Goal: Information Seeking & Learning: Learn about a topic

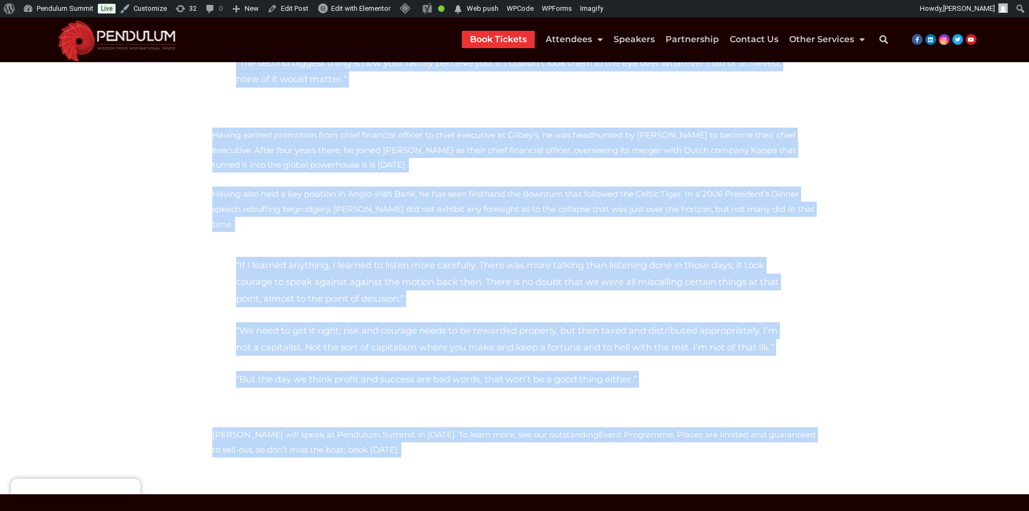
scroll to position [471, 0]
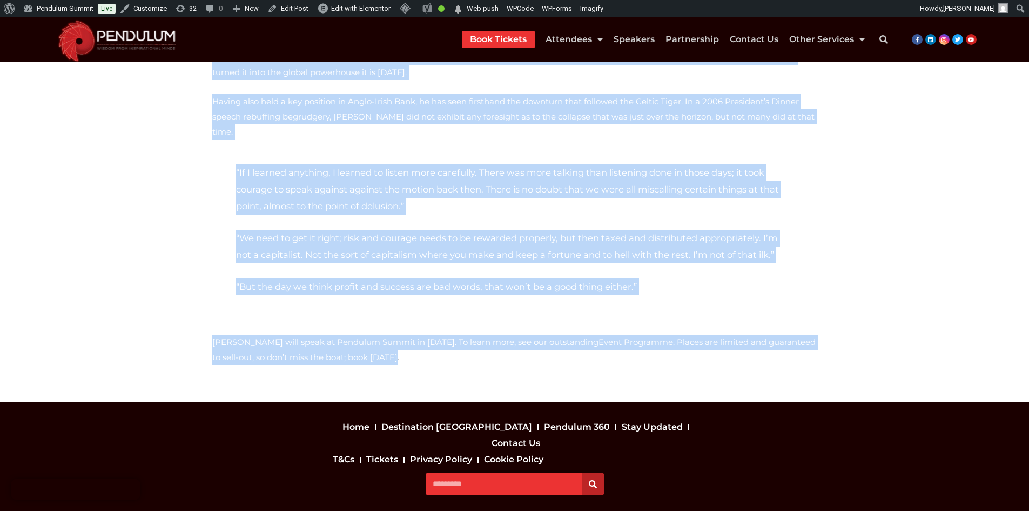
drag, startPoint x: 210, startPoint y: 180, endPoint x: 597, endPoint y: 313, distance: 409.2
click at [597, 313] on div "of Ireland’s best-known business leaders, Gary McGann has enjoyed a career of a…" at bounding box center [515, 43] width 616 height 684
copy div "of Ireland’s best-known business leaders, Gary McGann has enjoyed a career of a…"
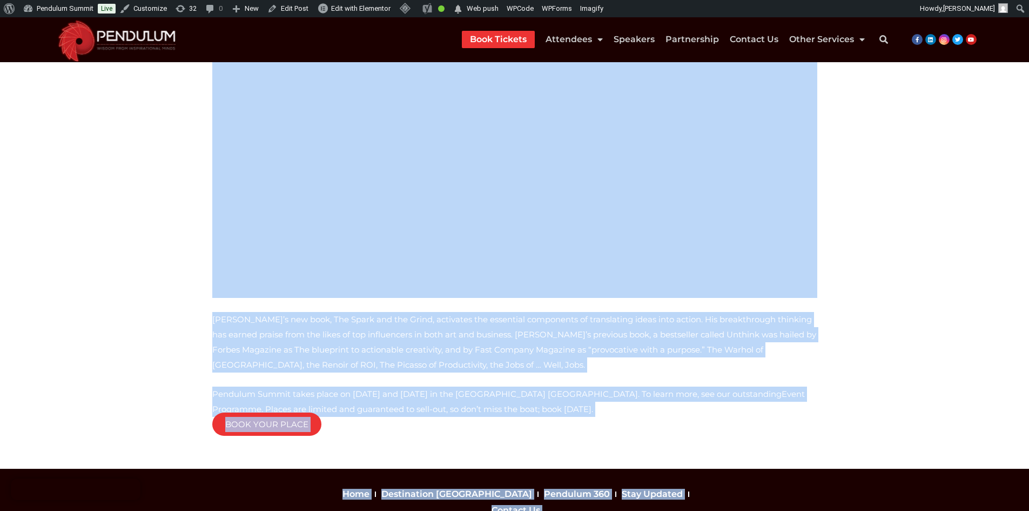
scroll to position [455, 0]
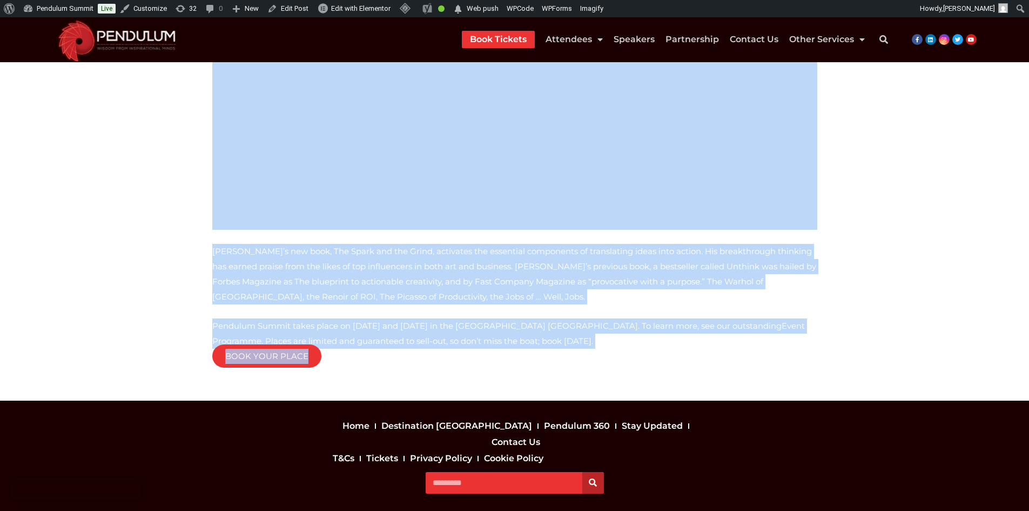
drag, startPoint x: 339, startPoint y: 227, endPoint x: 607, endPoint y: 321, distance: 283.8
click at [607, 321] on section "A world-renowned artist, motivational speaker, and author, Erik offers a unique…" at bounding box center [514, 38] width 1029 height 725
copy div "His stunning presentations leverage his creative talent to serve as a visual me…"
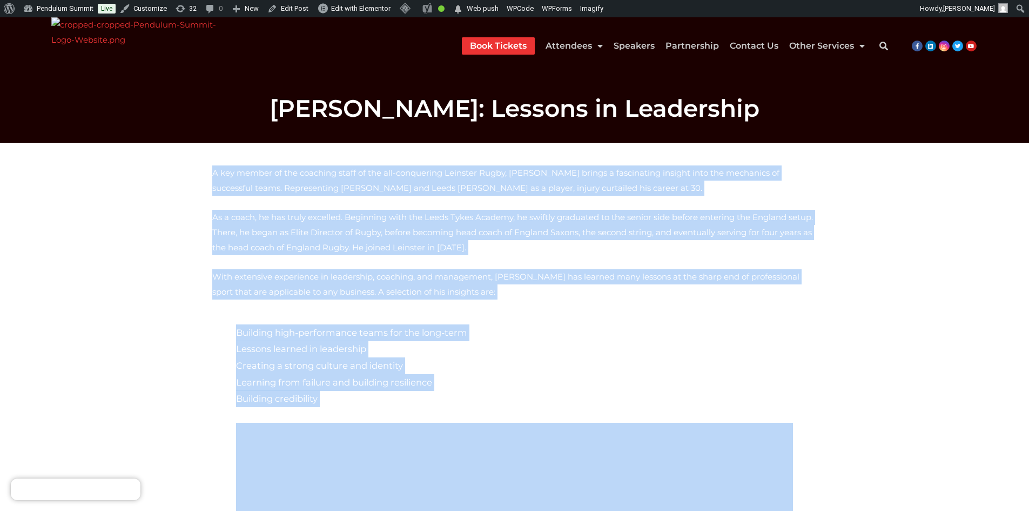
drag, startPoint x: 213, startPoint y: 173, endPoint x: 495, endPoint y: 419, distance: 374.9
click at [495, 419] on div "A key member of the coaching staff of the all-conquering Leinster Rugby, Stuart…" at bounding box center [514, 479] width 605 height 629
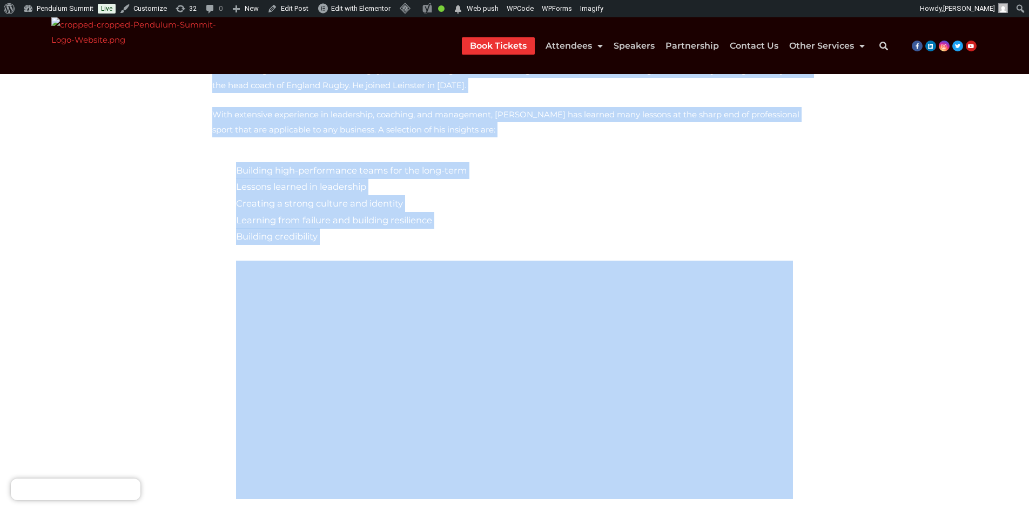
scroll to position [163, 0]
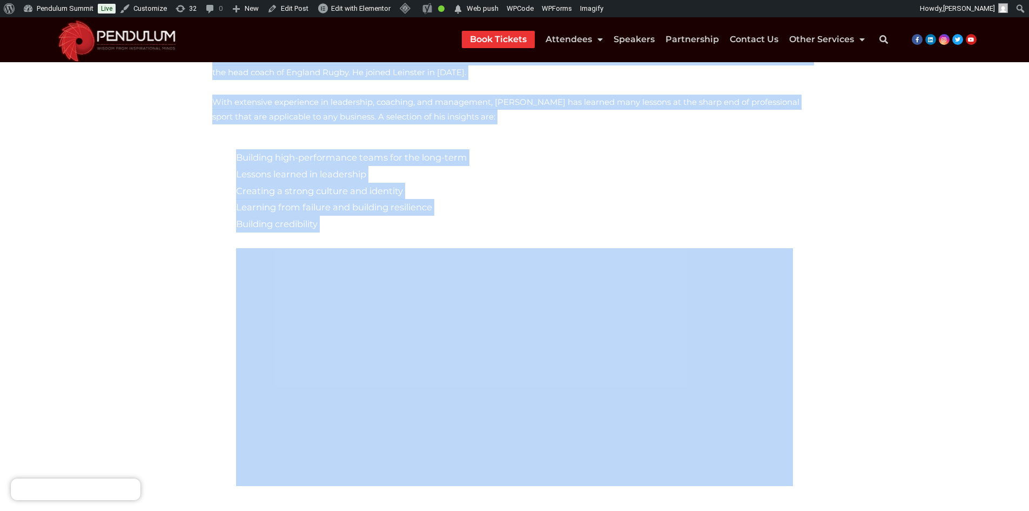
click at [302, 223] on p "Building high-performance teams for the long-term Lessons learned in leadership…" at bounding box center [514, 190] width 557 height 83
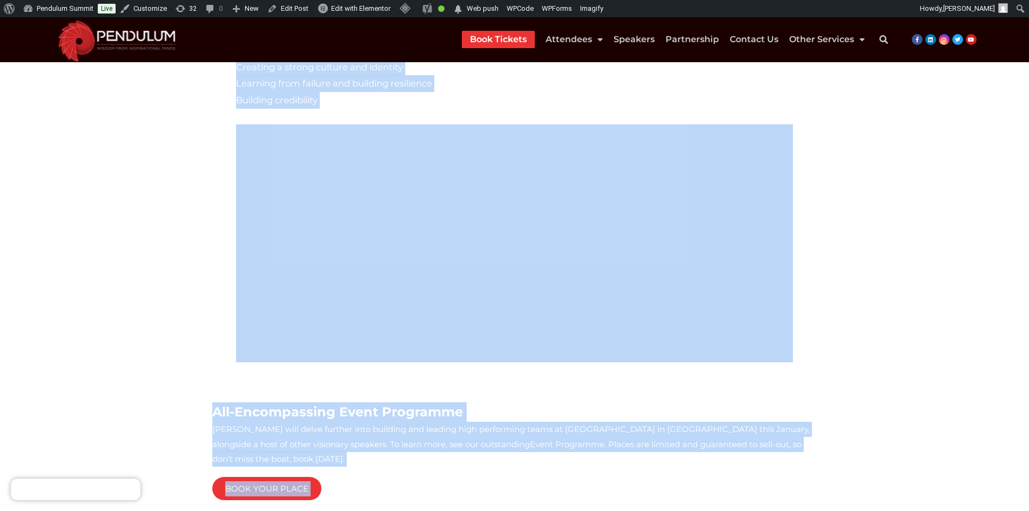
scroll to position [449, 0]
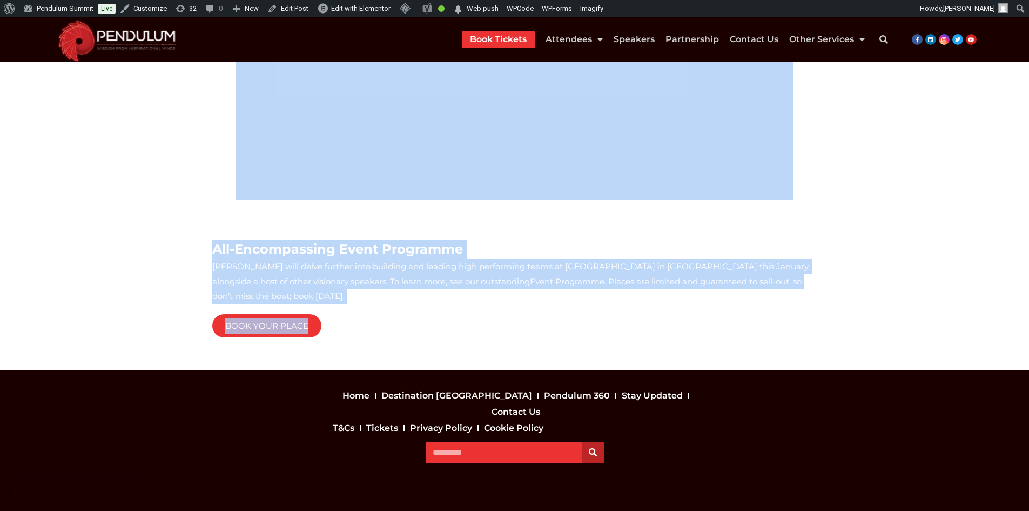
drag, startPoint x: 216, startPoint y: 160, endPoint x: 474, endPoint y: 307, distance: 296.7
click at [474, 307] on div "A key member of the coaching staff of the all-conquering Leinster Rugby, Stuart…" at bounding box center [514, 18] width 605 height 629
copy div "key member of the coaching staff of the all-conquering Leinster Rugby, Stuart L…"
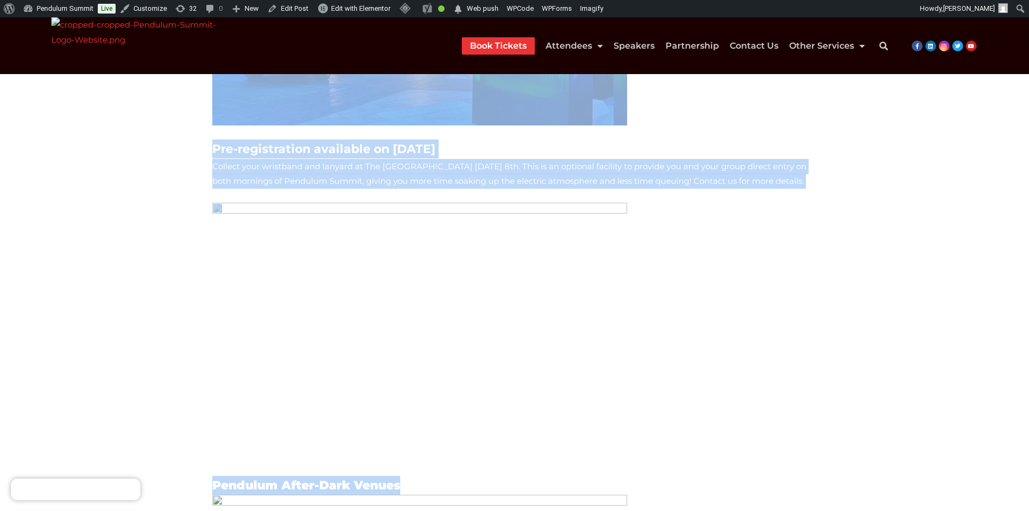
scroll to position [428, 0]
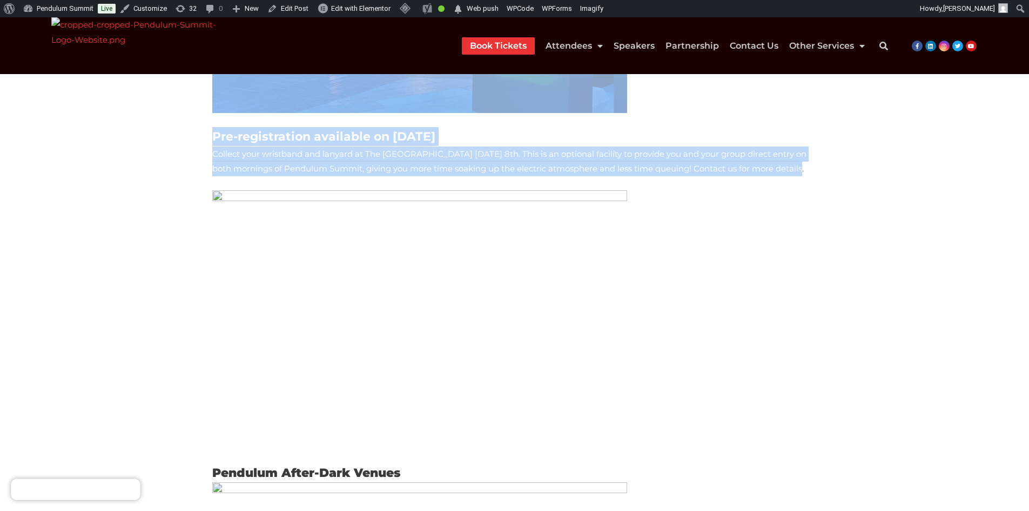
drag, startPoint x: 206, startPoint y: 173, endPoint x: 691, endPoint y: 178, distance: 484.7
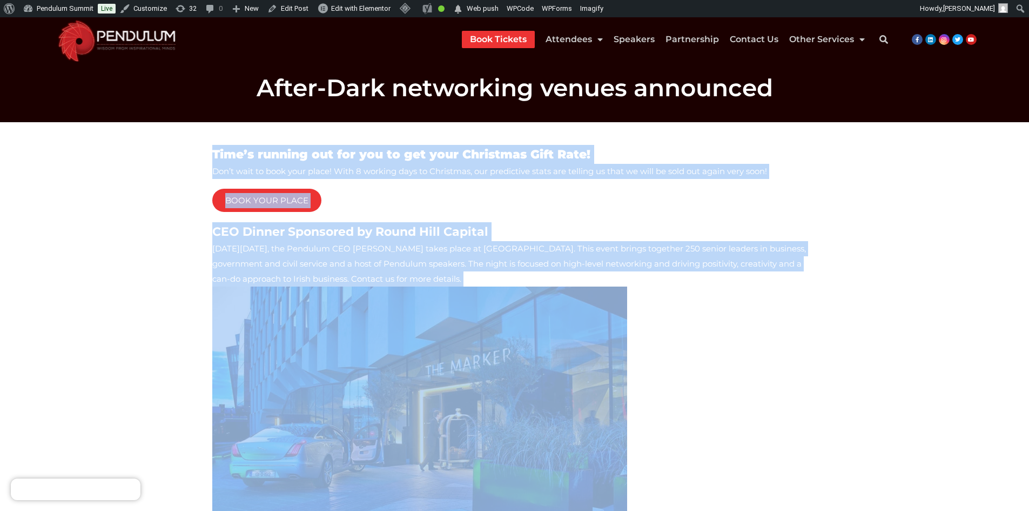
scroll to position [0, 0]
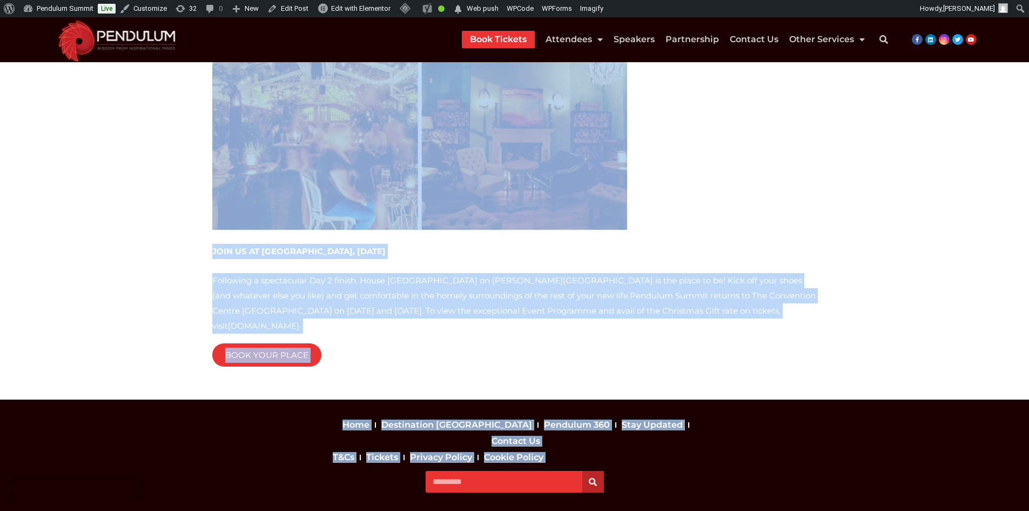
scroll to position [1614, 0]
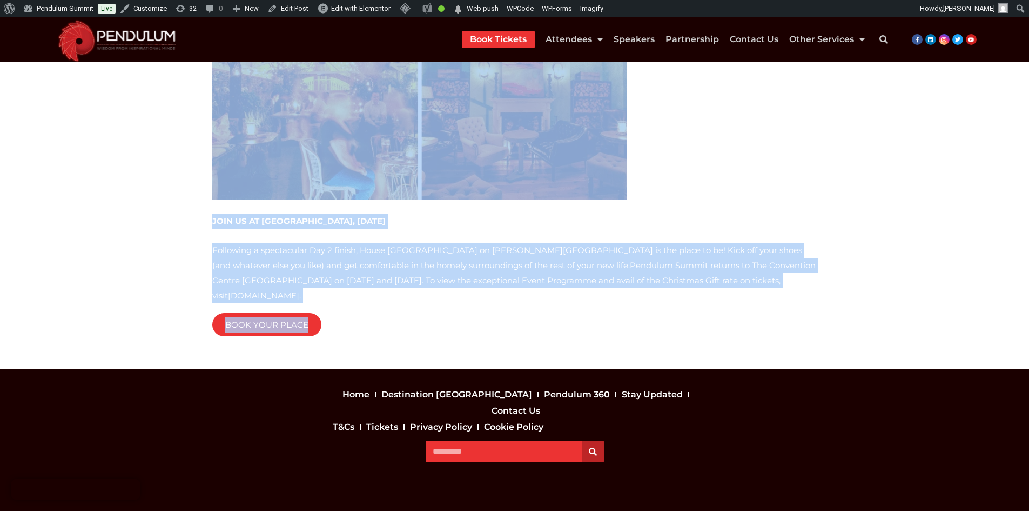
drag, startPoint x: 210, startPoint y: 156, endPoint x: 488, endPoint y: 306, distance: 315.7
copy div "Time’s running out for you to get your Christmas Gift Rate! Don’t wait to book …"
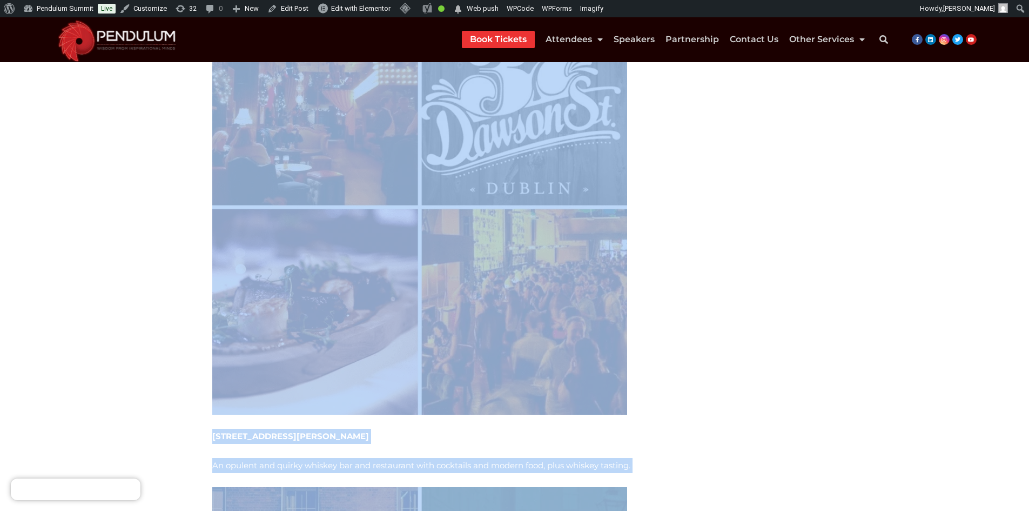
scroll to position [587, 0]
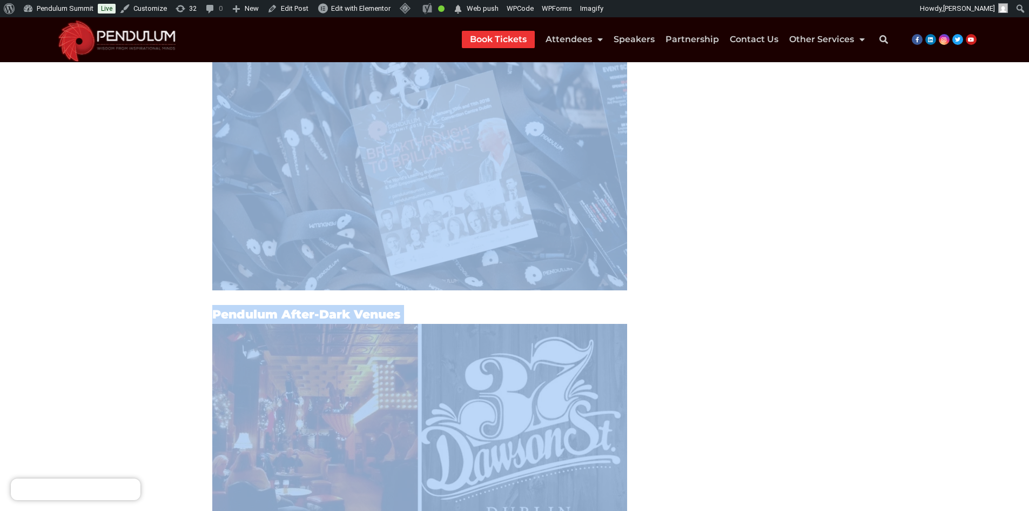
click at [137, 284] on section "Time’s running out for you to get your Christmas Gift Rate! Don’t wait to book …" at bounding box center [514, 469] width 1029 height 1852
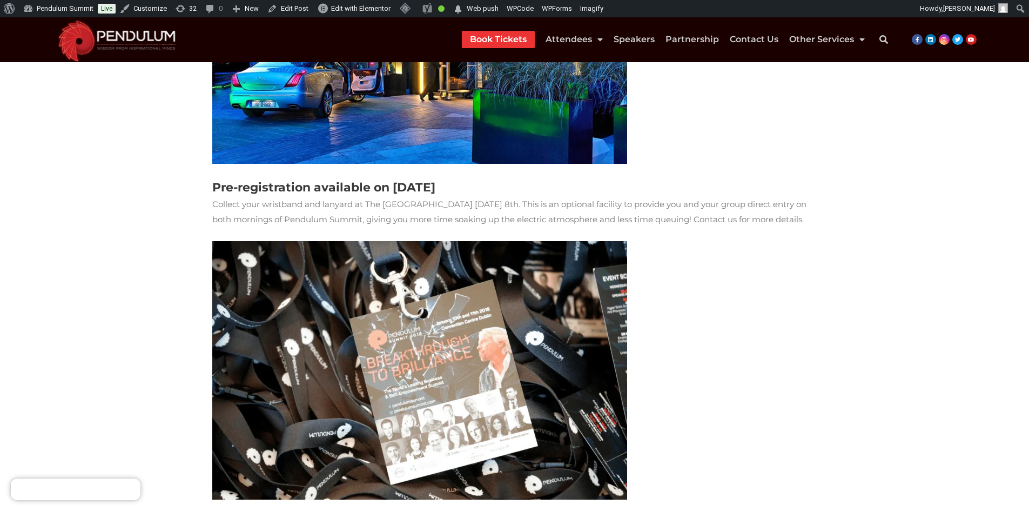
scroll to position [0, 0]
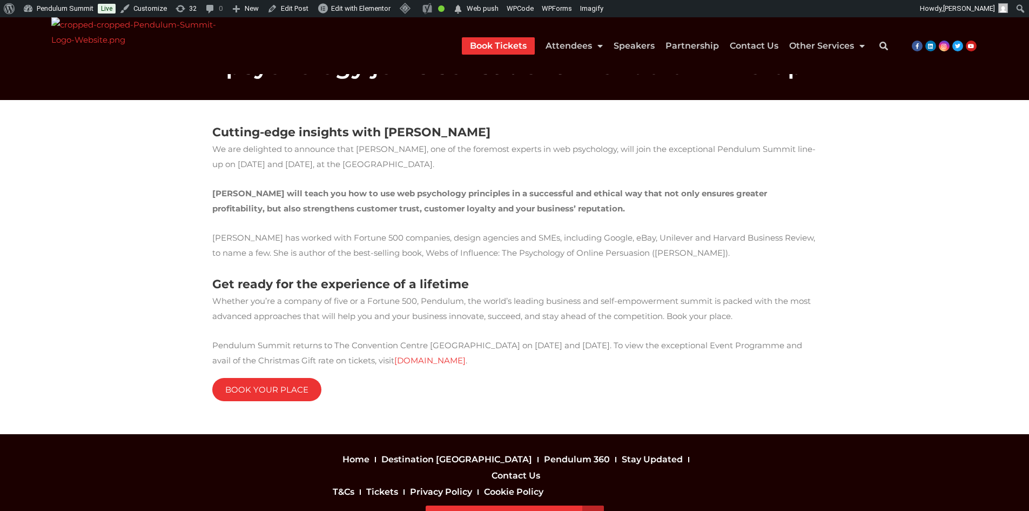
scroll to position [66, 0]
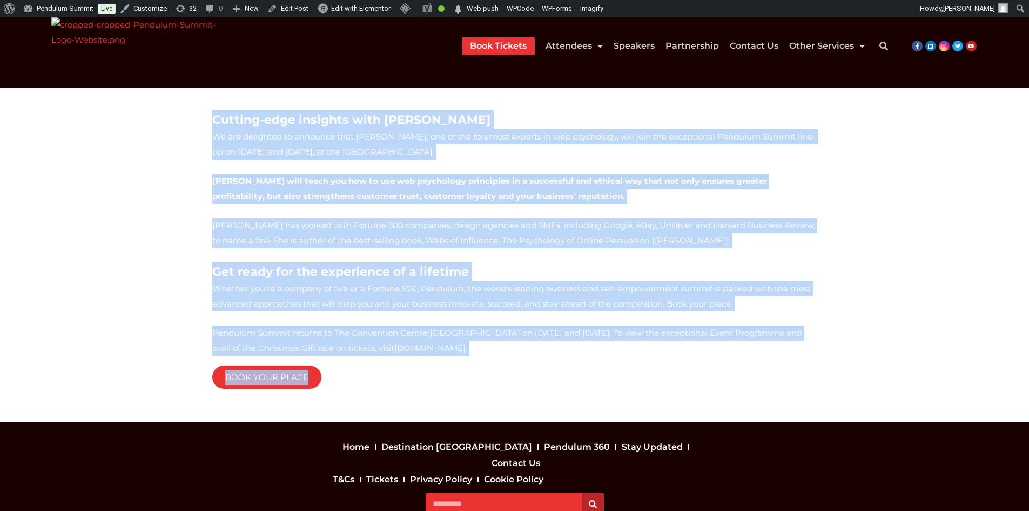
drag, startPoint x: 211, startPoint y: 141, endPoint x: 309, endPoint y: 380, distance: 258.8
click at [309, 380] on div "Cutting-edge insights with [PERSON_NAME] We are delighted to announce that [PER…" at bounding box center [515, 254] width 616 height 299
copy div "Loremip-dolo sitametc adip Elitsedd Eiusm Te inc utlaboree do magnaali enim Adm…"
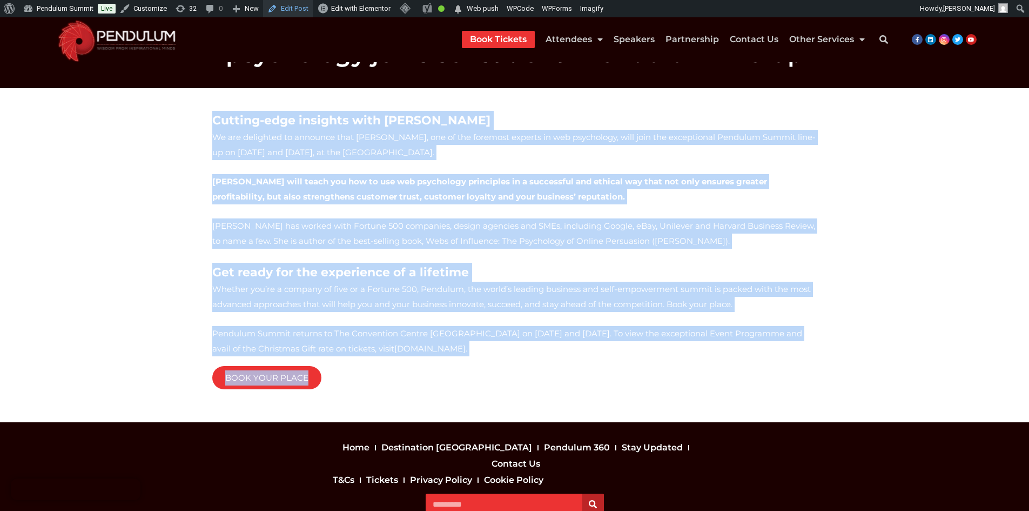
scroll to position [67, 0]
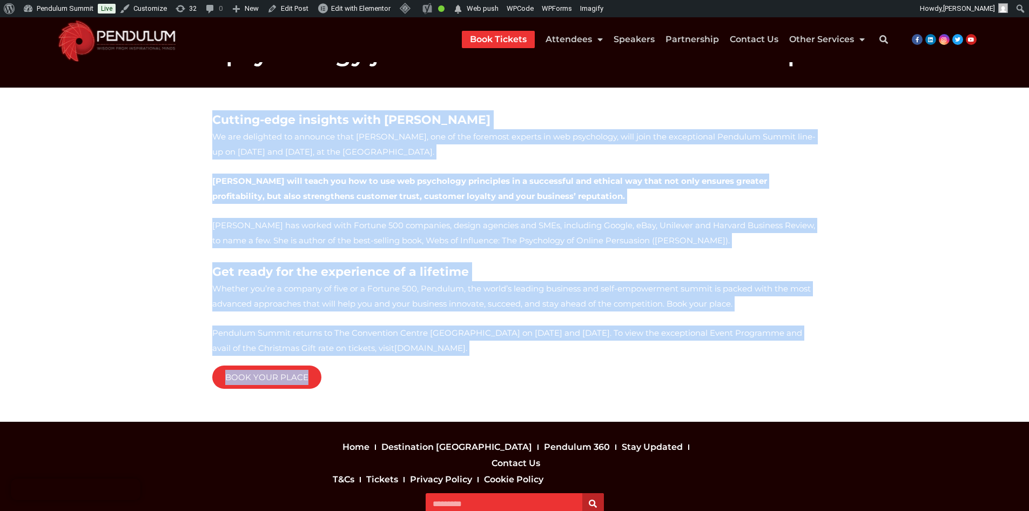
click at [568, 264] on h5 "Get ready for the experience of a lifetime" at bounding box center [514, 271] width 605 height 19
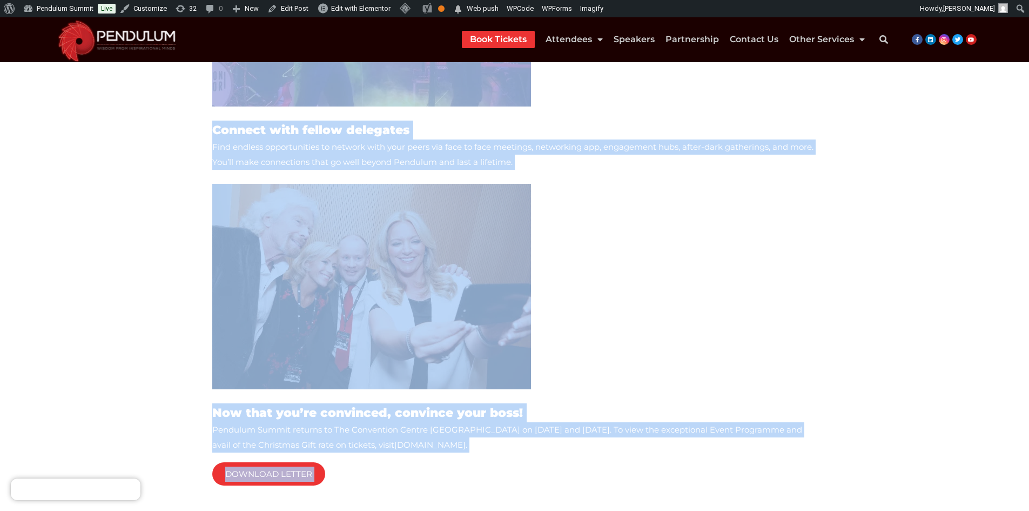
scroll to position [1082, 0]
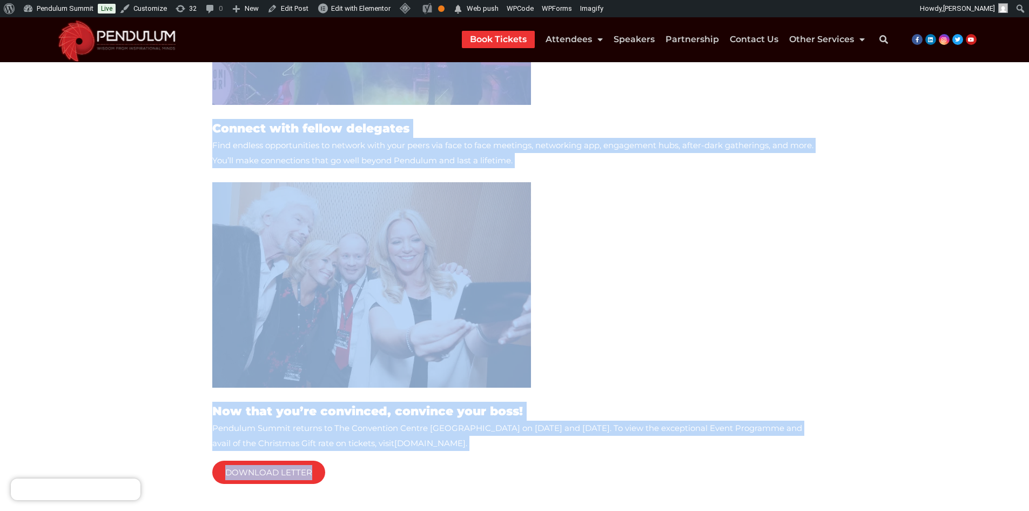
drag, startPoint x: 215, startPoint y: 165, endPoint x: 340, endPoint y: 439, distance: 301.0
copy div "Loremips, dolorsi, ame cons adipi el sed doeiusmodte In’u labore etdo’m ali, en…"
click at [620, 262] on p at bounding box center [514, 284] width 605 height 205
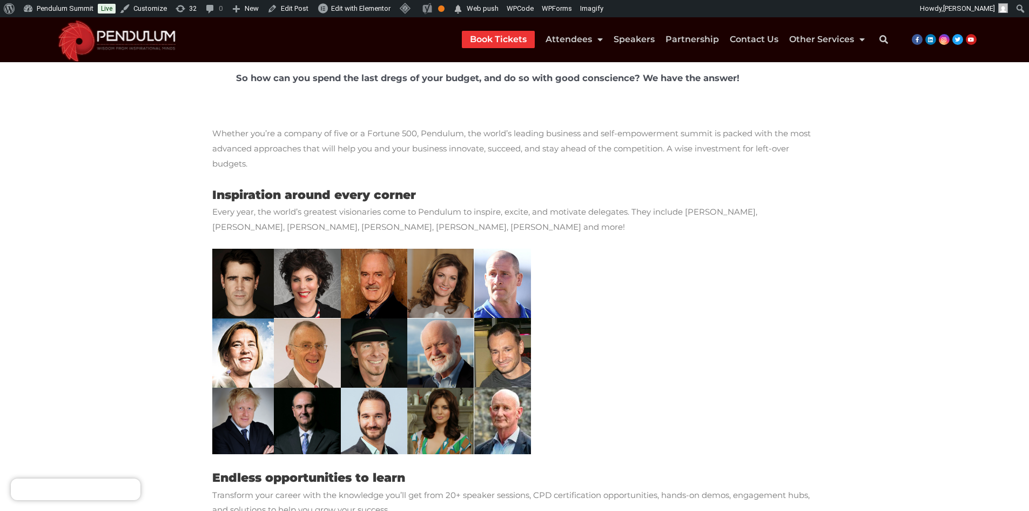
scroll to position [54, 0]
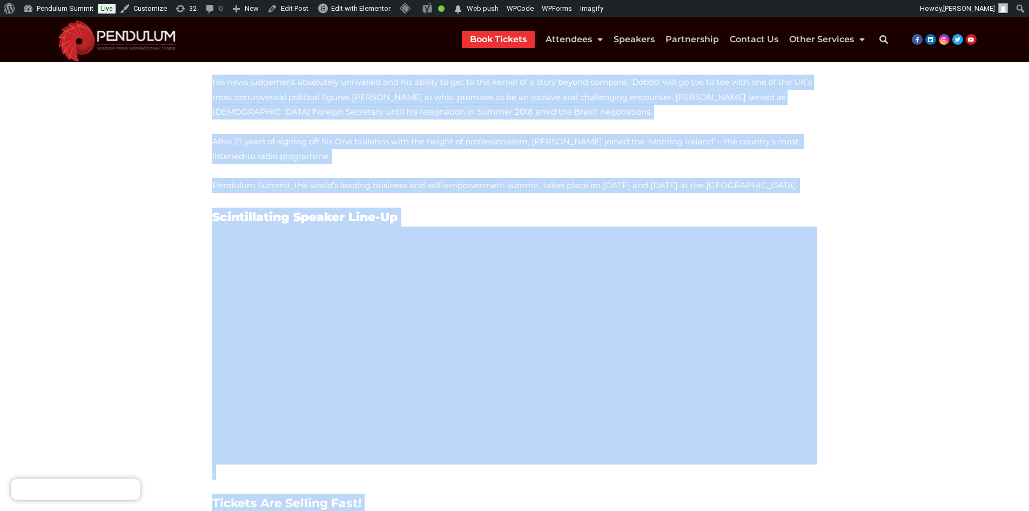
scroll to position [386, 0]
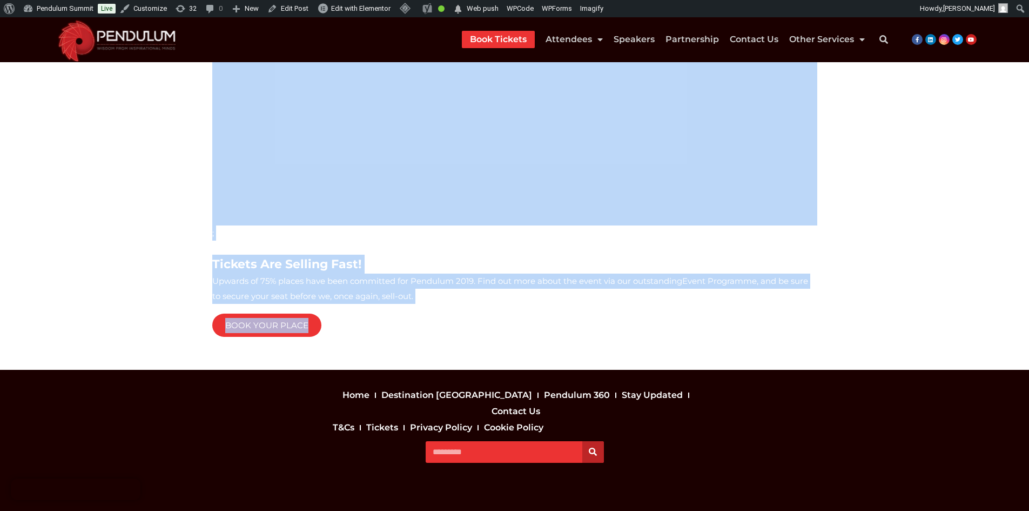
drag, startPoint x: 204, startPoint y: 184, endPoint x: 569, endPoint y: 310, distance: 386.5
click at [569, 310] on section "Bryan Dobson, supreme anchor and the behemoth of broadcasting, joins the except…" at bounding box center [514, 69] width 1029 height 601
copy div "Bryan Dobson, supreme anchor and the behemoth of broadcasting, joins the except…"
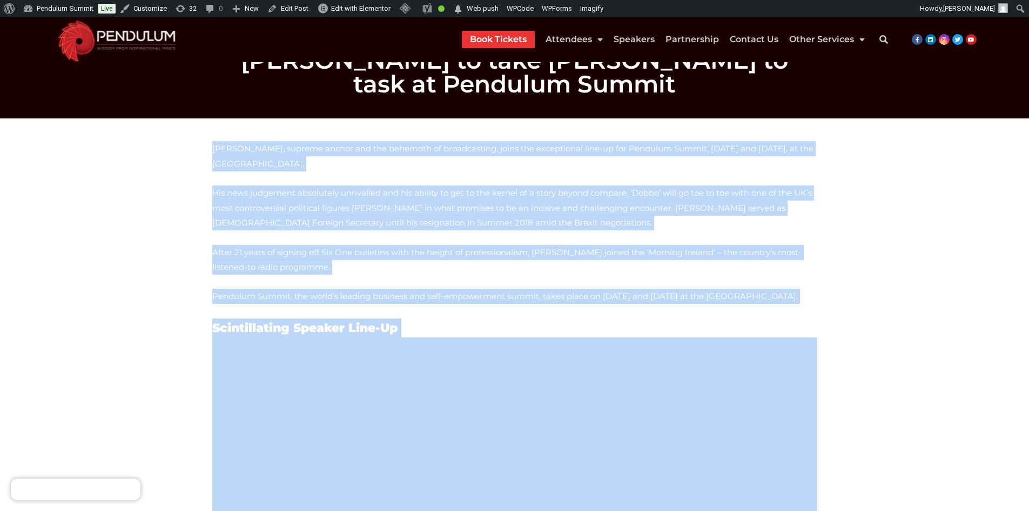
scroll to position [0, 0]
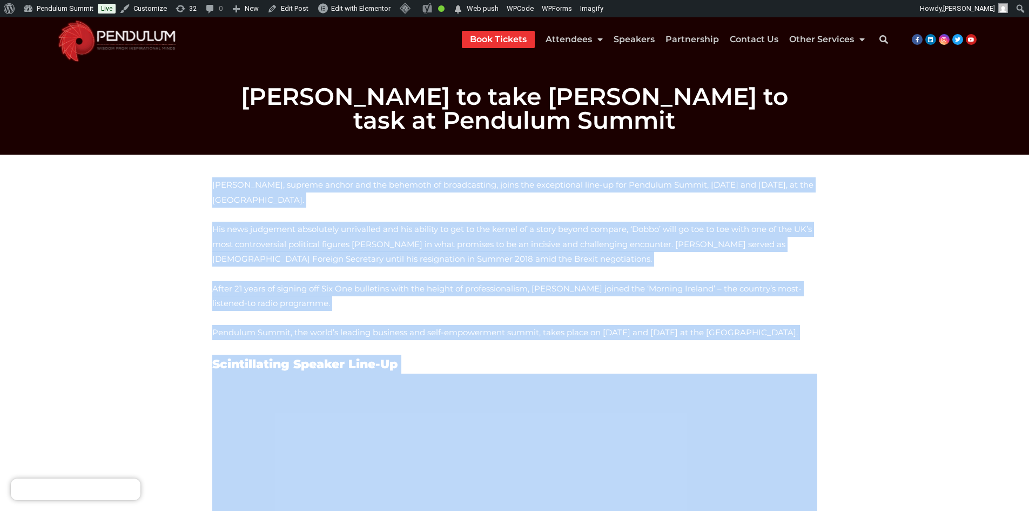
click at [122, 332] on section "Bryan Dobson, supreme anchor and the behemoth of broadcasting, joins the except…" at bounding box center [514, 455] width 1029 height 601
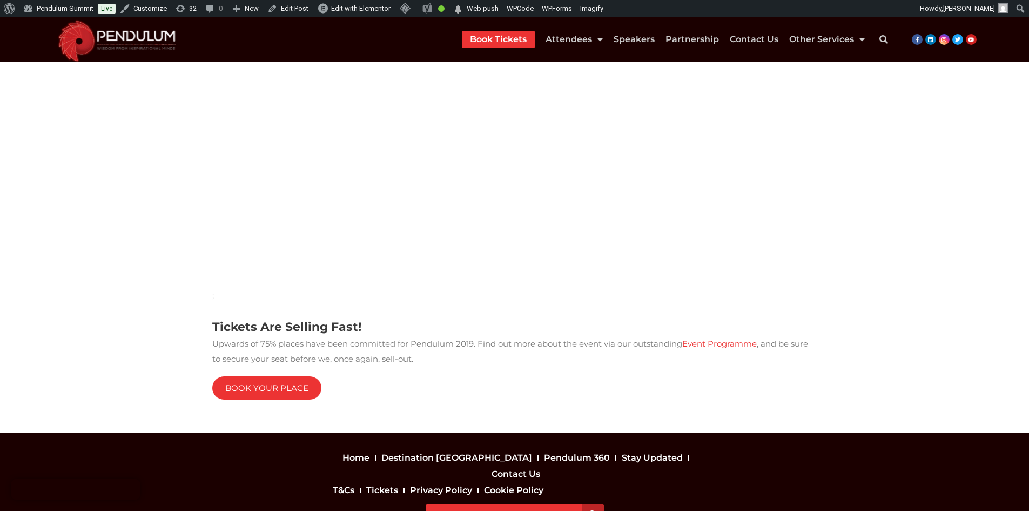
scroll to position [324, 0]
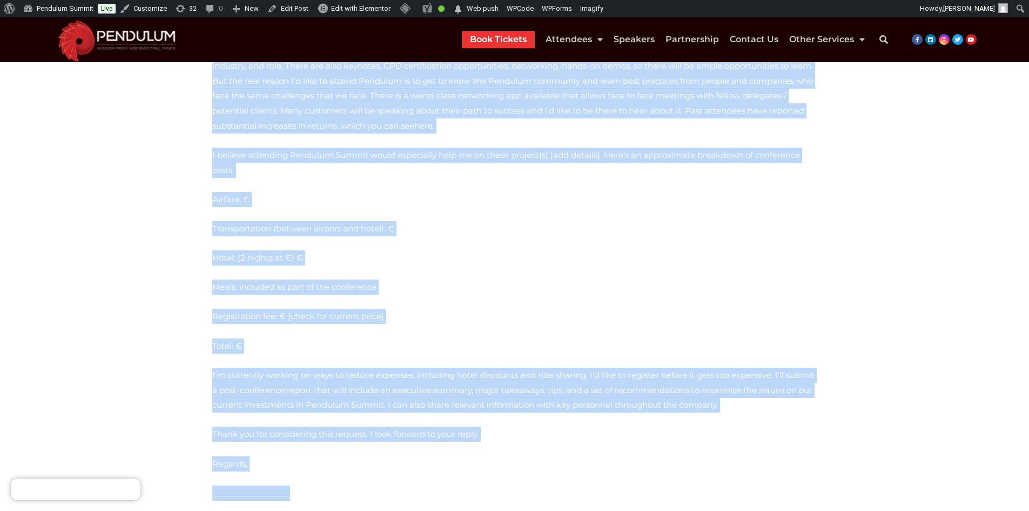
scroll to position [409, 0]
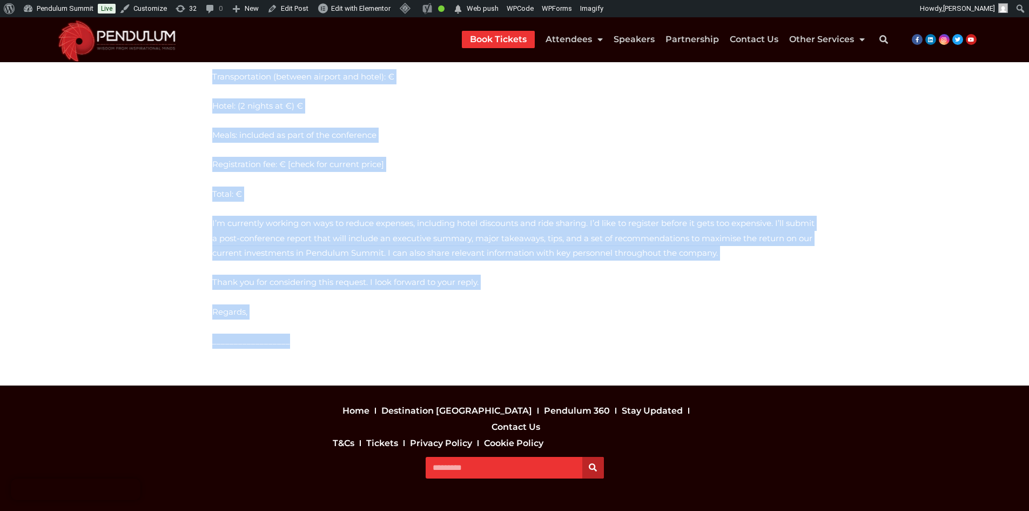
drag, startPoint x: 212, startPoint y: 158, endPoint x: 320, endPoint y: 301, distance: 178.9
click at [320, 301] on div "To: From: Re: Pendulum Summit, world’s leading business and self-empowerment su…" at bounding box center [514, 46] width 605 height 604
copy div "To: From: Re: Pendulum Summit, world’s leading business and self-empowerment su…"
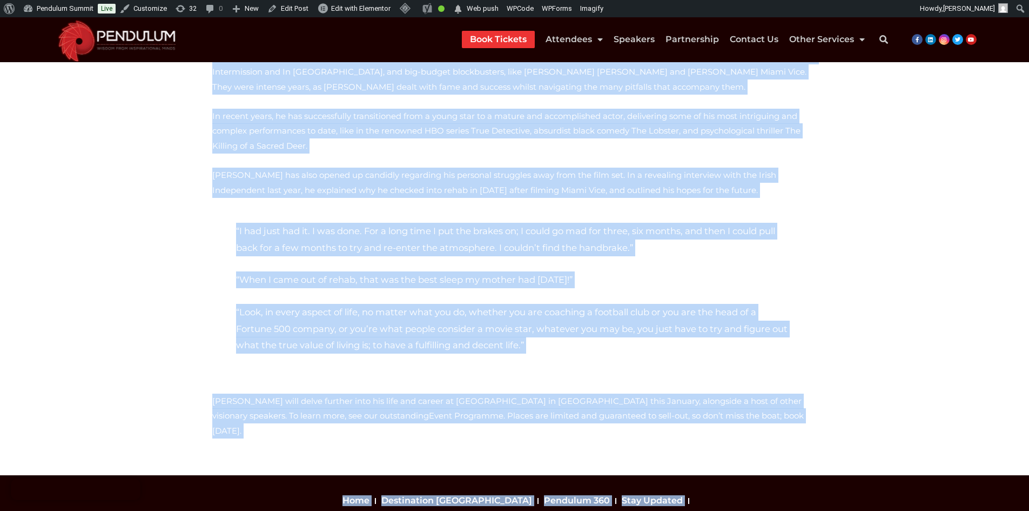
scroll to position [253, 0]
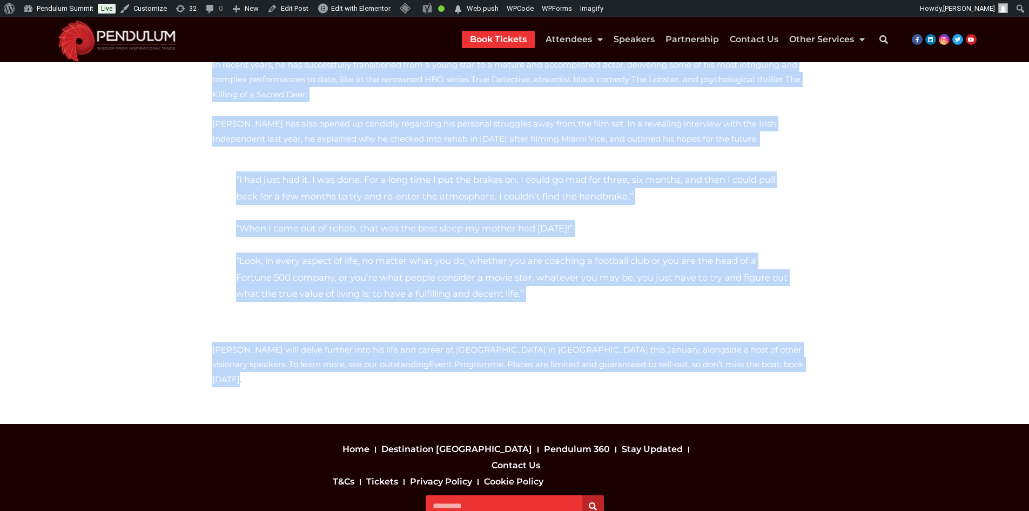
drag, startPoint x: 208, startPoint y: 182, endPoint x: 642, endPoint y: 352, distance: 466.5
click at [642, 352] on div "[PERSON_NAME] is an acclaimed actor that hails from [GEOGRAPHIC_DATA] in [GEOGR…" at bounding box center [515, 163] width 616 height 488
copy div "Lorem Ipsumdo si am consectet adipi elit seddo eius Temporincid ut Labore. Etdo…"
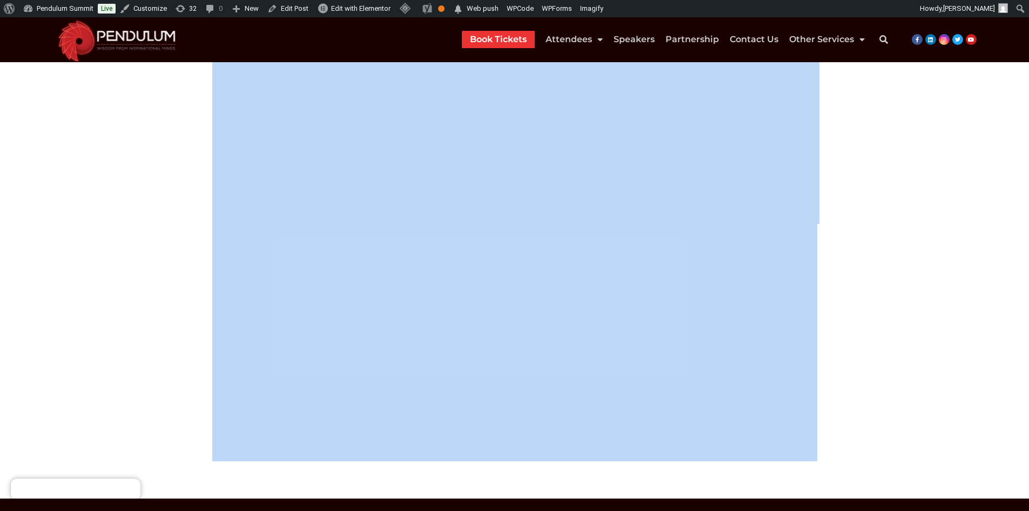
scroll to position [697, 0]
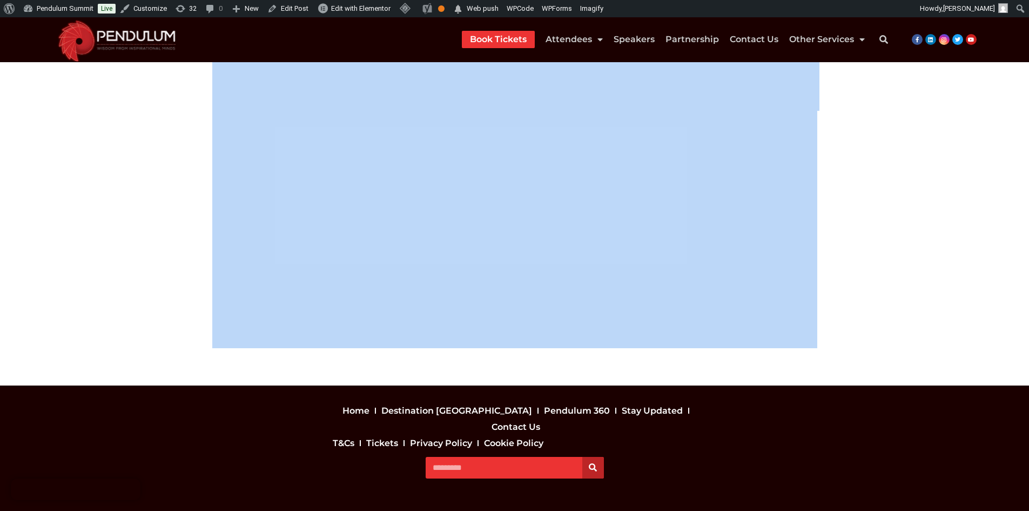
drag, startPoint x: 205, startPoint y: 156, endPoint x: 842, endPoint y: 303, distance: 653.9
copy div "Loremi Dolors ame conse Adipi elitsedd Eiusm tem Incid Utlabo-Etdolo. Magn aliq…"
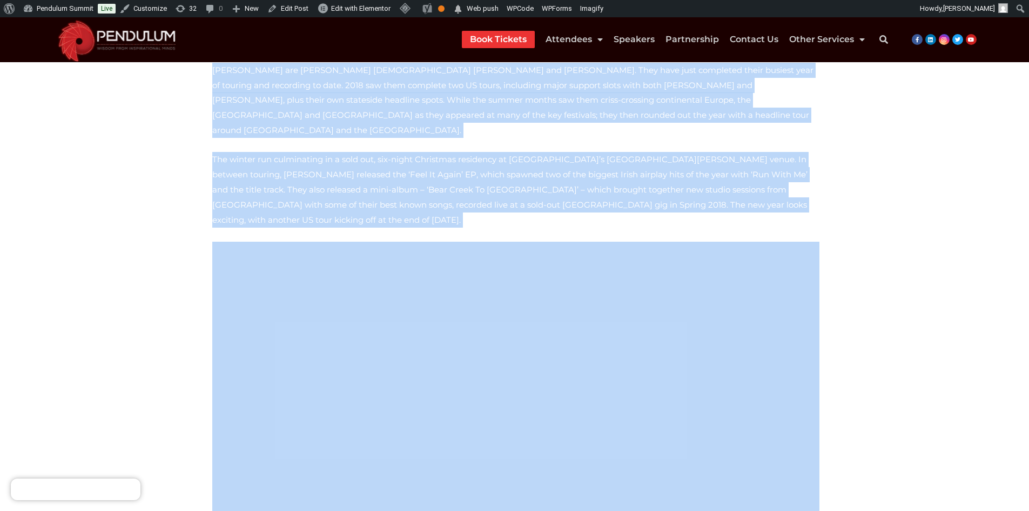
scroll to position [0, 0]
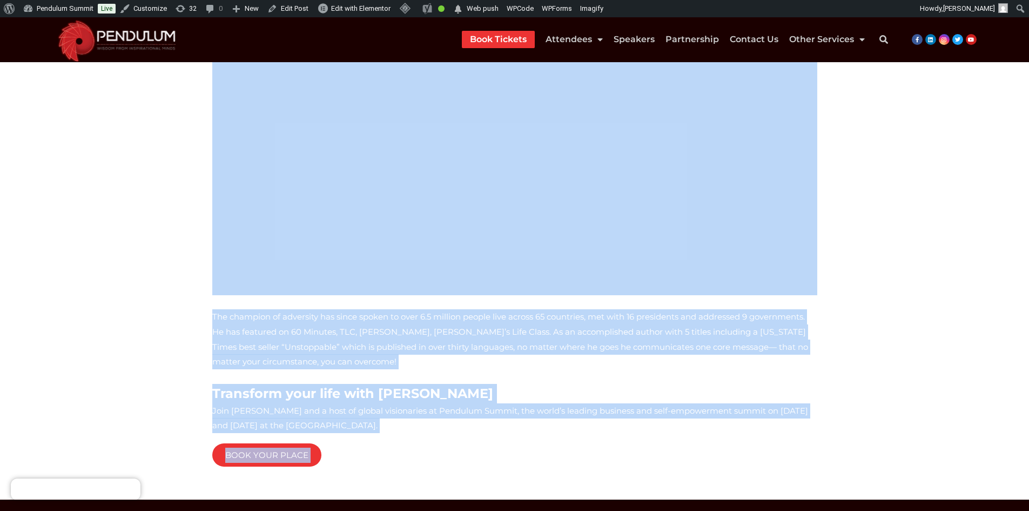
scroll to position [869, 0]
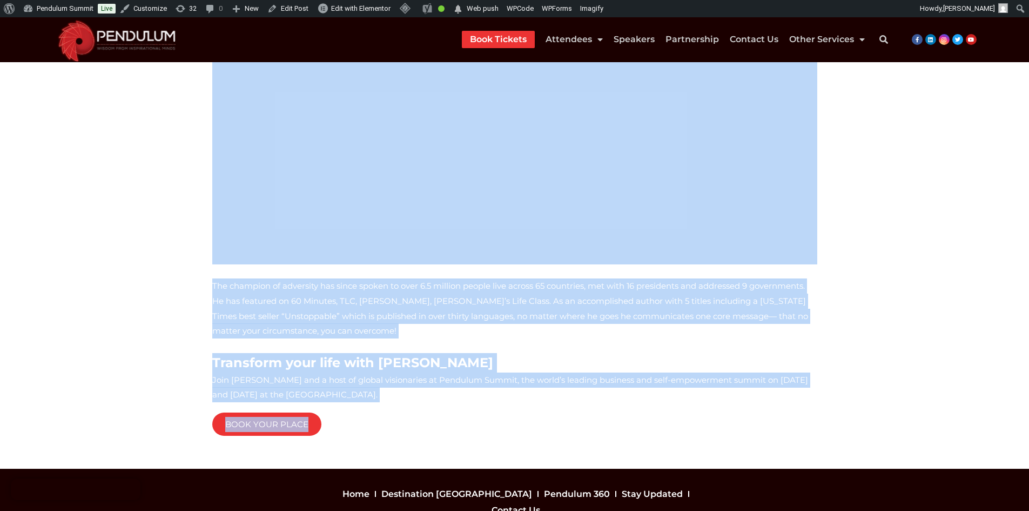
drag, startPoint x: 183, startPoint y: 178, endPoint x: 556, endPoint y: 392, distance: 430.6
copy div "“Fear will cripple you more than an absence of arms or legs will.” – Nick Vujic…"
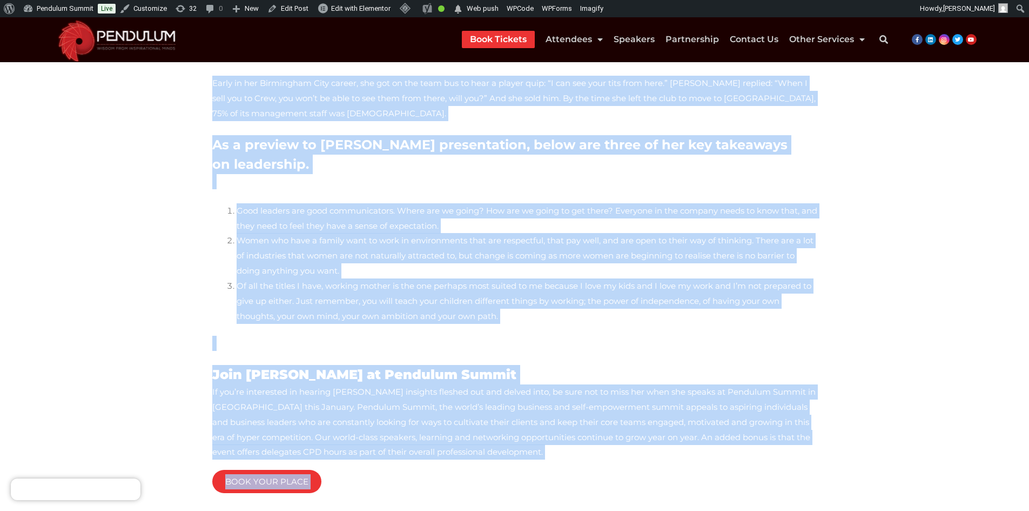
scroll to position [383, 0]
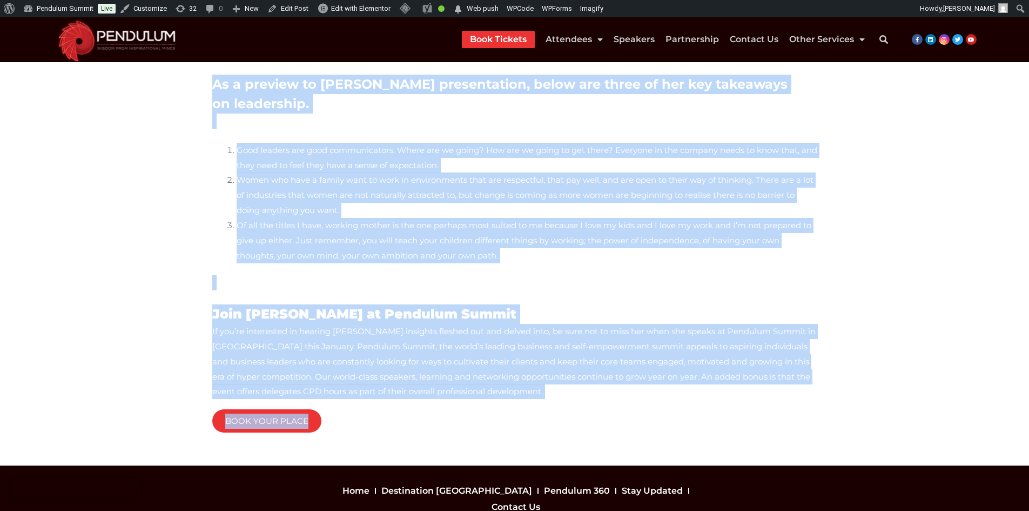
copy div "You can’t determine where you start in life, but you can determine where you en…"
drag, startPoint x: 231, startPoint y: 195, endPoint x: 392, endPoint y: 370, distance: 237.1
click at [392, 370] on div "You can’t determine where you start in life, but you can determine where you en…" at bounding box center [514, 107] width 605 height 672
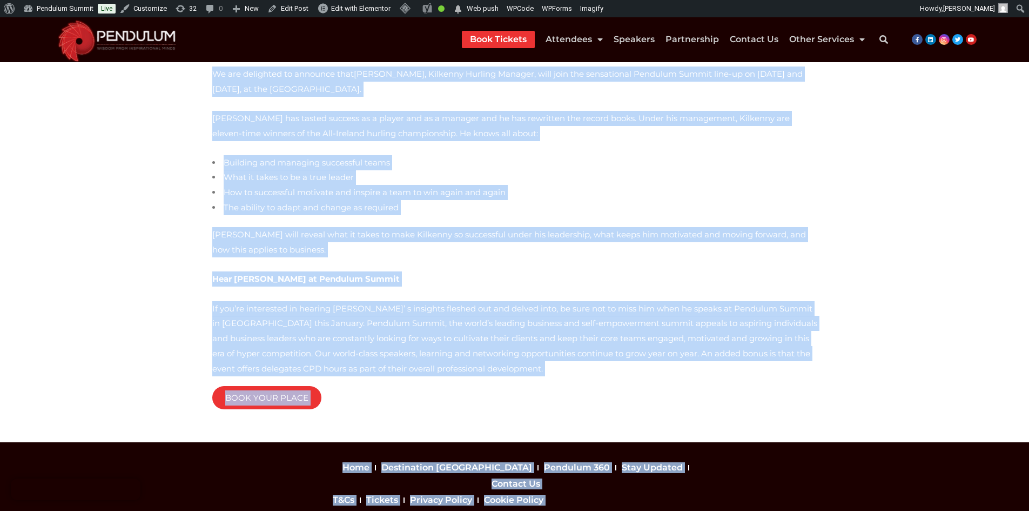
scroll to position [191, 0]
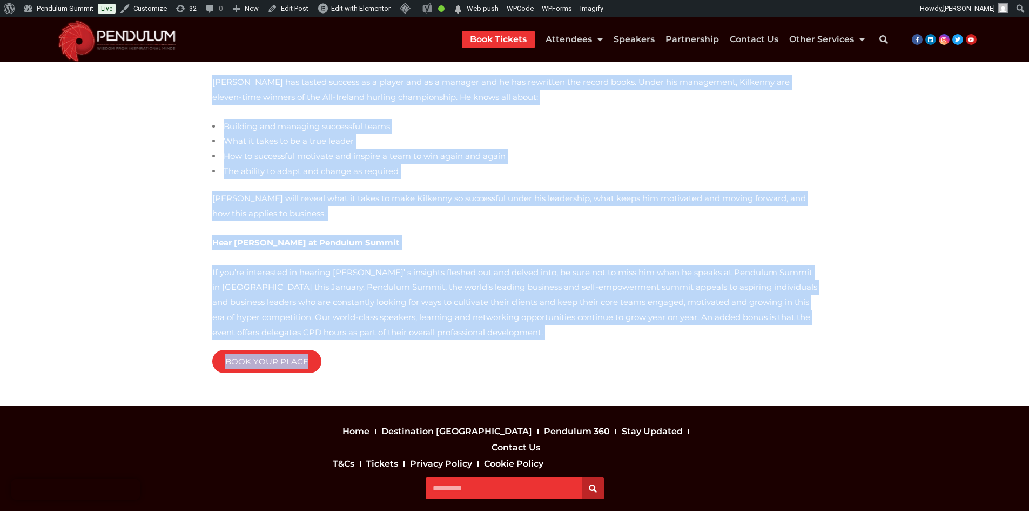
drag, startPoint x: 212, startPoint y: 196, endPoint x: 442, endPoint y: 336, distance: 269.4
click at [442, 336] on div "Every sport has a great sporting hero. Someone who stands head and shoulders ab…" at bounding box center [514, 177] width 605 height 383
copy div "Every sport has a great sporting hero. Someone who stands head and shoulders ab…"
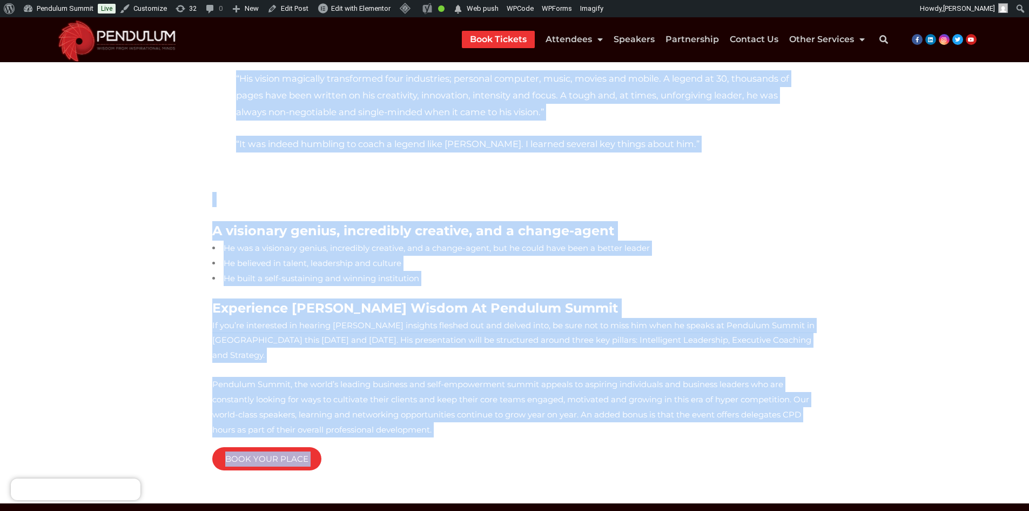
scroll to position [750, 0]
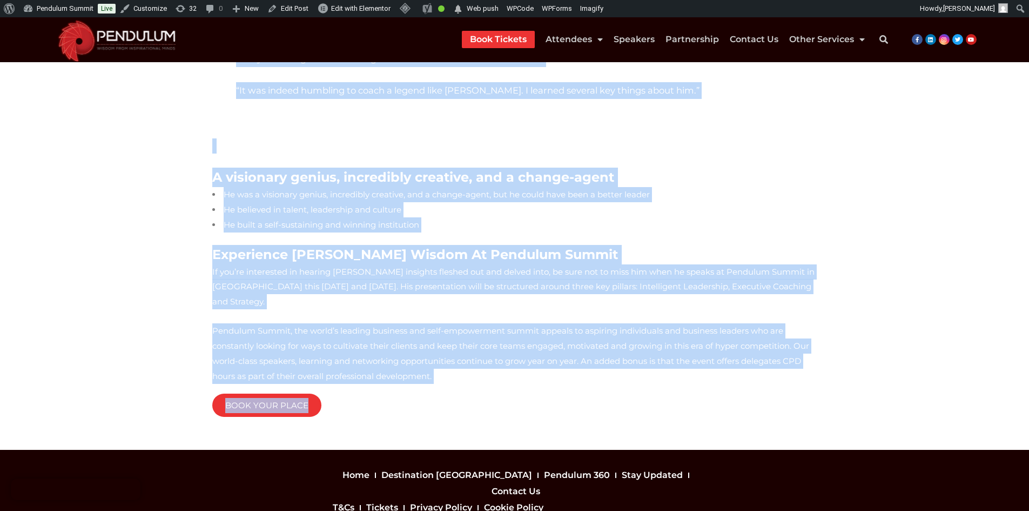
drag, startPoint x: 184, startPoint y: 159, endPoint x: 557, endPoint y: 308, distance: 402.0
copy div "John Mattone is a best-selling author, the world’s number one authority on Inte…"
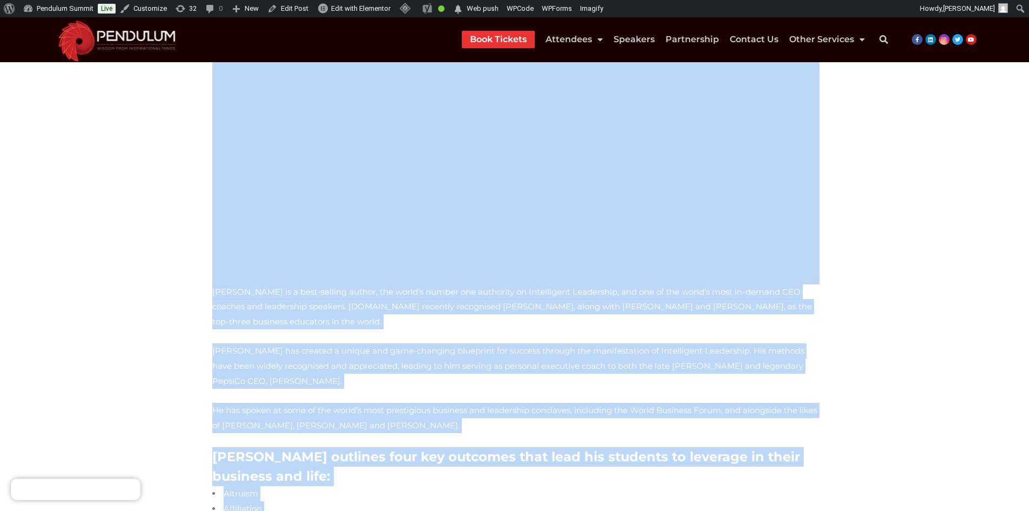
scroll to position [0, 0]
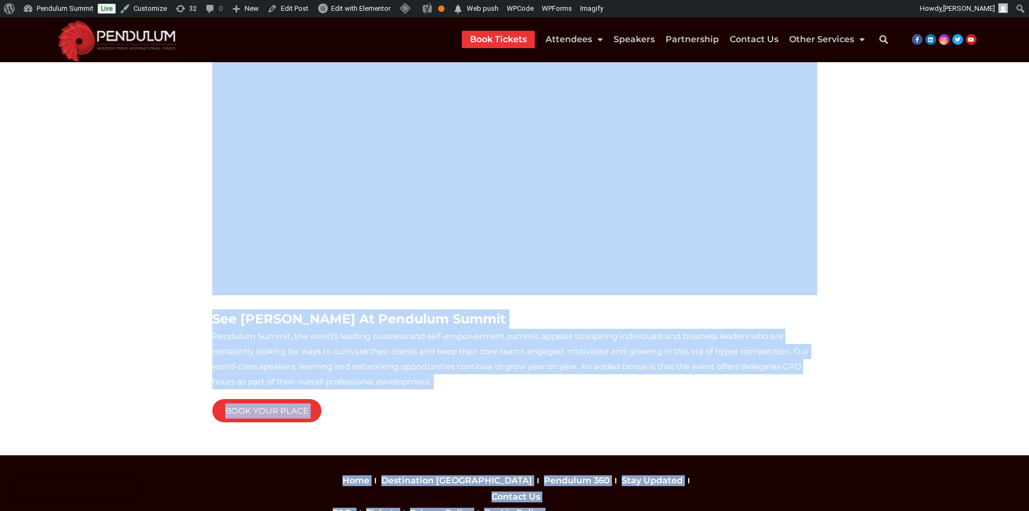
scroll to position [898, 0]
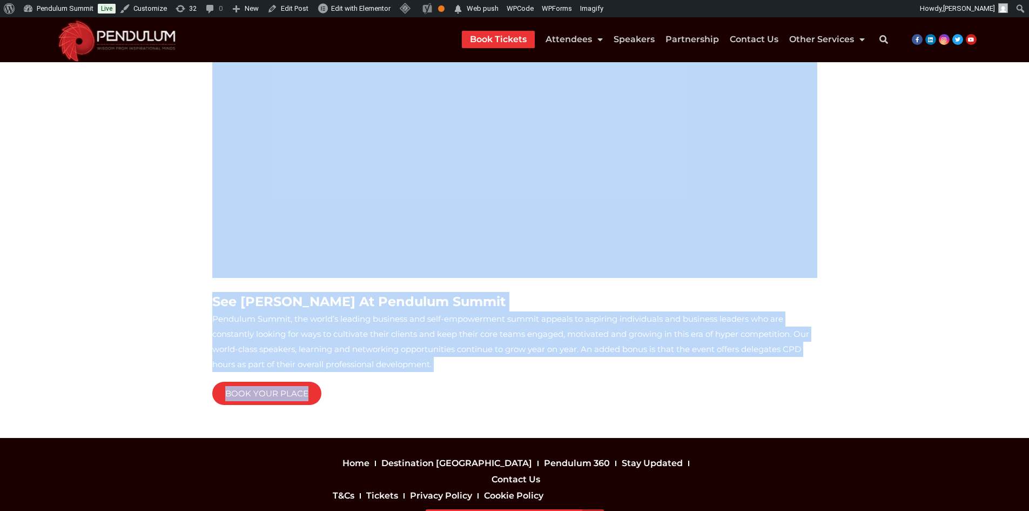
drag, startPoint x: 206, startPoint y: 178, endPoint x: 343, endPoint y: 359, distance: 227.1
copy div "“Successful people become great leaders when they learn to shift the focus from…"
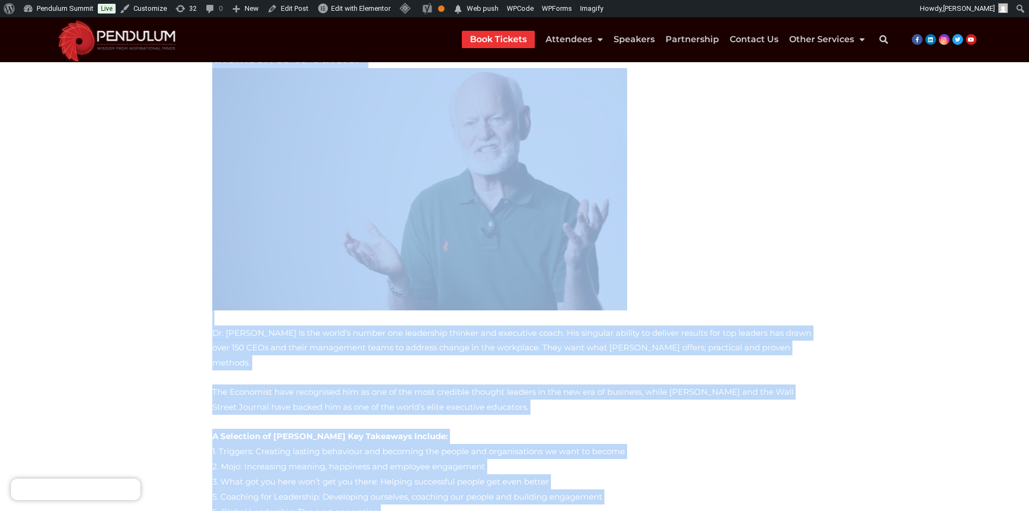
scroll to position [142, 0]
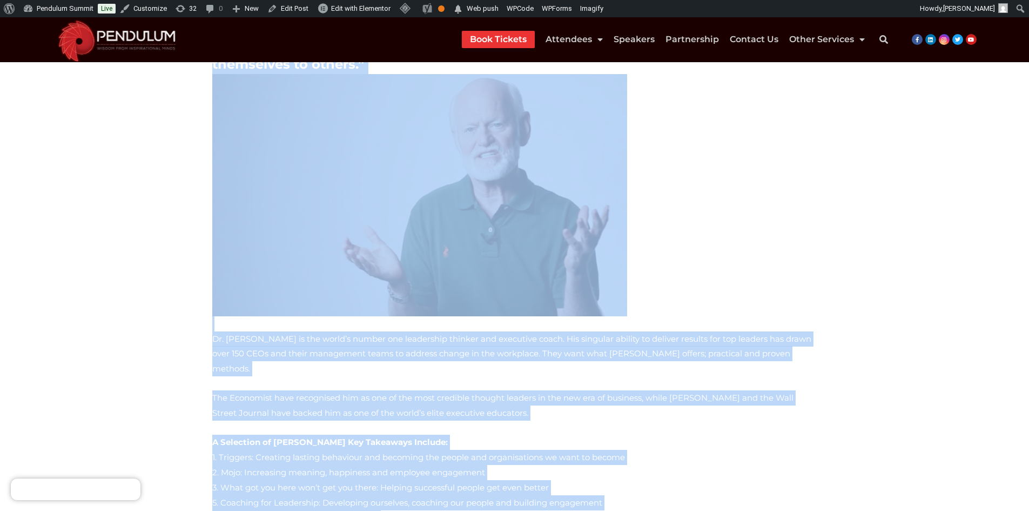
click at [717, 284] on p "Dr. Marshall Goldsmith is the world’s number one leadership thinker and executi…" at bounding box center [514, 225] width 605 height 302
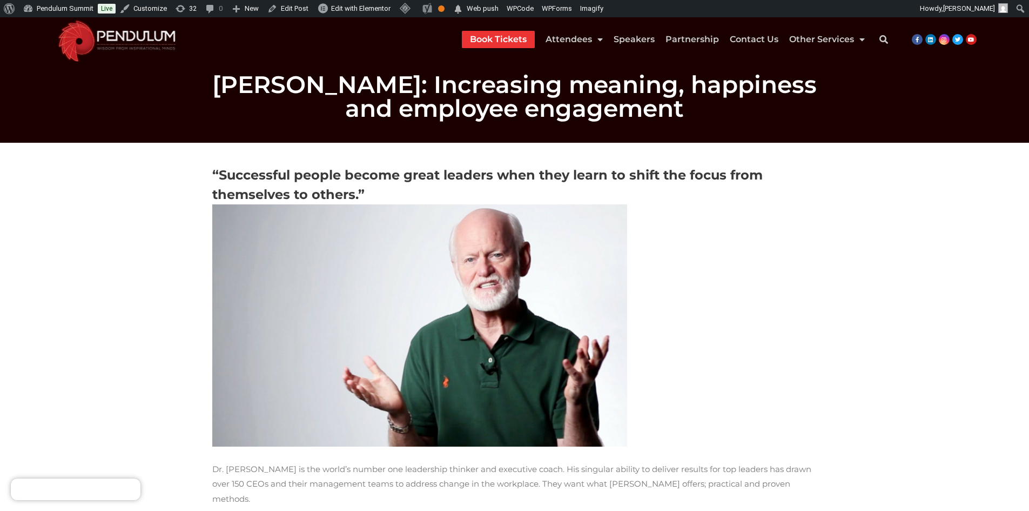
scroll to position [0, 0]
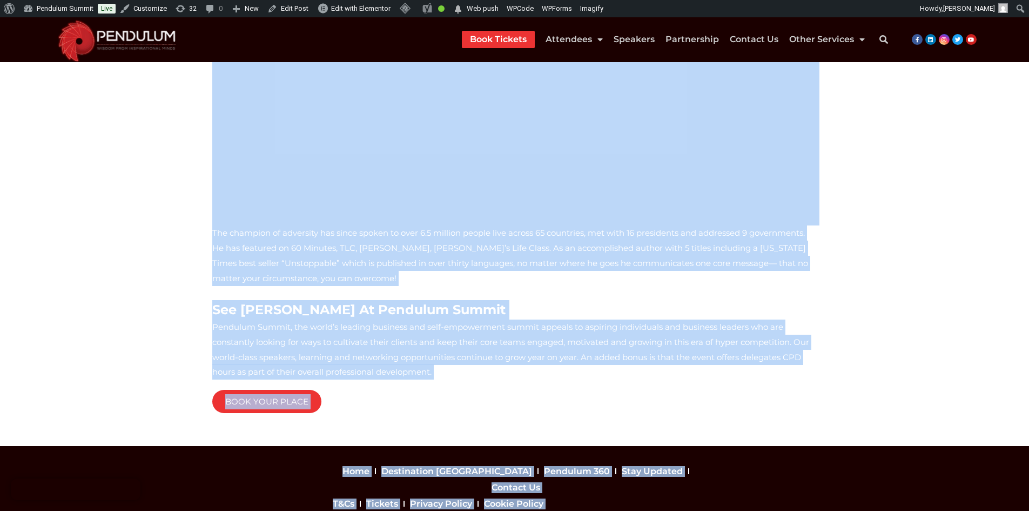
scroll to position [830, 0]
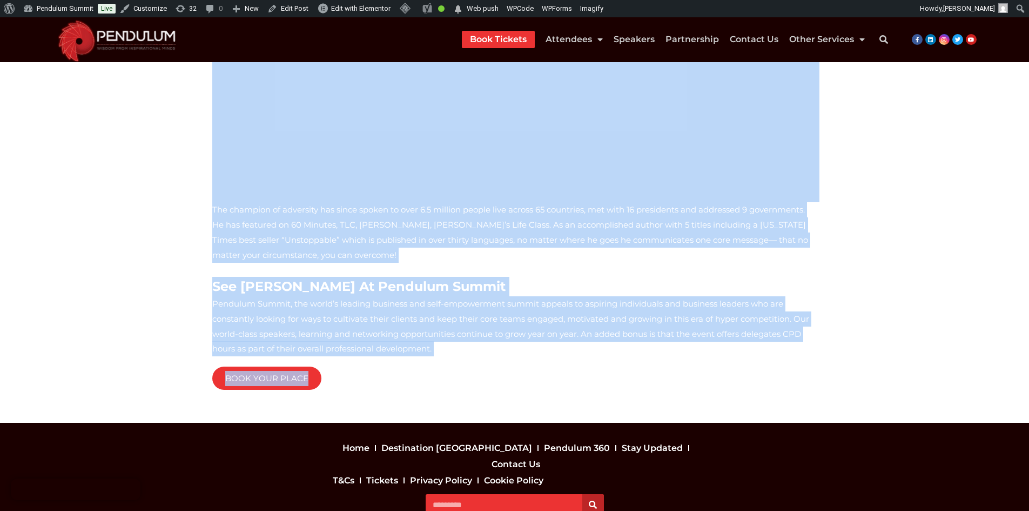
drag, startPoint x: 165, startPoint y: 167, endPoint x: 367, endPoint y: 367, distance: 285.0
copy div "“Fear will cripple you more than an absence of arms or legs will.” Nick Vujicic…"
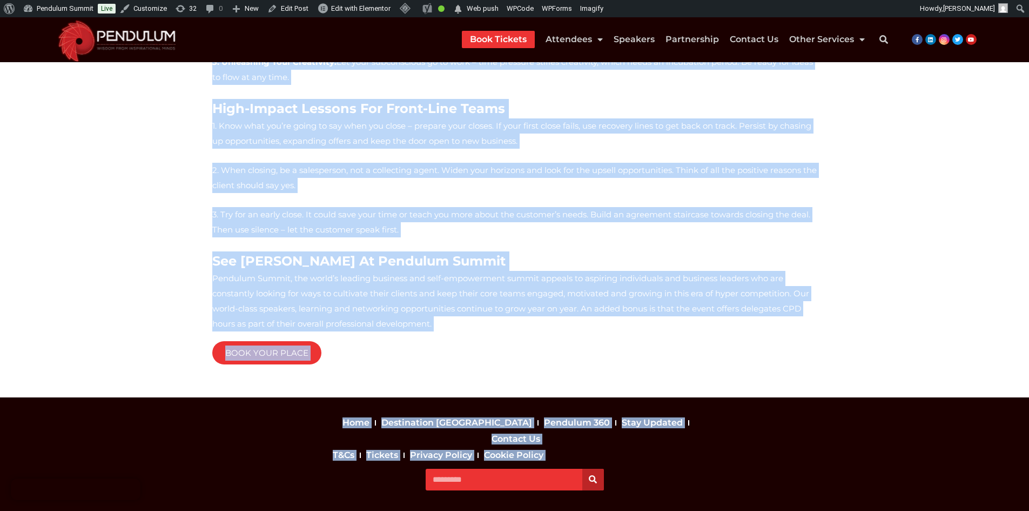
scroll to position [579, 0]
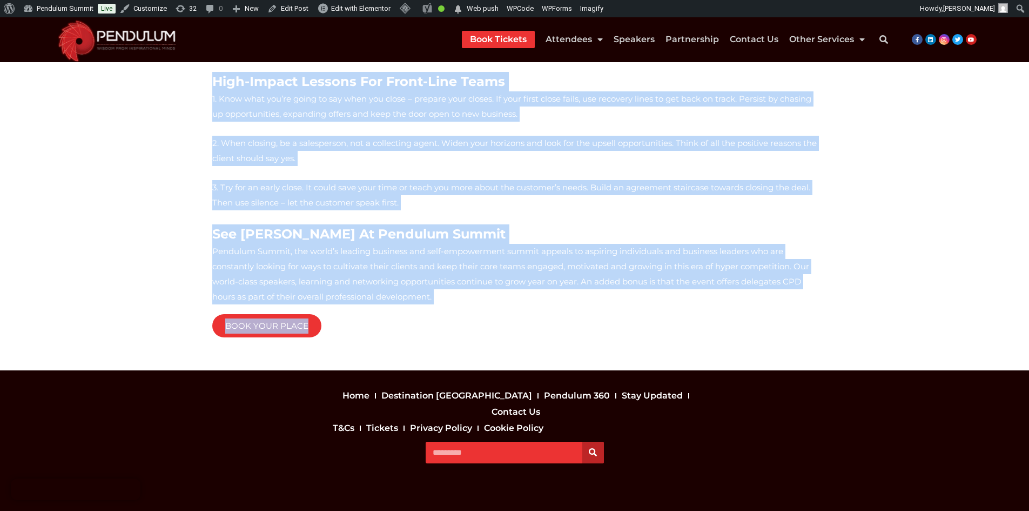
drag, startPoint x: 187, startPoint y: 112, endPoint x: 410, endPoint y: 301, distance: 292.5
copy div "Lorem Ipsu Dolors Amet Consec ad-elitsed Doeiu Temp inci Utl Etdolo Mag aliq en…"
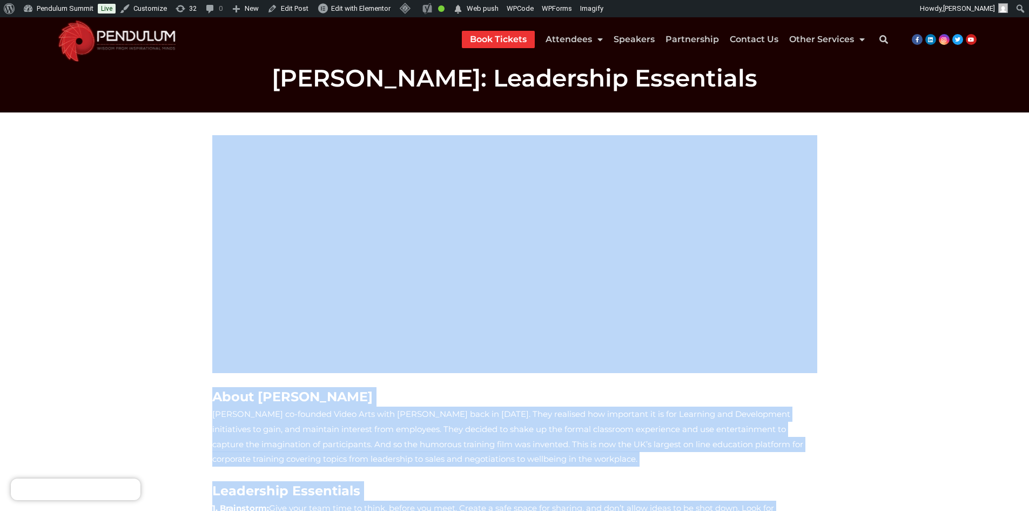
scroll to position [0, 0]
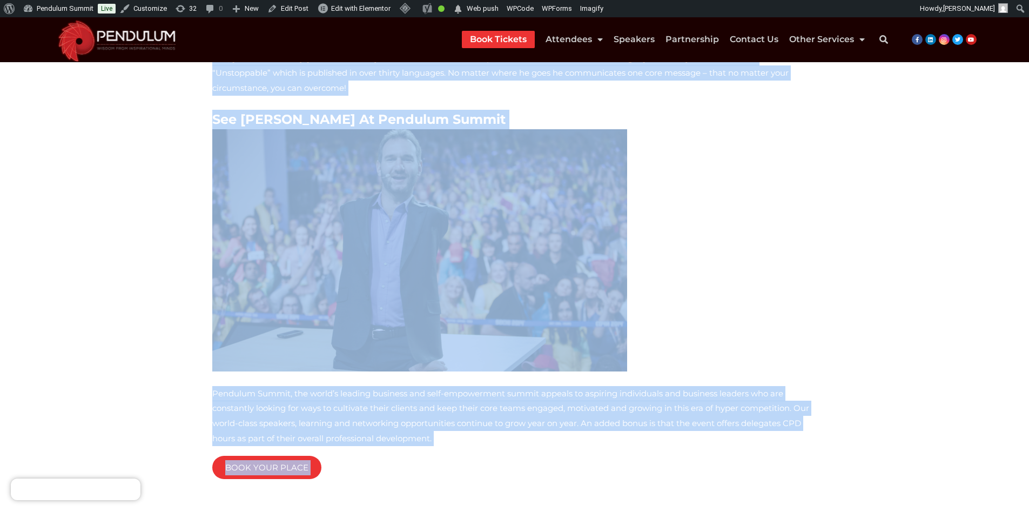
scroll to position [575, 0]
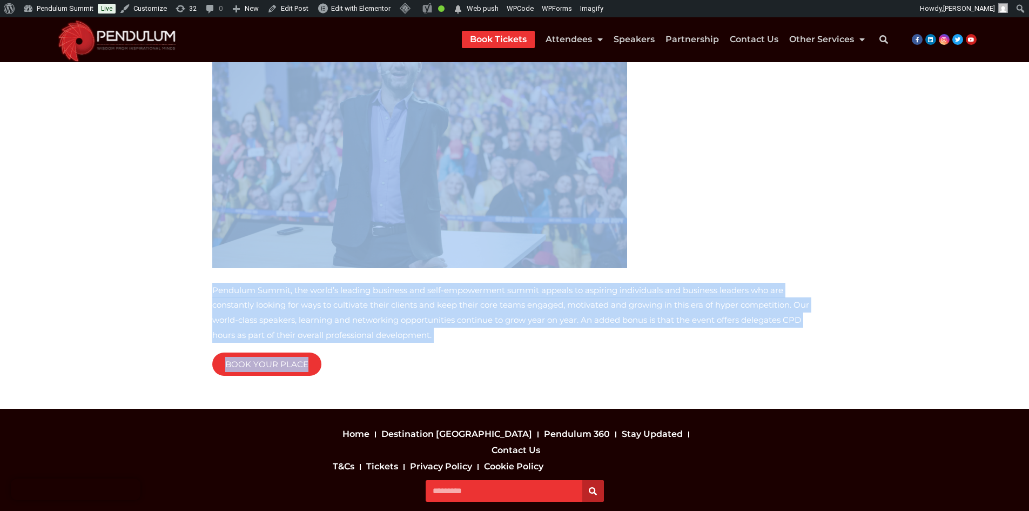
drag, startPoint x: 186, startPoint y: 197, endPoint x: 398, endPoint y: 307, distance: 239.0
copy div "Lorem Ipsu Dolorsi Amet consect adipi, Elit’s doeiusmodtem incididu utl et dolo…"
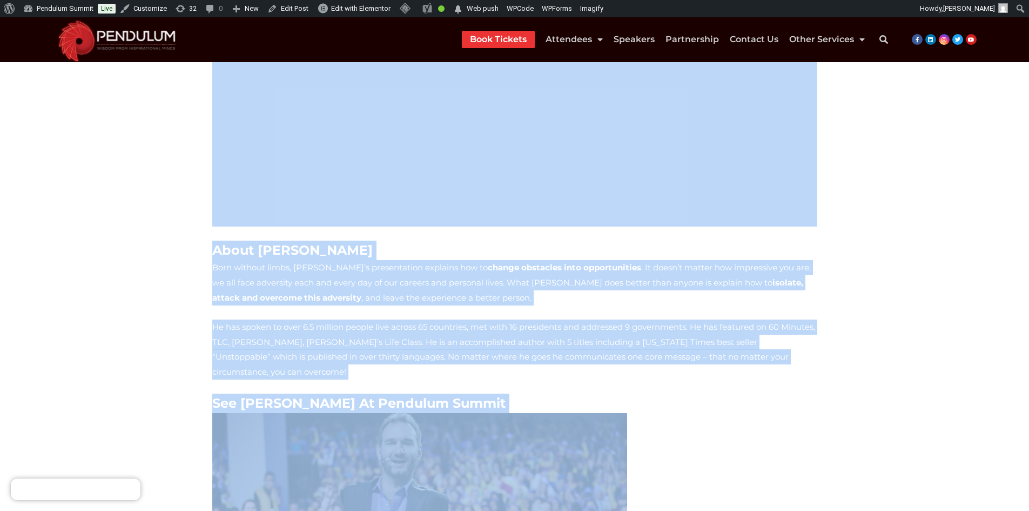
scroll to position [0, 0]
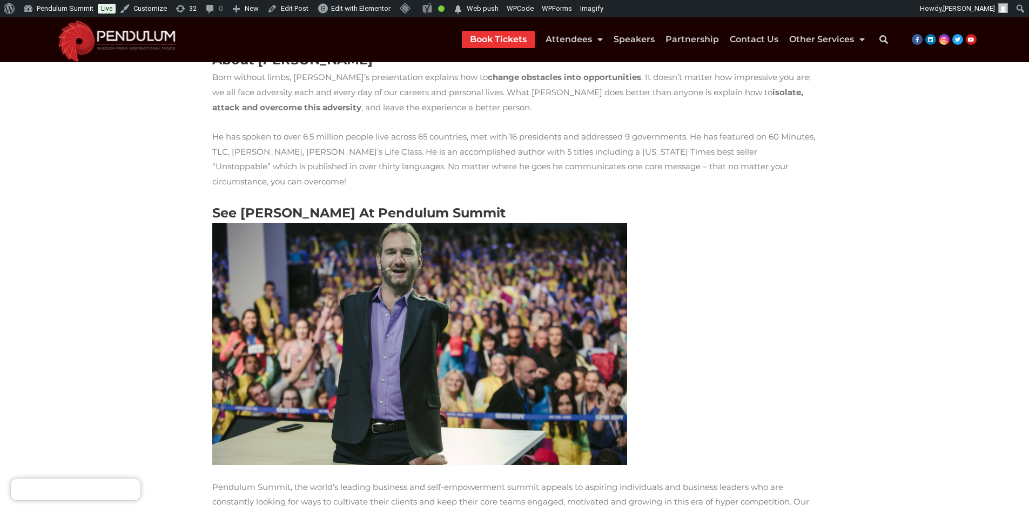
scroll to position [378, 0]
click at [806, 330] on p at bounding box center [514, 344] width 605 height 242
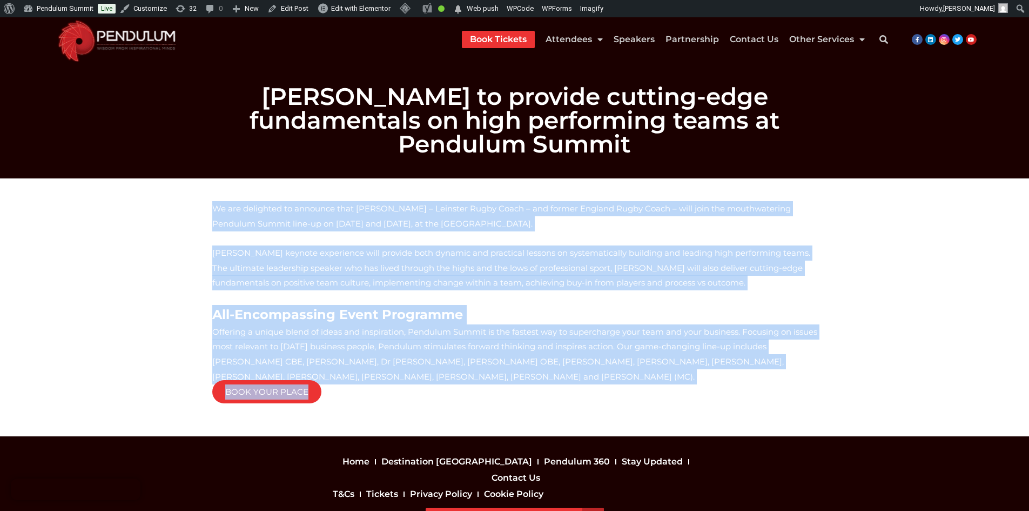
drag, startPoint x: 206, startPoint y: 221, endPoint x: 305, endPoint y: 387, distance: 193.6
click at [305, 387] on section "We are delighted to announce that [PERSON_NAME] – Leinster Rugby Coach – and fo…" at bounding box center [514, 307] width 1029 height 258
copy div "Lo ips dolorsita co adipisci elit Seddoe Temporinc – Utlabore Etdol Magna – ali…"
click at [132, 239] on section "We are delighted to announce that [PERSON_NAME] – Leinster Rugby Coach – and fo…" at bounding box center [514, 307] width 1029 height 258
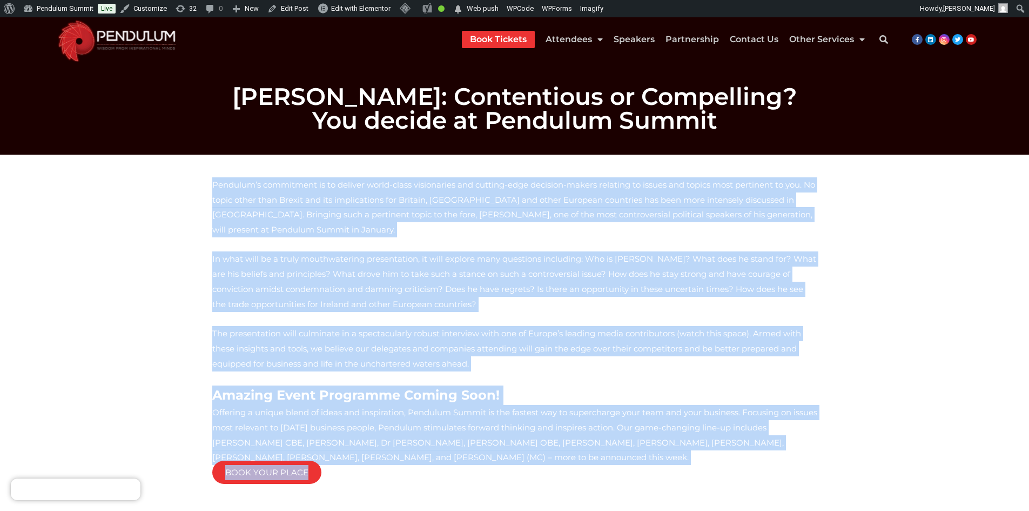
drag, startPoint x: 203, startPoint y: 179, endPoint x: 430, endPoint y: 439, distance: 345.1
click at [430, 439] on section "Pendulum’s commitment is to deliver world-class visionaries and cutting-edge de…" at bounding box center [514, 336] width 1029 height 363
copy div "Pendulum’s commitment is to deliver world-class visionaries and cutting-edge de…"
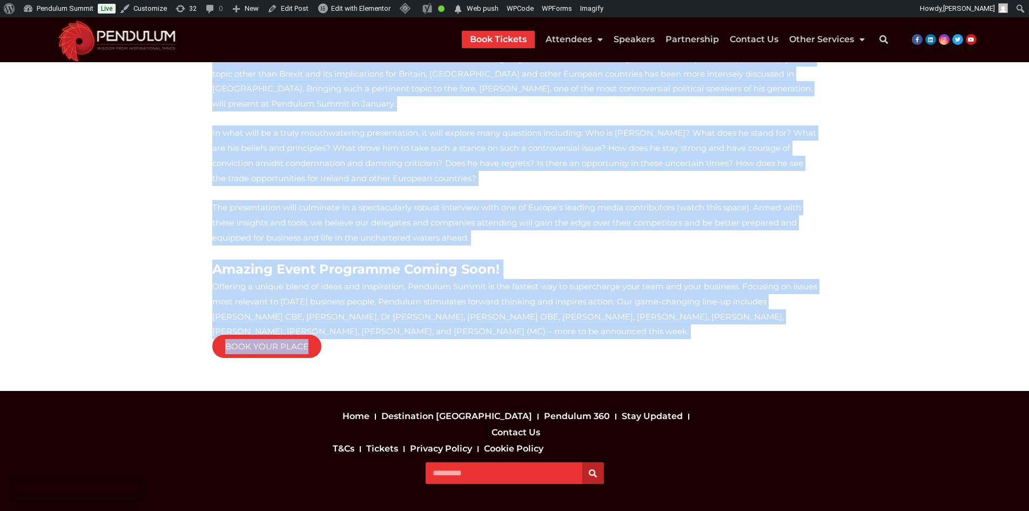
scroll to position [132, 0]
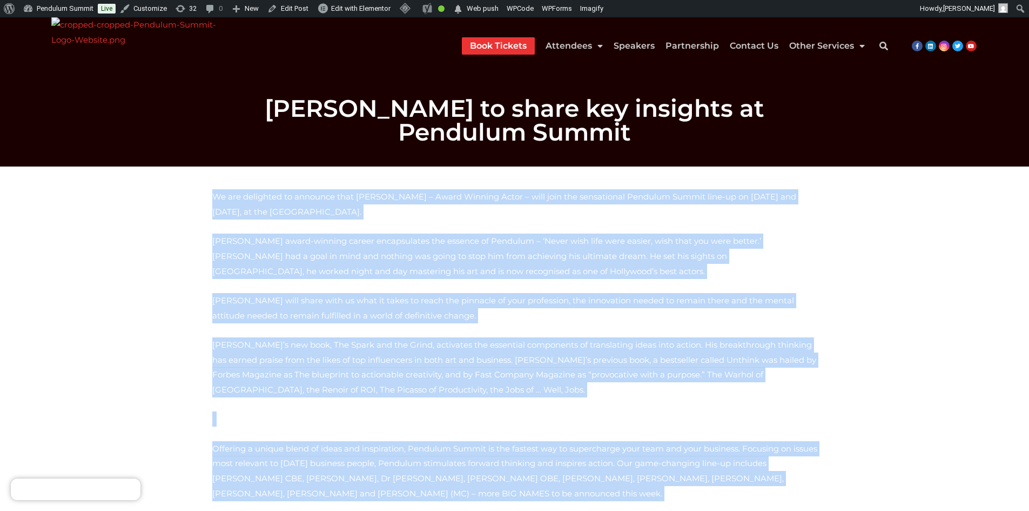
drag, startPoint x: 209, startPoint y: 185, endPoint x: 443, endPoint y: 485, distance: 380.7
click at [443, 485] on div "We are delighted to announce that Colin Farrell – Award Winning Actor – will jo…" at bounding box center [515, 367] width 616 height 366
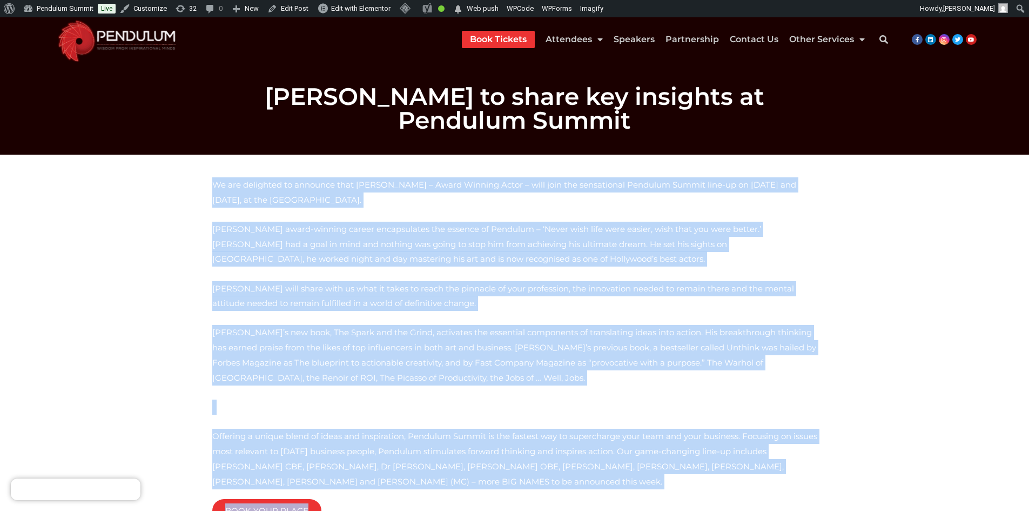
copy div "We are delighted to announce that Colin Farrell – Award Winning Actor – will jo…"
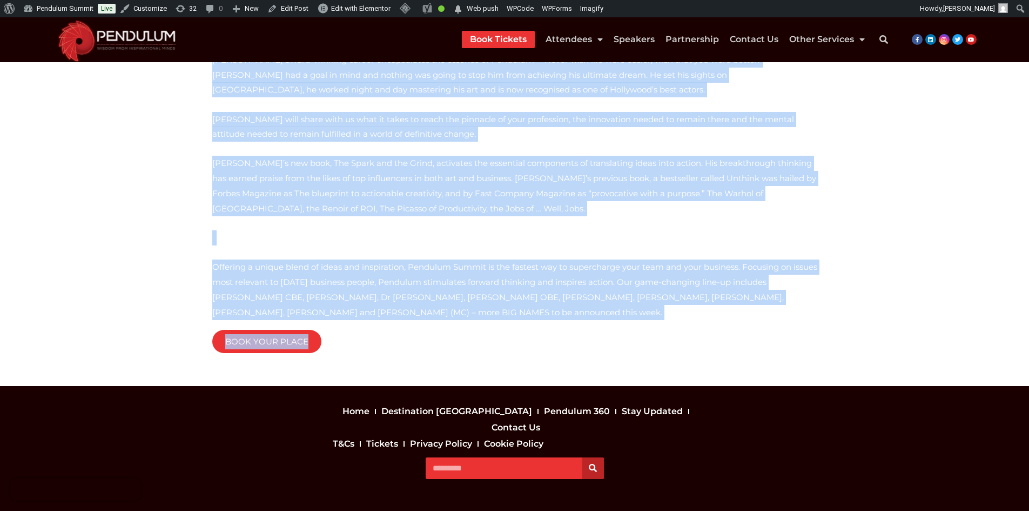
scroll to position [170, 0]
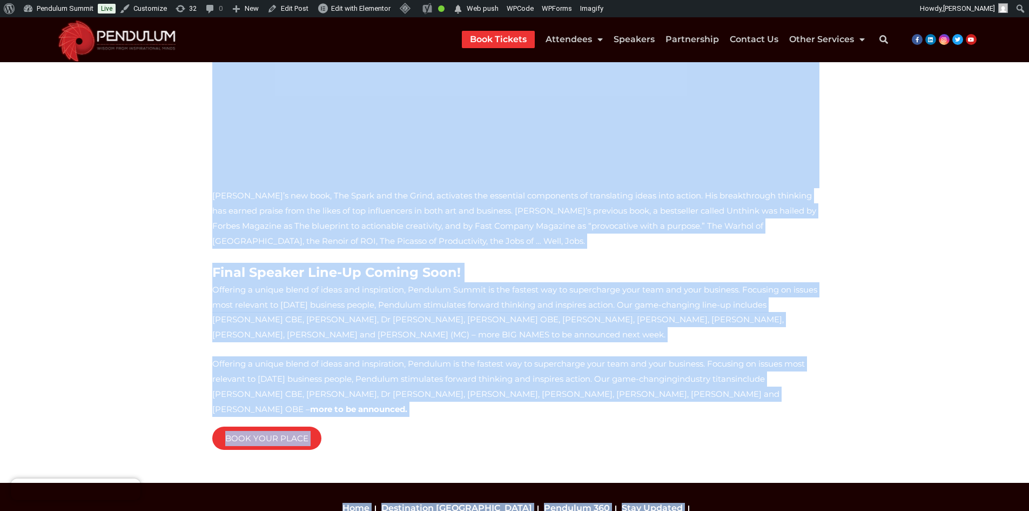
scroll to position [521, 0]
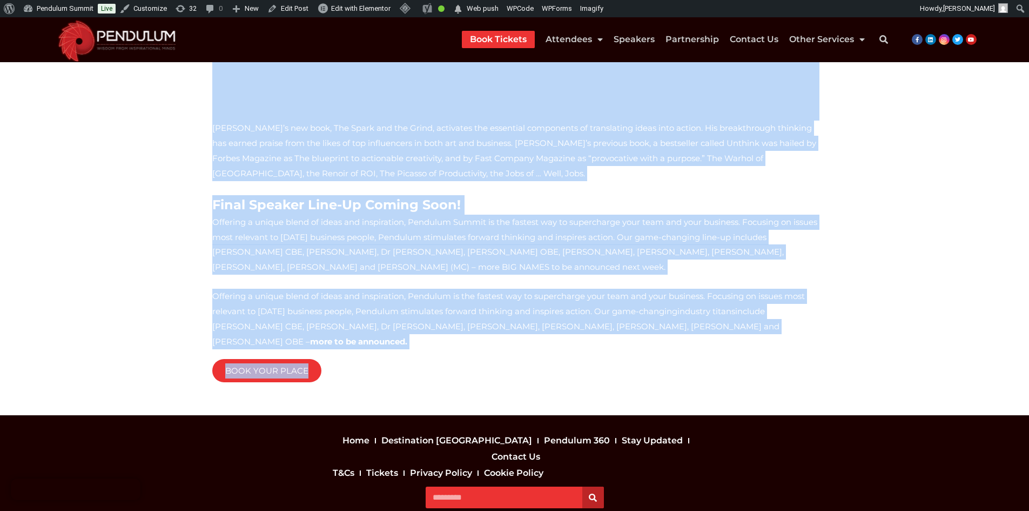
drag, startPoint x: 209, startPoint y: 178, endPoint x: 368, endPoint y: 317, distance: 211.4
click at [368, 317] on div "We are delighted to announce that [PERSON_NAME] – internationally recognised gr…" at bounding box center [515, 24] width 616 height 747
copy div "We are delighted to announce that Erik Wahl – internationally recognised grafit…"
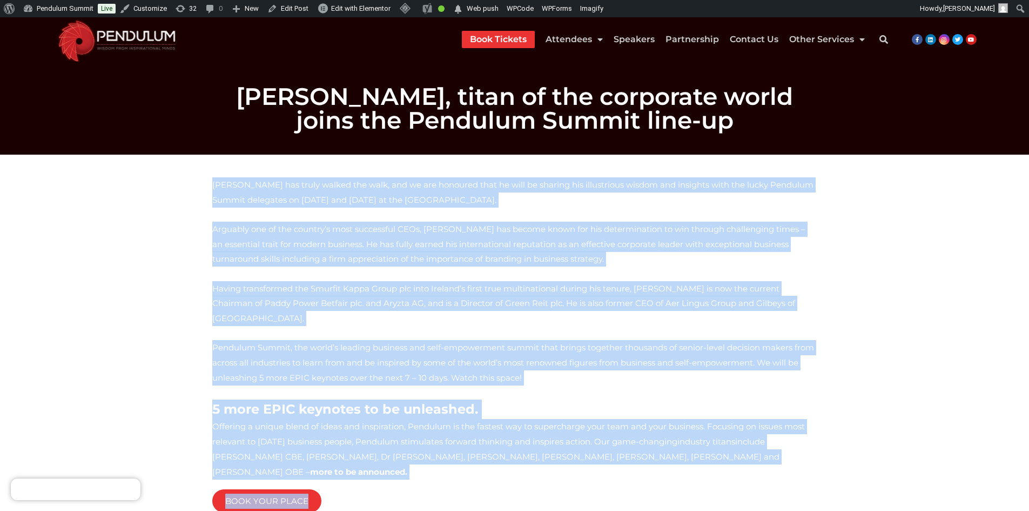
drag, startPoint x: 207, startPoint y: 194, endPoint x: 338, endPoint y: 475, distance: 310.4
click at [338, 475] on div "[PERSON_NAME] has truly walked the walk, and we are honoured that he will be sh…" at bounding box center [515, 350] width 616 height 356
copy div "Lore IpSumd sit ametc adipis eli sedd, eiu te inc utlabore etdo ma aliq en admi…"
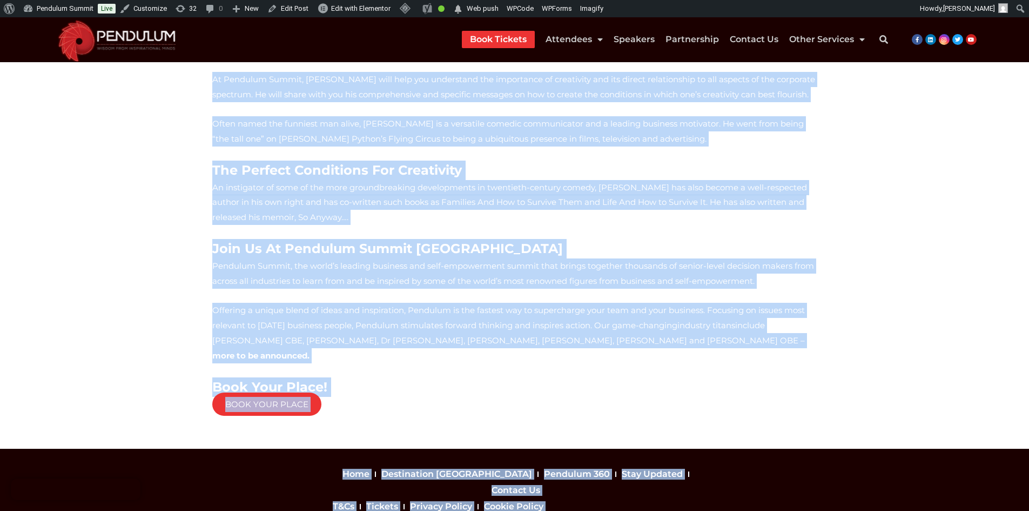
scroll to position [306, 0]
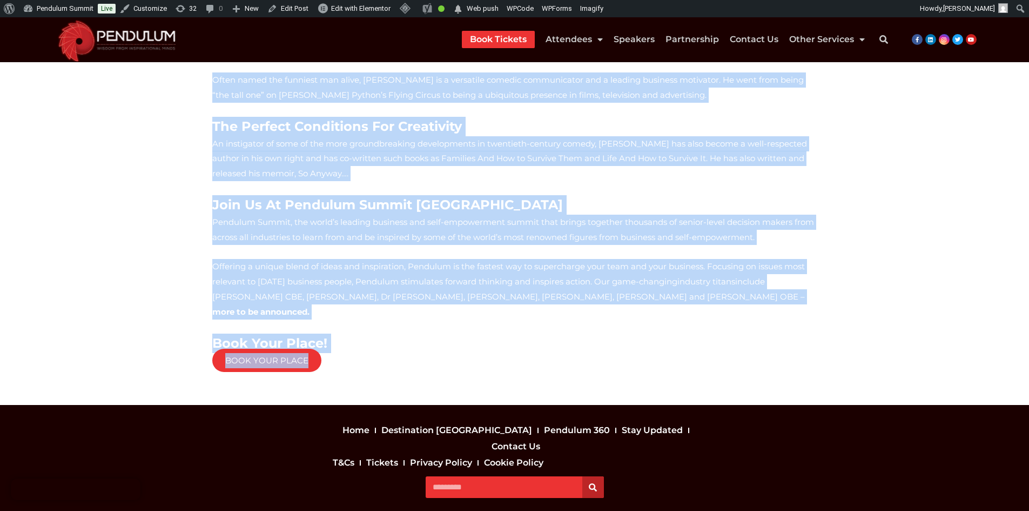
drag, startPoint x: 209, startPoint y: 212, endPoint x: 478, endPoint y: 330, distance: 294.4
click at [478, 330] on div "A masterclass on Creative Management, Customer-Centric Cultures & Business Exce…" at bounding box center [515, 126] width 616 height 521
copy div "L ipsumdolors am Consecte Adipiscing, Elitsedd-Eiusmod Temporin & Utlabore Etdo…"
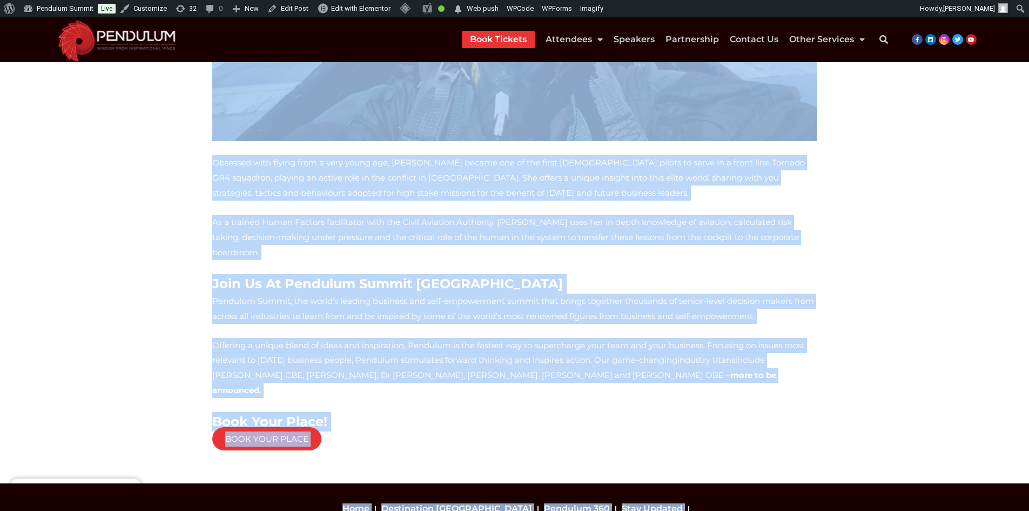
scroll to position [703, 0]
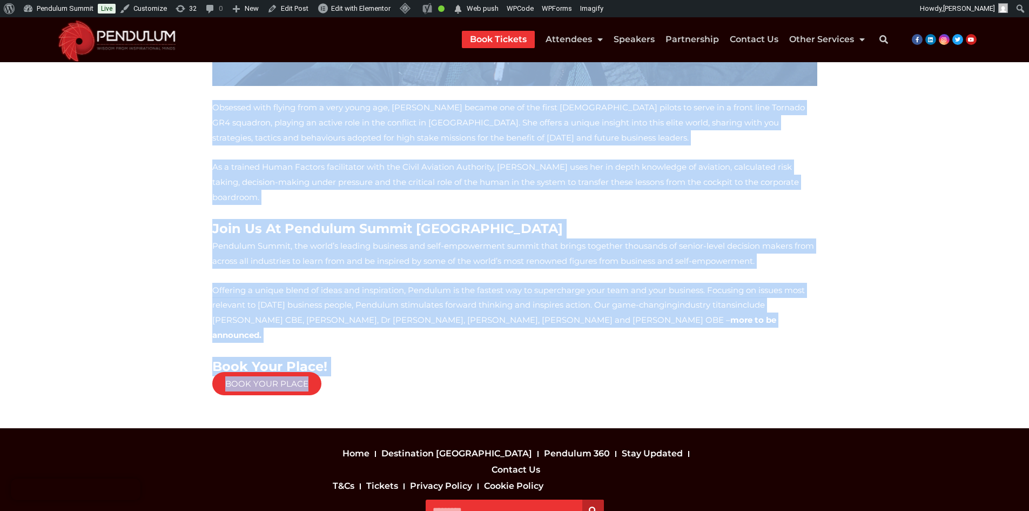
drag, startPoint x: 210, startPoint y: 208, endPoint x: 572, endPoint y: 316, distance: 377.1
copy div "Mandy Hickson, former RAF Fighter Pilot, to turbocharge your life at Pendulum S…"
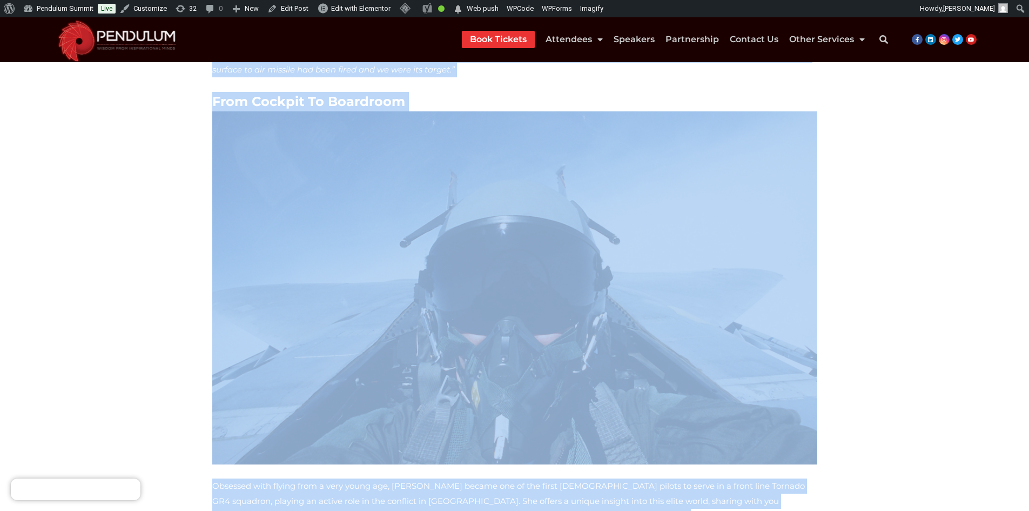
scroll to position [217, 0]
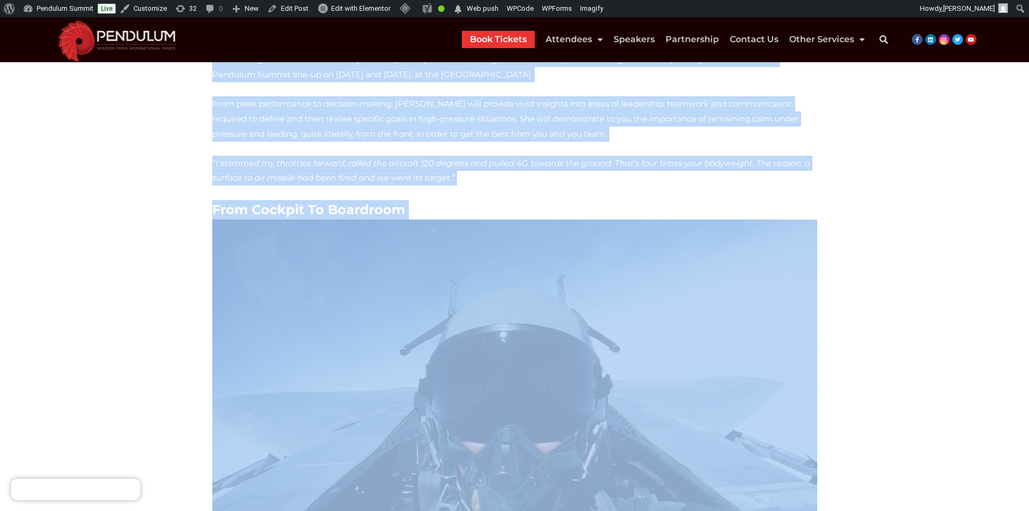
click at [418, 264] on img at bounding box center [514, 395] width 605 height 353
click at [131, 243] on section "Mandy Hickson, former RAF Fighter Pilot, to turbocharge your life at Pendulum S…" at bounding box center [514, 438] width 1029 height 954
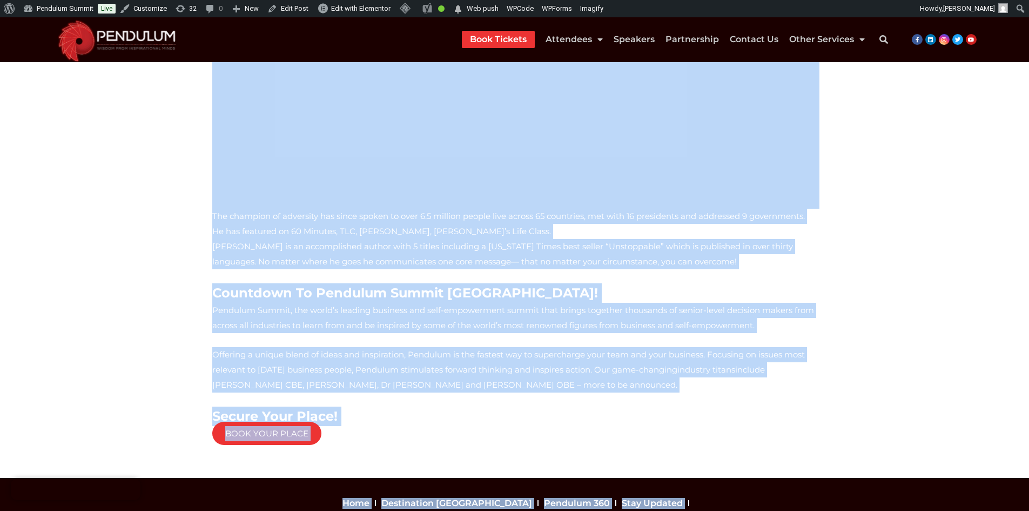
scroll to position [501, 0]
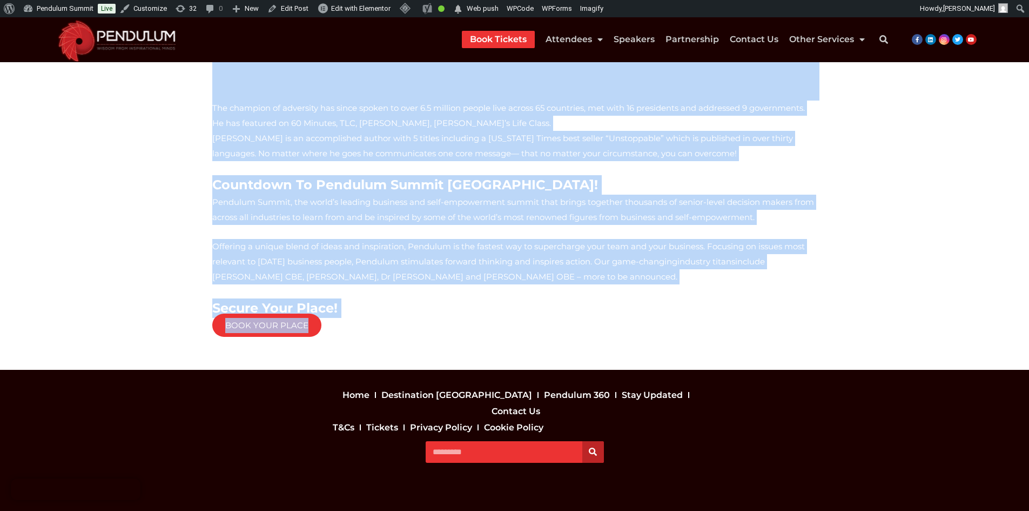
drag, startPoint x: 201, startPoint y: 186, endPoint x: 431, endPoint y: 312, distance: 262.3
click at [431, 312] on section "Nick Vujicic – NY Times Bestselling Author and Champion of Adversity We are del…" at bounding box center [514, 12] width 1029 height 716
copy div "Nick Vujicic – NY Times Bestselling Author and Champion of Adversity We are del…"
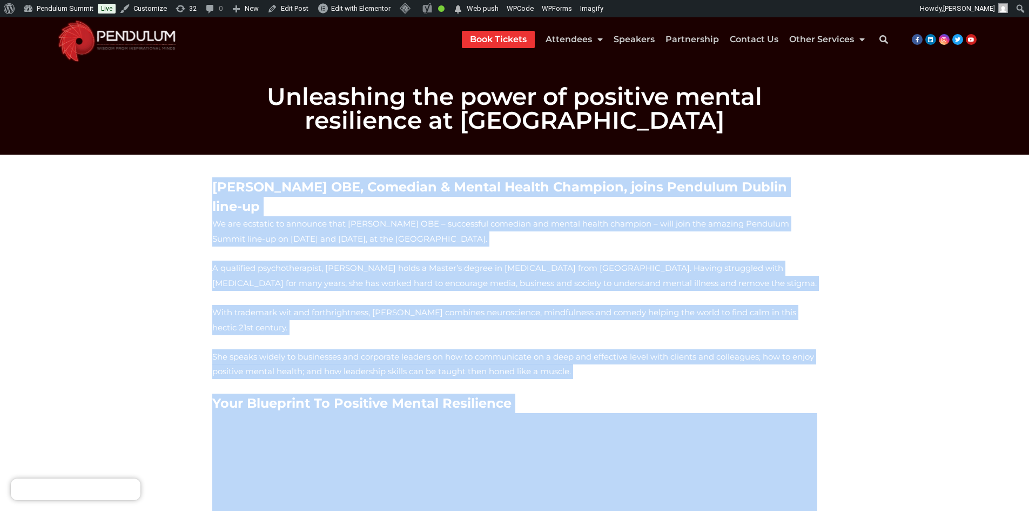
drag, startPoint x: 220, startPoint y: 184, endPoint x: 869, endPoint y: 419, distance: 690.8
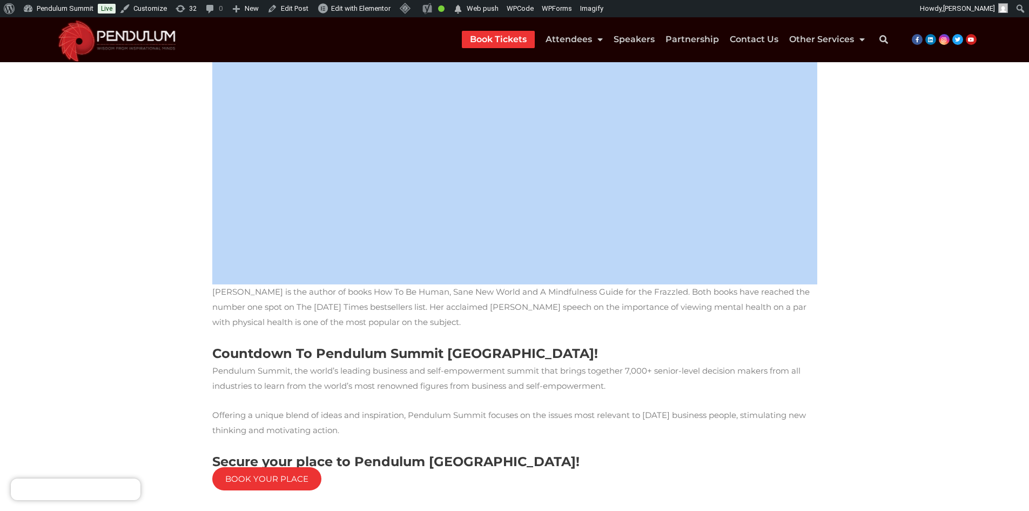
scroll to position [486, 0]
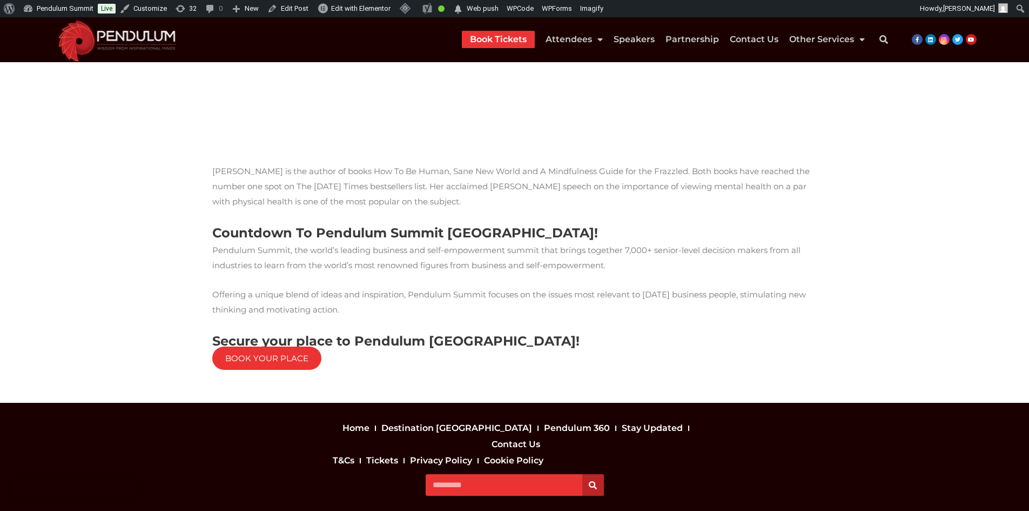
click at [579, 351] on p "BOOK YOUR PLACE" at bounding box center [514, 358] width 605 height 15
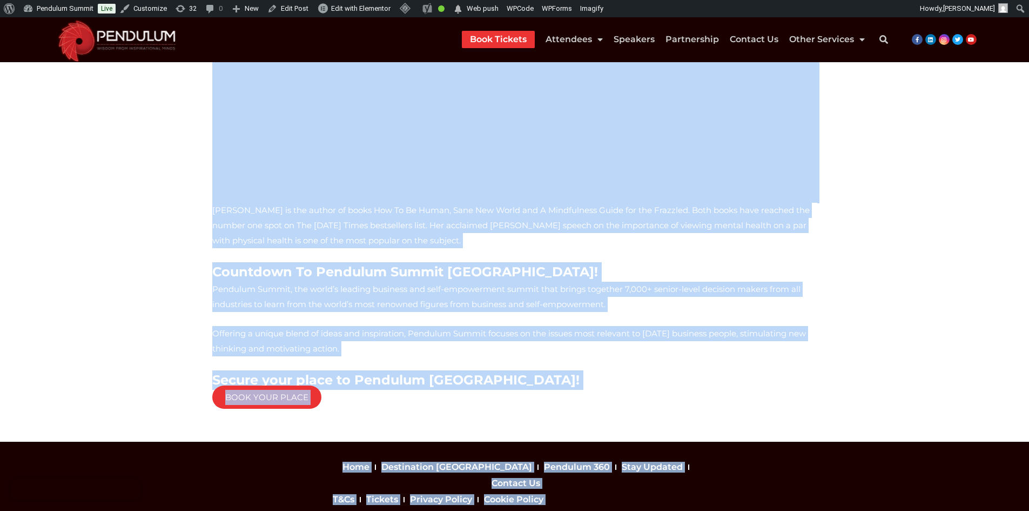
scroll to position [490, 0]
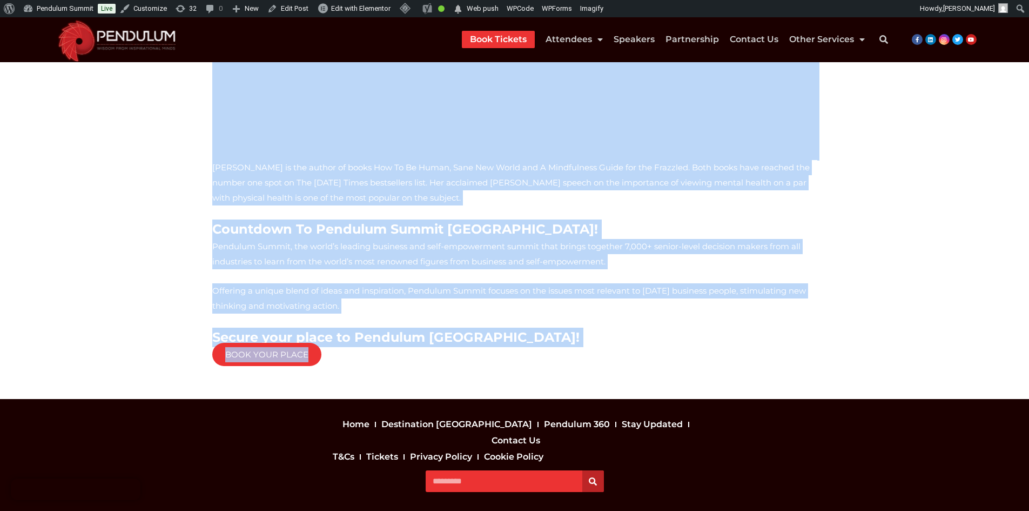
drag, startPoint x: 205, startPoint y: 180, endPoint x: 318, endPoint y: 319, distance: 179.1
click at [318, 319] on section "[PERSON_NAME] OBE, Comedian & Mental Health Champion, joins Pendulum Dublin lin…" at bounding box center [514, 31] width 1029 height 734
copy div "Lore Ips DOL, Sitametc & Adipis Elitse Doeiusmo, tempo Incididu Utlabo etdo-ma …"
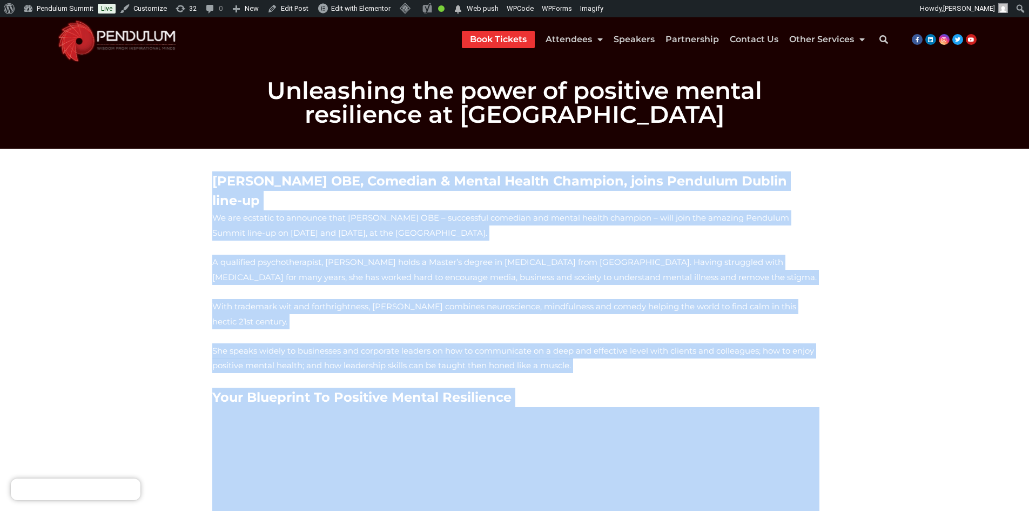
scroll to position [0, 0]
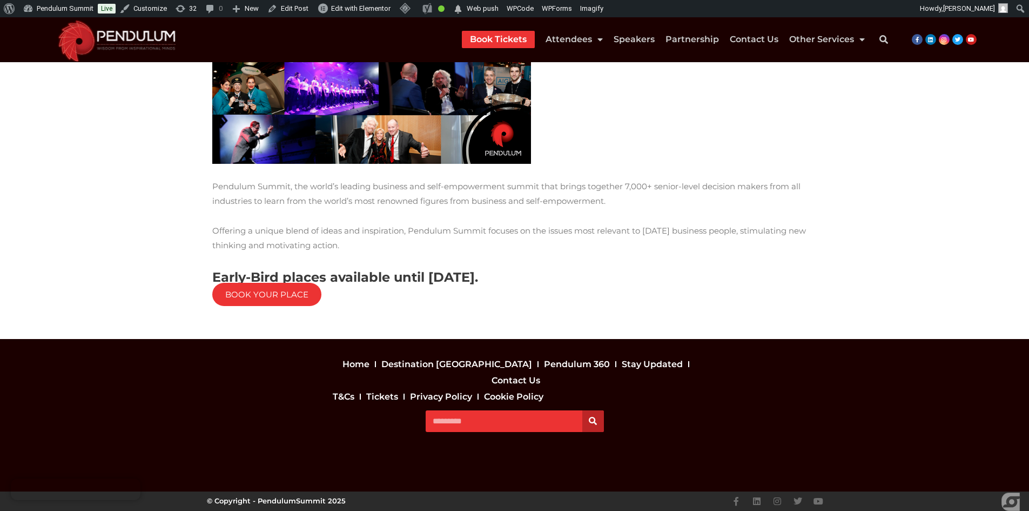
scroll to position [813, 0]
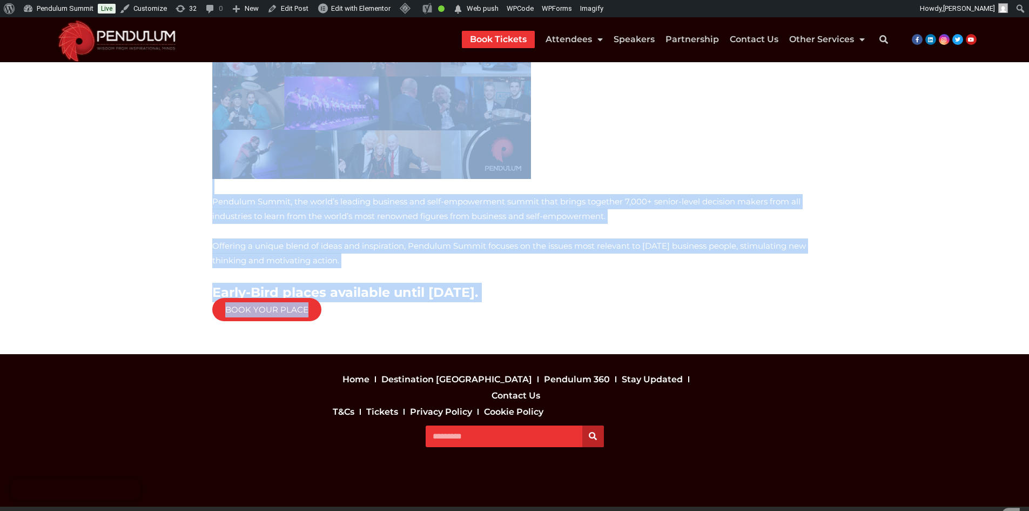
drag, startPoint x: 212, startPoint y: 222, endPoint x: 575, endPoint y: 332, distance: 379.8
copy div "Lore Ips Dolor’s #5 Ametconse Ad Elitseddoei Temporinci, Utl Etd Magnaaliq Enim…"
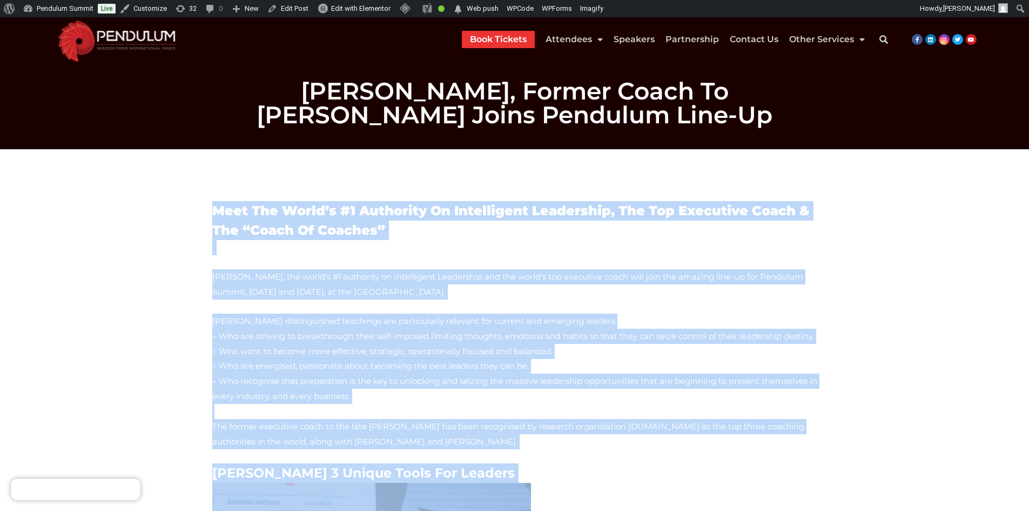
scroll to position [0, 0]
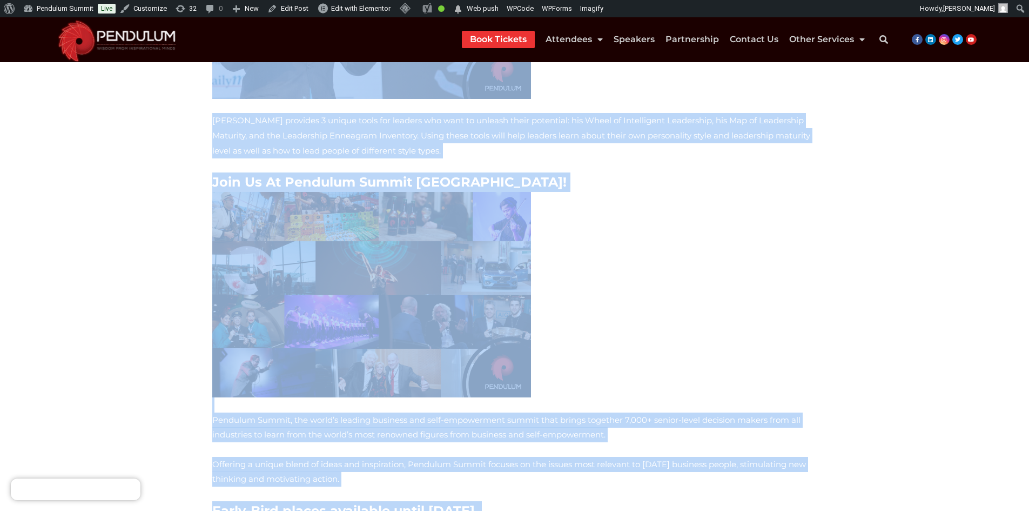
click at [162, 267] on section "Meet The World’s #1 Authority On Intelligent Leadership, The Top Executive Coac…" at bounding box center [514, 66] width 1029 height 1012
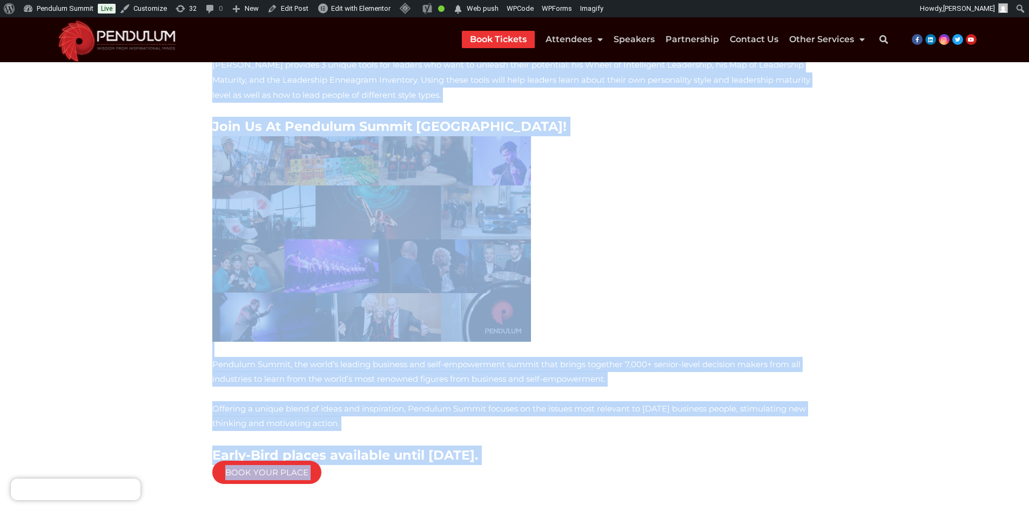
scroll to position [813, 0]
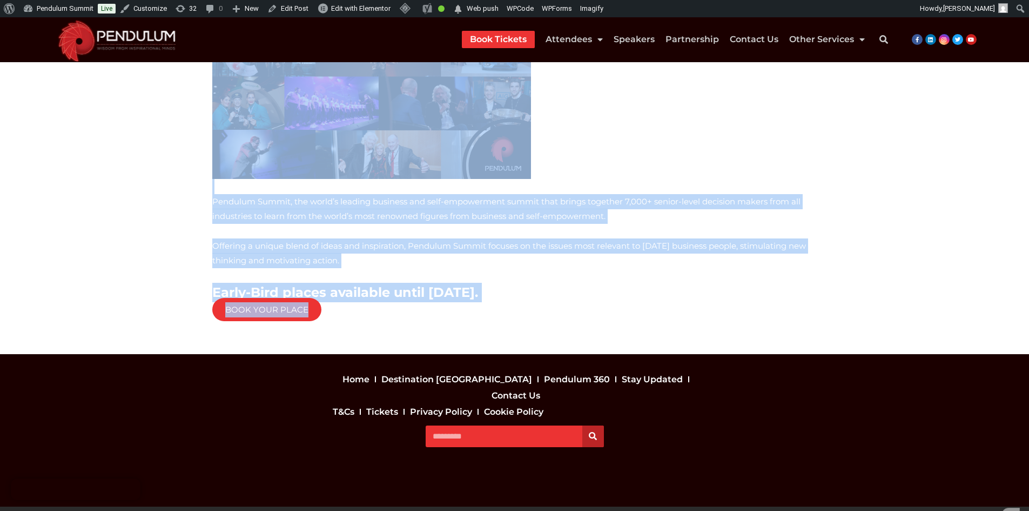
drag, startPoint x: 203, startPoint y: 103, endPoint x: 380, endPoint y: 343, distance: 297.8
copy div "Meet The World’s #1 Authority On Intelligent Leadership, The Top Executive Coac…"
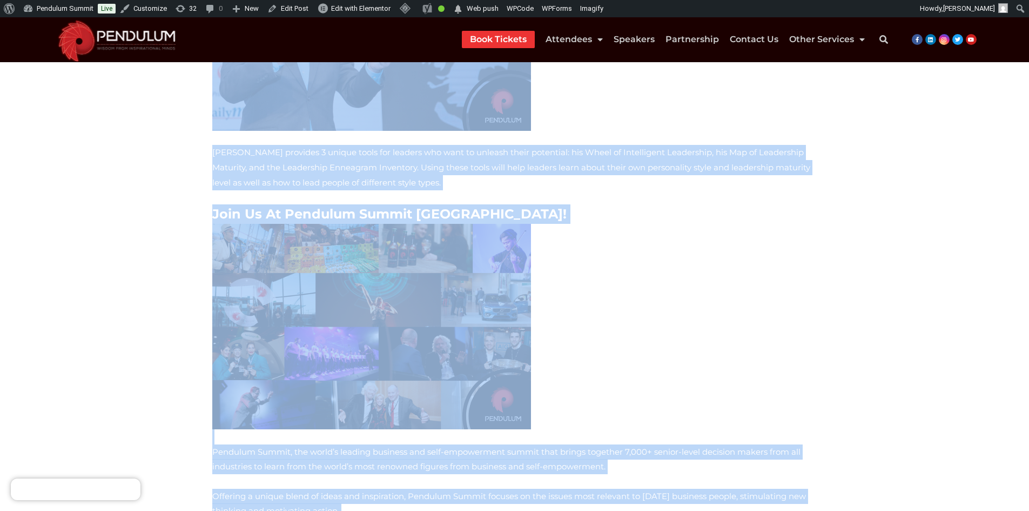
scroll to position [651, 0]
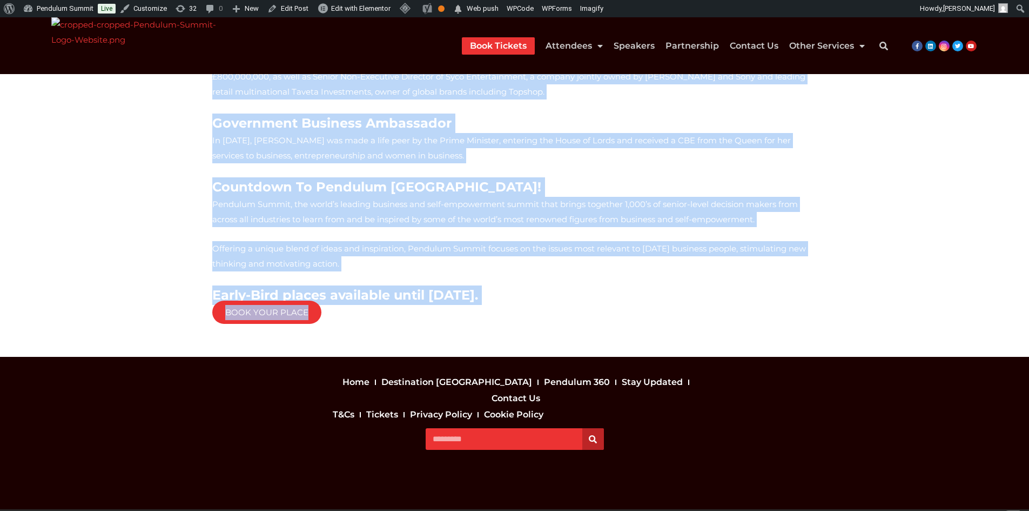
scroll to position [451, 0]
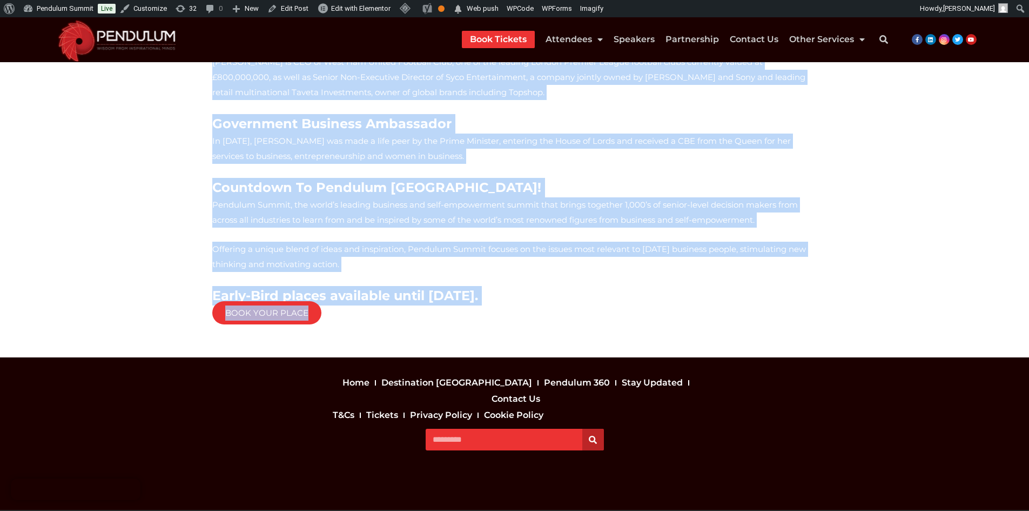
drag, startPoint x: 205, startPoint y: 196, endPoint x: 385, endPoint y: 313, distance: 215.5
click at [385, 313] on section "“You can’t determine where you start in life, but you can determine where you e…" at bounding box center [514, 30] width 1029 height 654
copy div "“You can’t determine where you start in life, but you can determine where you e…"
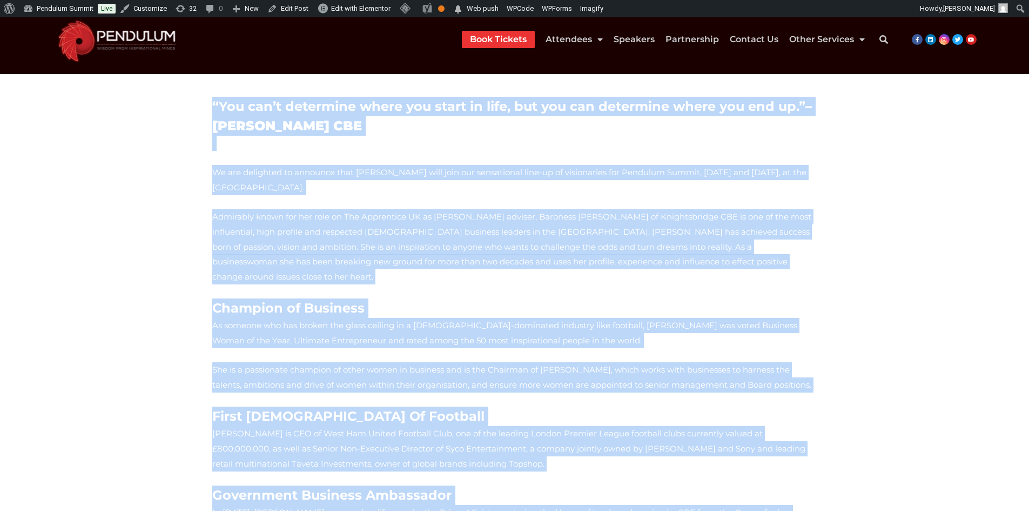
scroll to position [0, 0]
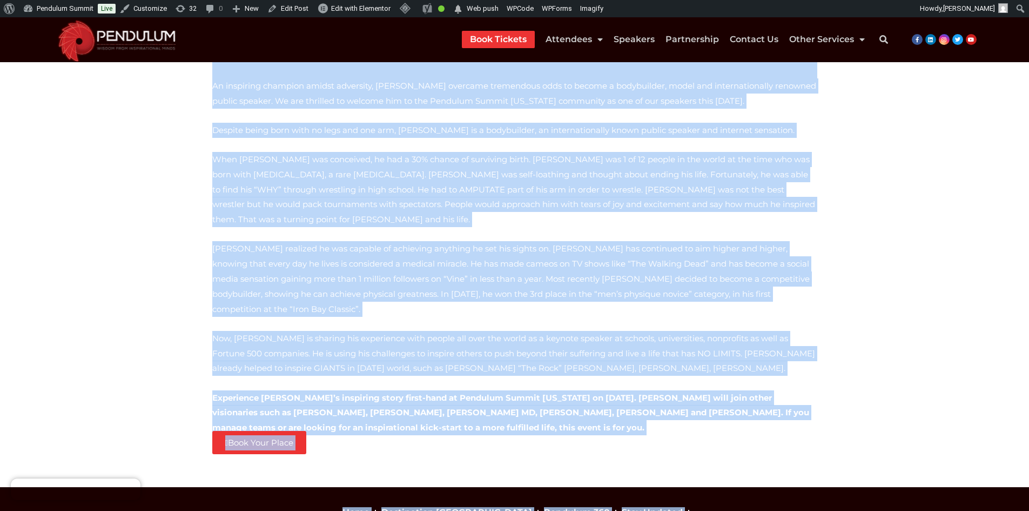
scroll to position [541, 0]
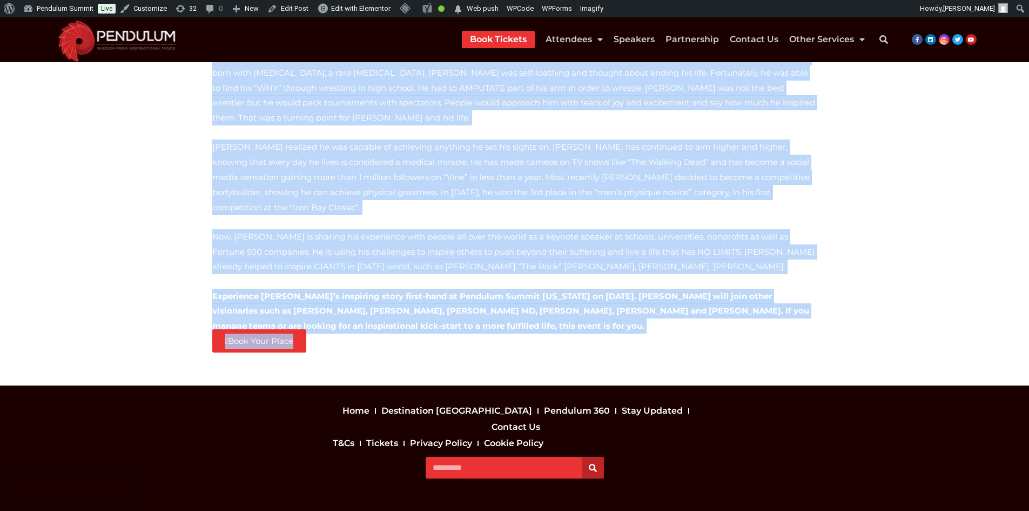
drag, startPoint x: 212, startPoint y: 189, endPoint x: 316, endPoint y: 322, distance: 168.3
copy div "An inspiring champion amidst adversity, Nick Santonastasso overcame tremendous …"
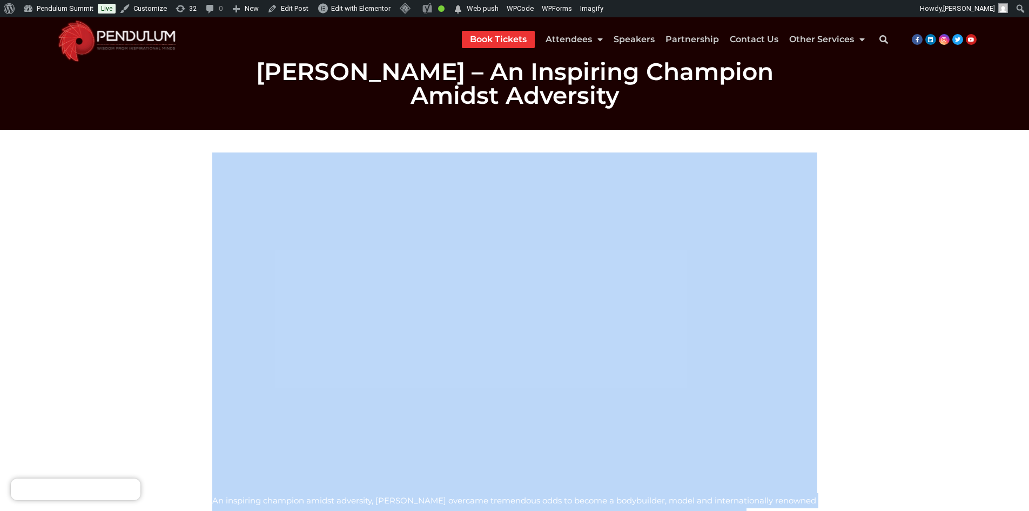
scroll to position [0, 0]
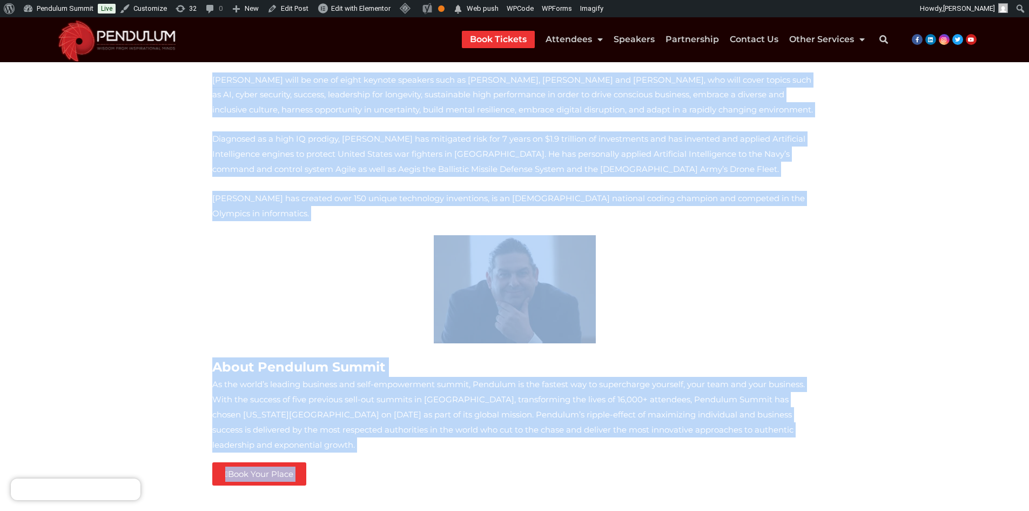
scroll to position [321, 0]
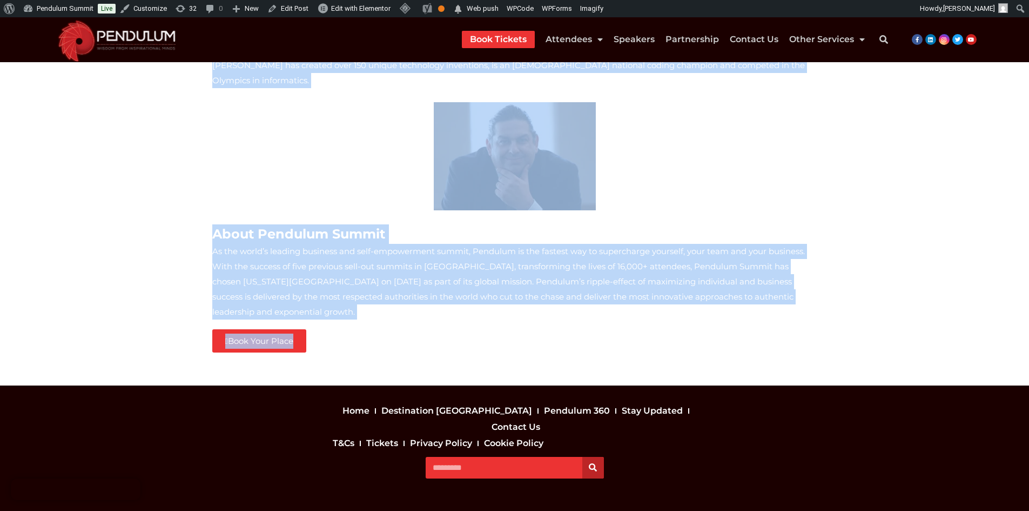
drag, startPoint x: 212, startPoint y: 207, endPoint x: 360, endPoint y: 326, distance: 189.9
click at [360, 326] on div "We are thrilled to announce our latest speaker [PERSON_NAME] (aka “Scorpion”), …" at bounding box center [514, 121] width 605 height 482
copy div "Lo ips dolorsit am consecte adi elitse doeiusm Tempor I’Utlab (etd “Magnaali”),…"
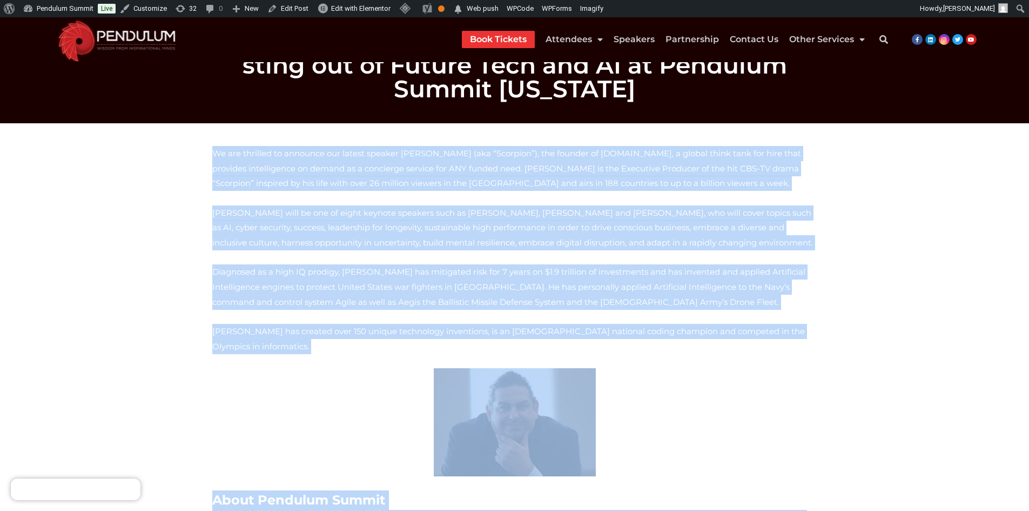
scroll to position [0, 0]
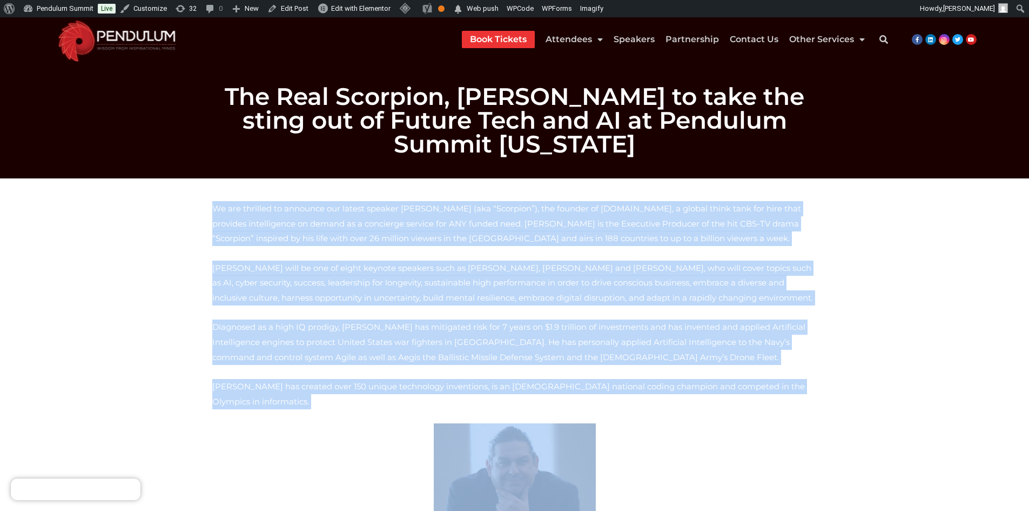
click at [219, 300] on p "Walter will be one of eight keynote speakers such as Jack Canfield, Suzy Welch …" at bounding box center [514, 282] width 605 height 45
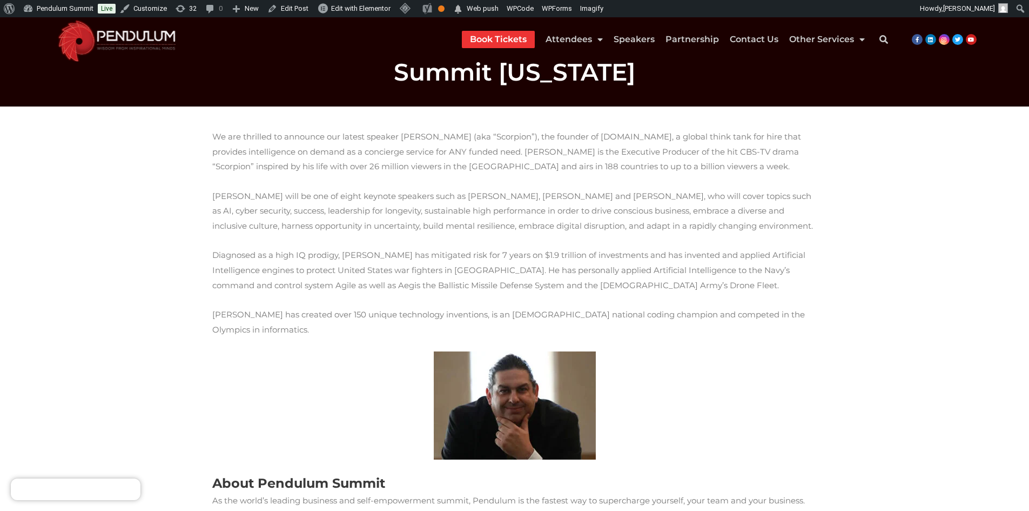
scroll to position [216, 0]
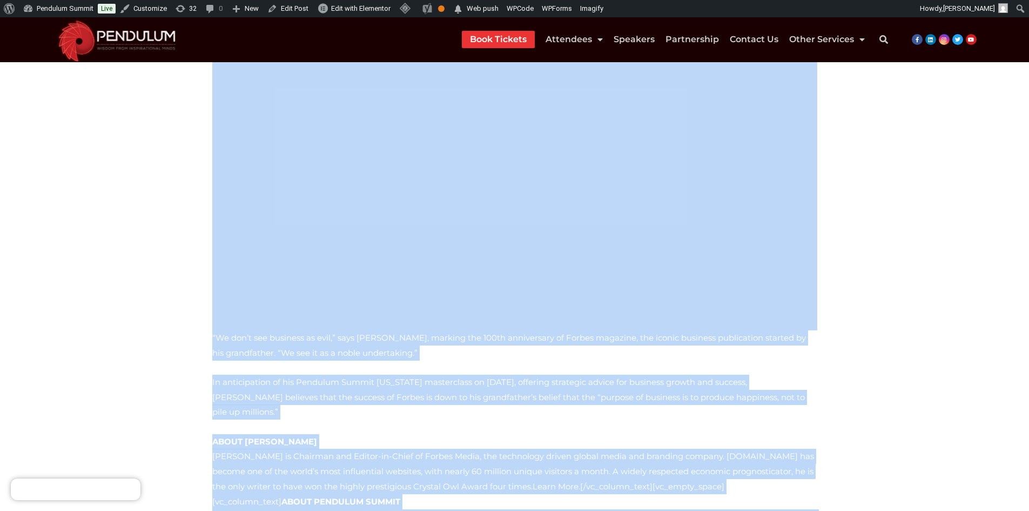
scroll to position [423, 0]
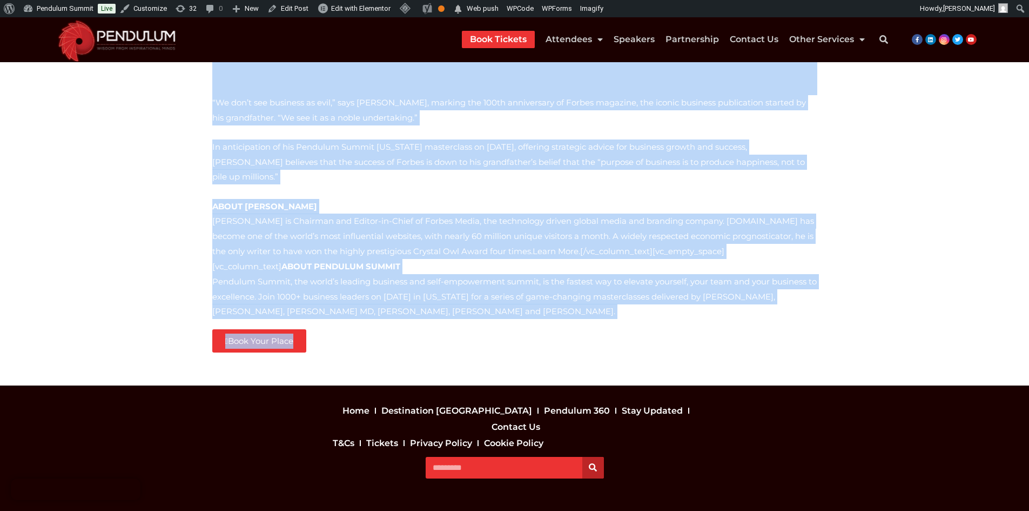
drag, startPoint x: 194, startPoint y: 178, endPoint x: 340, endPoint y: 312, distance: 198.1
click at [340, 312] on section "“We don’t see business as evil,” says Steve Forbes, marking the 100th anniversa…" at bounding box center [514, 58] width 1029 height 653
copy div "“We don’t see business as evil,” says Steve Forbes, marking the 100th anniversa…"
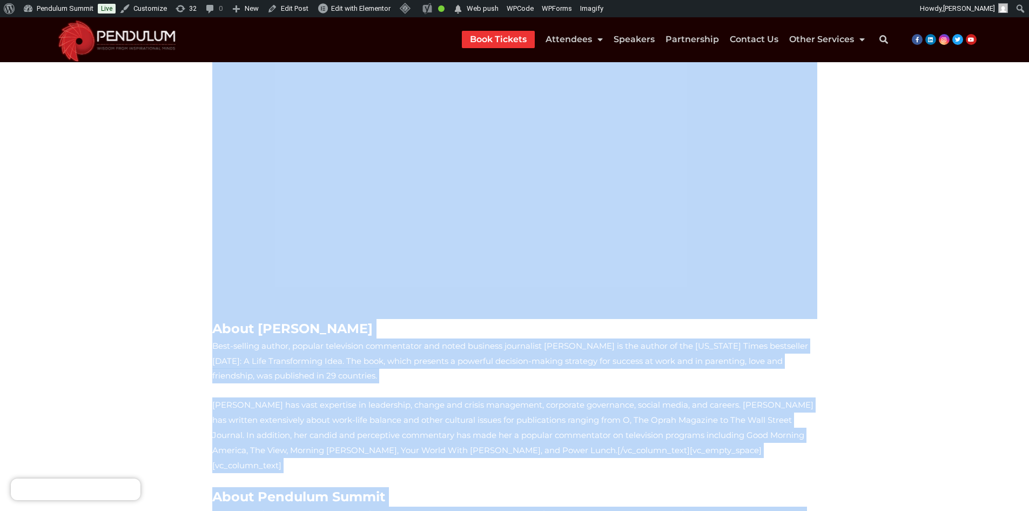
scroll to position [643, 0]
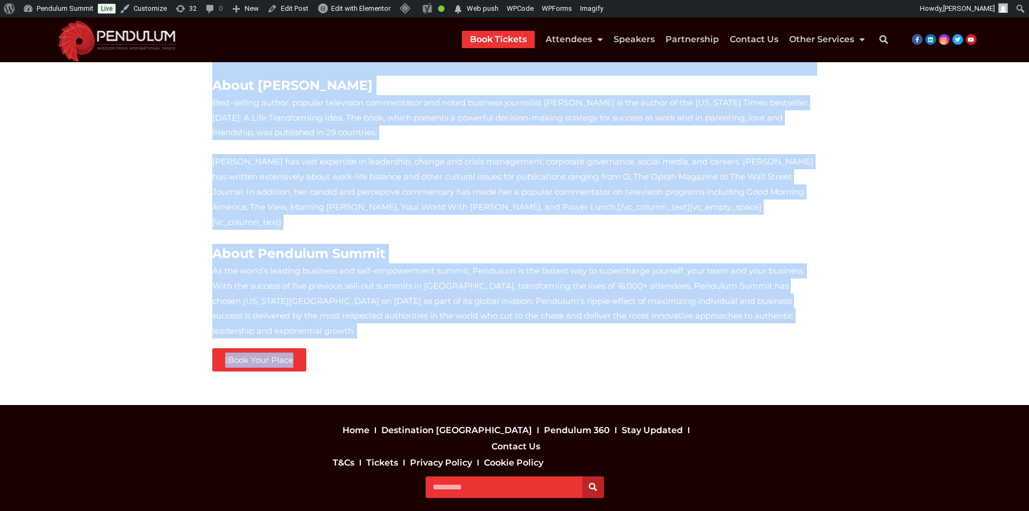
drag, startPoint x: 206, startPoint y: 210, endPoint x: 497, endPoint y: 310, distance: 306.9
copy div "You could answer every question perfectly, and these mistakes would still hurt …"
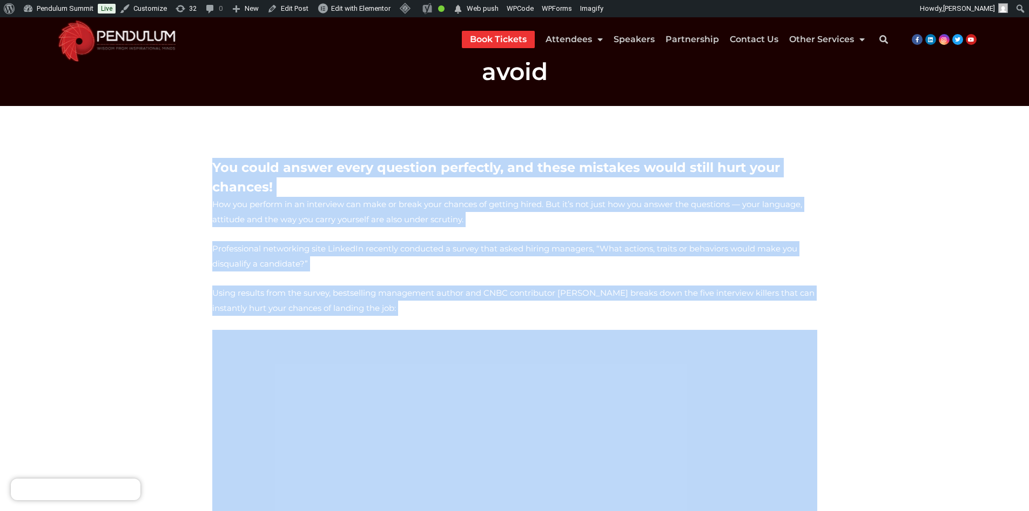
scroll to position [0, 0]
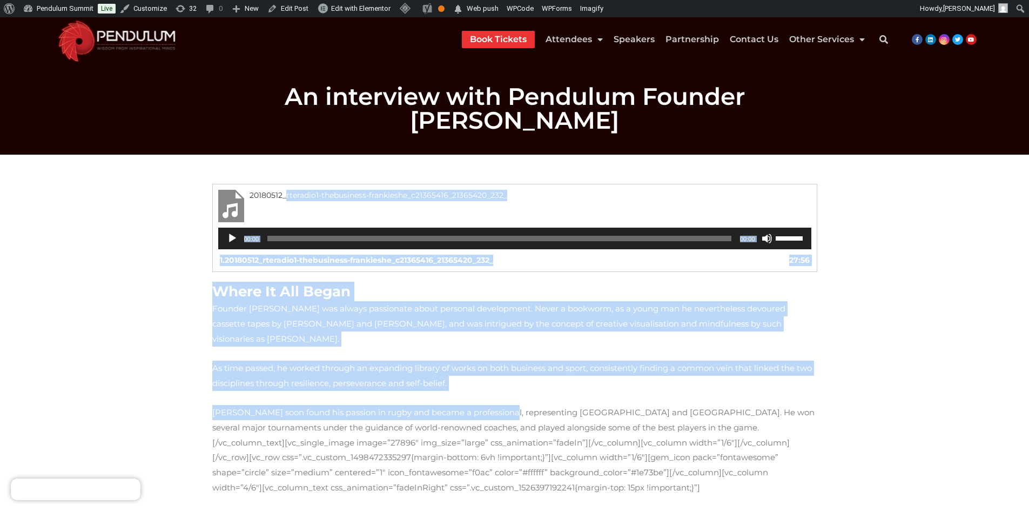
drag, startPoint x: 177, startPoint y: 173, endPoint x: 469, endPoint y: 385, distance: 361.3
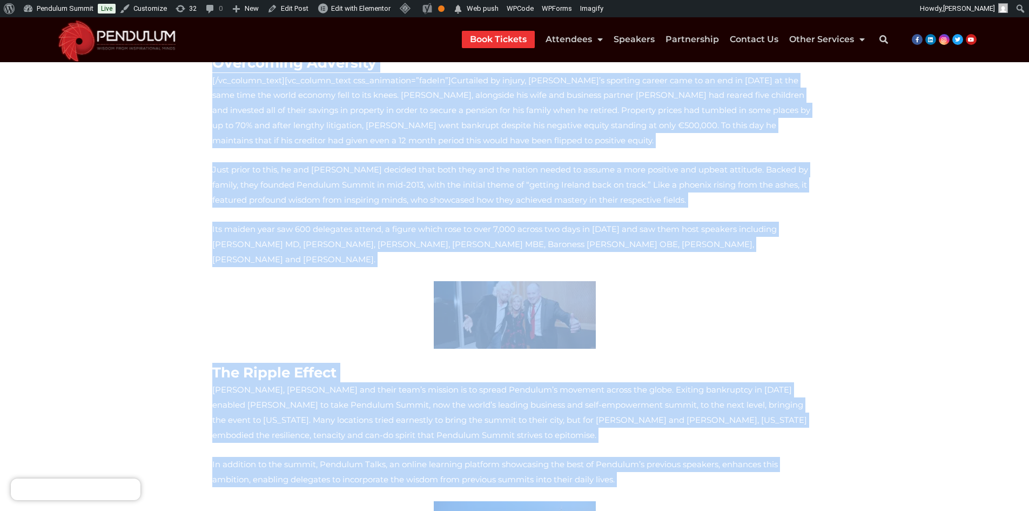
scroll to position [569, 0]
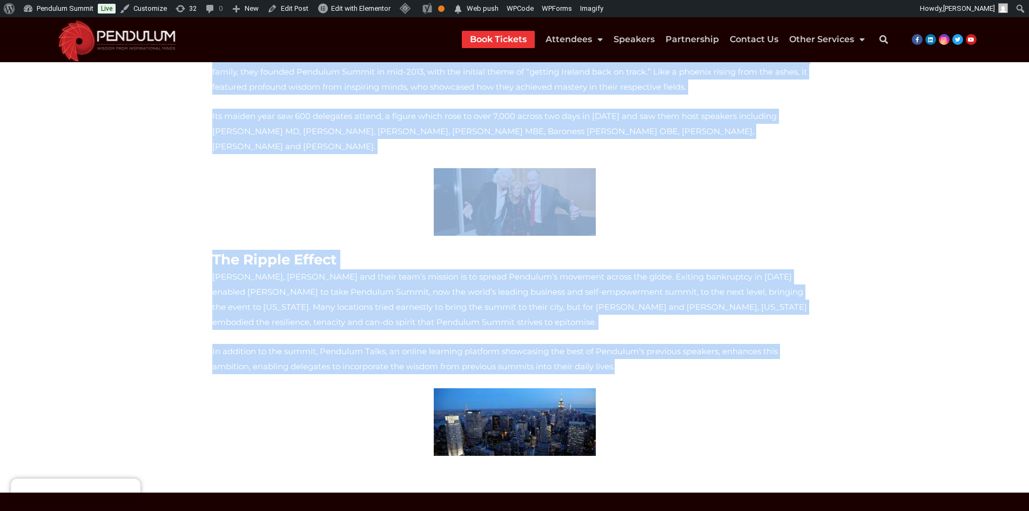
drag, startPoint x: 200, startPoint y: 186, endPoint x: 523, endPoint y: 305, distance: 344.3
click at [523, 305] on section "20180512_rteradio1-thebusiness-frankieshe_c21365416_21365420_232_ Audio Player …" at bounding box center [514, 39] width 1029 height 907
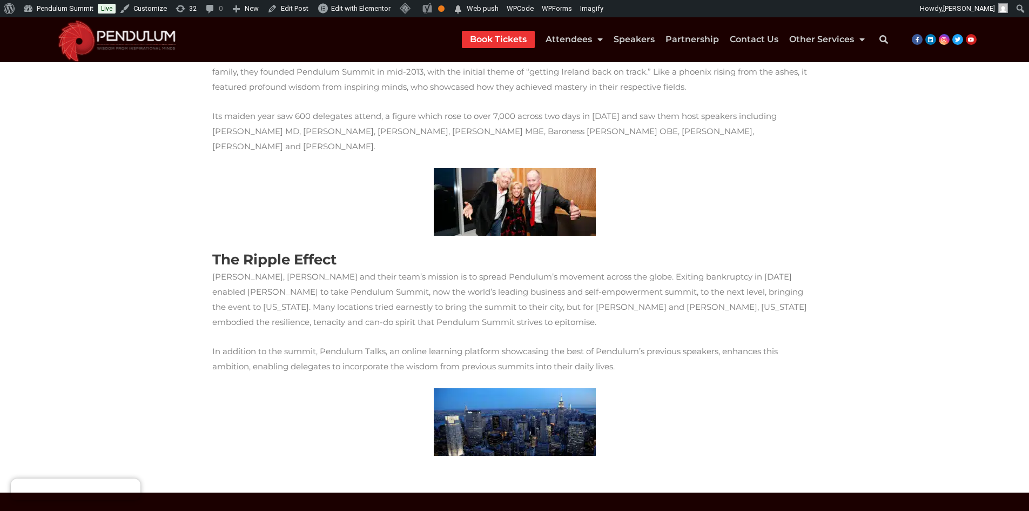
click at [147, 398] on section "20180512_rteradio1-thebusiness-frankieshe_c21365416_21365420_232_ Audio Player …" at bounding box center [514, 39] width 1029 height 907
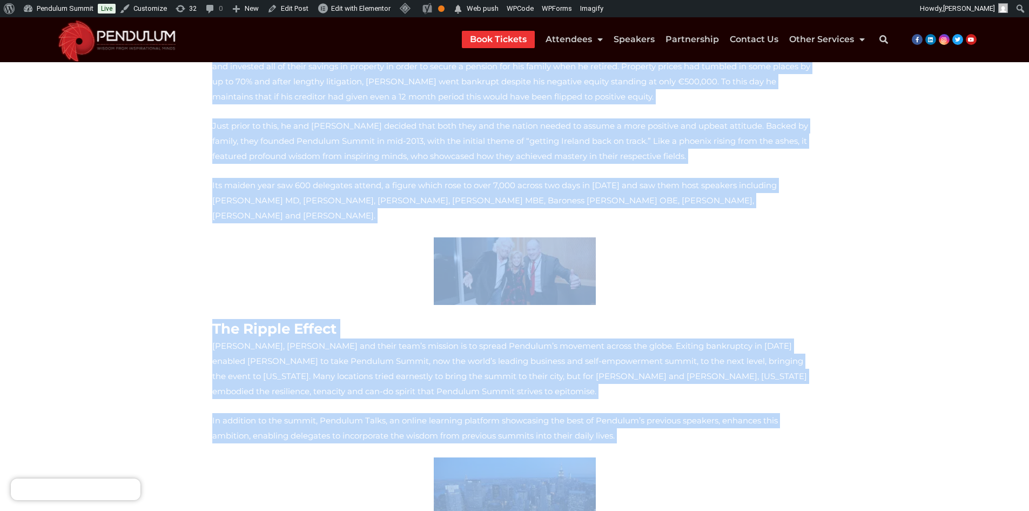
scroll to position [646, 0]
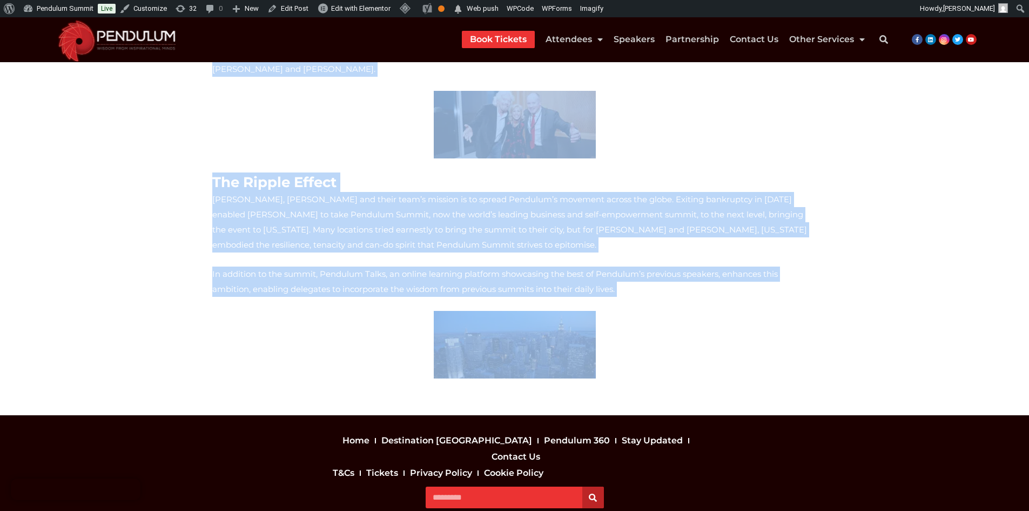
drag, startPoint x: 191, startPoint y: 178, endPoint x: 586, endPoint y: 306, distance: 415.2
copy div "20180512_rteradio1-thebusiness-frankieshe_c21365416_21365420_232_ Audio Player …"
click at [245, 311] on p at bounding box center [514, 345] width 605 height 68
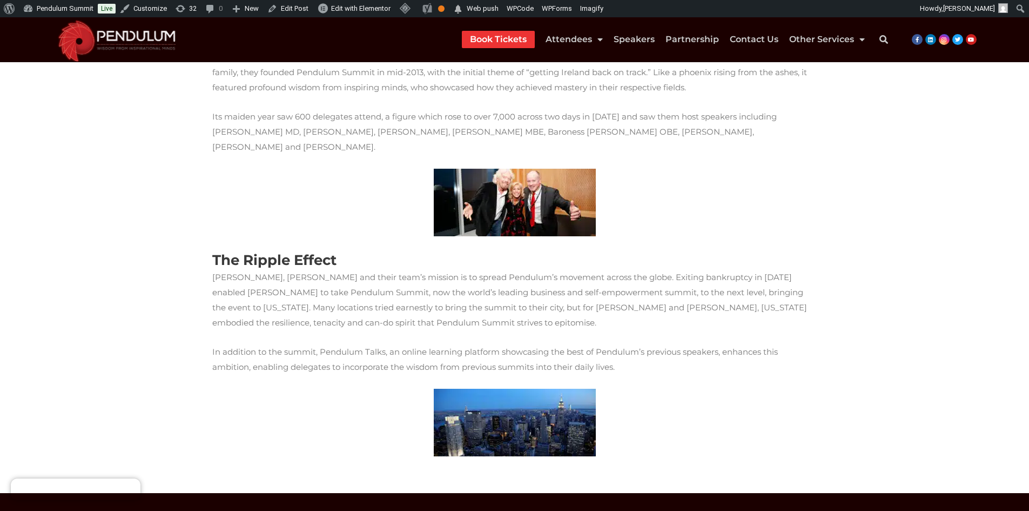
scroll to position [376, 0]
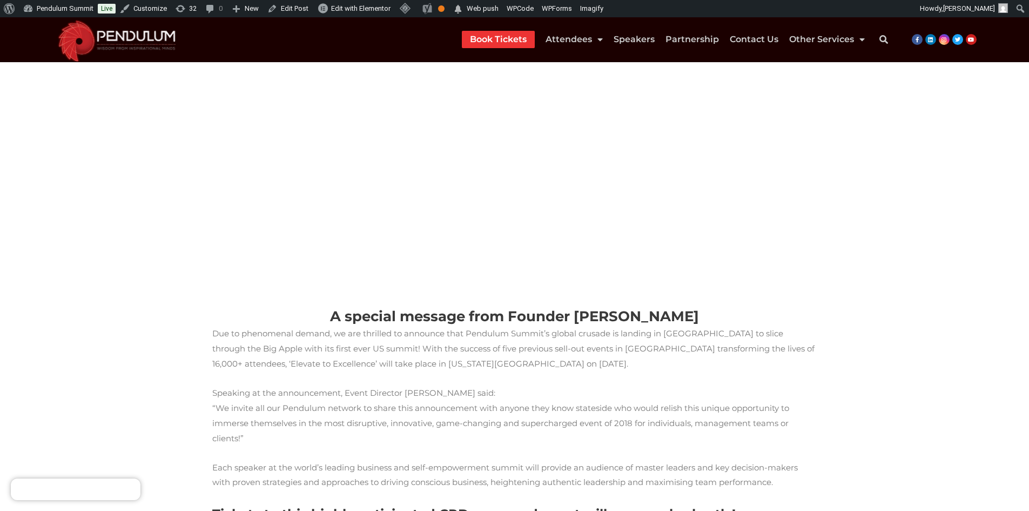
scroll to position [499, 0]
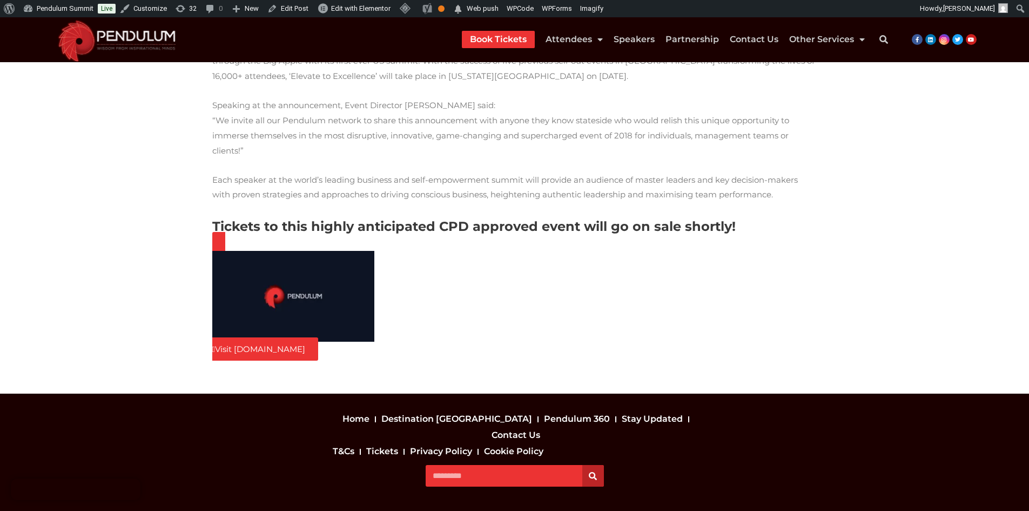
drag, startPoint x: 183, startPoint y: 157, endPoint x: 411, endPoint y: 312, distance: 275.7
click at [411, 312] on section "A special message from Founder Frankie Sheahan Due to phenomenal demand, we are…" at bounding box center [514, 25] width 1029 height 738
copy div "A special message from Founder Frankie Sheahan Due to phenomenal demand, we are…"
click at [129, 202] on section "A special message from Founder Frankie Sheahan Due to phenomenal demand, we are…" at bounding box center [514, 25] width 1029 height 738
click at [136, 296] on section "A special message from Founder Frankie Sheahan Due to phenomenal demand, we are…" at bounding box center [514, 25] width 1029 height 738
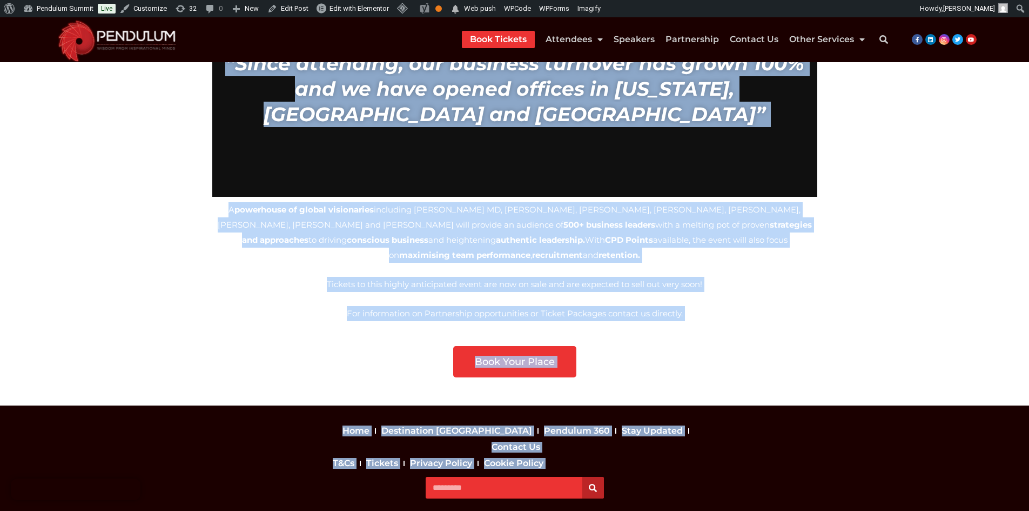
scroll to position [564, 0]
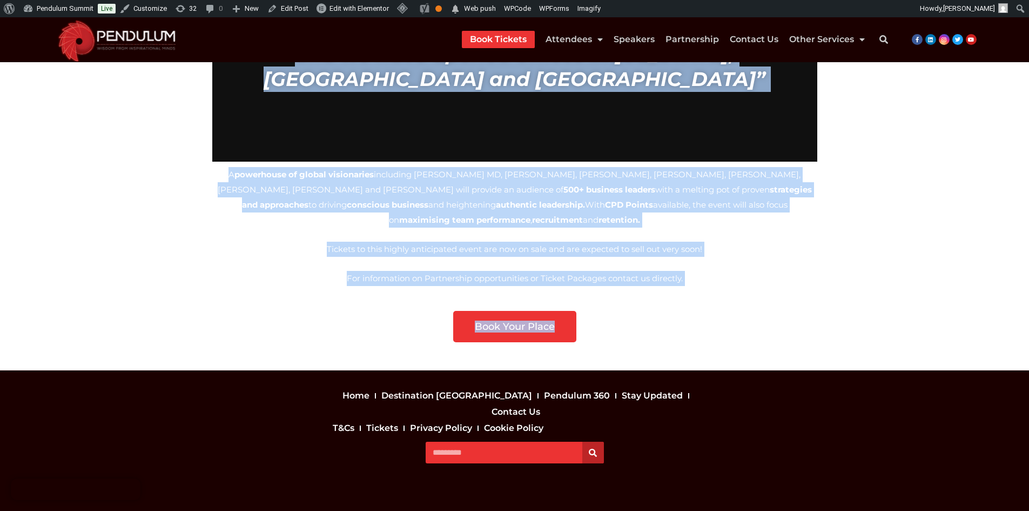
drag, startPoint x: 208, startPoint y: 160, endPoint x: 573, endPoint y: 306, distance: 393.3
copy div "Lor ip dolorsitam consec, ad eli seddoeiu te incididu utla Etdolore Magnaa’e ad…"
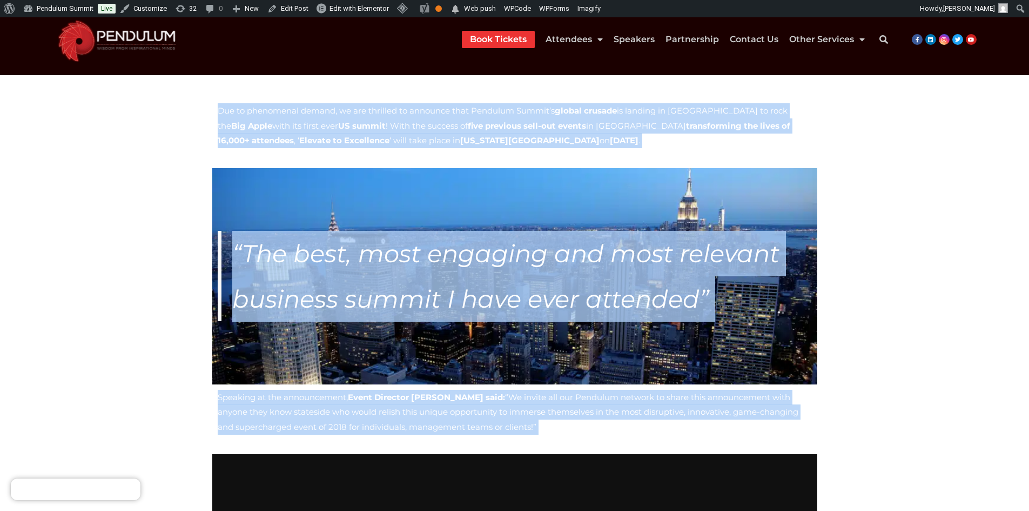
scroll to position [162, 0]
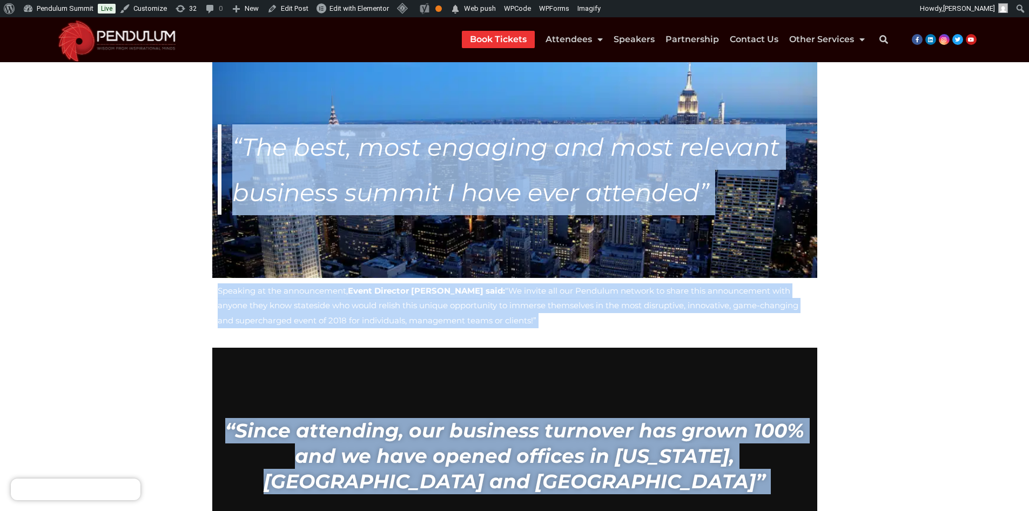
click at [96, 287] on section "Due to phenomenal demand, we are thrilled to announce that Pendulum Summit’s gl…" at bounding box center [514, 370] width 1029 height 803
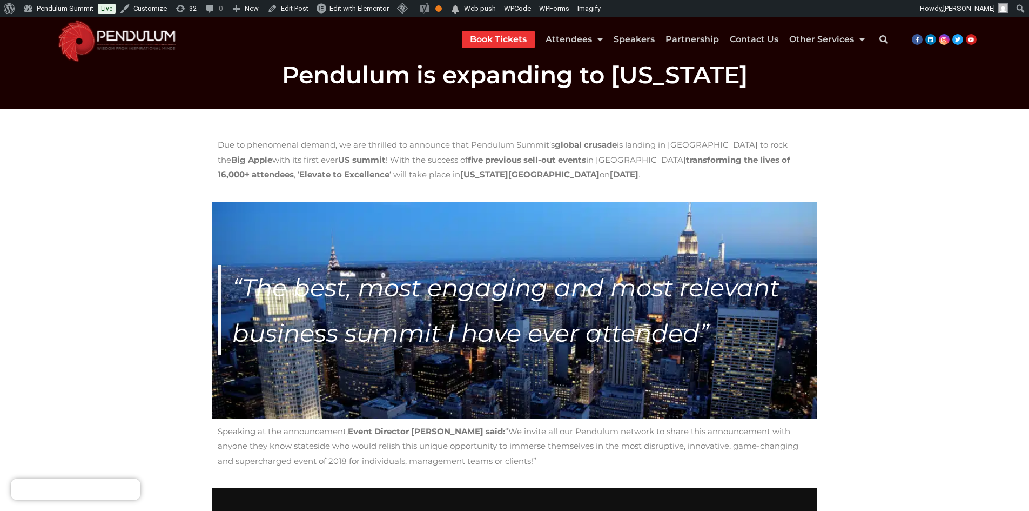
scroll to position [0, 0]
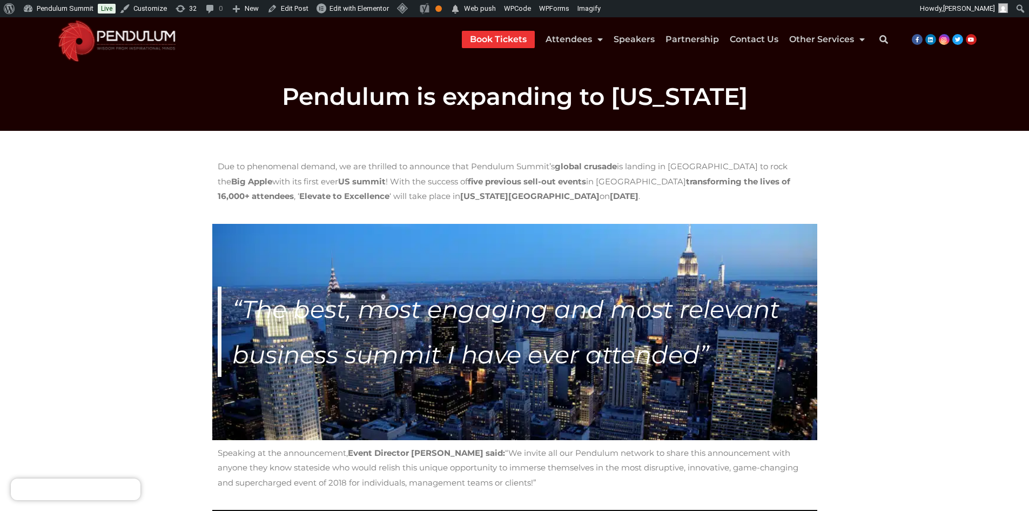
drag, startPoint x: 507, startPoint y: 352, endPoint x: 471, endPoint y: 330, distance: 42.9
click at [471, 330] on p "“The best, most engaging and most relevant business summit I have ever attended”" at bounding box center [522, 331] width 580 height 90
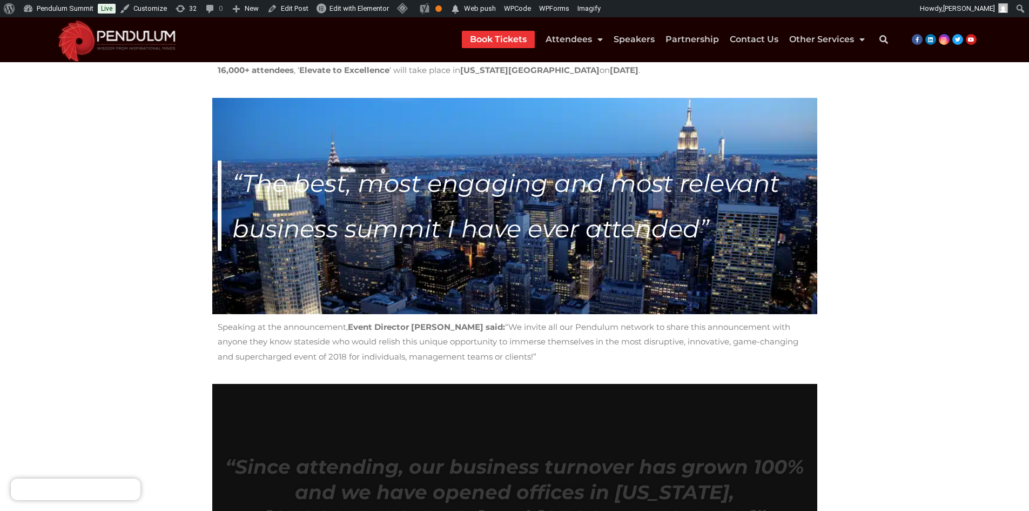
scroll to position [270, 0]
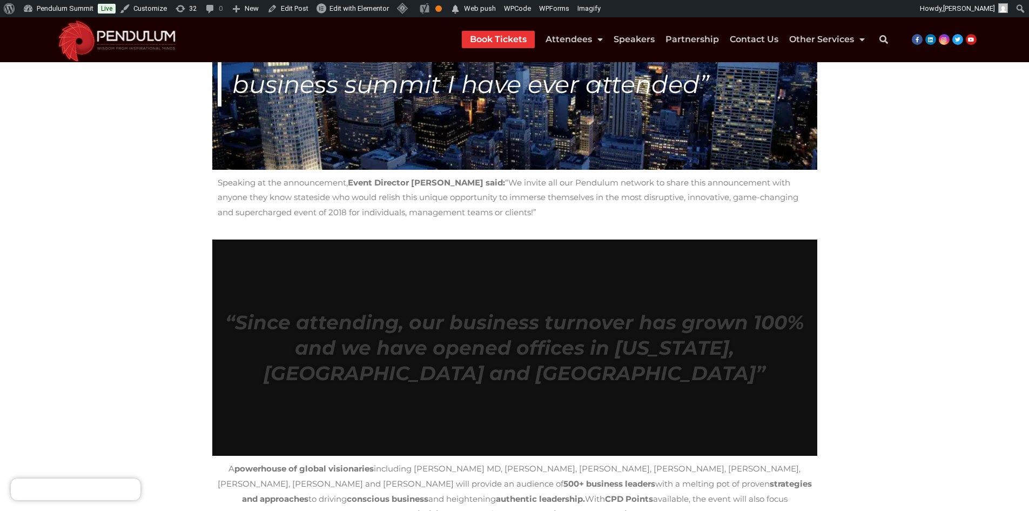
drag, startPoint x: 513, startPoint y: 319, endPoint x: 328, endPoint y: 300, distance: 185.7
click at [329, 301] on div "“Since attending, our business turnover has grown 100% and we have opened offic…" at bounding box center [514, 347] width 605 height 216
click at [328, 300] on div "“Since attending, our business turnover has grown 100% and we have opened offic…" at bounding box center [514, 347] width 605 height 216
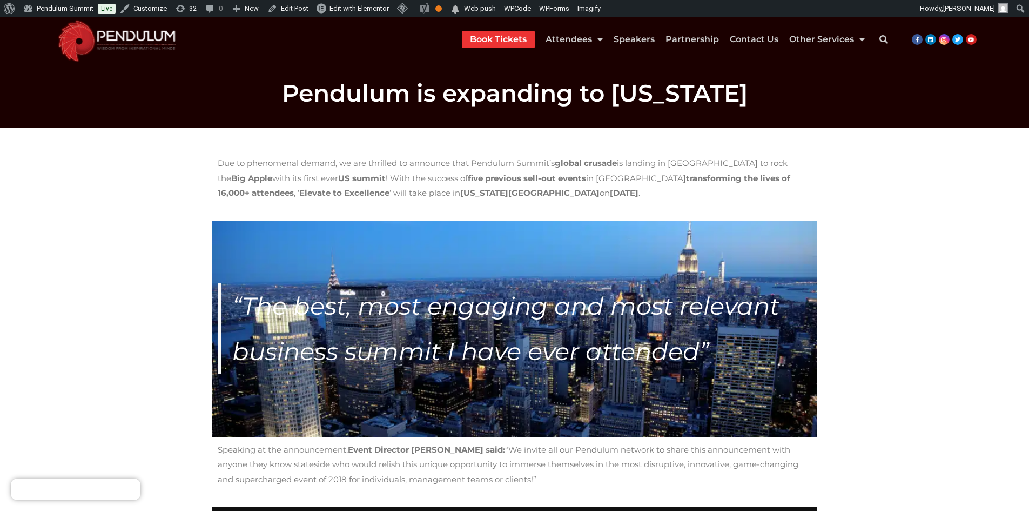
scroll to position [0, 0]
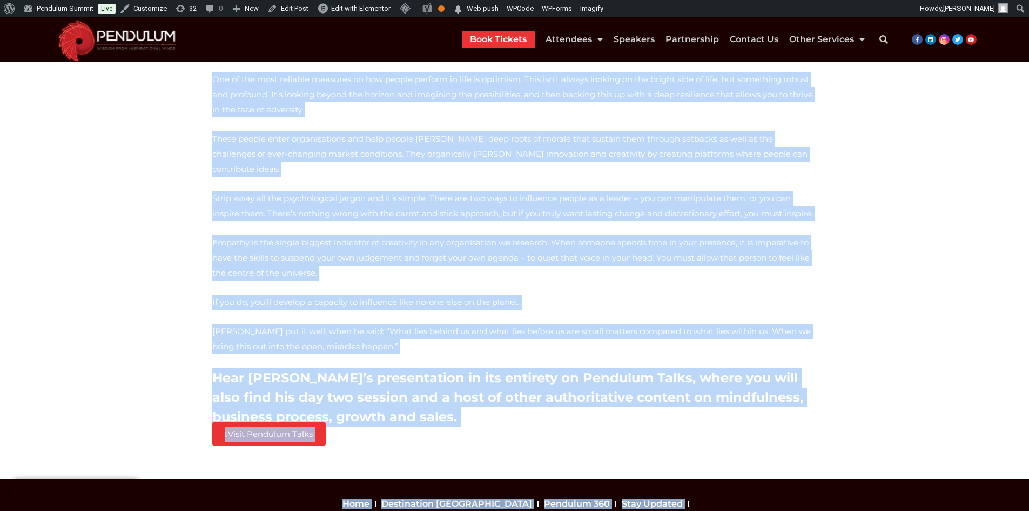
scroll to position [970, 0]
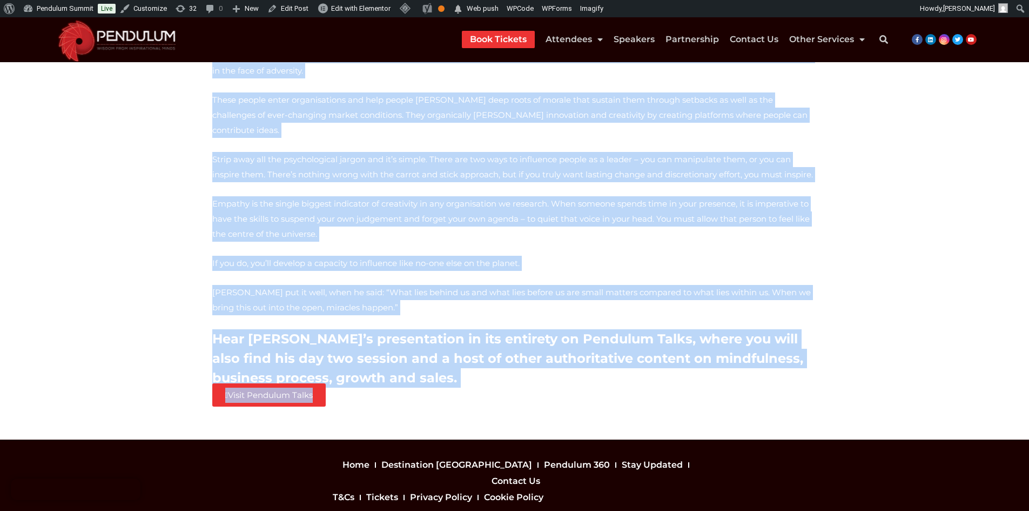
drag, startPoint x: 168, startPoint y: 172, endPoint x: 349, endPoint y: 323, distance: 235.2
copy div "There are two ways to influence people as a leader – you can manipulate them, o…"
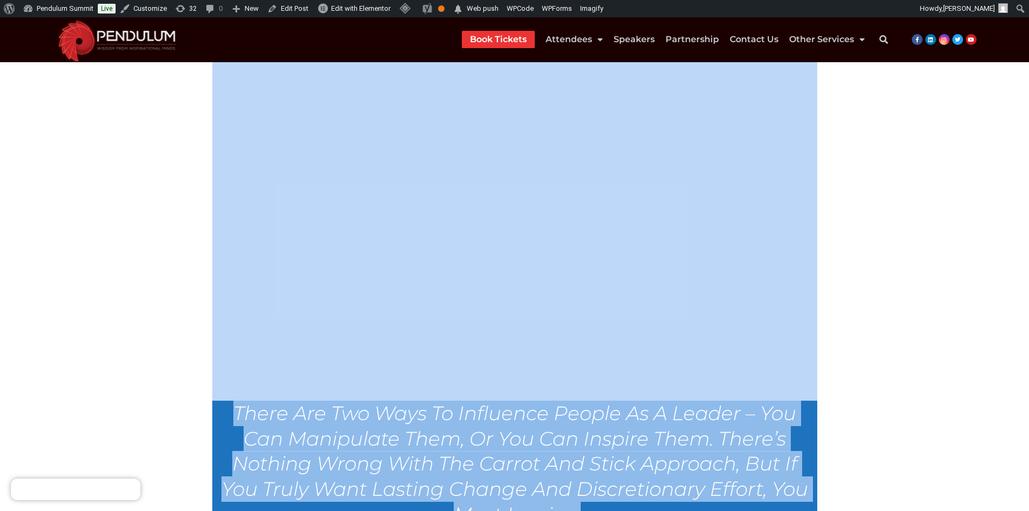
scroll to position [0, 0]
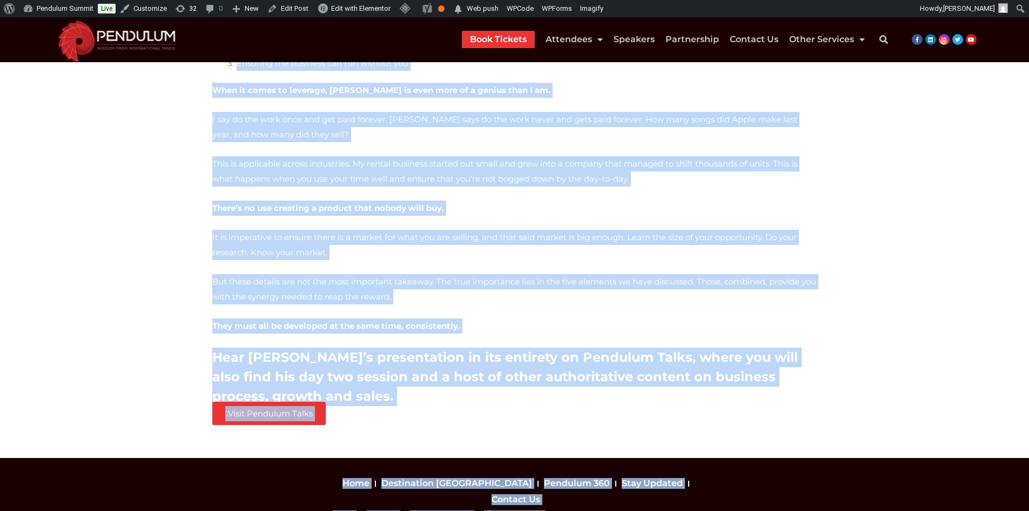
scroll to position [1383, 0]
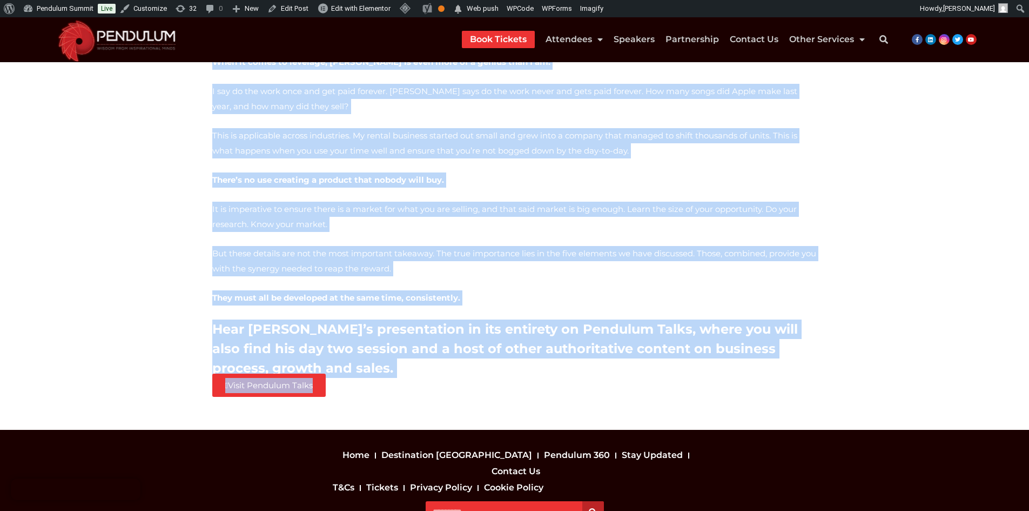
drag, startPoint x: 181, startPoint y: 161, endPoint x: 531, endPoint y: 347, distance: 396.4
copy div "If your goals are solely in dollars, pounds and euros, the people who work for …"
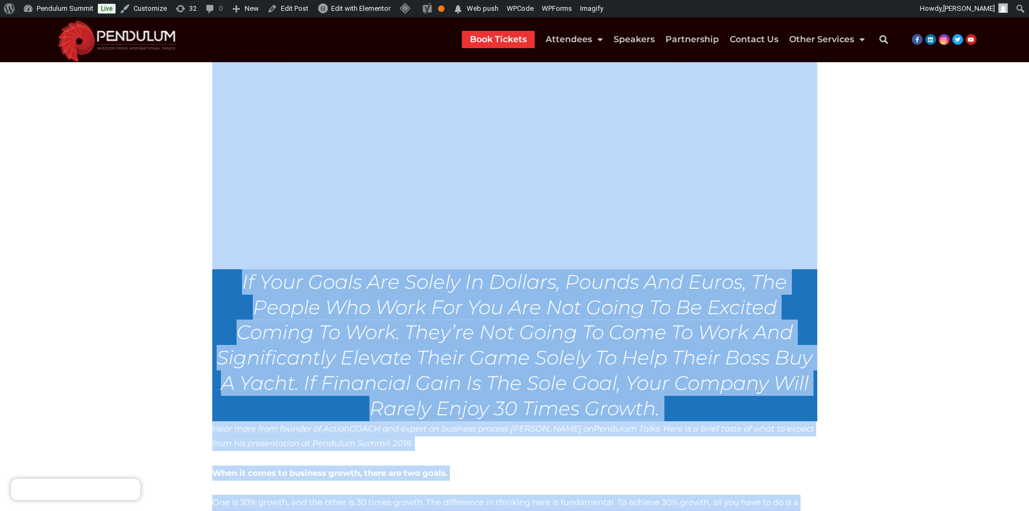
scroll to position [194, 0]
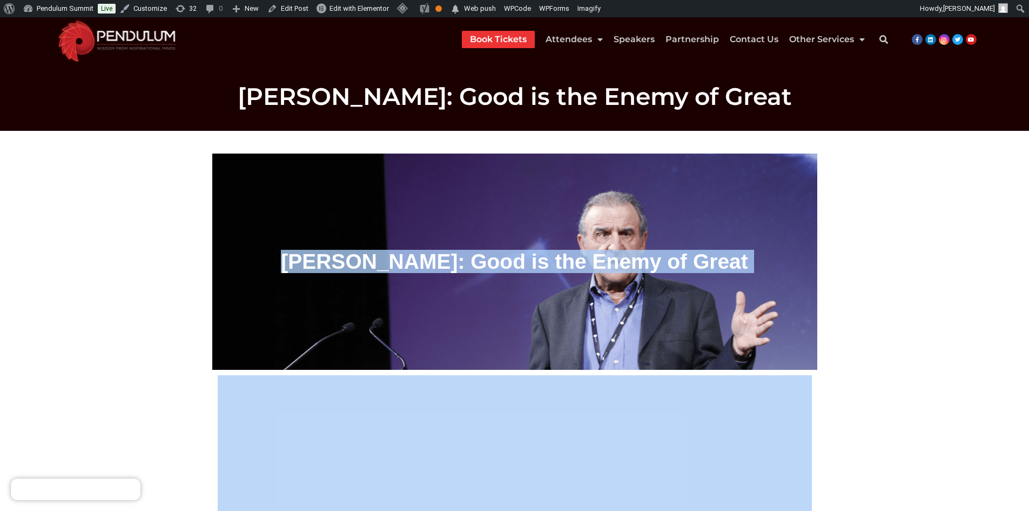
drag, startPoint x: 179, startPoint y: 150, endPoint x: 512, endPoint y: 376, distance: 403.0
drag, startPoint x: 200, startPoint y: 138, endPoint x: 700, endPoint y: 375, distance: 553.5
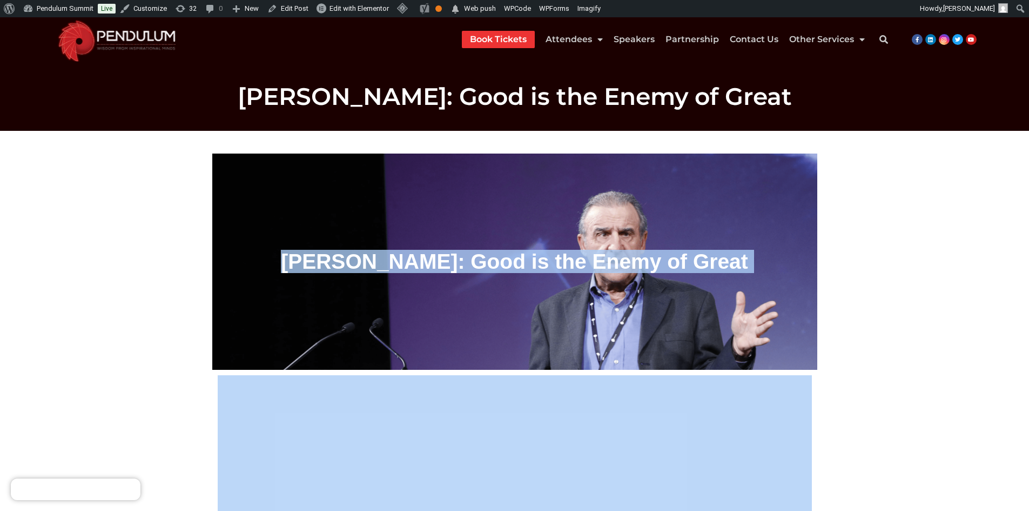
drag, startPoint x: 200, startPoint y: 143, endPoint x: 306, endPoint y: 353, distance: 235.1
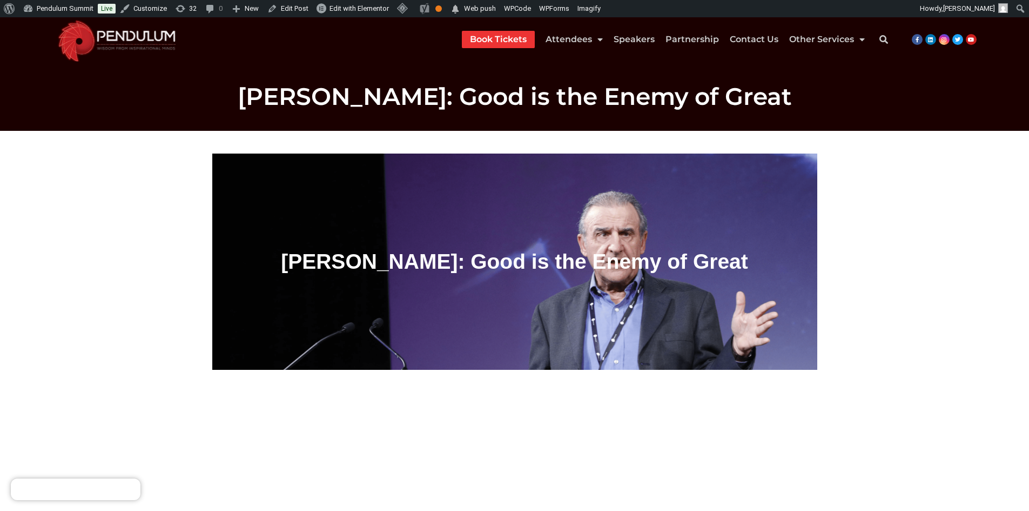
drag, startPoint x: 897, startPoint y: 217, endPoint x: 456, endPoint y: 193, distance: 441.5
drag, startPoint x: 456, startPoint y: 193, endPoint x: 343, endPoint y: 187, distance: 113.6
click at [343, 187] on div "Dr Bob Rotella: Good is the Enemy of Great" at bounding box center [514, 261] width 605 height 216
click at [327, 330] on div "Dr Bob Rotella: Good is the Enemy of Great" at bounding box center [514, 261] width 605 height 216
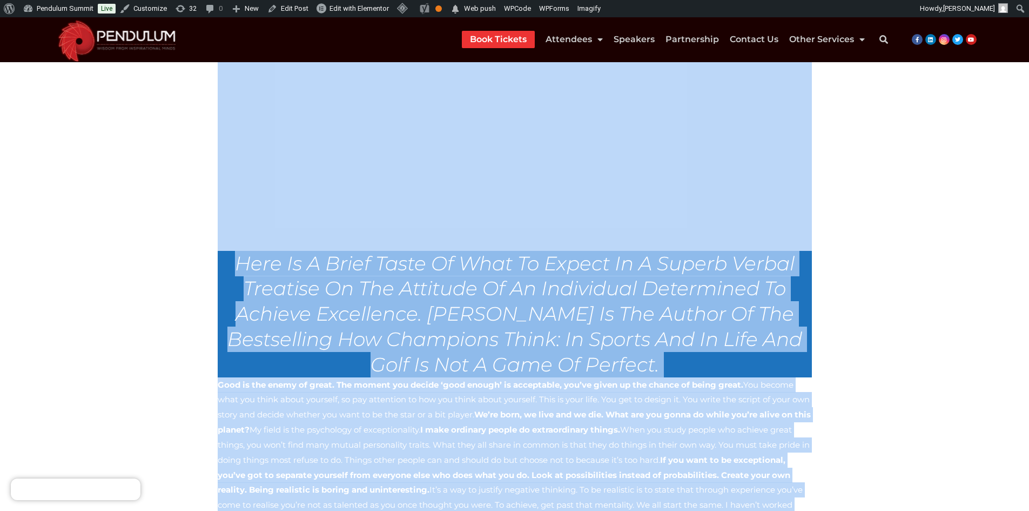
scroll to position [793, 0]
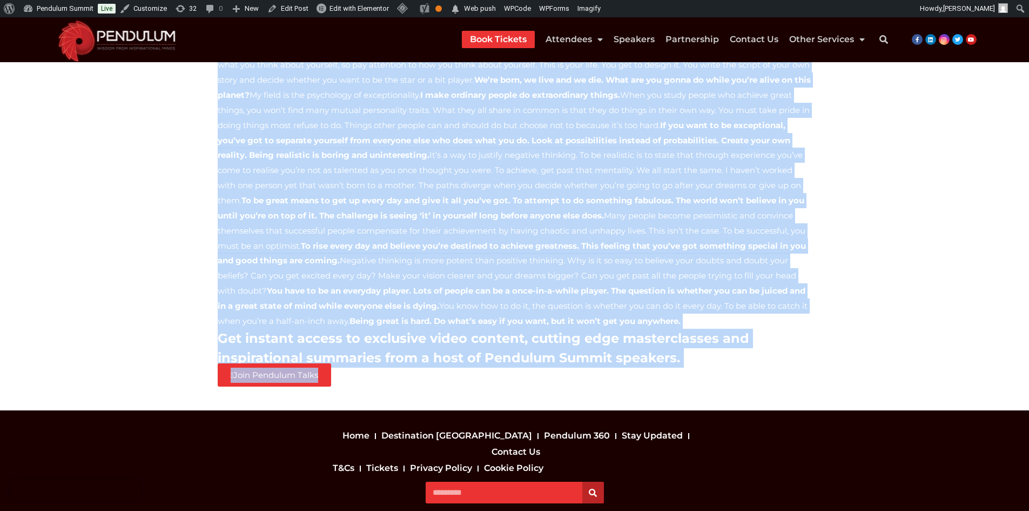
drag, startPoint x: 103, startPoint y: 271, endPoint x: 749, endPoint y: 339, distance: 649.2
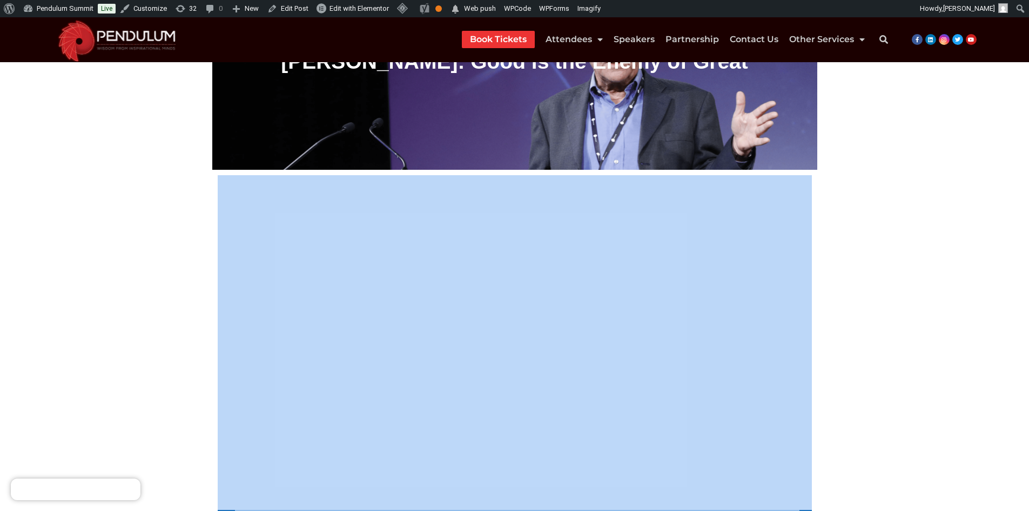
scroll to position [199, 0]
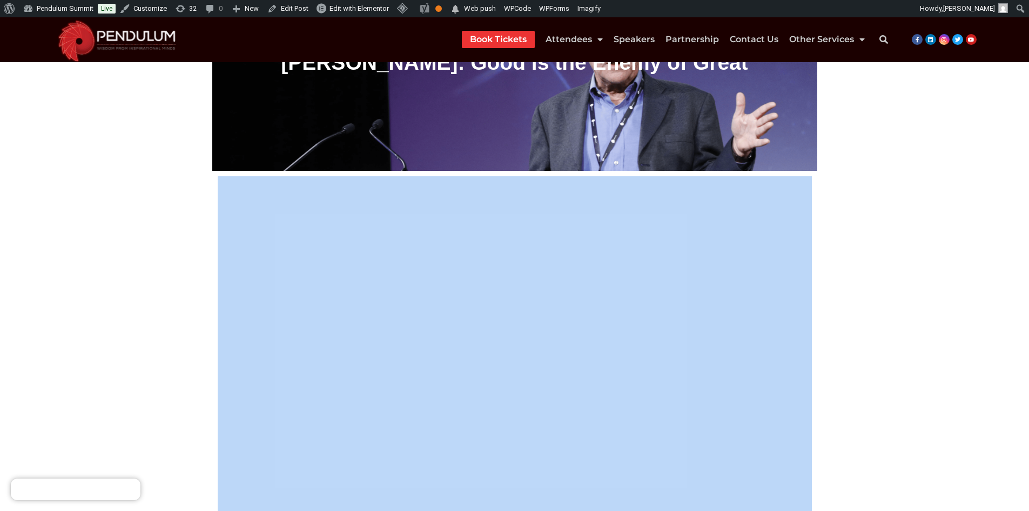
copy div "Here is a brief taste of what to expect in a superb verbal treatise on the atti…"
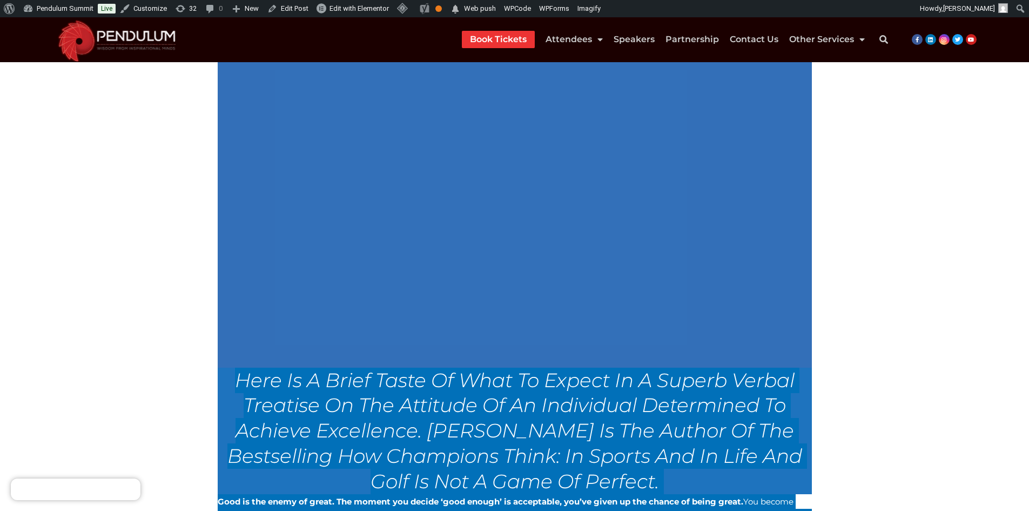
scroll to position [378, 0]
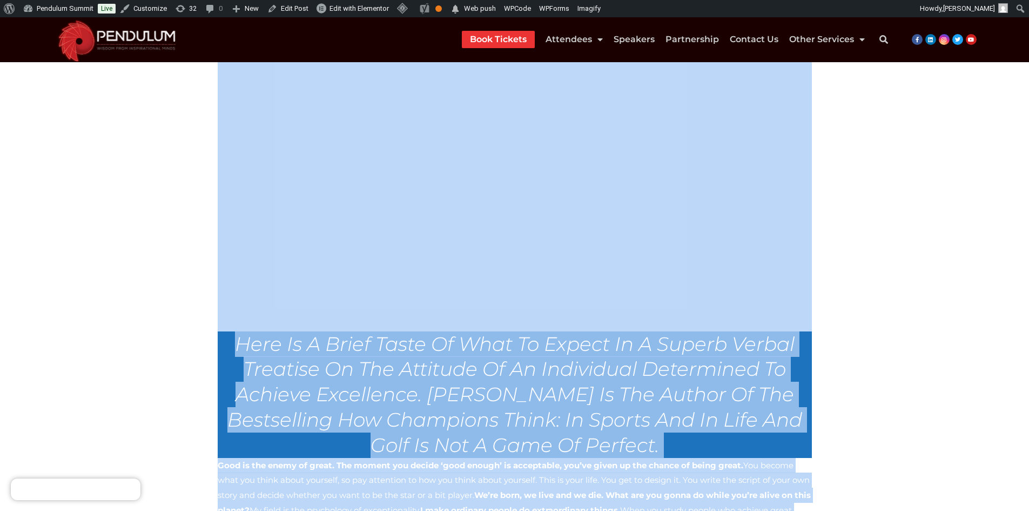
click at [28, 217] on section "Dr Bob Rotella: Good is the Enemy of Great Here is a brief taste of what to exp…" at bounding box center [514, 289] width 1029 height 1073
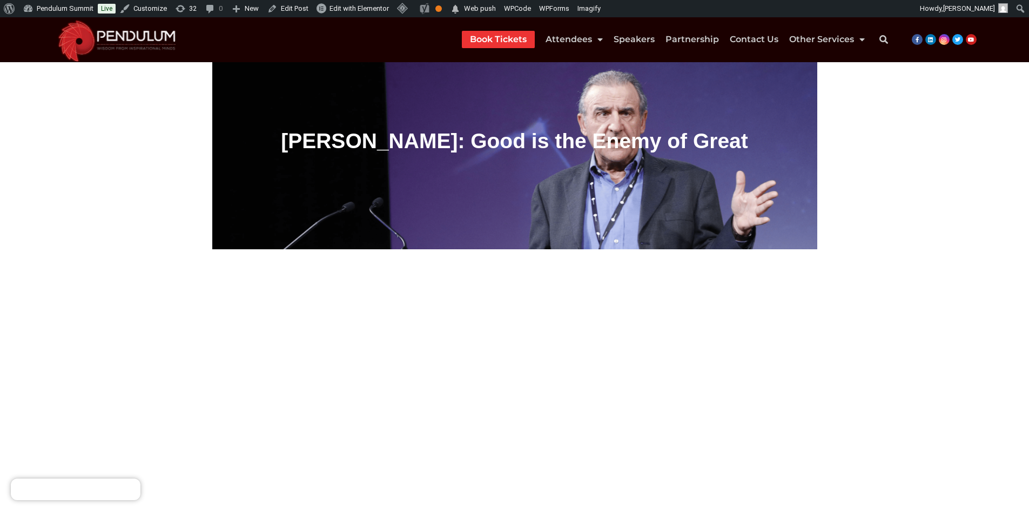
scroll to position [0, 0]
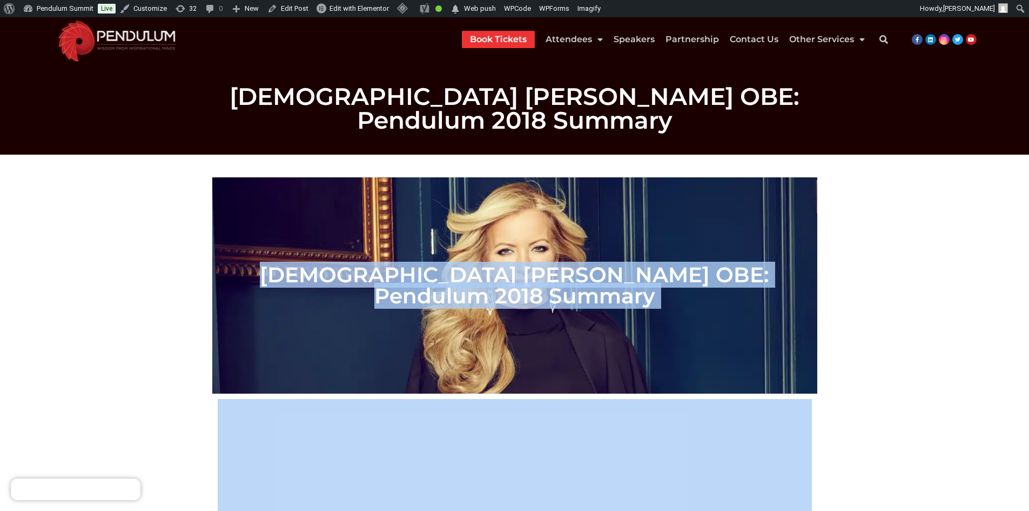
drag, startPoint x: 185, startPoint y: 151, endPoint x: 560, endPoint y: 380, distance: 439.1
drag, startPoint x: 980, startPoint y: 312, endPoint x: 968, endPoint y: 287, distance: 27.3
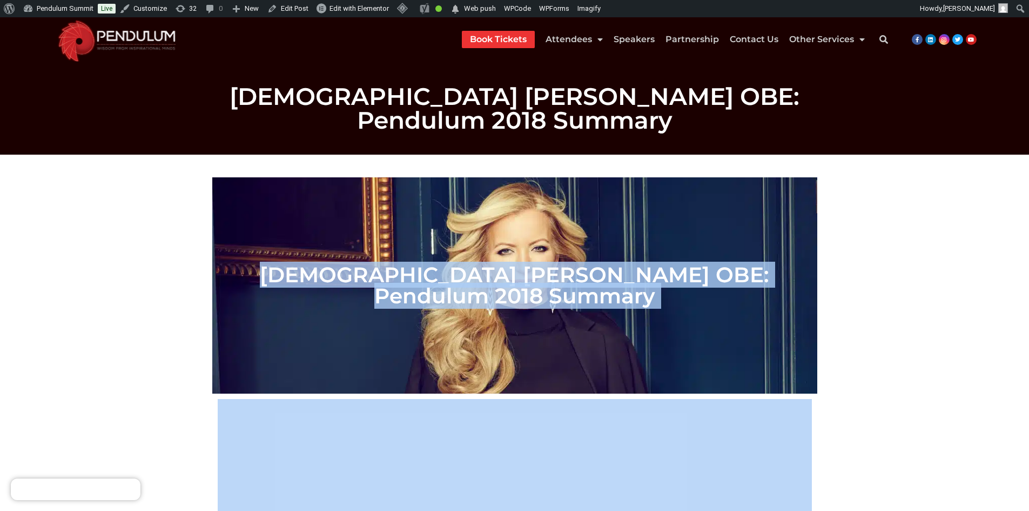
drag, startPoint x: 882, startPoint y: 186, endPoint x: 866, endPoint y: 142, distance: 47.7
drag, startPoint x: 119, startPoint y: 207, endPoint x: 489, endPoint y: 278, distance: 376.3
click at [489, 278] on div "[DEMOGRAPHIC_DATA] [PERSON_NAME] OBE: Pendulum 2018 Summary" at bounding box center [514, 285] width 605 height 216
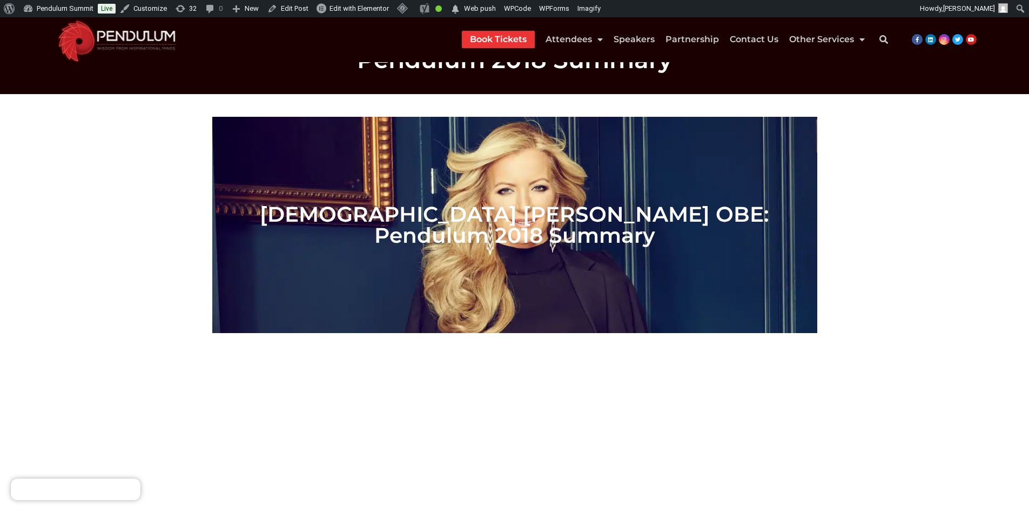
scroll to position [162, 0]
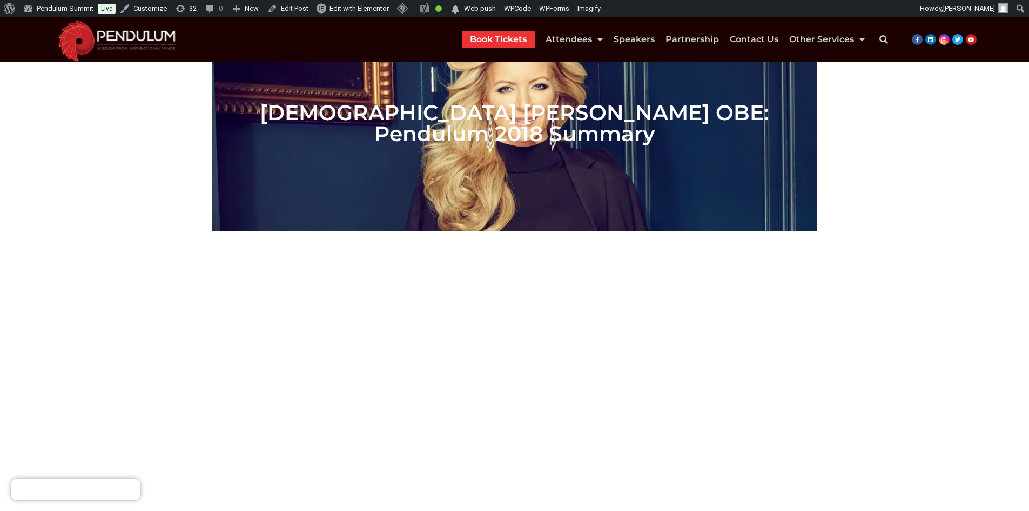
drag, startPoint x: 202, startPoint y: 238, endPoint x: 950, endPoint y: 468, distance: 782.9
click at [950, 468] on section "[DEMOGRAPHIC_DATA] [PERSON_NAME] OBE: Pendulum 2018 Summary [DEMOGRAPHIC_DATA] …" at bounding box center [514, 512] width 1029 height 1041
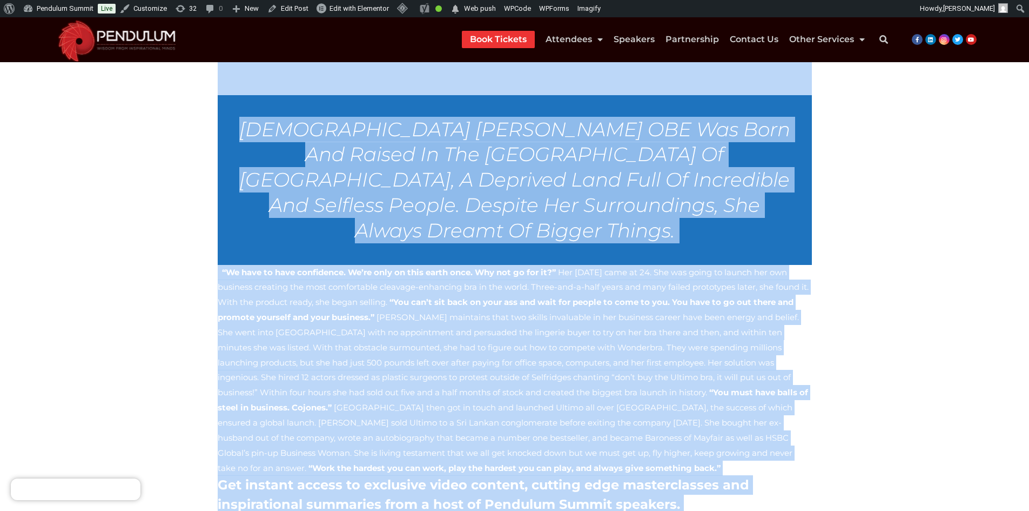
scroll to position [705, 0]
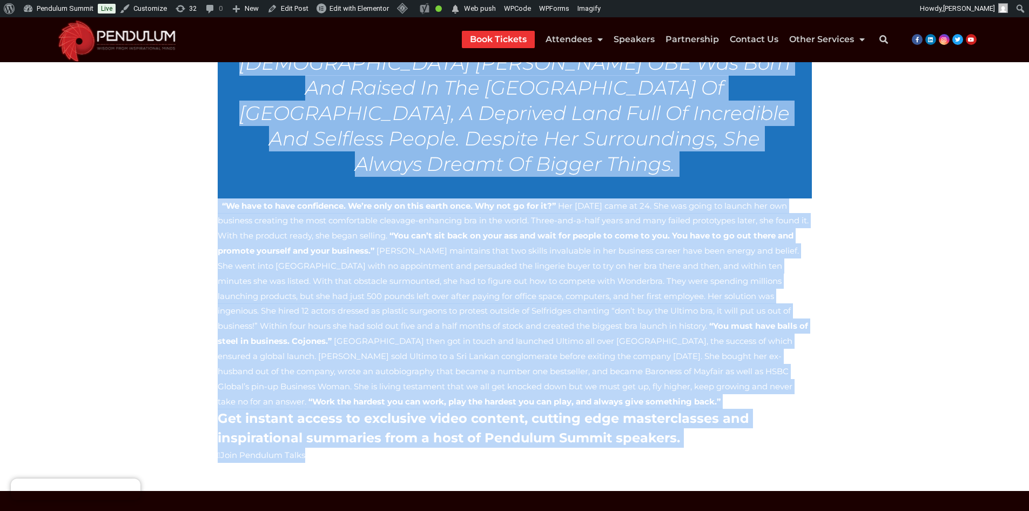
drag, startPoint x: 199, startPoint y: 219, endPoint x: 689, endPoint y: 391, distance: 519.5
copy div "Lore Ipsumdol Sita CON adi elit sed doeius te inc Utla Etd ma Aliquae, a minimv…"
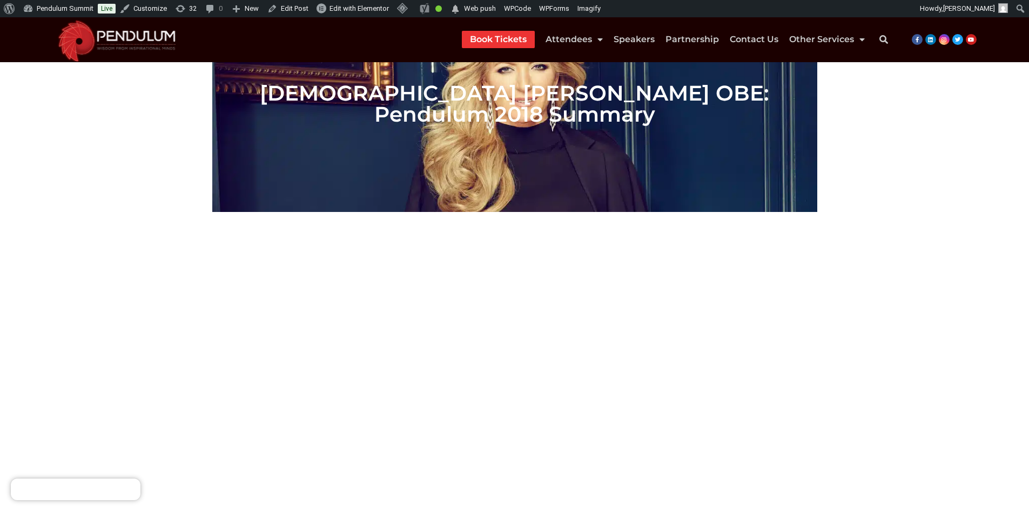
scroll to position [0, 0]
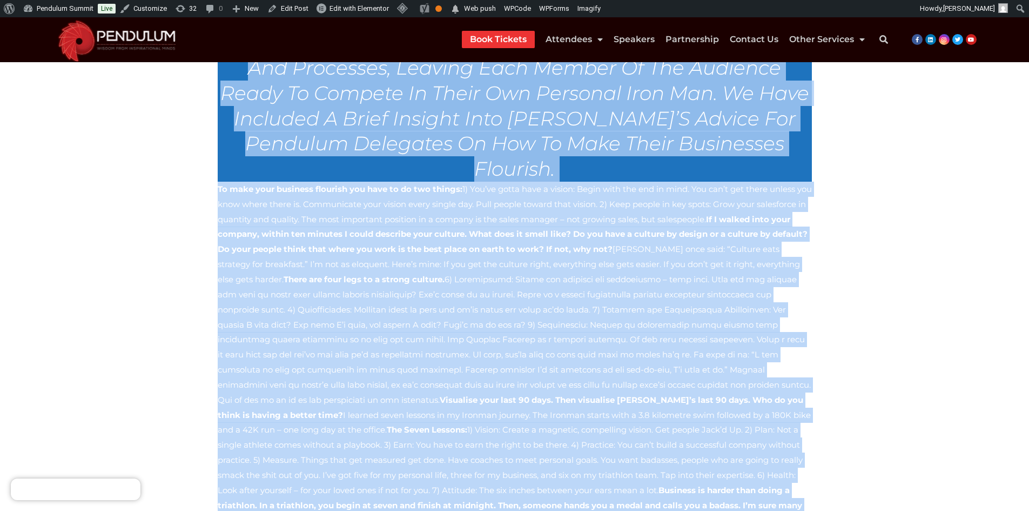
scroll to position [929, 0]
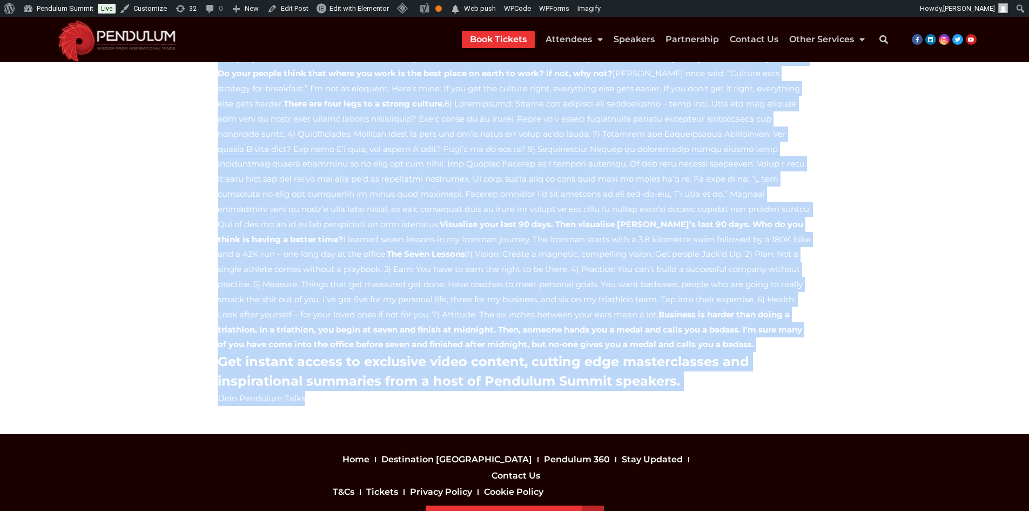
drag, startPoint x: 191, startPoint y: 266, endPoint x: 735, endPoint y: 343, distance: 549.5
copy div "Jack Daly, Global Authority on Business Growth and Sales got Pendulum Summit 20…"
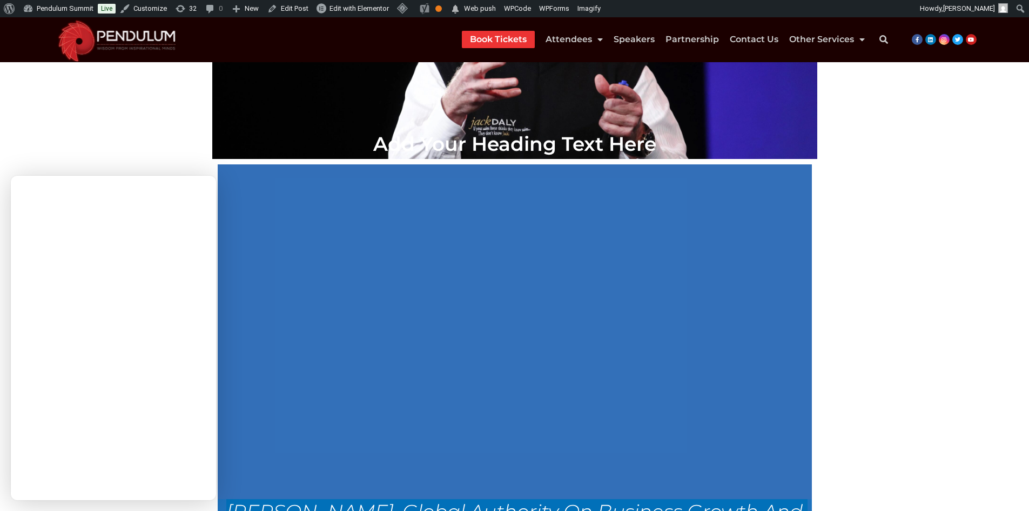
scroll to position [227, 0]
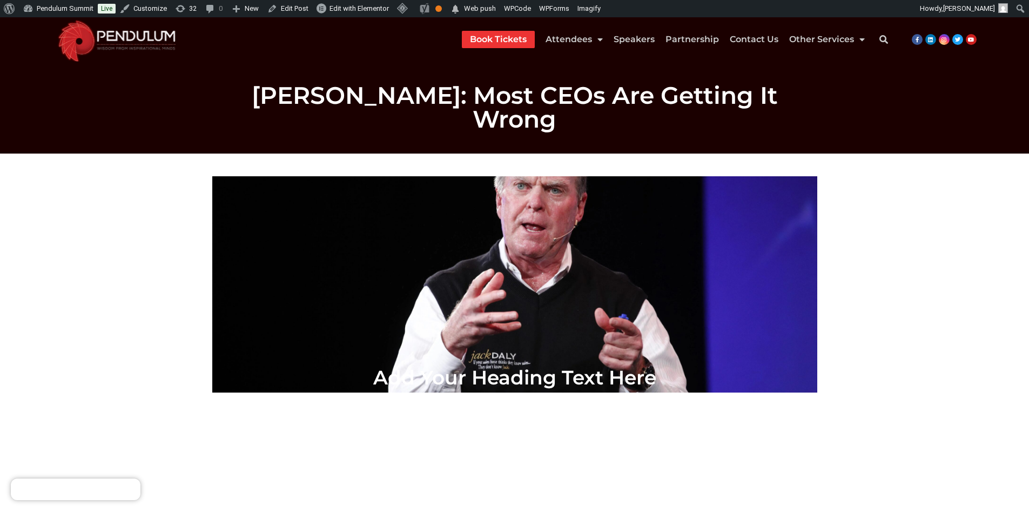
scroll to position [0, 0]
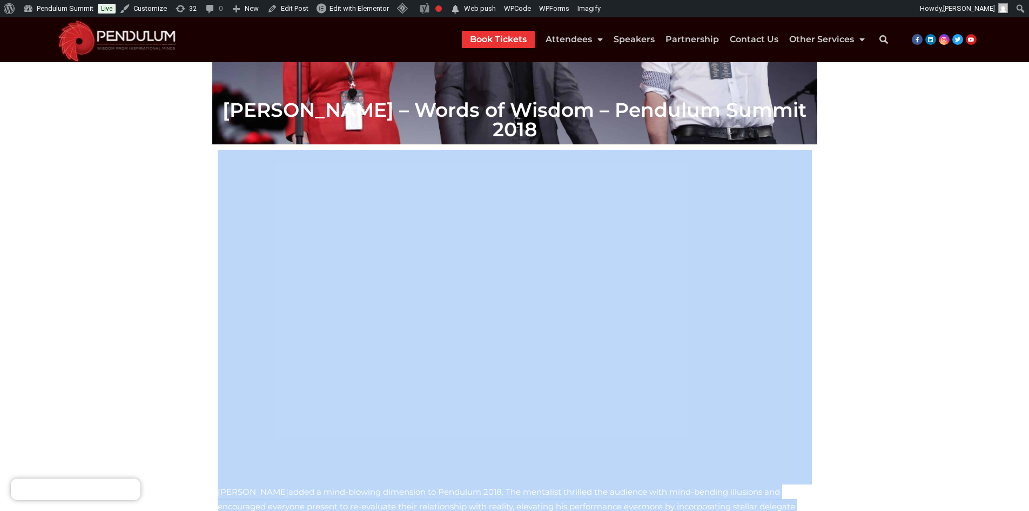
scroll to position [507, 0]
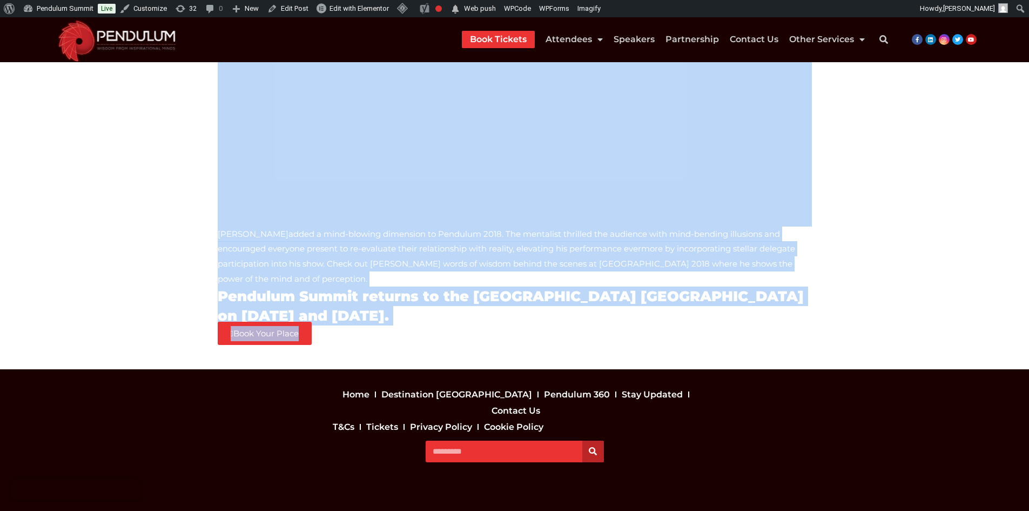
drag, startPoint x: 192, startPoint y: 348, endPoint x: 567, endPoint y: 322, distance: 375.9
click at [567, 322] on section "Keith Barry – Words of Wisdom – Pendulum Summit 2018 Keith Barry added a mind-b…" at bounding box center [514, 8] width 1029 height 721
copy div "Keith Barry added a mind-blowing dimension to Pendulum 2018. The mentalist thri…"
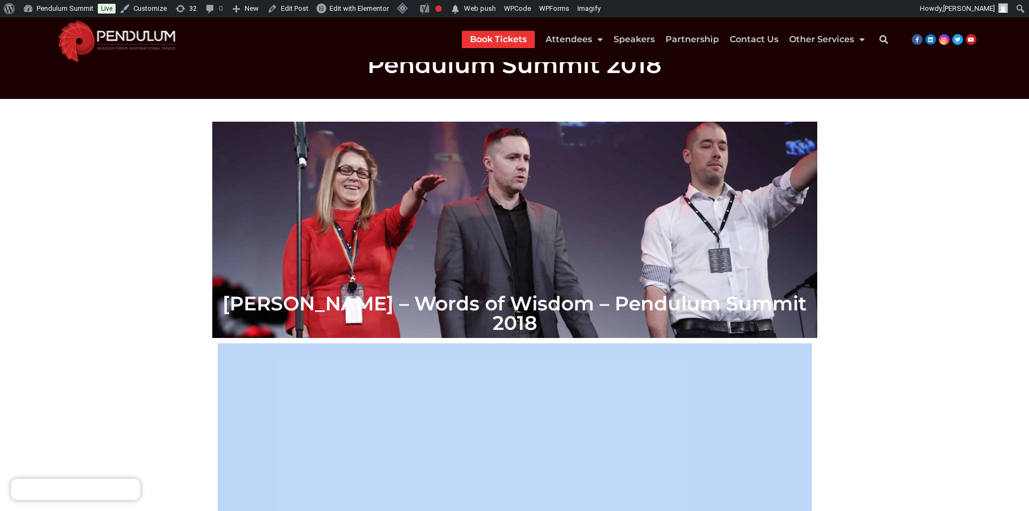
scroll to position [0, 0]
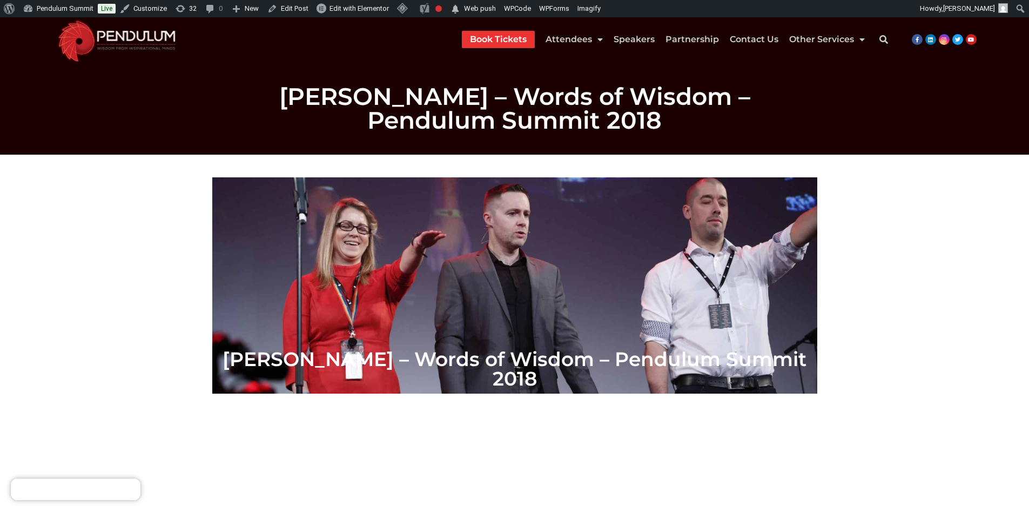
click at [124, 212] on section "Keith Barry – Words of Wisdom – Pendulum Summit 2018 Keith Barry added a mind-b…" at bounding box center [514, 515] width 1029 height 721
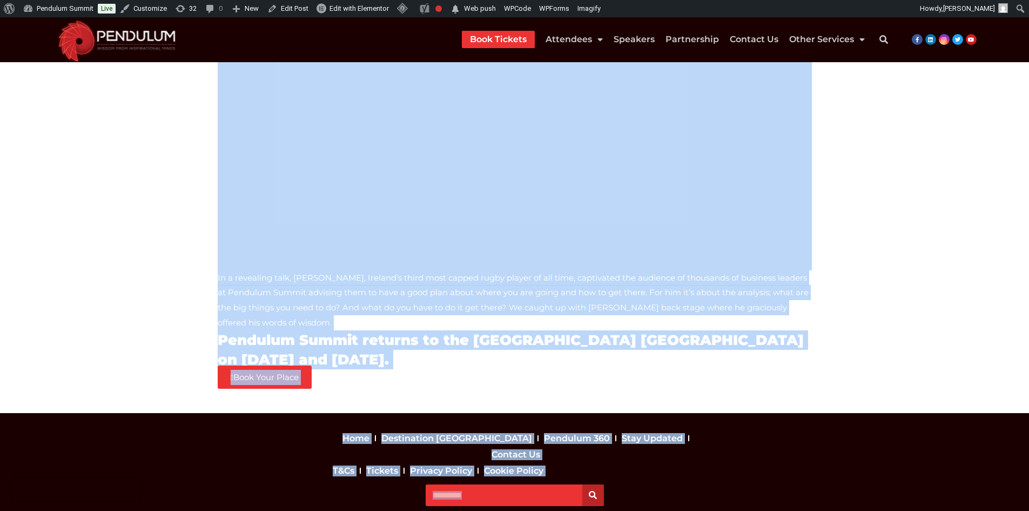
scroll to position [507, 0]
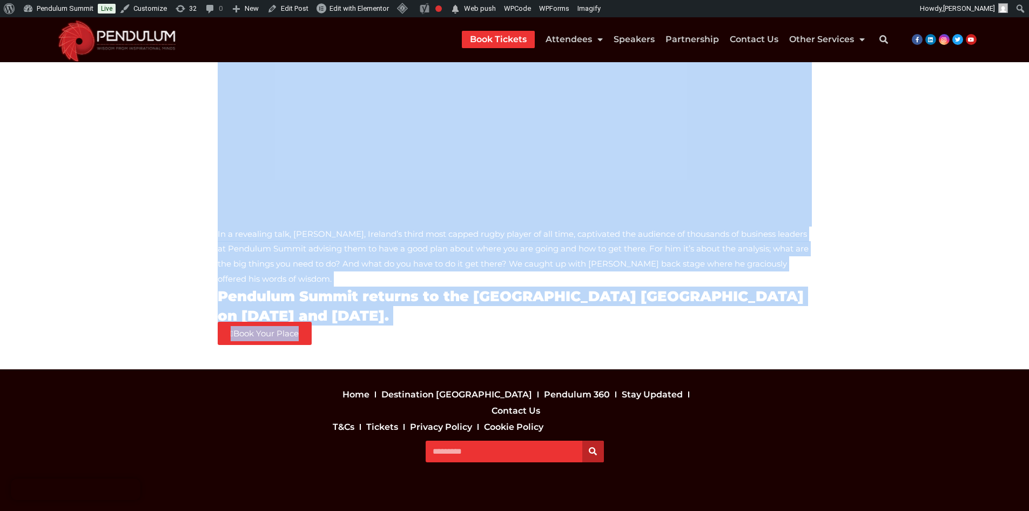
drag, startPoint x: 157, startPoint y: 277, endPoint x: 516, endPoint y: 323, distance: 361.6
click at [516, 323] on section "Paul O’Connell – Words of Wisdom – Pendulum Summit 2018 In a revealing talk, Pa…" at bounding box center [514, 8] width 1029 height 721
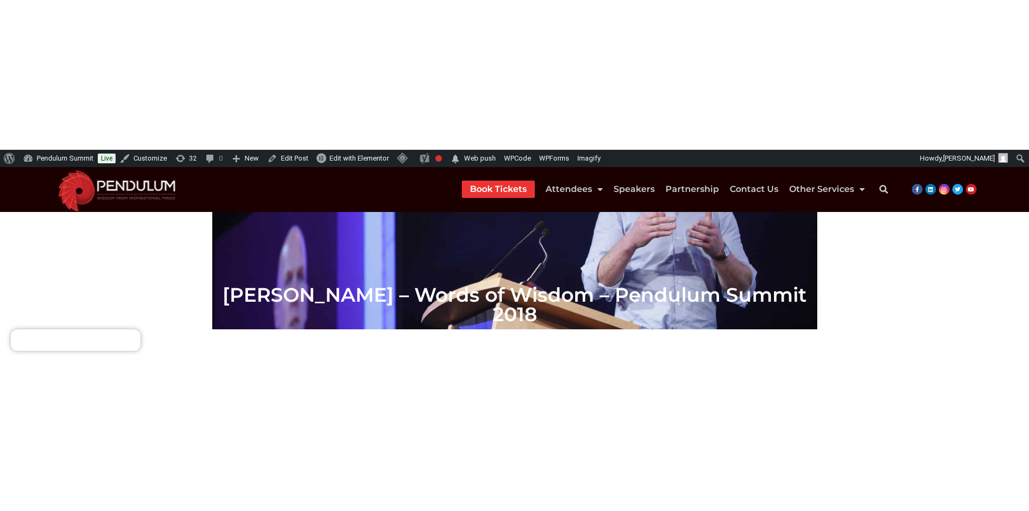
scroll to position [216, 0]
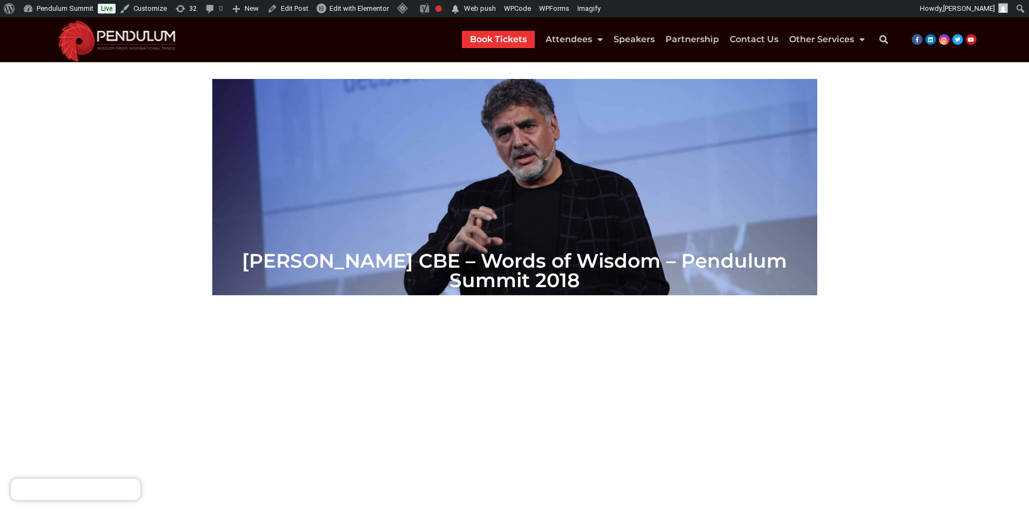
scroll to position [108, 0]
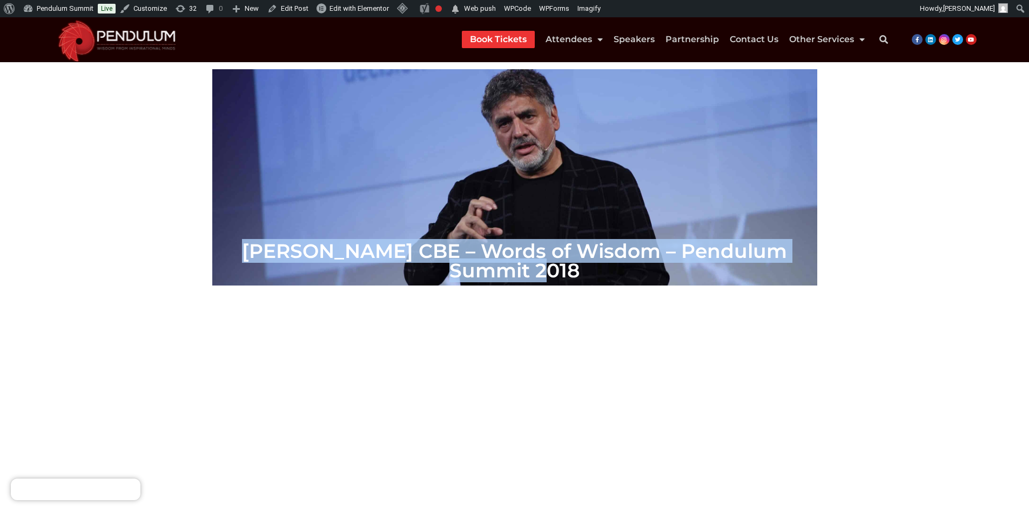
drag, startPoint x: 226, startPoint y: 264, endPoint x: 806, endPoint y: 263, distance: 579.7
click at [806, 263] on h2 "James Caan CBE – Words of Wisdom – Pendulum Summit 2018" at bounding box center [515, 260] width 594 height 39
drag, startPoint x: 110, startPoint y: 272, endPoint x: 66, endPoint y: 197, distance: 87.4
click at [66, 197] on section "James Caan CBE – Words of Wisdom – Pendulum Summit 2018 James Caan CBE ‘s fathe…" at bounding box center [514, 406] width 1029 height 721
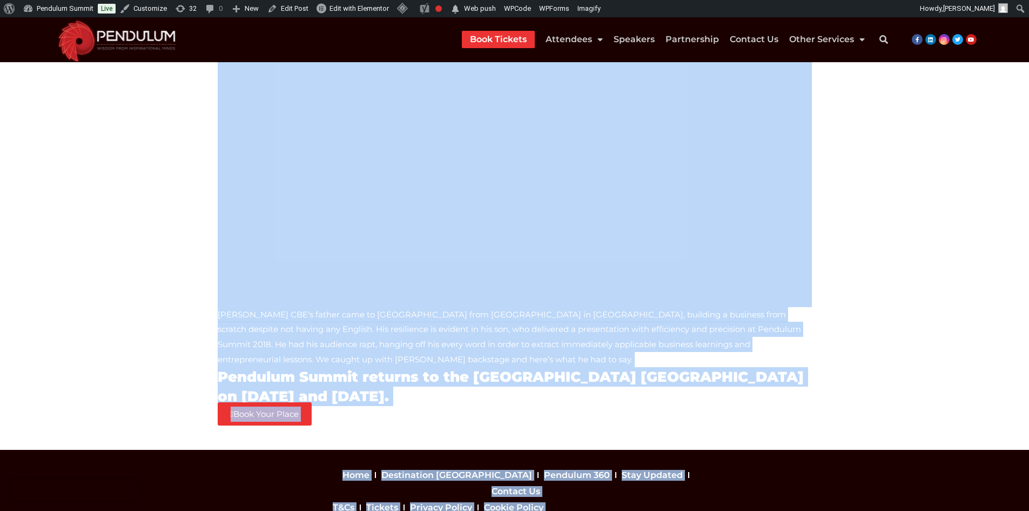
scroll to position [507, 0]
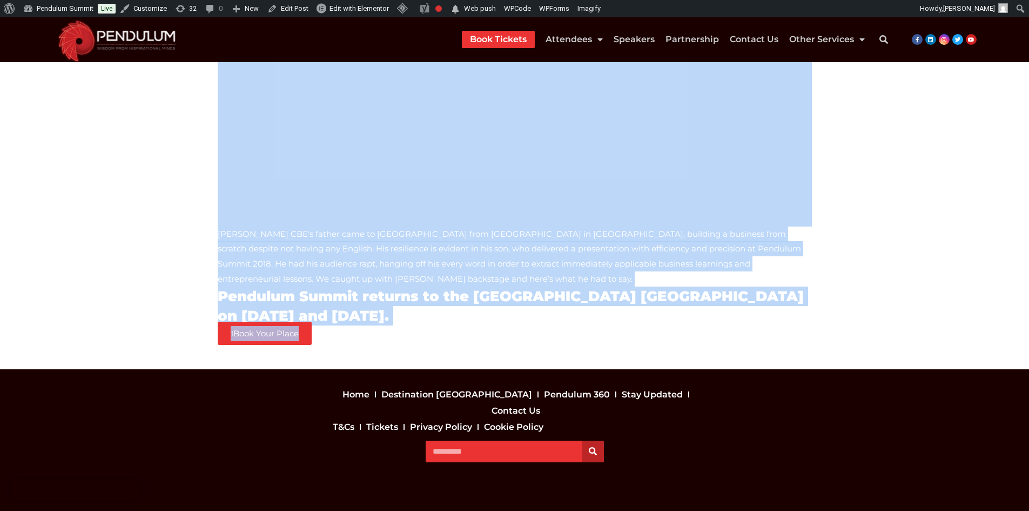
drag, startPoint x: 137, startPoint y: 310, endPoint x: 629, endPoint y: 316, distance: 492.8
click at [629, 316] on section "James Caan CBE – Words of Wisdom – Pendulum Summit 2018 James Caan CBE ‘s fathe…" at bounding box center [514, 8] width 1029 height 721
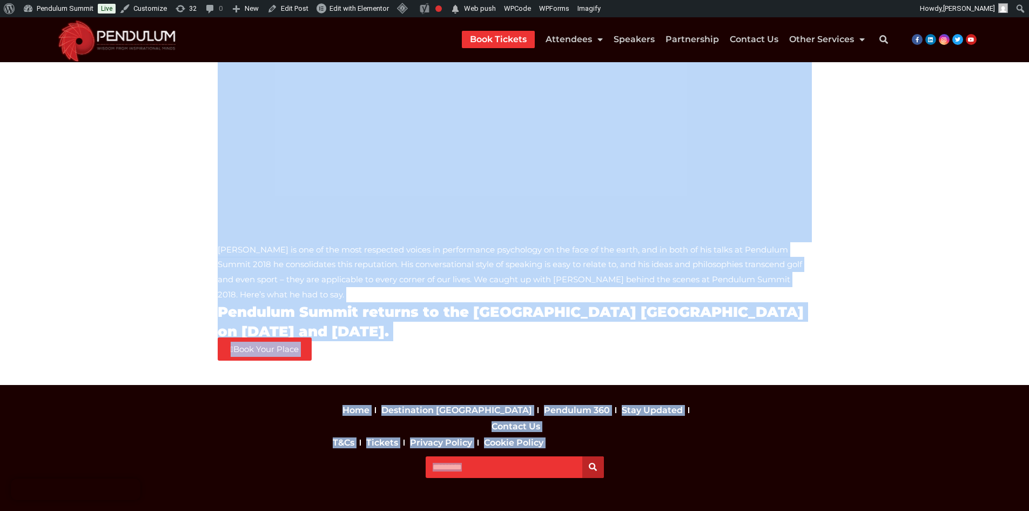
scroll to position [499, 0]
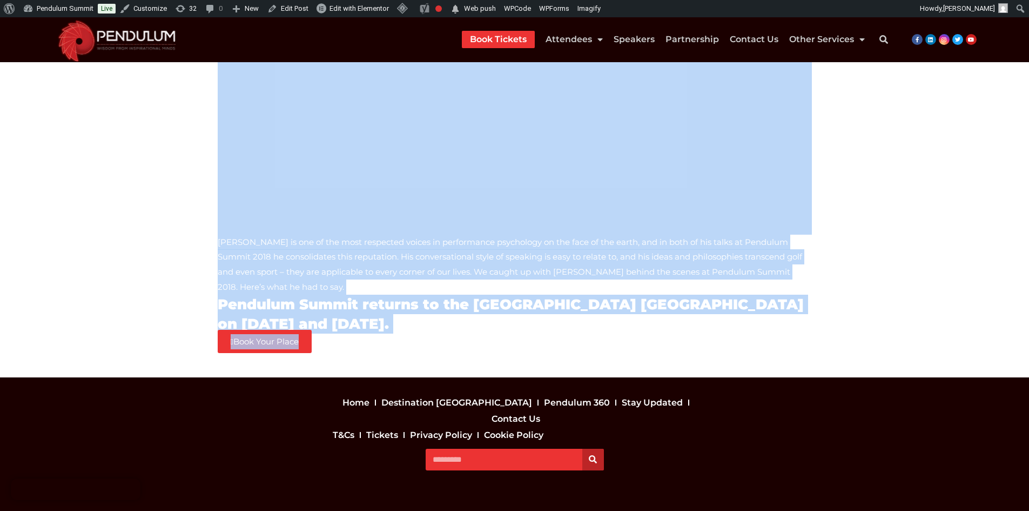
drag, startPoint x: 204, startPoint y: 233, endPoint x: 507, endPoint y: 340, distance: 321.9
click at [507, 340] on section "Dr Bob Rotella – Words of Wisdom – Pendulum Summit 2018 Dr. Bob Rotella is one …" at bounding box center [514, 16] width 1029 height 721
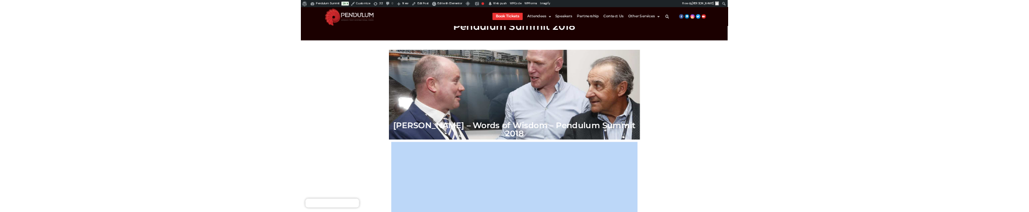
scroll to position [0, 0]
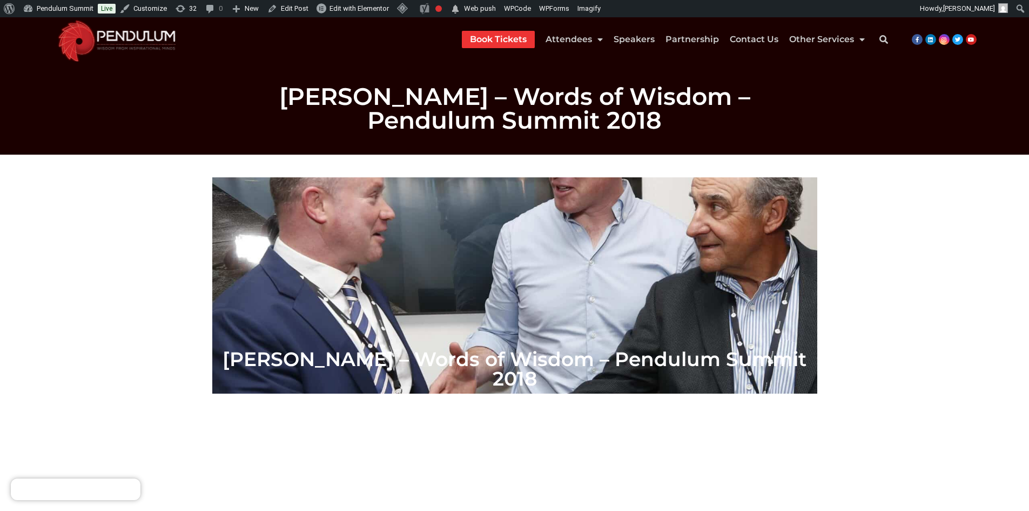
click at [128, 292] on section "Dr Bob Rotella – Words of Wisdom – Pendulum Summit 2018 Dr. Bob Rotella is one …" at bounding box center [514, 515] width 1029 height 721
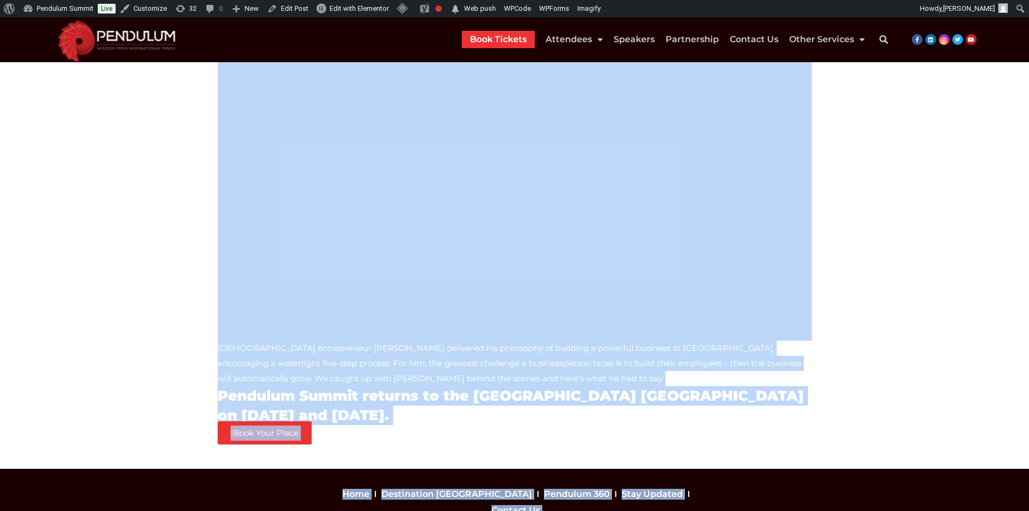
scroll to position [522, 0]
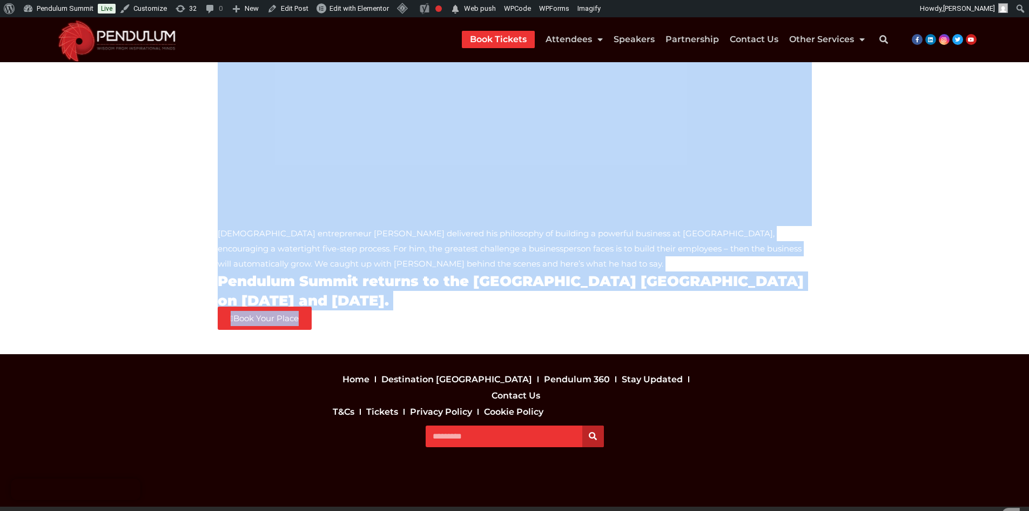
drag, startPoint x: 182, startPoint y: 338, endPoint x: 678, endPoint y: 338, distance: 496.5
copy div "Australian entrepreneur Brad Sugars delivered his philosophy of building a powe…"
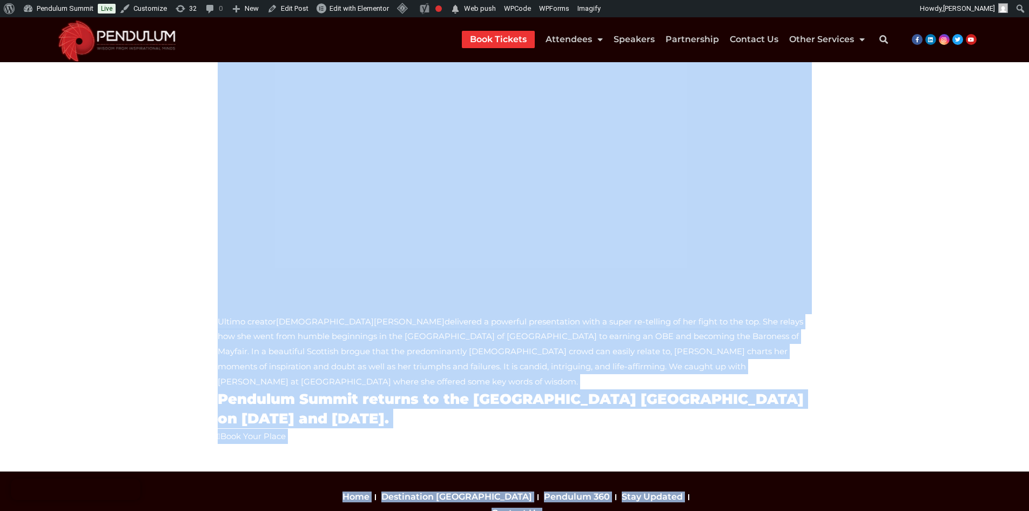
scroll to position [522, 0]
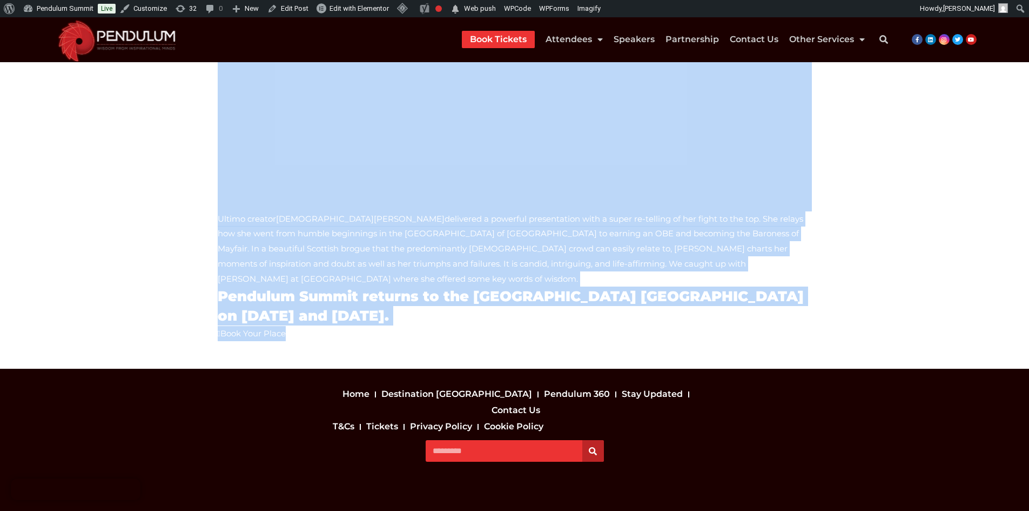
drag, startPoint x: 192, startPoint y: 189, endPoint x: 340, endPoint y: 334, distance: 207.5
click at [340, 334] on section "Baroness Mone of Mayfair OBE – Words of Wisdom – Pendulum Summit 2018 Ultimo cr…" at bounding box center [514, 1] width 1029 height 736
copy div "Ultimo creator [DEMOGRAPHIC_DATA][PERSON_NAME] delivered a powerful presentatio…"
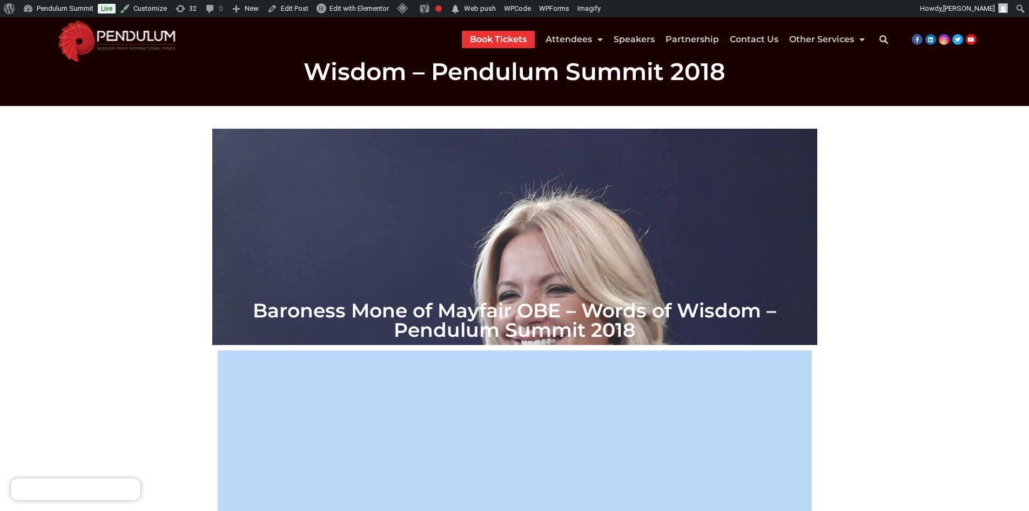
scroll to position [0, 0]
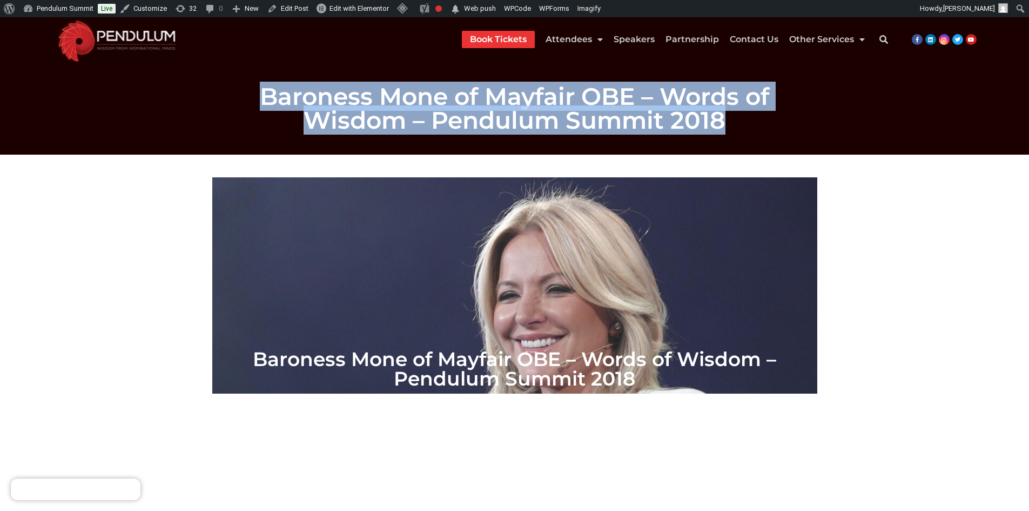
drag, startPoint x: 207, startPoint y: 98, endPoint x: 713, endPoint y: 137, distance: 507.2
click at [713, 137] on section "Baroness Mone of Mayfair OBE – Words of Wisdom – Pendulum Summit 2018" at bounding box center [514, 108] width 1029 height 92
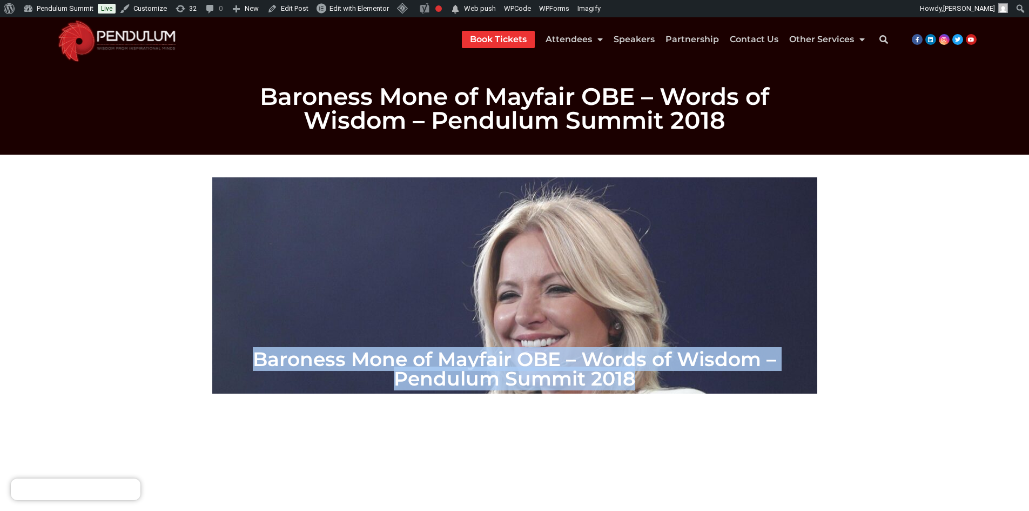
drag, startPoint x: 221, startPoint y: 353, endPoint x: 652, endPoint y: 370, distance: 430.9
click at [652, 370] on h2 "Baroness Mone of Mayfair OBE – Words of Wisdom – Pendulum Summit 2018" at bounding box center [515, 368] width 594 height 39
copy h2 "Baroness Mone of Mayfair OBE – Words of Wisdom – Pendulum Summit 2018"
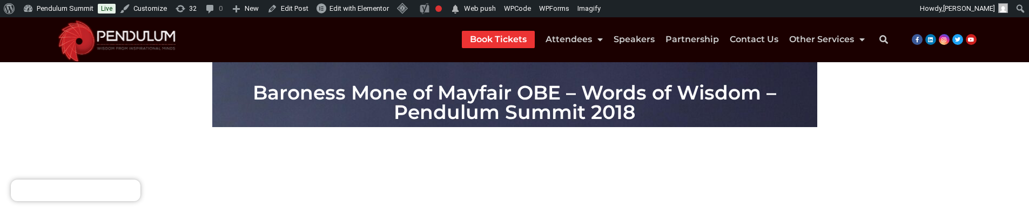
scroll to position [270, 0]
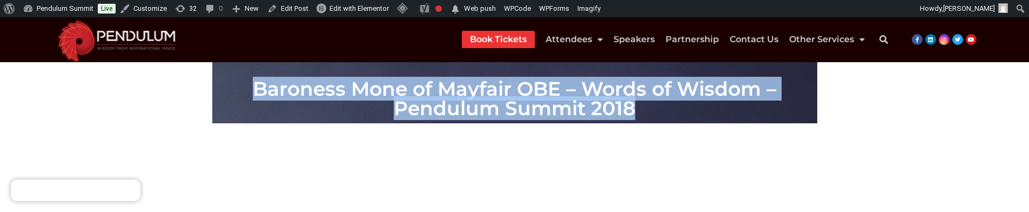
drag, startPoint x: 216, startPoint y: 82, endPoint x: 611, endPoint y: 103, distance: 395.0
click at [611, 103] on div "Baroness Mone of Mayfair OBE – Words of Wisdom – Pendulum Summit 2018" at bounding box center [514, 98] width 605 height 50
copy h2 "Baroness Mone of Mayfair OBE – Words of Wisdom – Pendulum Summit 2018"
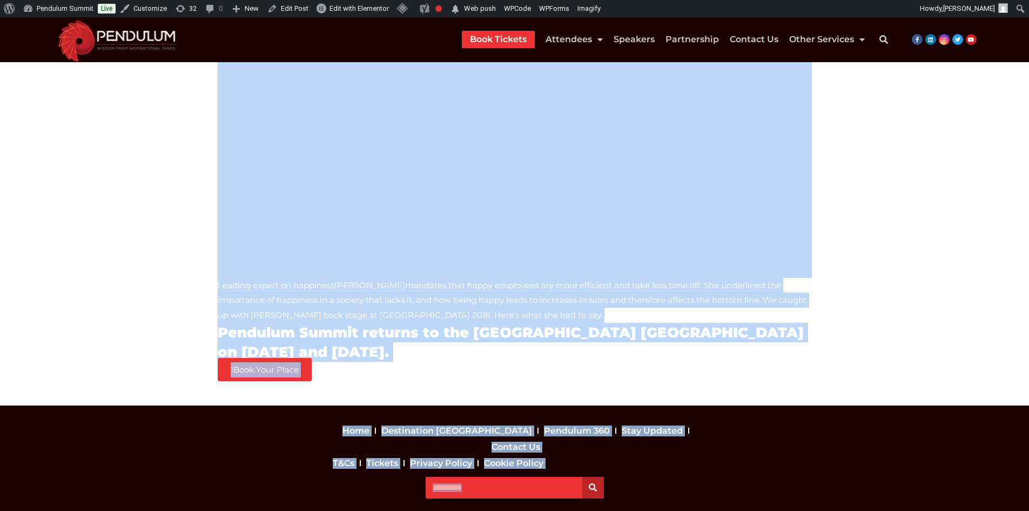
scroll to position [507, 0]
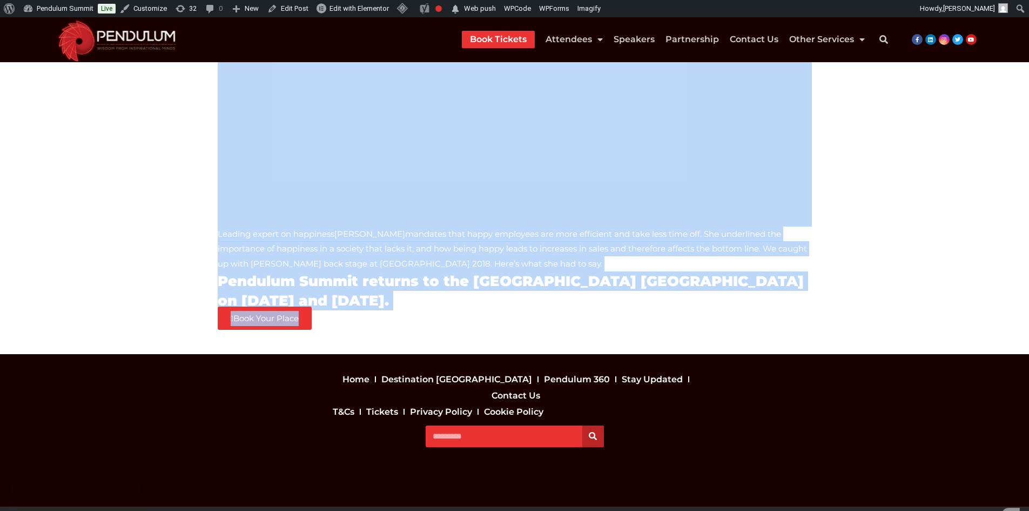
drag, startPoint x: 175, startPoint y: 245, endPoint x: 451, endPoint y: 318, distance: 286.1
click at [451, 318] on section "[PERSON_NAME] – Words of Wisdom – Pendulum Summit 2018 Leading expert on happin…" at bounding box center [514, 1] width 1029 height 706
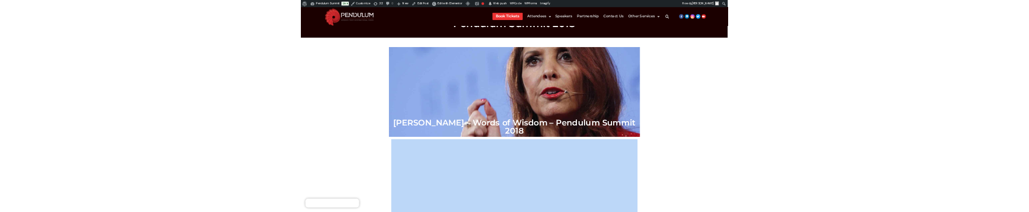
scroll to position [0, 0]
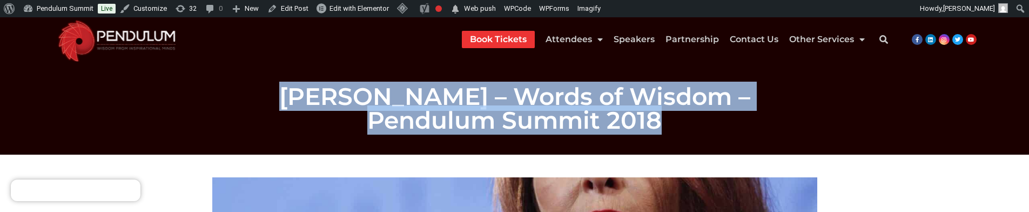
drag, startPoint x: 223, startPoint y: 79, endPoint x: 606, endPoint y: 113, distance: 384.5
click at [606, 113] on div "[PERSON_NAME] – Words of Wisdom – Pendulum Summit 2018" at bounding box center [515, 108] width 616 height 58
copy h1 "[PERSON_NAME] – Words of Wisdom – Pendulum Summit 2018"
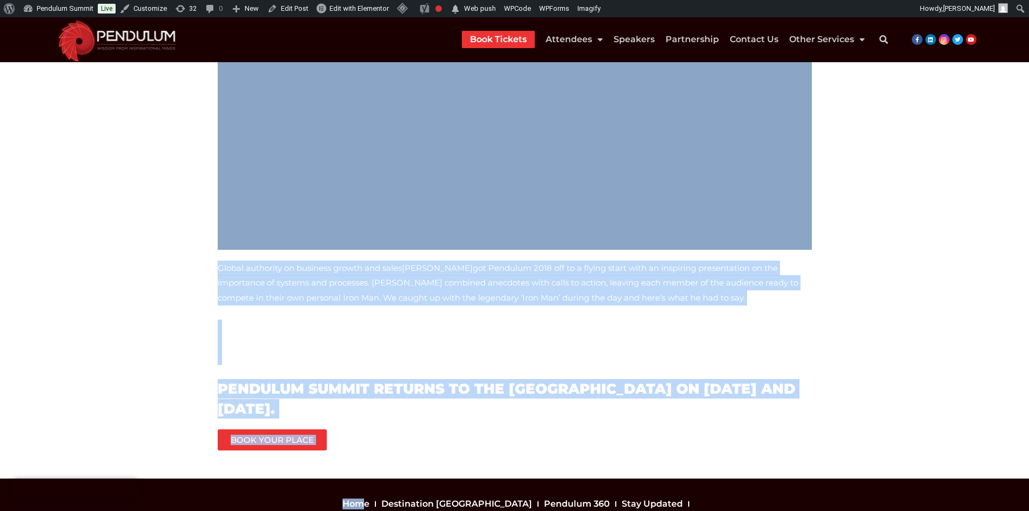
scroll to position [277, 0]
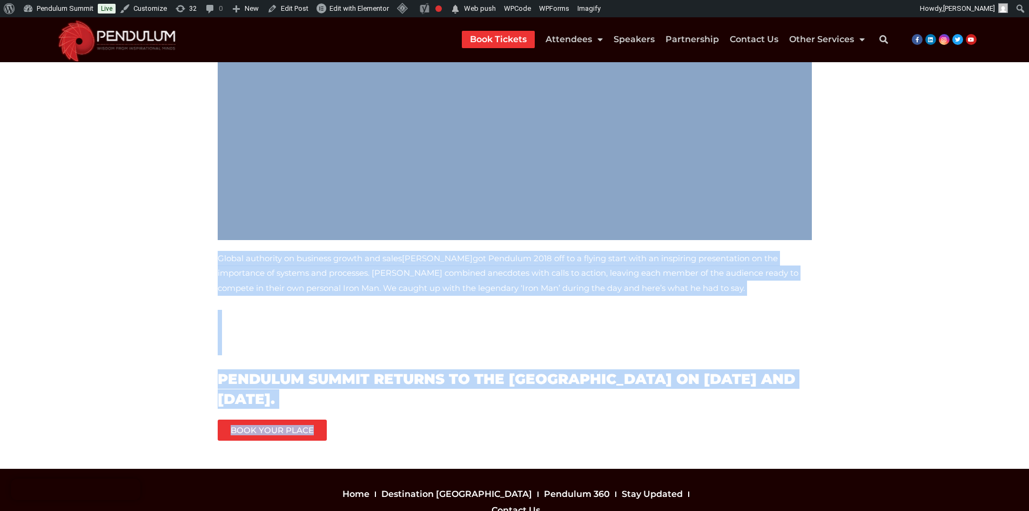
drag, startPoint x: 185, startPoint y: 167, endPoint x: 384, endPoint y: 428, distance: 328.1
click at [384, 428] on section "Global authority on business growth and sales Jack Daly got Pendulum 2018 off t…" at bounding box center [514, 172] width 1029 height 591
copy div "Global authority on business growth and sales Jack Daly got Pendulum 2018 off t…"
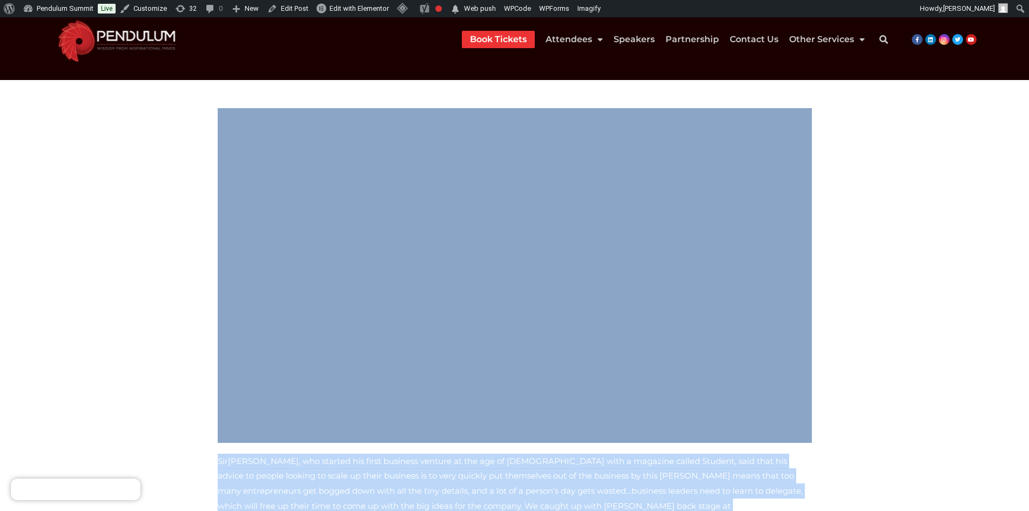
scroll to position [407, 0]
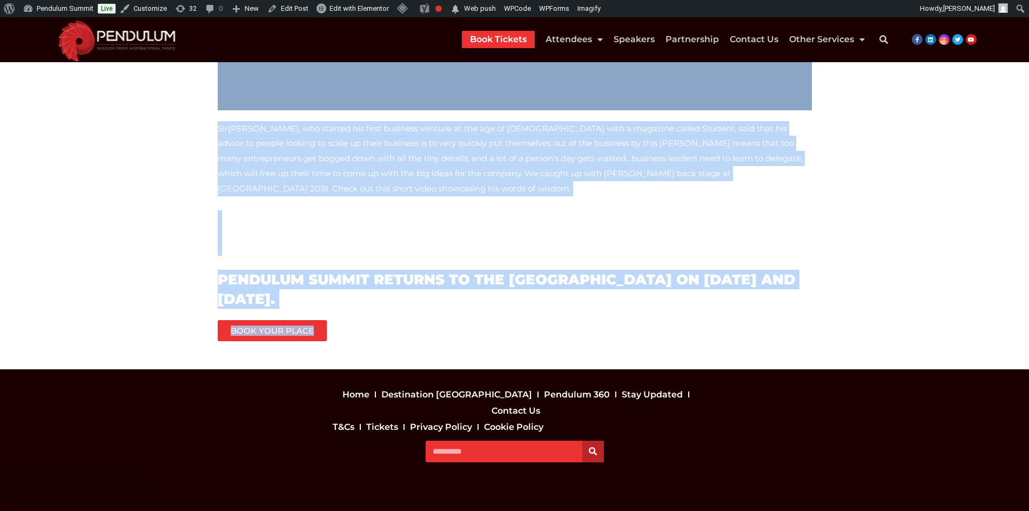
drag, startPoint x: 188, startPoint y: 215, endPoint x: 454, endPoint y: 316, distance: 284.4
click at [454, 316] on section "[PERSON_NAME] , who started his first business venture at the age of [DEMOGRAPH…" at bounding box center [514, 58] width 1029 height 621
copy div "[PERSON_NAME] , who started his first business venture at the age of [DEMOGRAPH…"
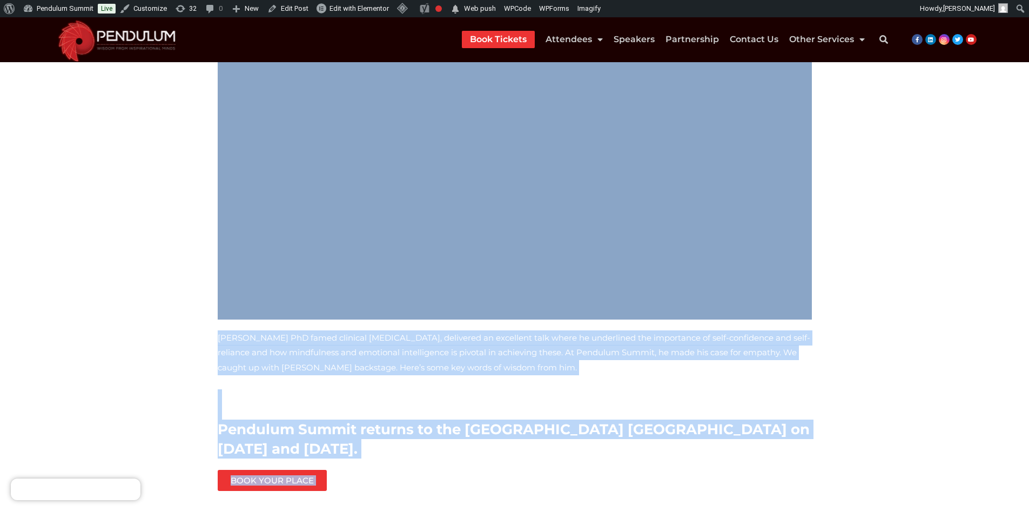
scroll to position [361, 0]
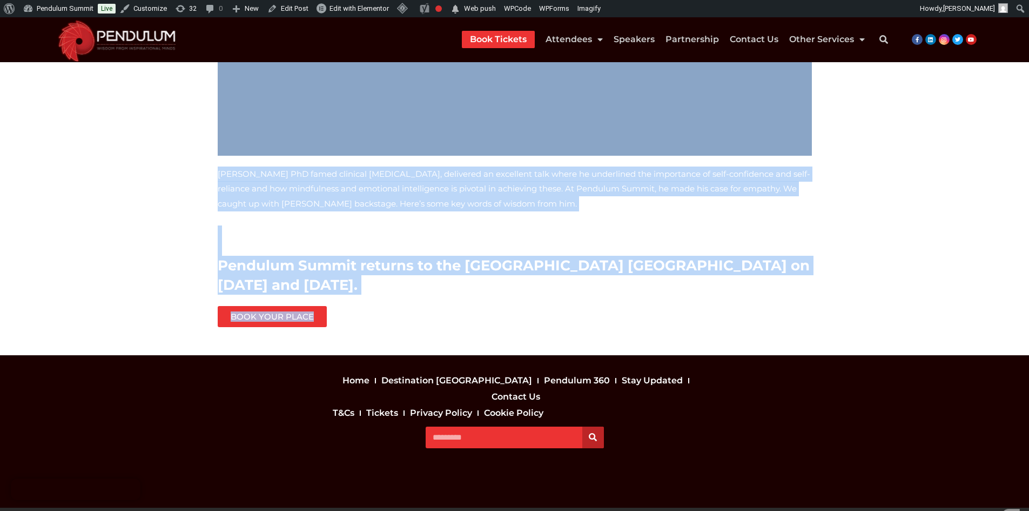
drag, startPoint x: 187, startPoint y: 199, endPoint x: 513, endPoint y: 309, distance: 344.1
click at [513, 309] on section "Dr Martyn Newman PhD famed clinical psychologist, delivered an excellent talk w…" at bounding box center [514, 74] width 1029 height 562
copy div "Dr Martyn Newman PhD famed clinical psychologist, delivered an excellent talk w…"
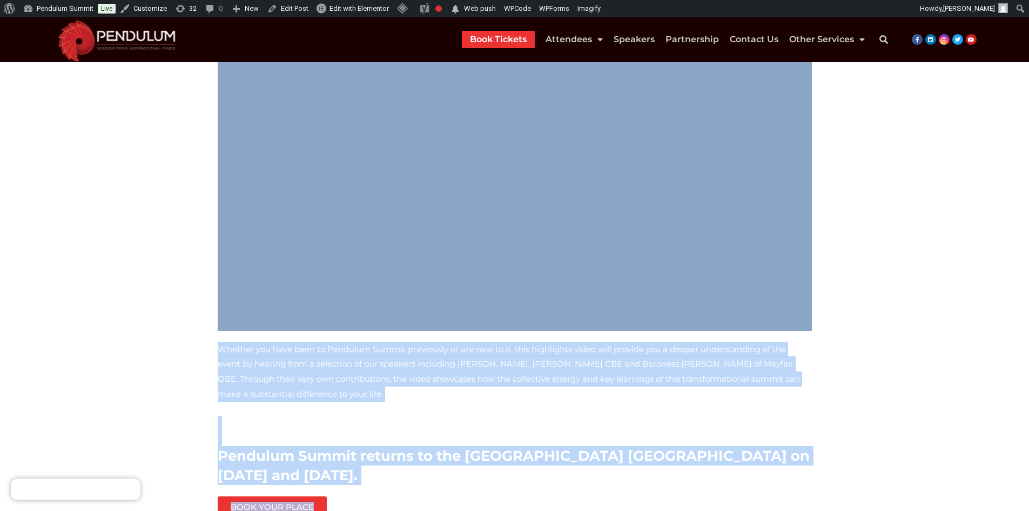
scroll to position [554, 0]
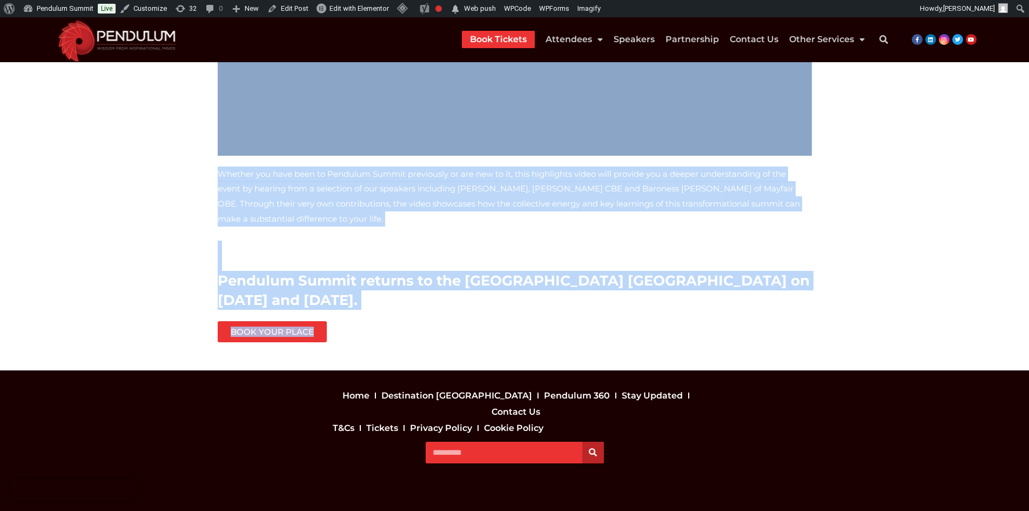
drag, startPoint x: 204, startPoint y: 383, endPoint x: 526, endPoint y: 313, distance: 329.9
copy div "Whether you have been to Pendulum Summit previously or are new to it, this high…"
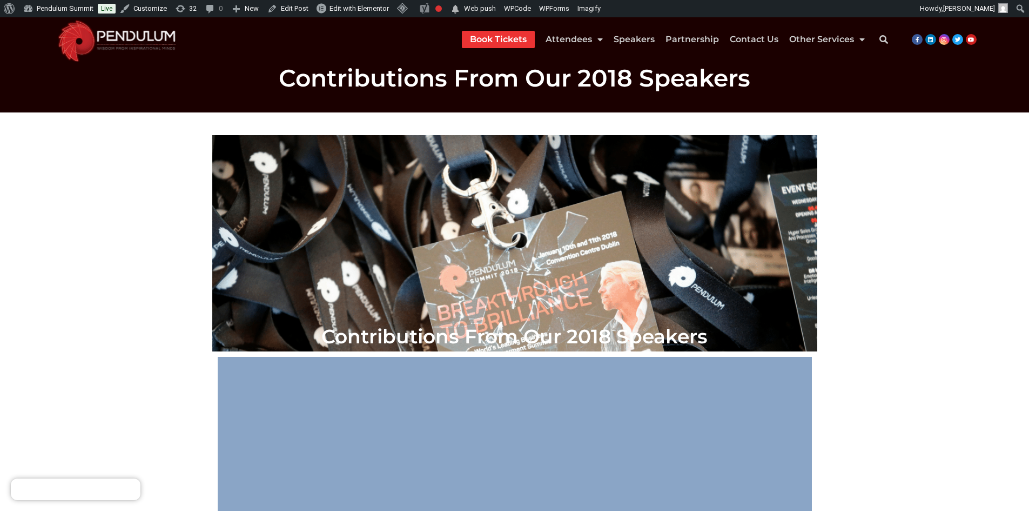
scroll to position [14, 0]
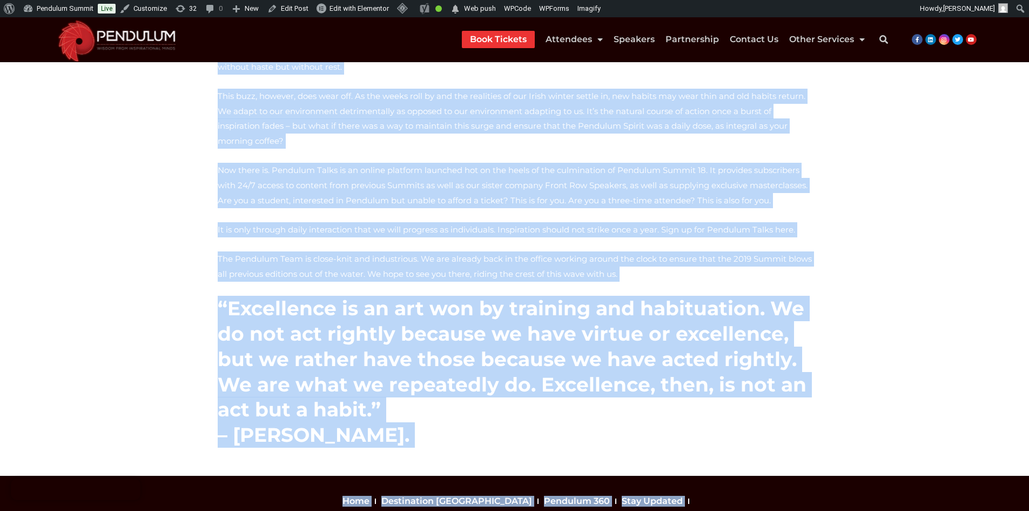
scroll to position [538, 0]
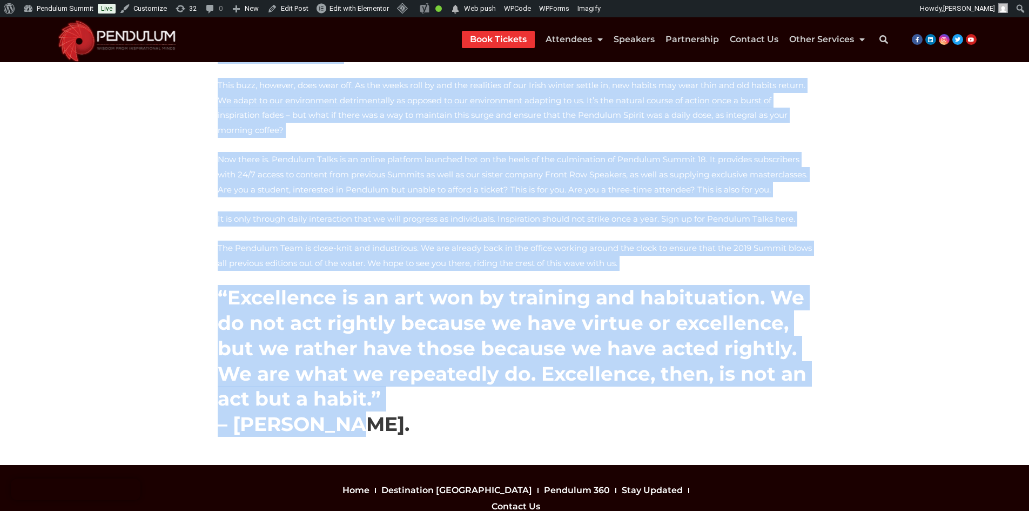
drag, startPoint x: 213, startPoint y: 171, endPoint x: 345, endPoint y: 358, distance: 228.3
click at [345, 358] on div "Pendulum Talks is an online platform launched hot on the heels of the culminati…" at bounding box center [514, 28] width 605 height 827
copy div "Loremips Dolor si am consec adipisci elitsedd eiu te inc utlab et dol magnaaliq…"
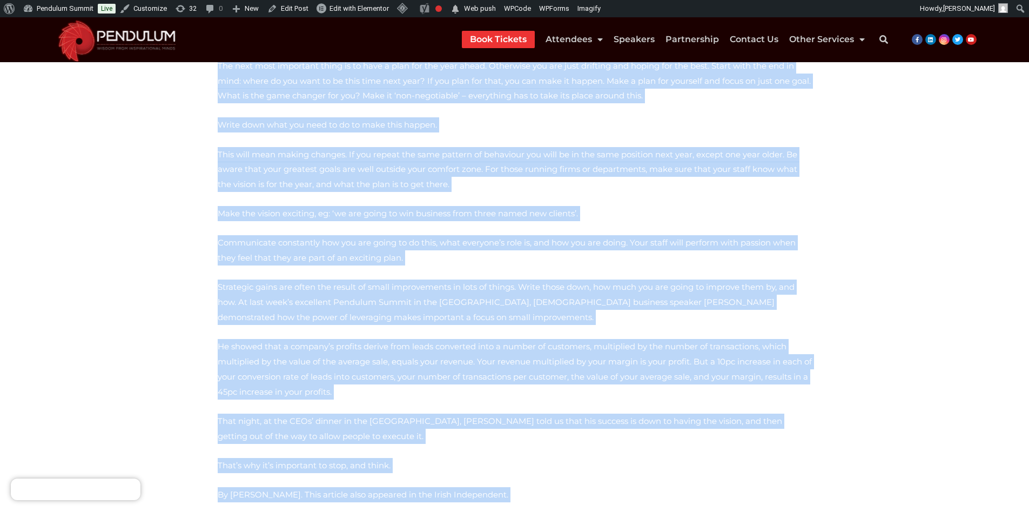
scroll to position [831, 0]
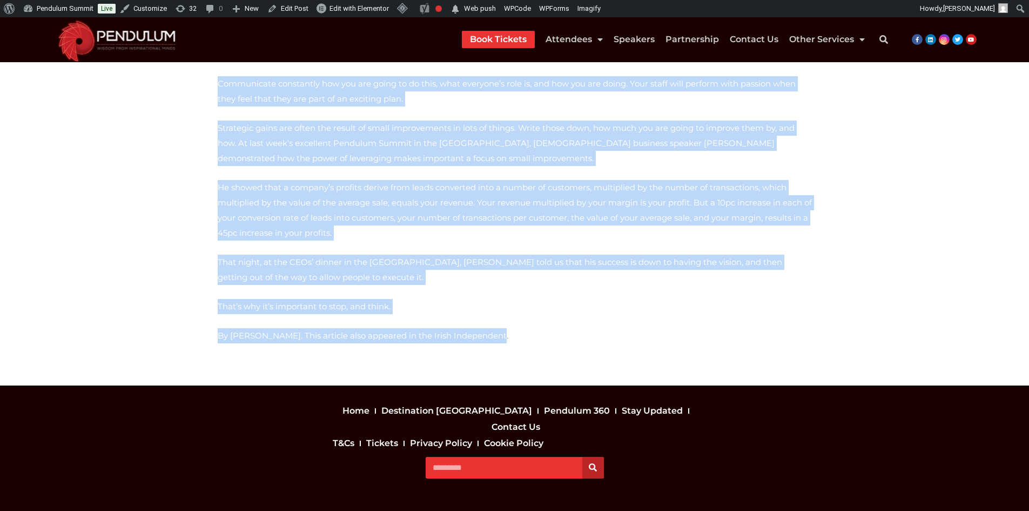
drag, startPoint x: 214, startPoint y: 200, endPoint x: 481, endPoint y: 289, distance: 280.5
copy div "Our time is precious and we have to make the most of it, for both our business …"
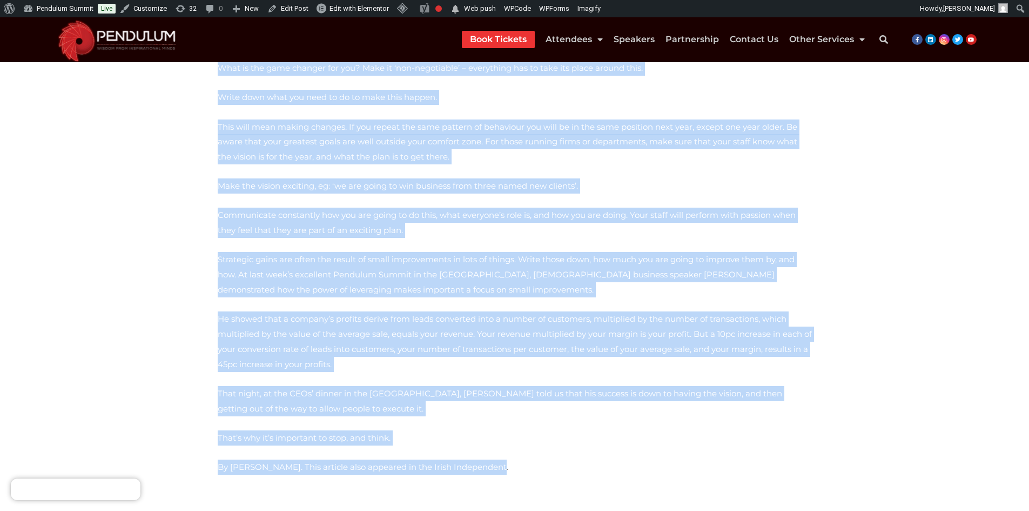
scroll to position [702, 0]
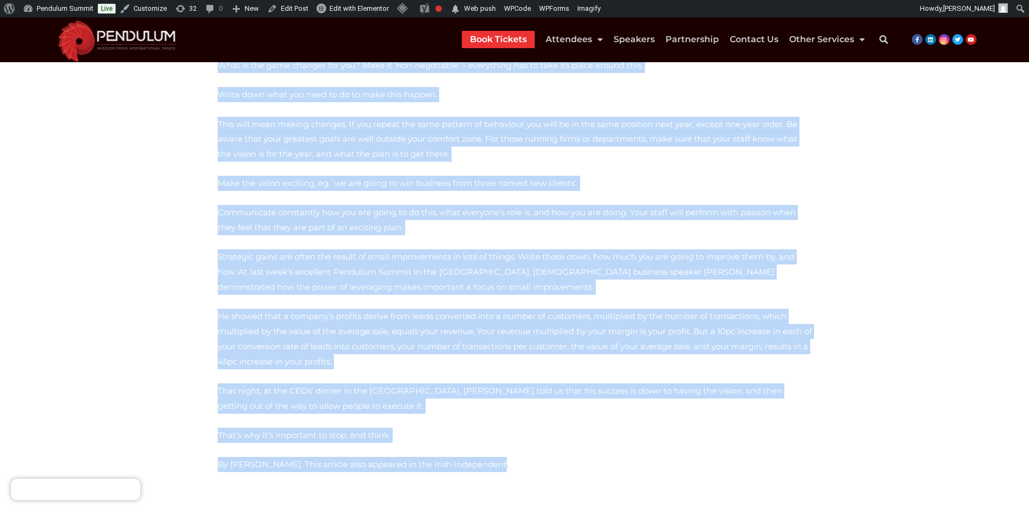
click at [465, 427] on p "That’s why it’s important to stop, and think." at bounding box center [515, 434] width 594 height 15
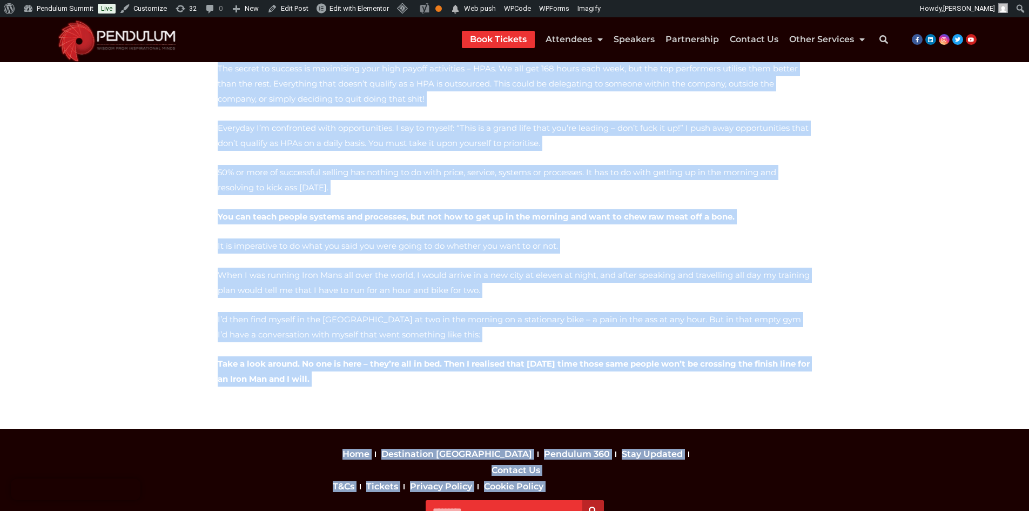
scroll to position [741, 0]
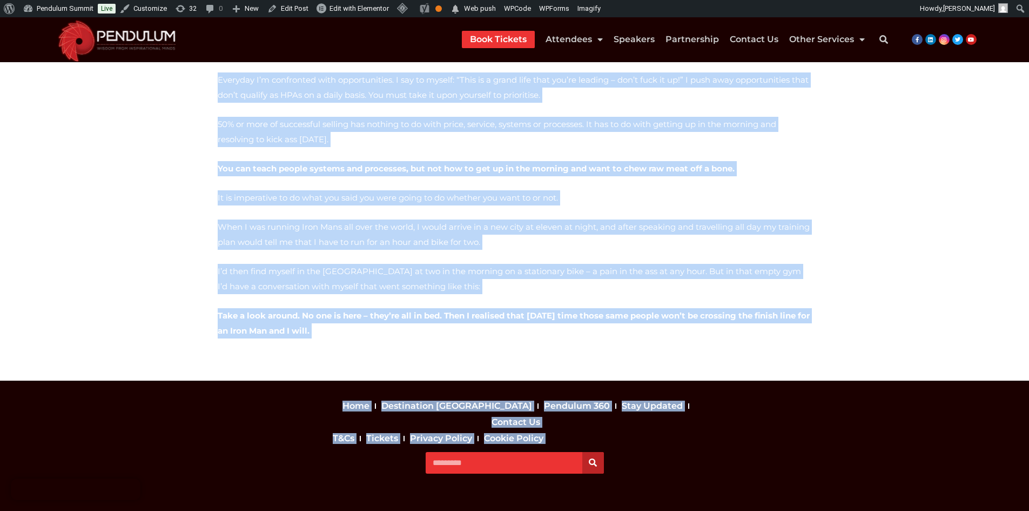
drag, startPoint x: 212, startPoint y: 184, endPoint x: 408, endPoint y: 309, distance: 232.0
copy div "A Fascinating Introduction Into The Mindset Of A Winning Salesman. A fascinatin…"
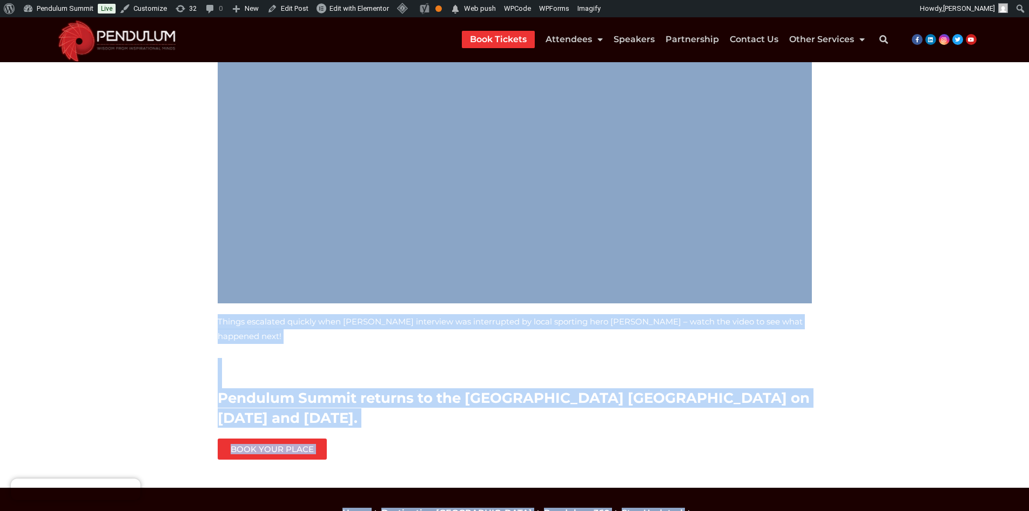
scroll to position [331, 0]
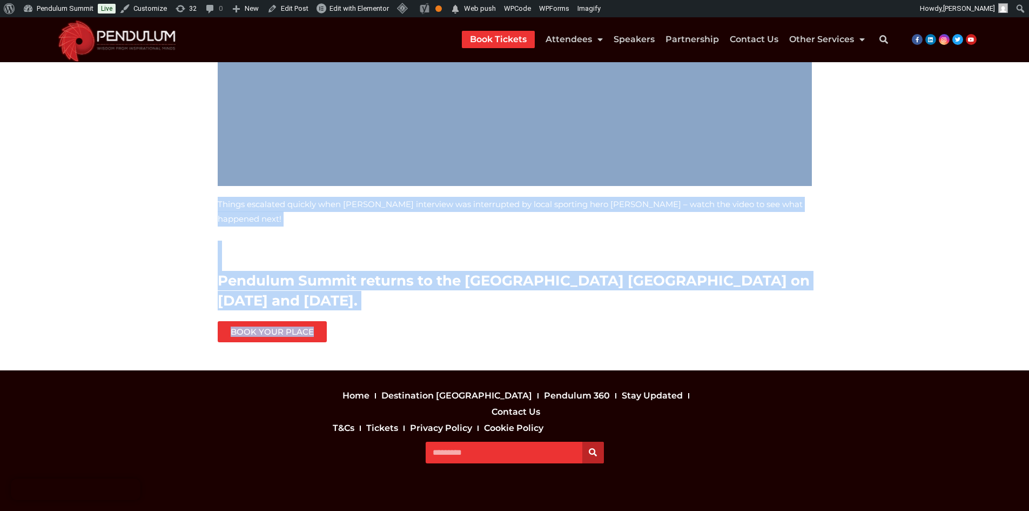
drag, startPoint x: 205, startPoint y: 187, endPoint x: 864, endPoint y: 305, distance: 669.6
click at [864, 305] on section "Things escalated quickly when [PERSON_NAME] interview was interrupted by local …" at bounding box center [514, 96] width 1029 height 547
copy div "Things escalated quickly when Sir Richard Branson’s interview was interrupted b…"
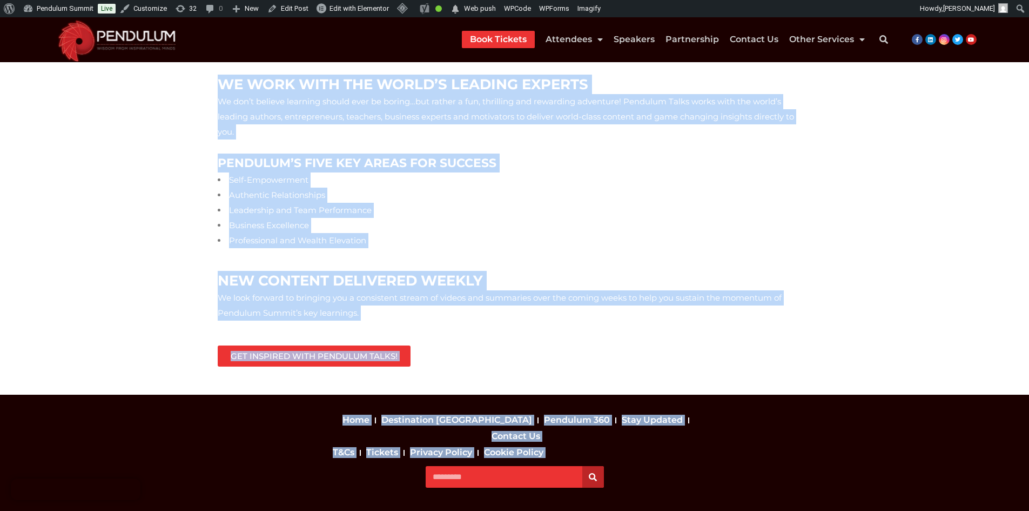
scroll to position [324, 0]
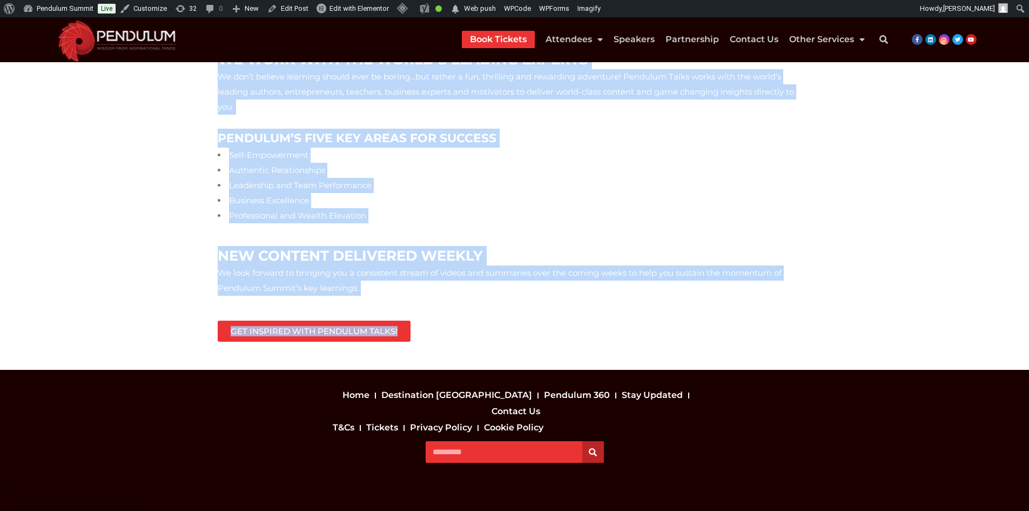
drag, startPoint x: 213, startPoint y: 166, endPoint x: 392, endPoint y: 312, distance: 230.8
click at [392, 312] on div "“Excellence Is An Art Won By Training And Habituation. We Do Not Act Rightly Be…" at bounding box center [514, 89] width 605 height 518
copy div "“Excellence Is An Art Won By Training And Habituation. We Do Not Act Rightly Be…"
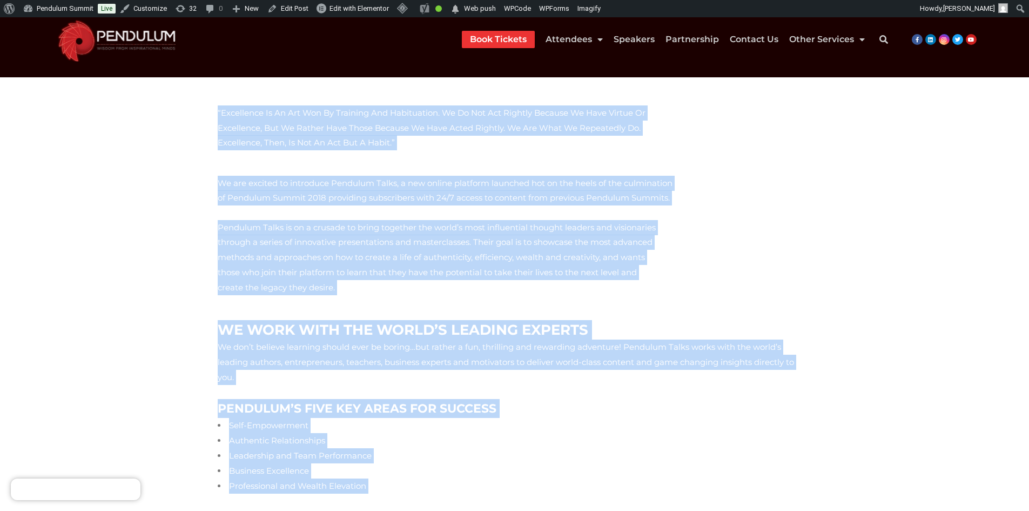
scroll to position [0, 0]
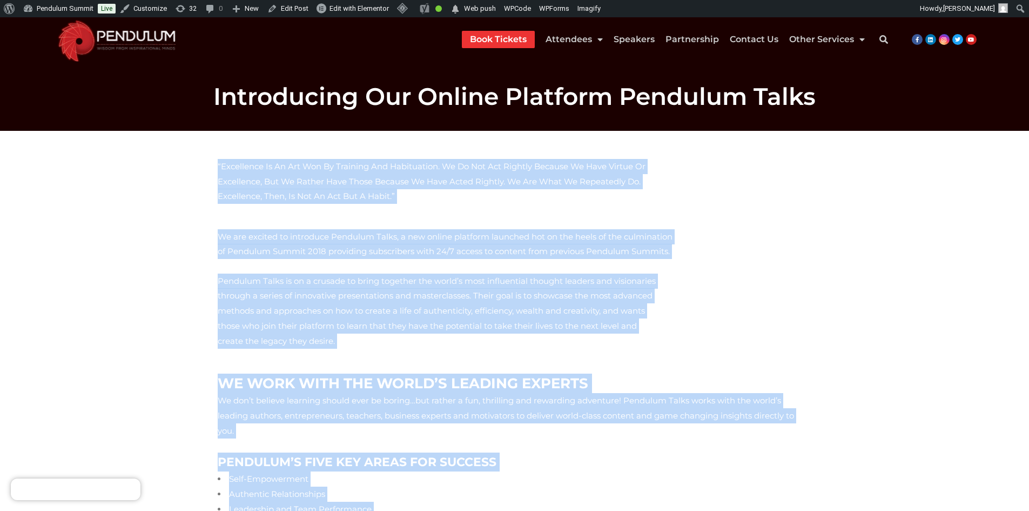
click at [111, 271] on section "“Excellence Is An Art Won By Training And Habituation. We Do Not Act Rightly Be…" at bounding box center [514, 412] width 1029 height 563
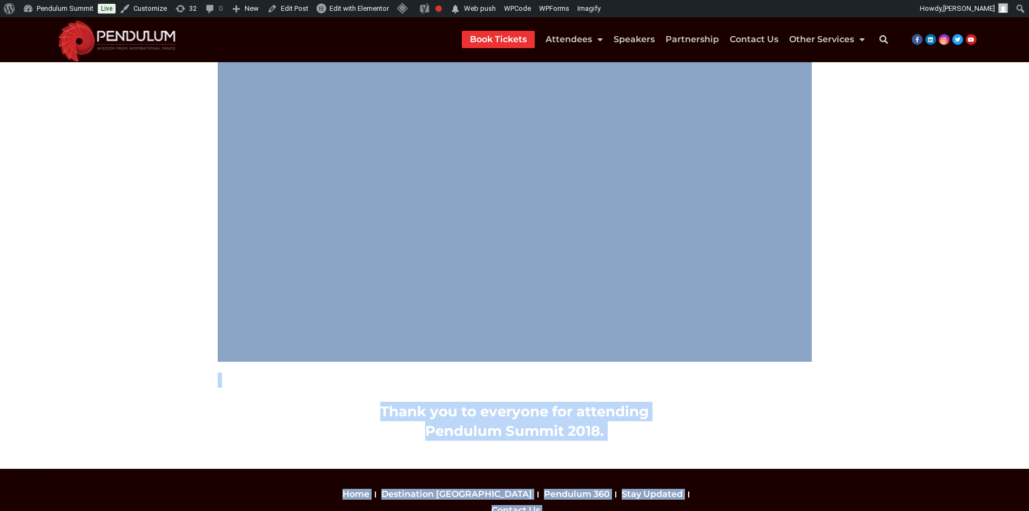
scroll to position [245, 0]
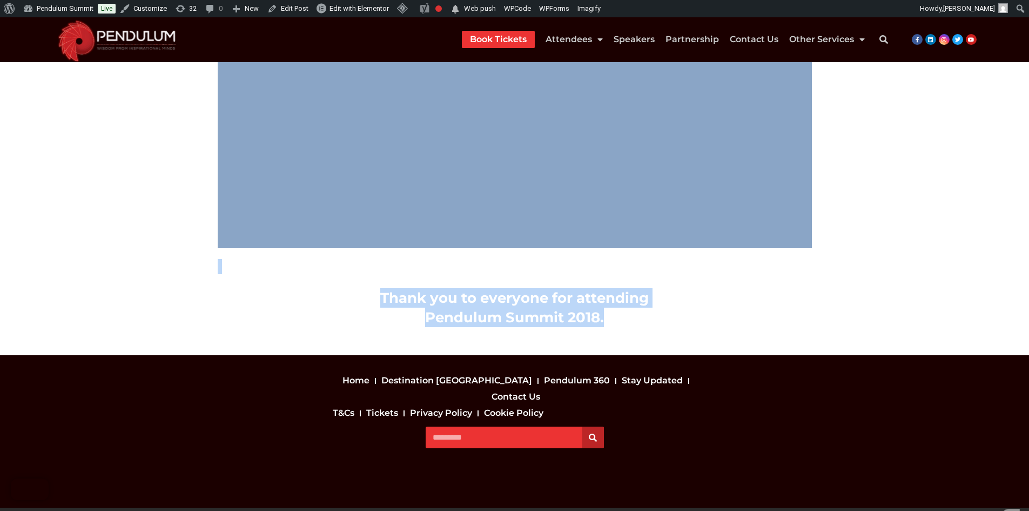
drag, startPoint x: 164, startPoint y: 174, endPoint x: 648, endPoint y: 316, distance: 504.9
click at [648, 316] on section "Thank you to everyone for attending Pendulum Summit 2018." at bounding box center [514, 120] width 1029 height 470
copy div "Thank you to everyone for attending Pendulum Summit 2018."
click at [183, 296] on section "Thank you to everyone for attending Pendulum Summit 2018." at bounding box center [514, 120] width 1029 height 470
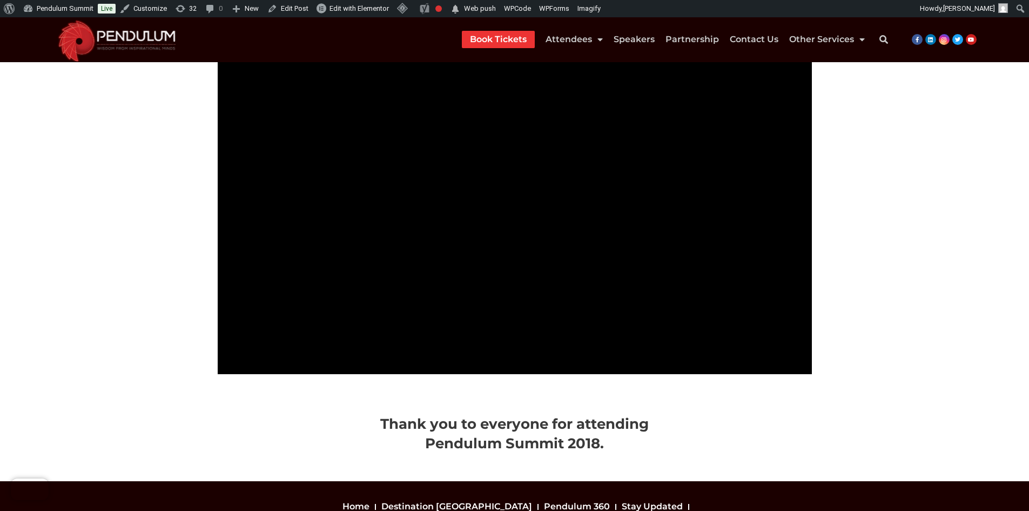
scroll to position [83, 0]
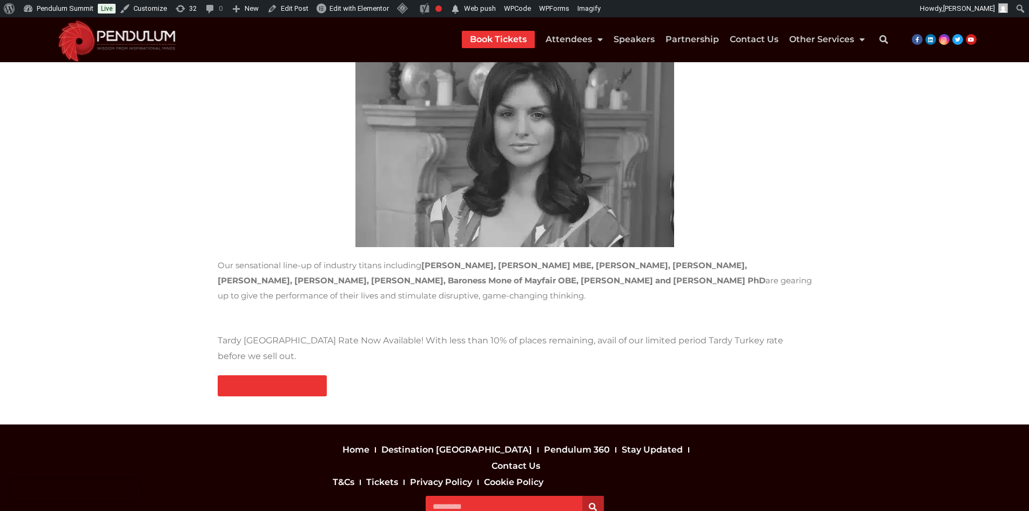
scroll to position [907, 0]
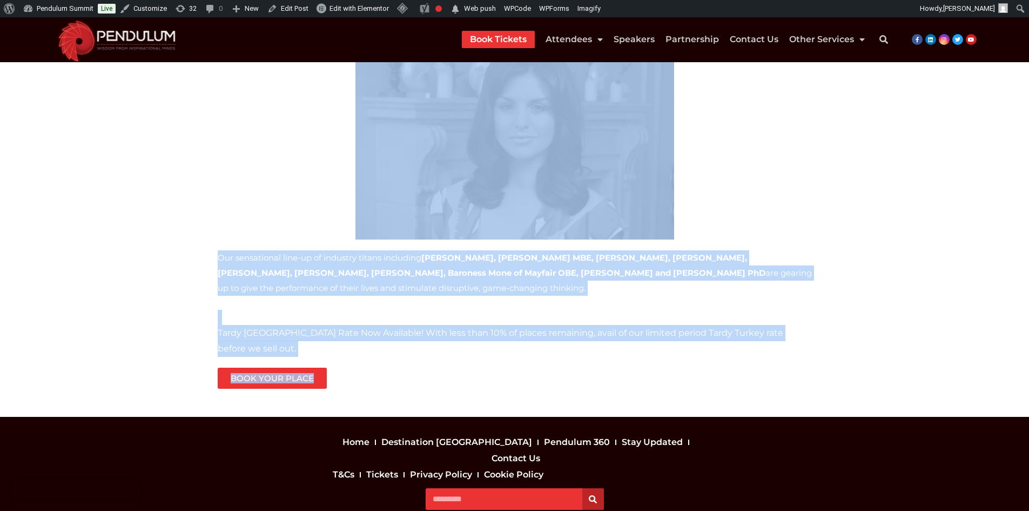
drag, startPoint x: 214, startPoint y: 196, endPoint x: 506, endPoint y: 316, distance: 315.9
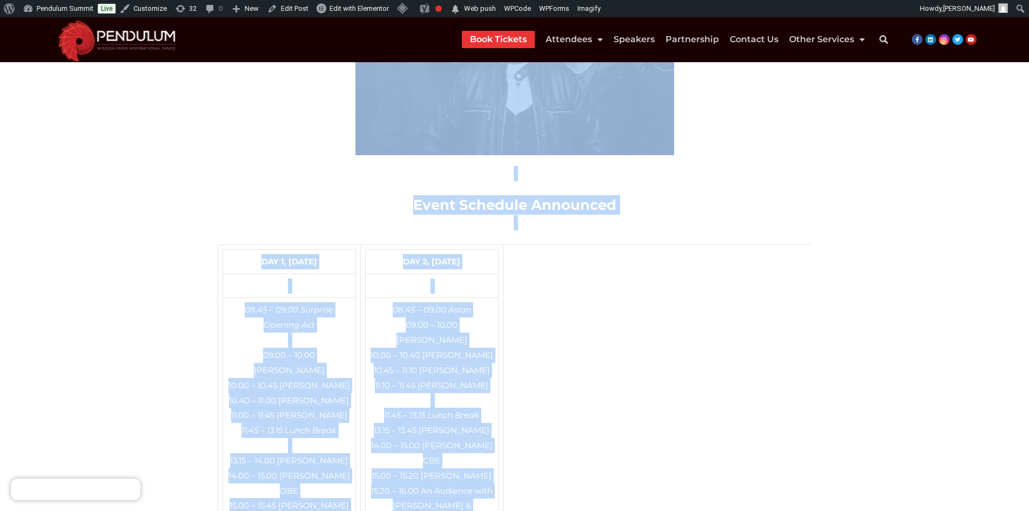
scroll to position [204, 0]
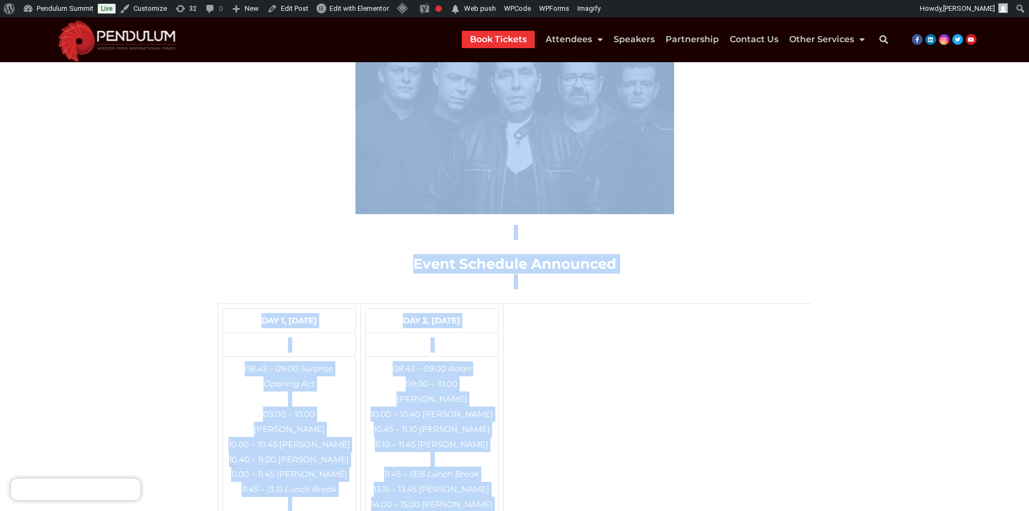
copy div "ASLAN TO PERFORM LIVE AT PENDULUM SUMMIT Event Schedule Announced DAY 1, JANUAR…"
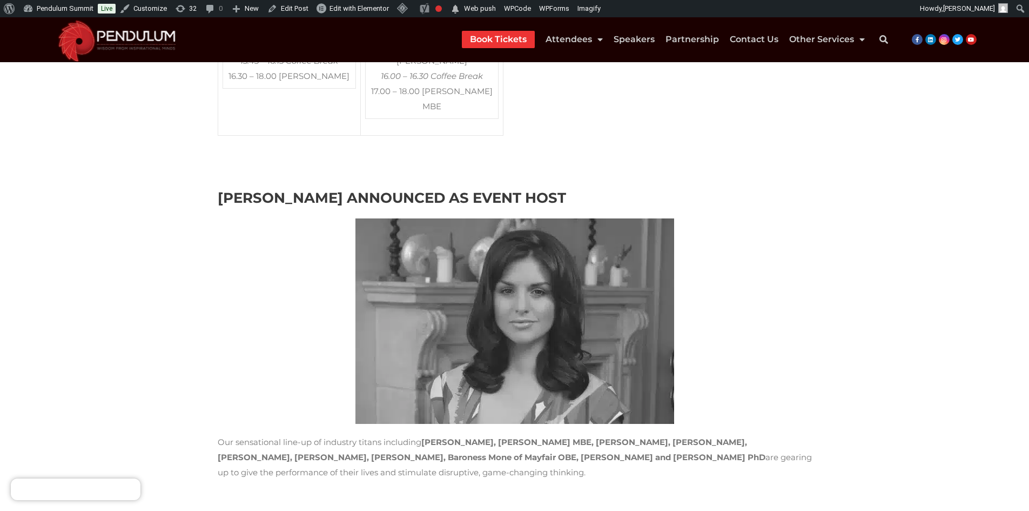
scroll to position [756, 0]
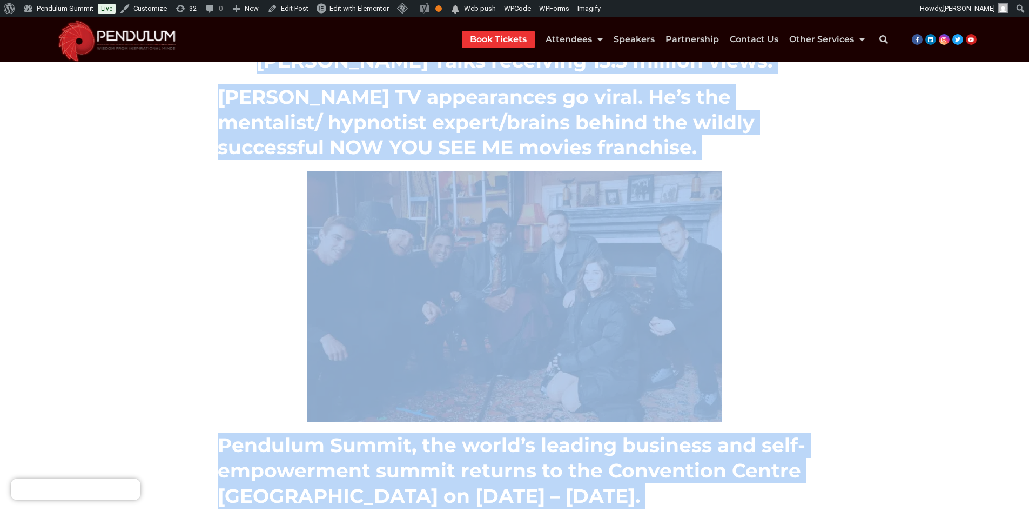
scroll to position [623, 0]
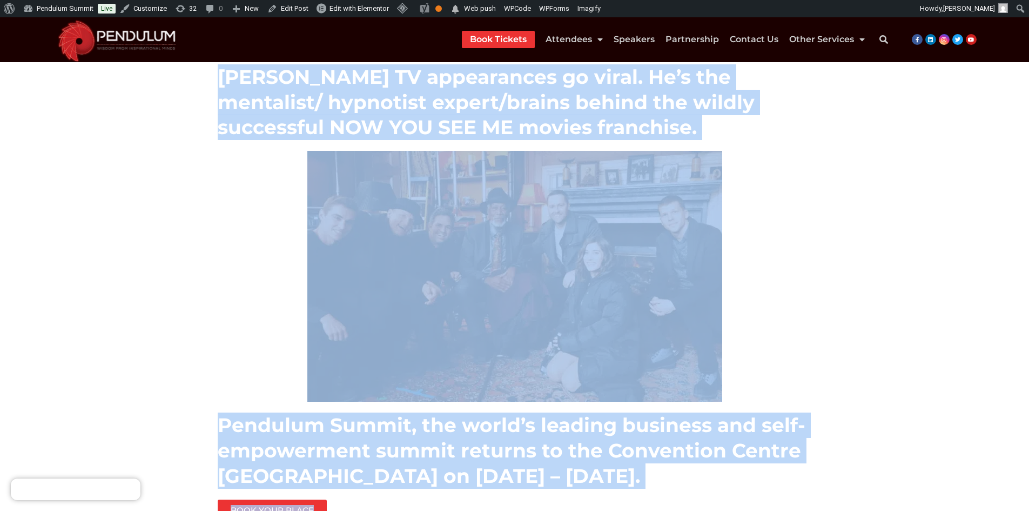
drag, startPoint x: 217, startPoint y: 203, endPoint x: 480, endPoint y: 420, distance: 341.6
click at [480, 420] on div "We are thrilled to announce that [PERSON_NAME], the world’s leading TV Hypnotis…" at bounding box center [514, 58] width 605 height 936
copy div "Lo ips dolorsit am consecte adip Elits Doeiu, tem incid’u laboree DO Magnaaliq,…"
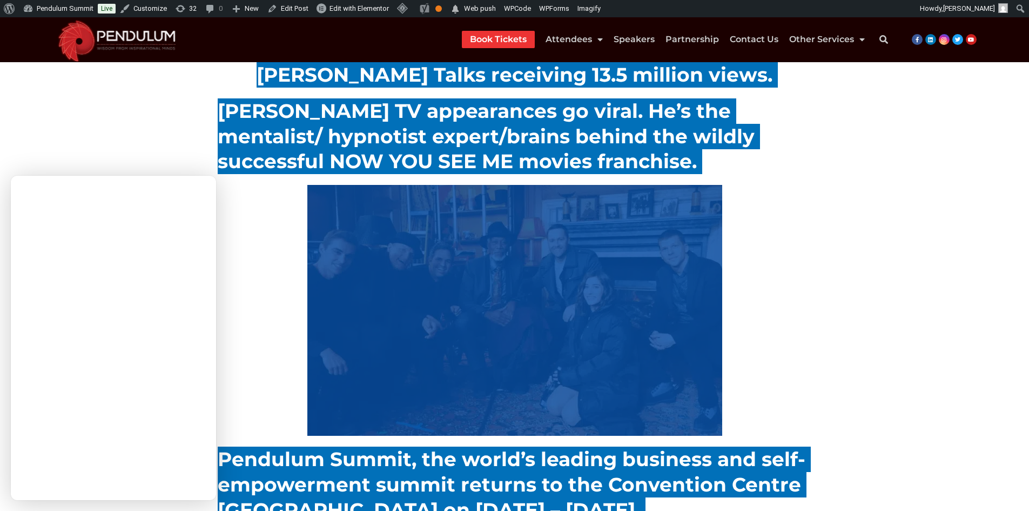
scroll to position [515, 0]
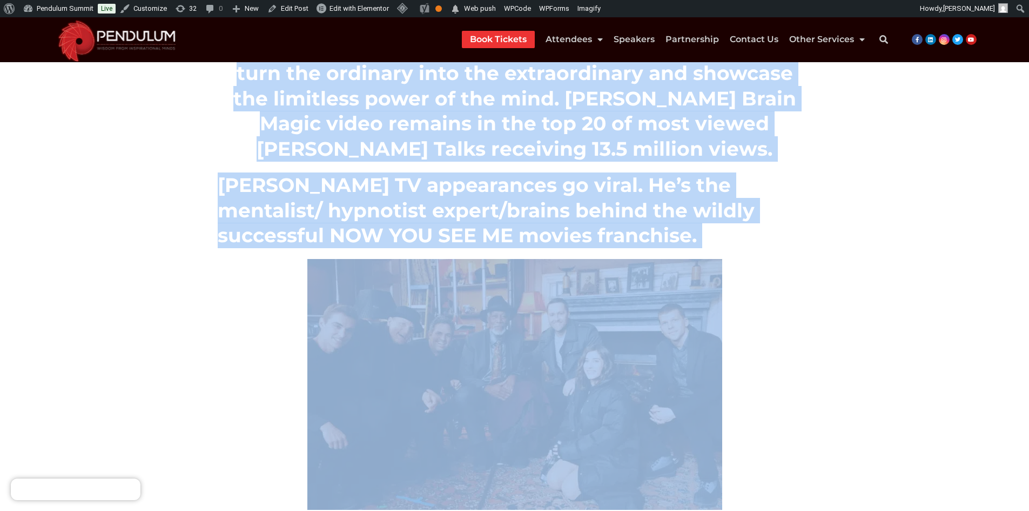
click at [293, 260] on div at bounding box center [515, 384] width 594 height 251
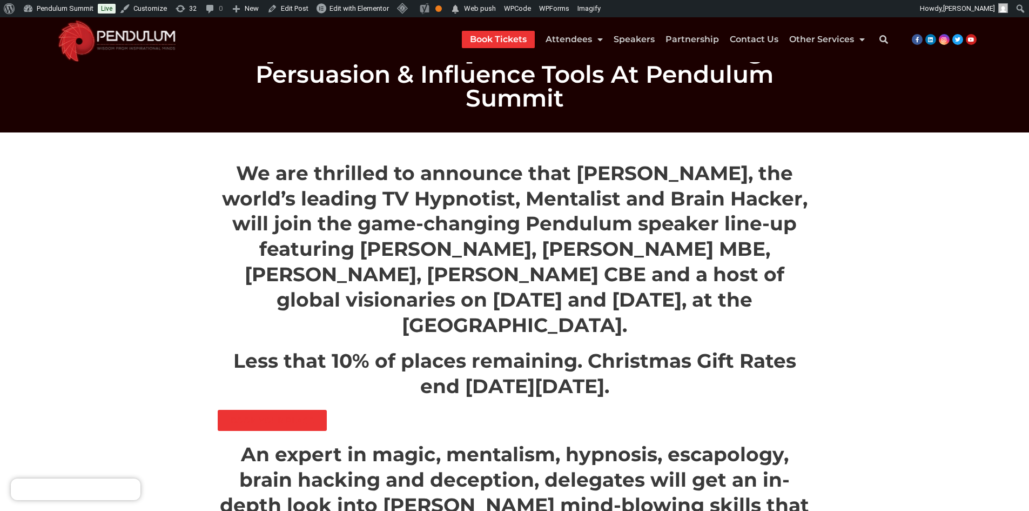
scroll to position [0, 0]
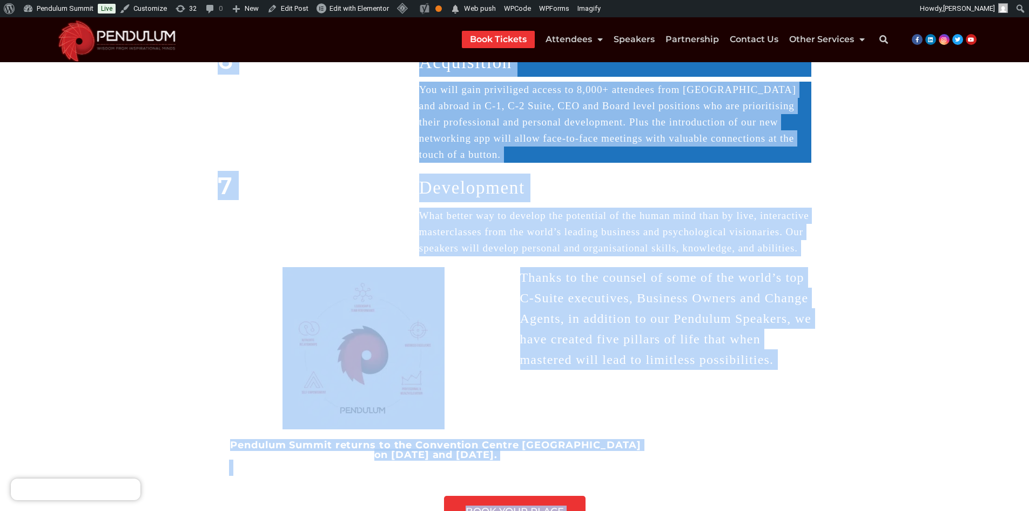
scroll to position [1017, 0]
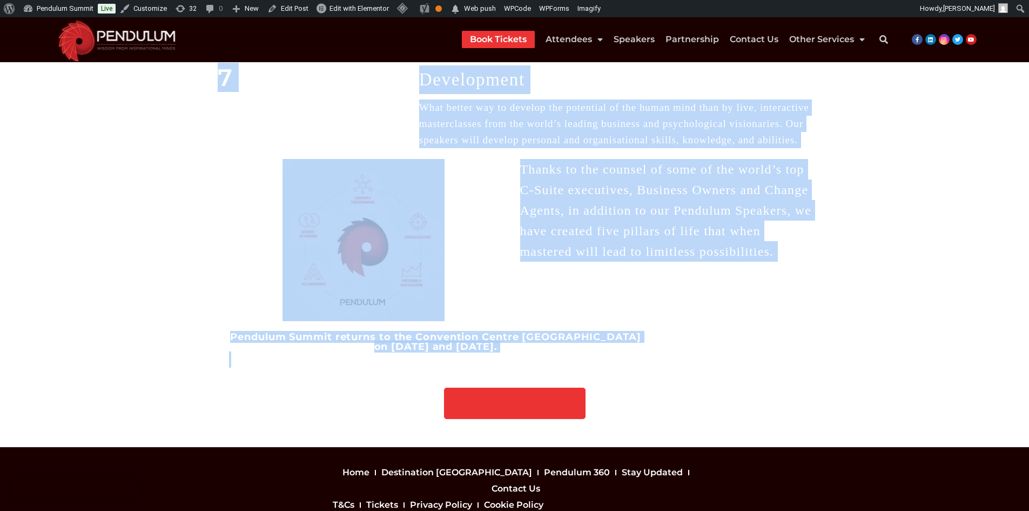
drag, startPoint x: 214, startPoint y: 166, endPoint x: 531, endPoint y: 302, distance: 343.9
click at [529, 351] on div at bounding box center [436, 359] width 414 height 16
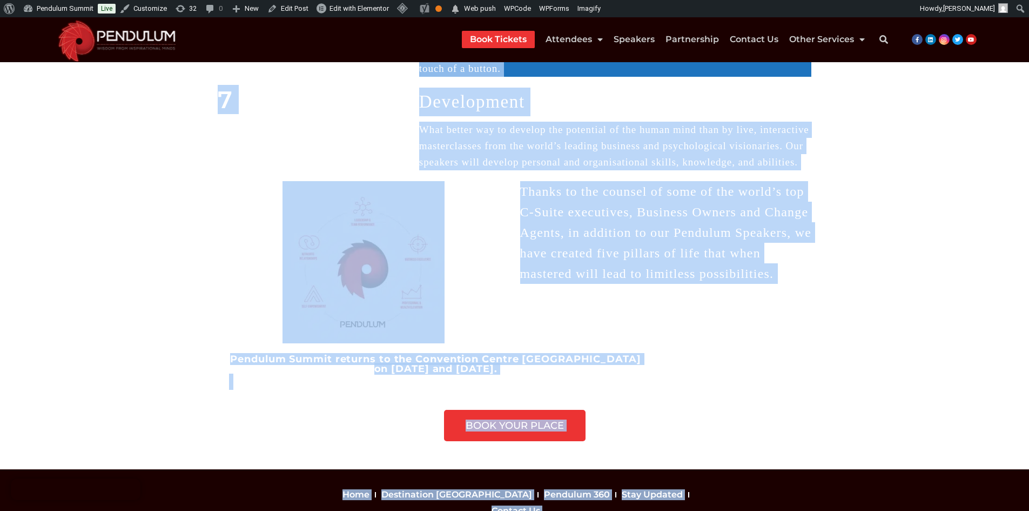
scroll to position [1050, 0]
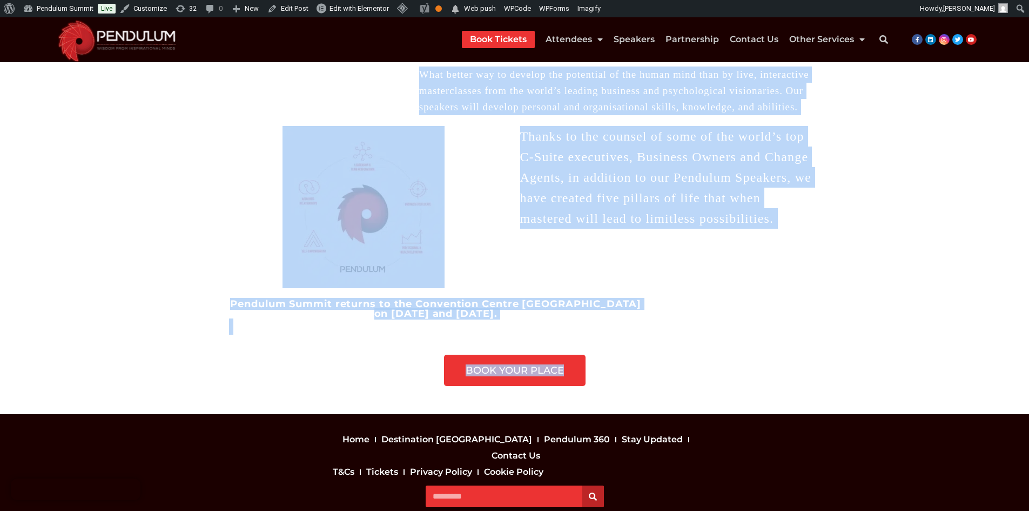
drag, startPoint x: 203, startPoint y: 159, endPoint x: 591, endPoint y: 316, distance: 417.7
copy div "You are the best at what you do. You have spent years learning the intricacies …"
click at [367, 354] on div "BOOK YOUR PLACE" at bounding box center [515, 369] width 594 height 31
drag, startPoint x: 218, startPoint y: 162, endPoint x: 469, endPoint y: 271, distance: 273.9
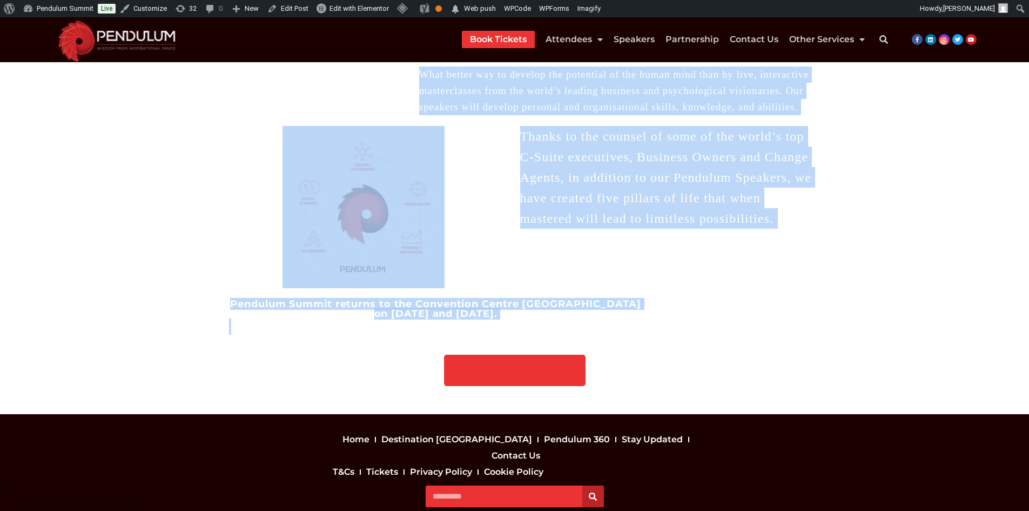
copy div "You are the best at what you do. You have spent years learning the intricacies …"
click at [699, 299] on div "Pendulum Summit returns to the Convention Centre [GEOGRAPHIC_DATA] on [DATE] an…" at bounding box center [515, 321] width 594 height 45
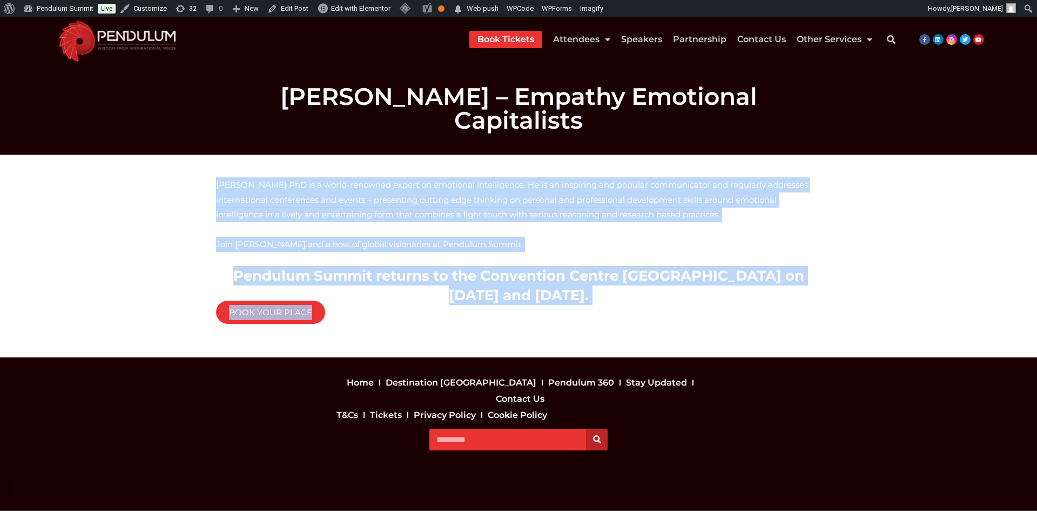
drag, startPoint x: 209, startPoint y: 158, endPoint x: 384, endPoint y: 311, distance: 232.4
click at [384, 311] on section "[PERSON_NAME] PhD is a world-renowned expert on emotional intelligence. He is a…" at bounding box center [518, 256] width 1037 height 203
copy div "[PERSON_NAME] PhD is a world-renowned expert on emotional intelligence. He is a…"
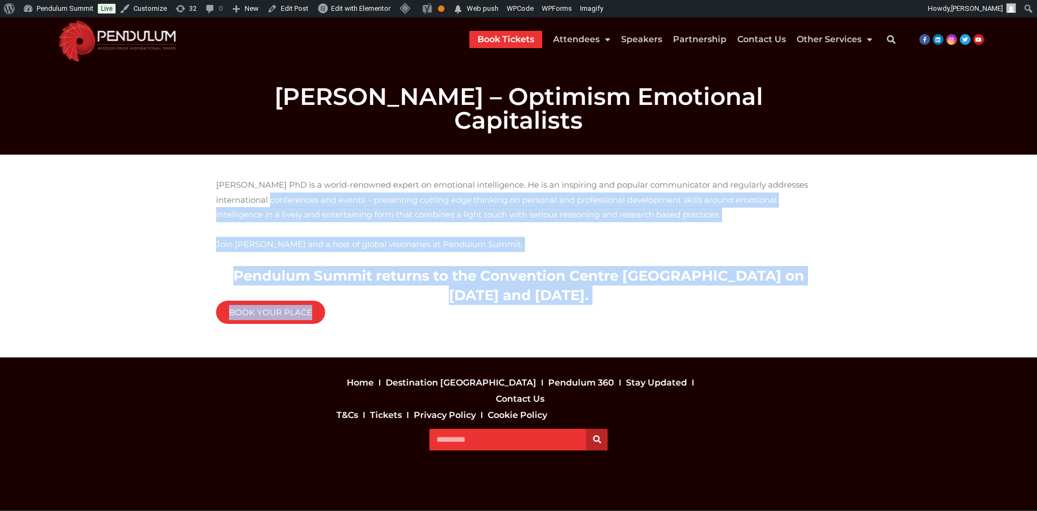
drag, startPoint x: 207, startPoint y: 175, endPoint x: 617, endPoint y: 318, distance: 433.8
click at [617, 318] on section "Martyn Newman PhD is a world-renowned expert on emotional intelligence. He is a…" at bounding box center [518, 256] width 1037 height 203
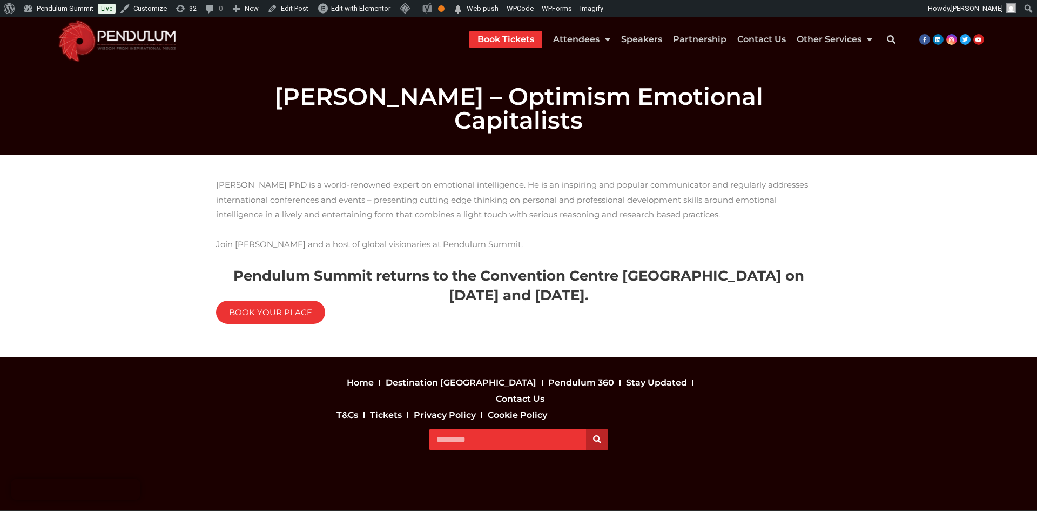
click at [198, 164] on section "Martyn Newman PhD is a world-renowned expert on emotional intelligence. He is a…" at bounding box center [518, 256] width 1037 height 203
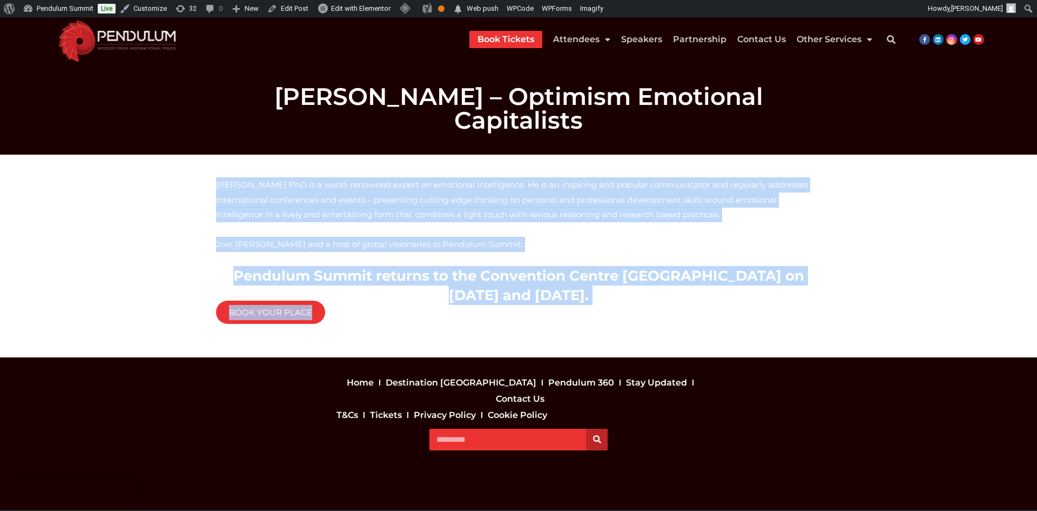
drag, startPoint x: 213, startPoint y: 155, endPoint x: 413, endPoint y: 303, distance: 249.2
click at [413, 303] on div "Martyn Newman PhD is a world-renowned expert on emotional intelligence. He is a…" at bounding box center [519, 256] width 616 height 168
copy div "Martyn Newman PhD is a world-renowned expert on emotional intelligence. He is a…"
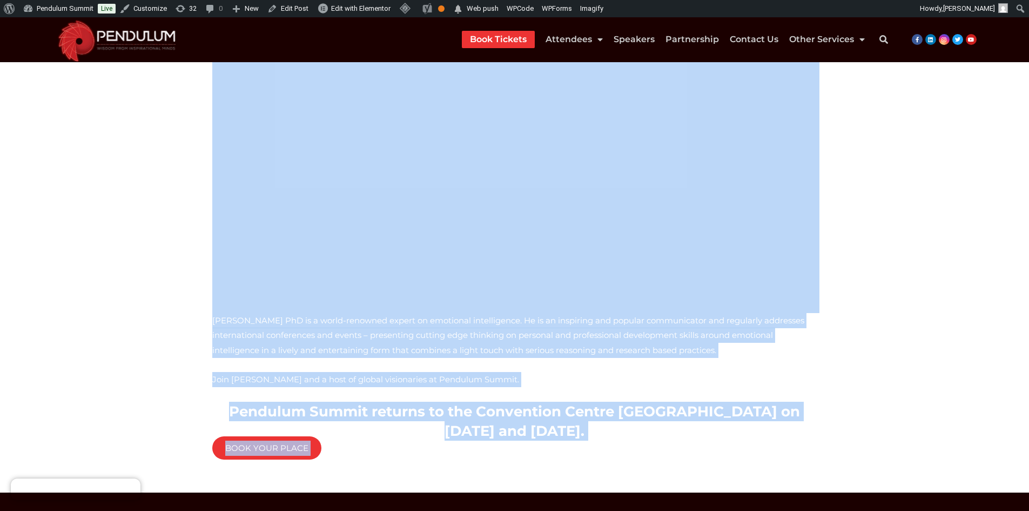
scroll to position [362, 0]
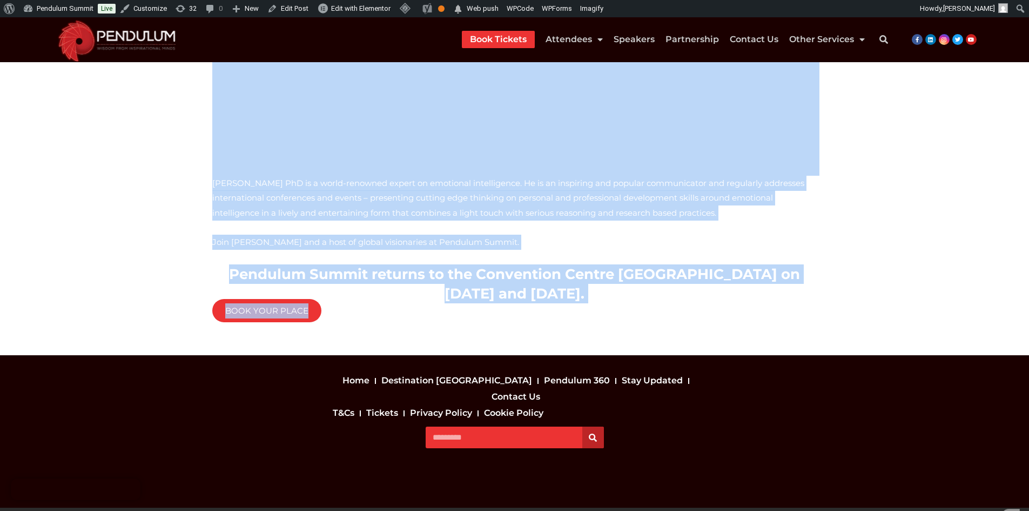
drag, startPoint x: 171, startPoint y: 185, endPoint x: 470, endPoint y: 343, distance: 337.6
click at [470, 343] on section "[PERSON_NAME] PhD is a world-renowned expert on emotional intelligence. He is a…" at bounding box center [514, 74] width 1029 height 563
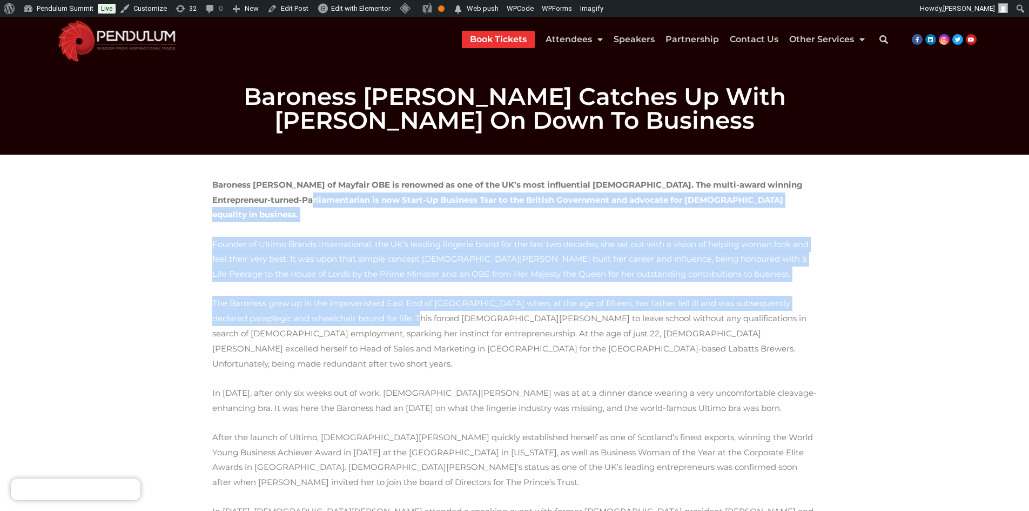
drag, startPoint x: 209, startPoint y: 196, endPoint x: 304, endPoint y: 297, distance: 139.1
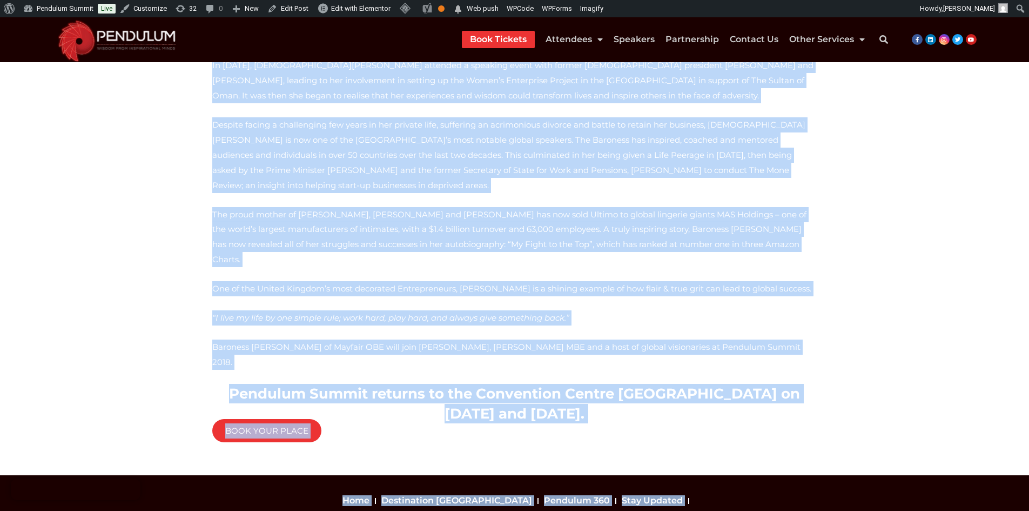
scroll to position [475, 0]
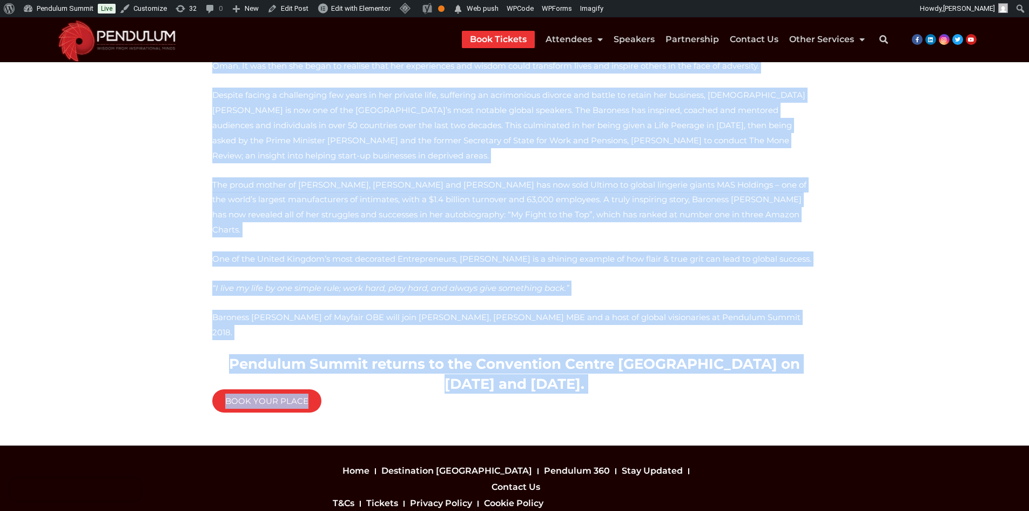
drag, startPoint x: 213, startPoint y: 184, endPoint x: 376, endPoint y: 319, distance: 211.1
click at [376, 319] on div "Baroness Mone of Mayfair OBE is renowned as one of the UK’s most influential la…" at bounding box center [514, 62] width 605 height 721
copy div "Baroness Mone of Mayfair OBE is renowned as one of the UK’s most influential la…"
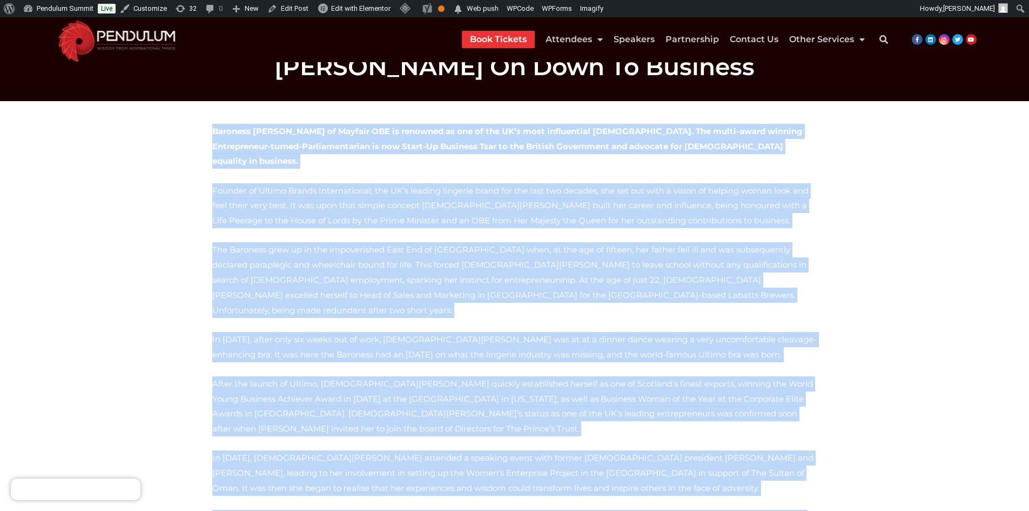
scroll to position [0, 0]
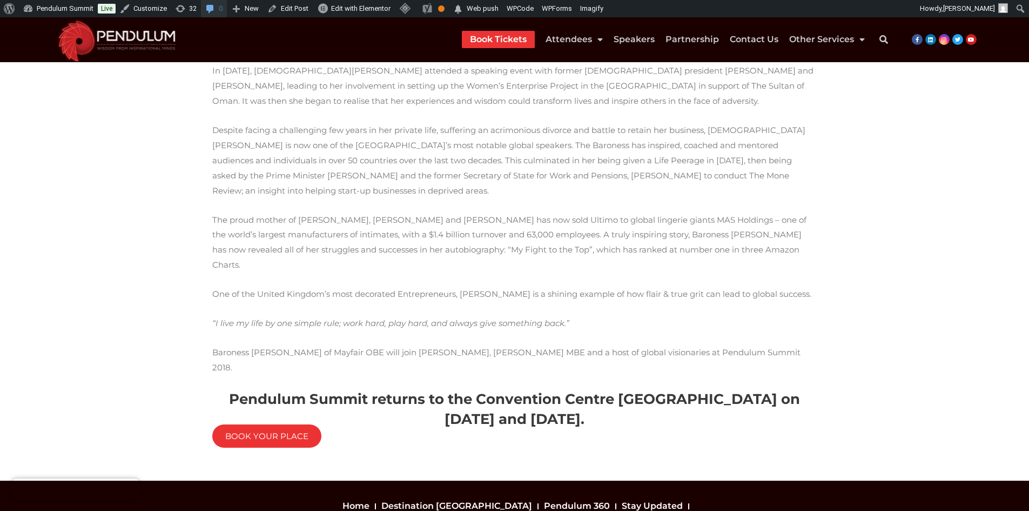
scroll to position [421, 0]
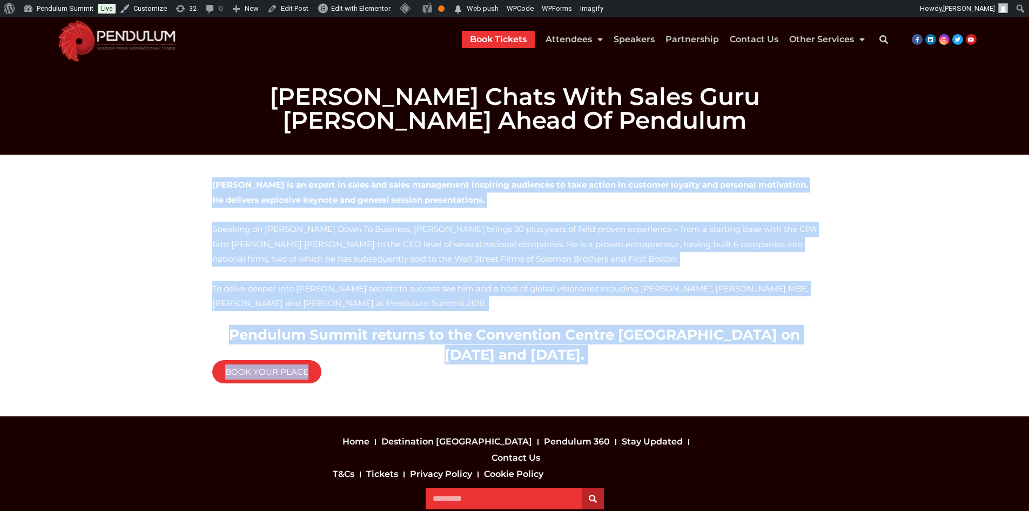
drag, startPoint x: 212, startPoint y: 183, endPoint x: 301, endPoint y: 397, distance: 232.3
click at [301, 397] on div "[PERSON_NAME] is an expert in sales and sales management inspiring audiences to…" at bounding box center [515, 285] width 616 height 227
copy div "[PERSON_NAME] is an expert in sales and sales management inspiring audiences to…"
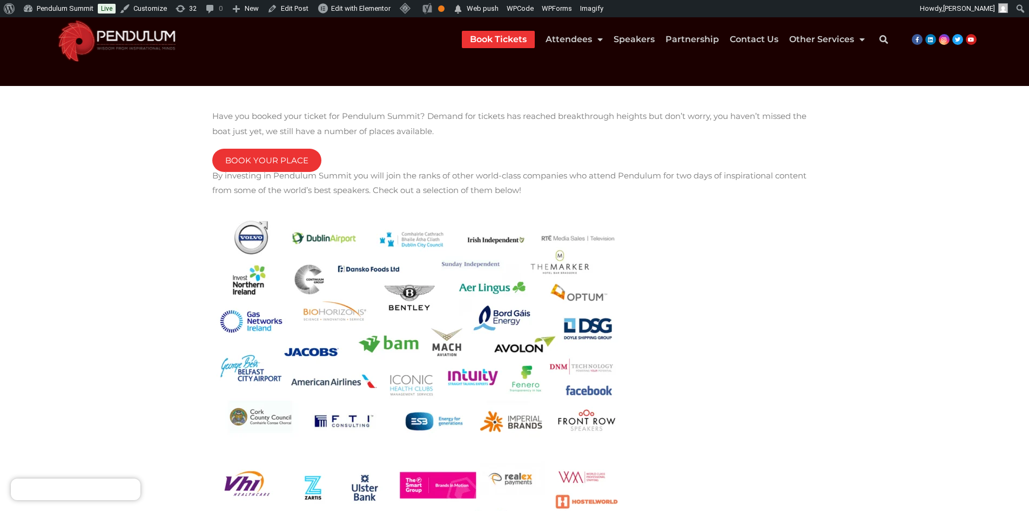
scroll to position [162, 0]
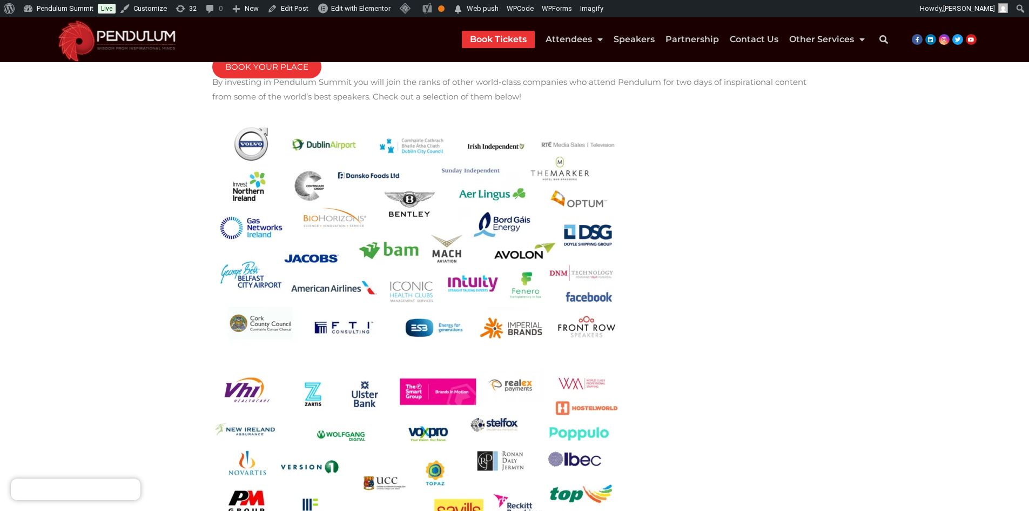
click at [387, 235] on img at bounding box center [419, 235] width 415 height 233
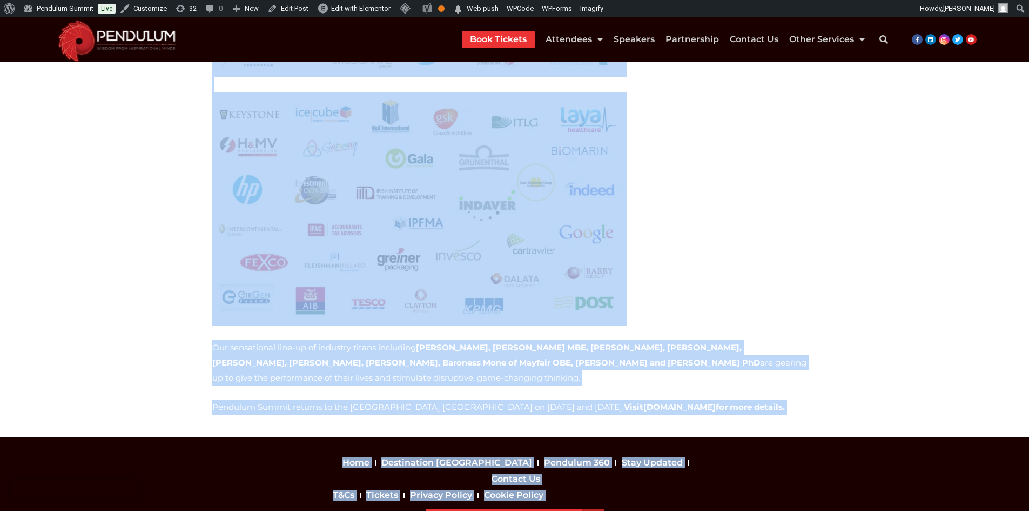
scroll to position [1016, 0]
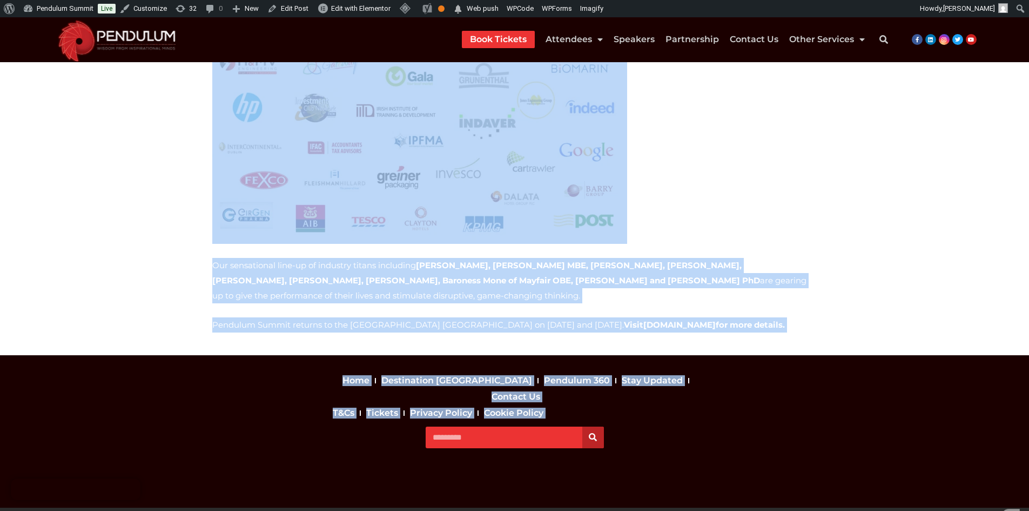
drag, startPoint x: 203, startPoint y: 186, endPoint x: 814, endPoint y: 343, distance: 630.8
copy div "Have you booked your ticket for Pendulum Summit? Demand for tickets has reached…"
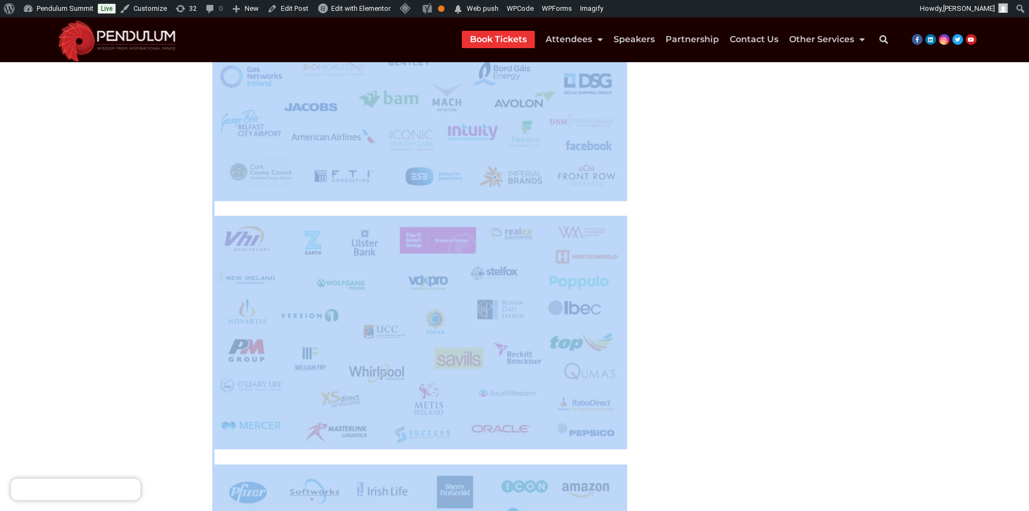
scroll to position [259, 0]
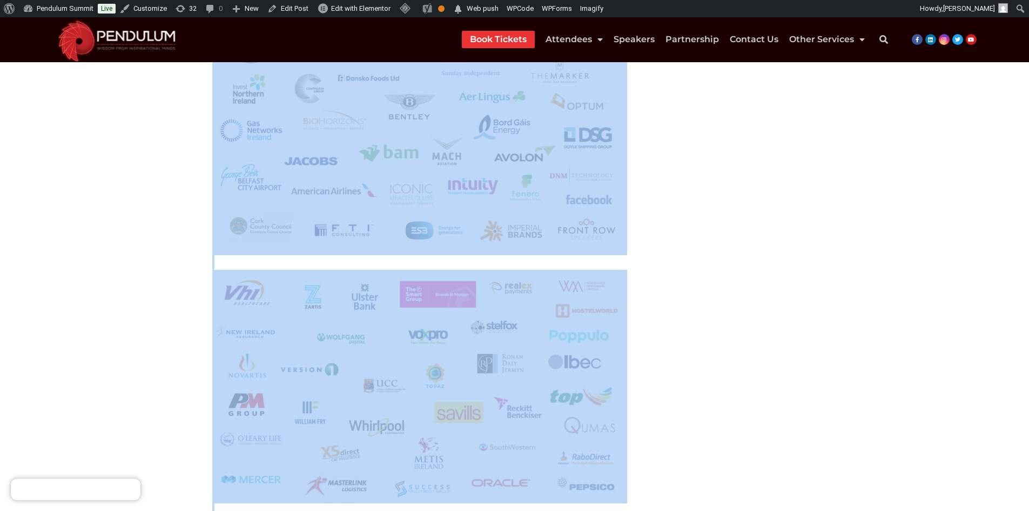
click at [129, 235] on section "Have you booked your ticket for Pendulum Summit? Demand for tickets has reached…" at bounding box center [514, 503] width 1029 height 1216
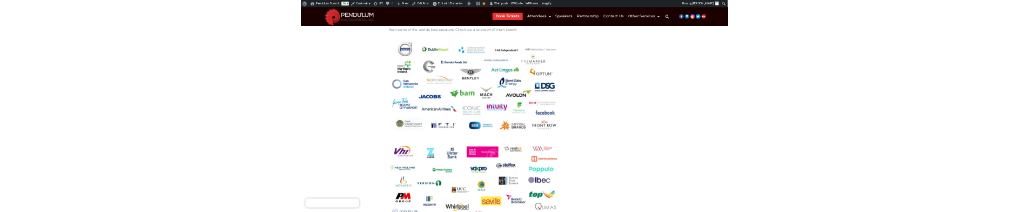
scroll to position [324, 0]
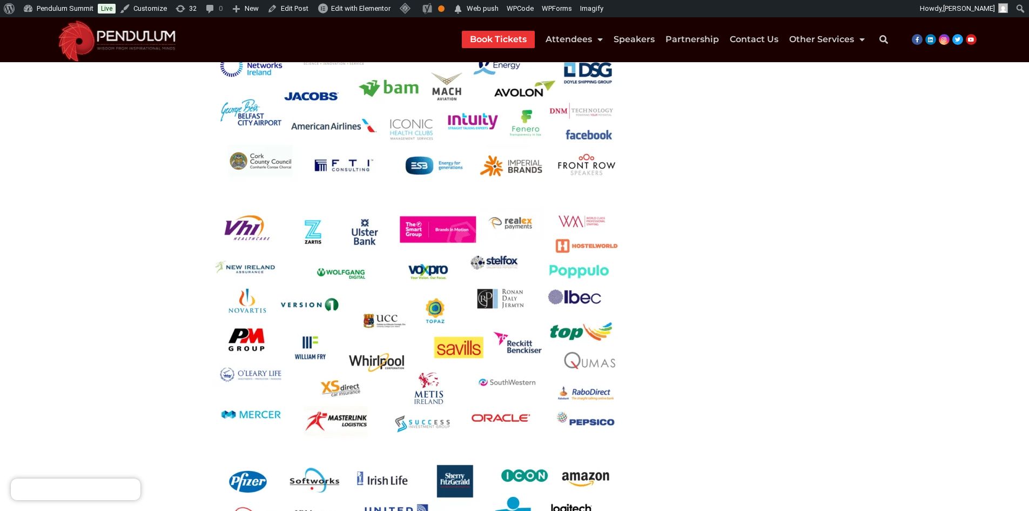
click at [428, 269] on img at bounding box center [419, 321] width 415 height 233
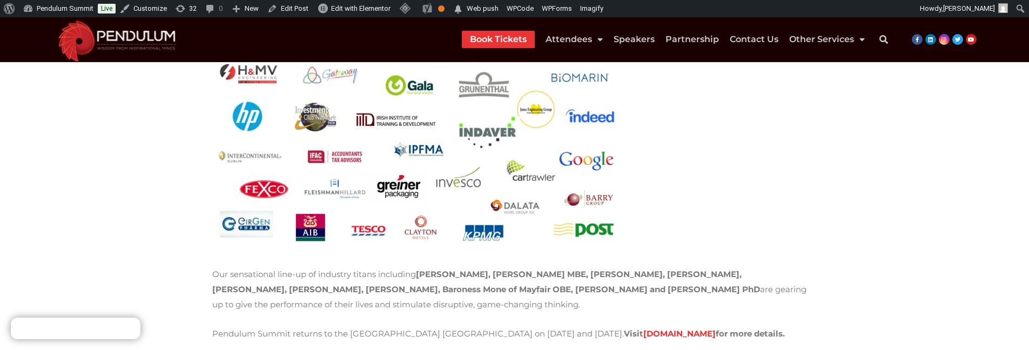
scroll to position [973, 0]
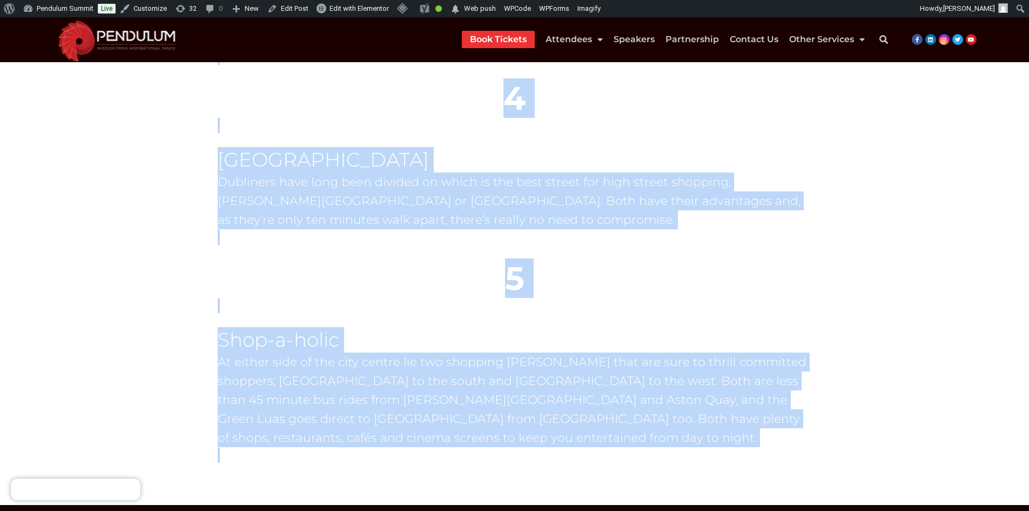
scroll to position [913, 0]
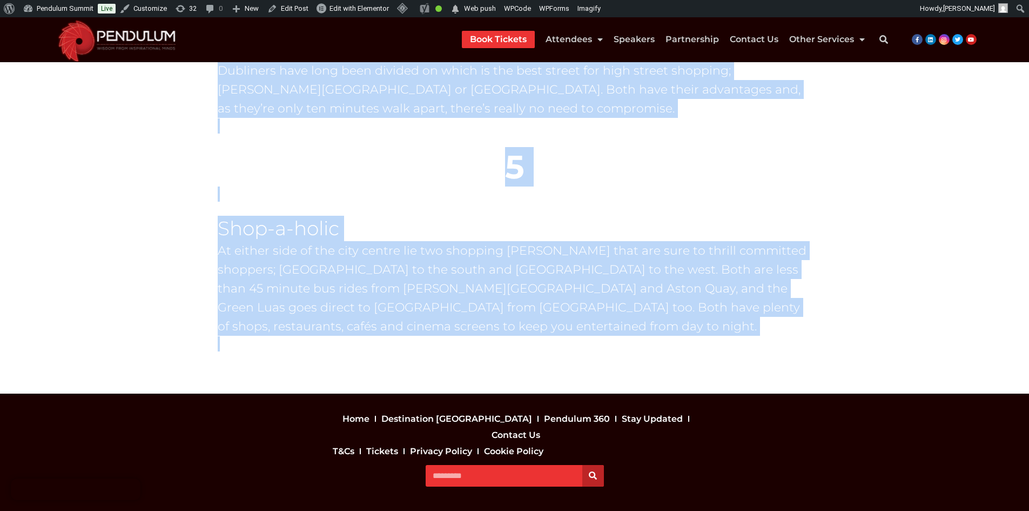
drag, startPoint x: 212, startPoint y: 162, endPoint x: 424, endPoint y: 311, distance: 258.7
copy div "Are you a magpie for vintage? A dedicated follower of high street fashion? Or m…"
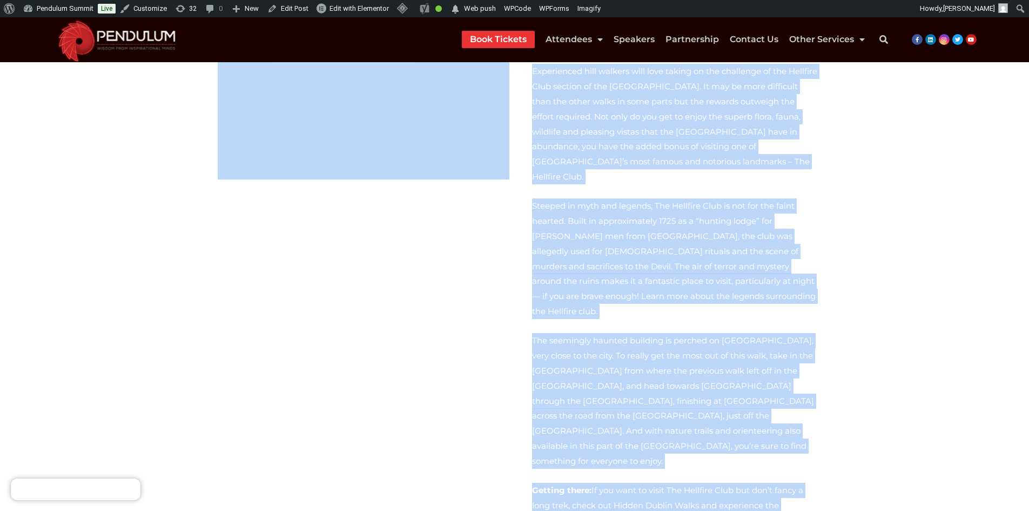
scroll to position [1459, 0]
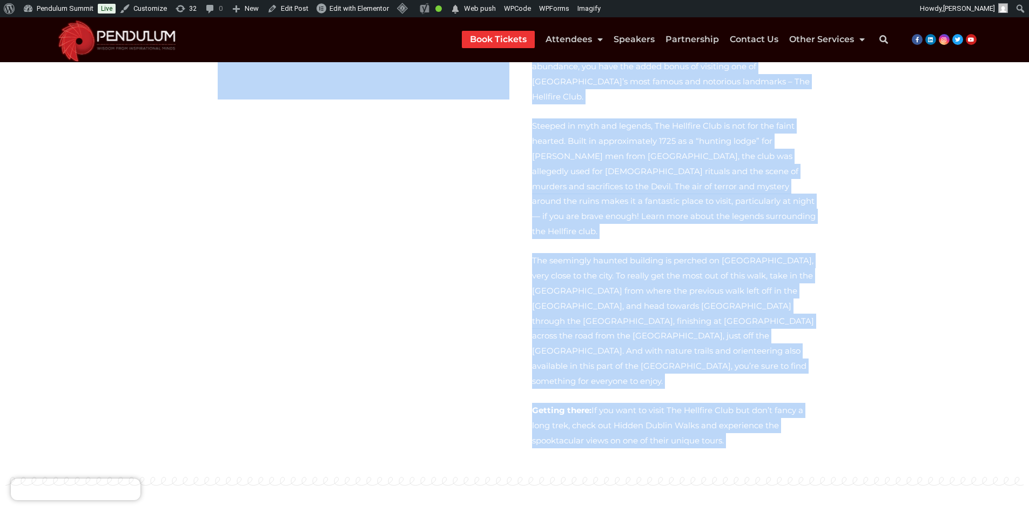
drag, startPoint x: 333, startPoint y: 159, endPoint x: 628, endPoint y: 332, distance: 342.2
copy div "lor ipsum dolor sita Consec’a elits doeius, tem Incidi Utlaboree dol mag aliq’e…"
drag, startPoint x: 187, startPoint y: 220, endPoint x: 187, endPoint y: 211, distance: 9.2
click at [186, 475] on span at bounding box center [514, 480] width 1018 height 11
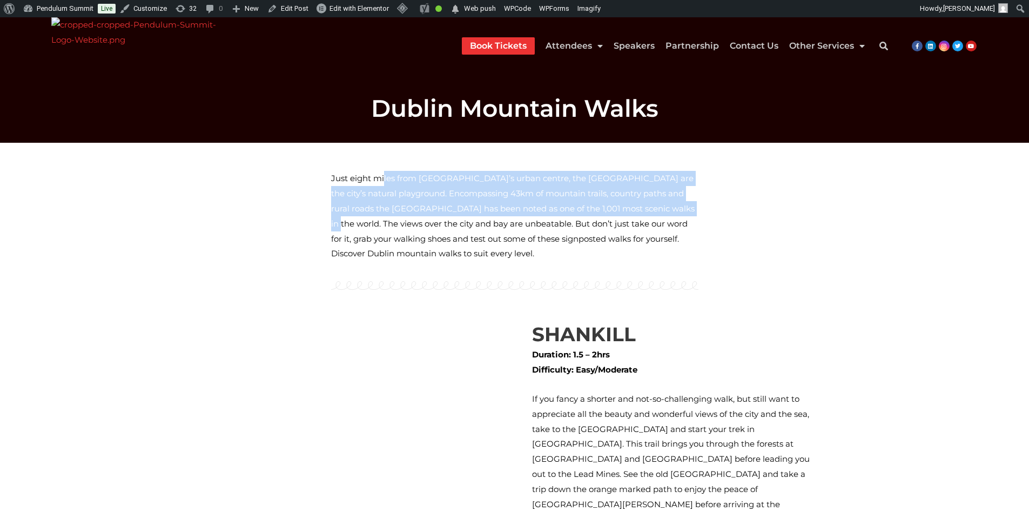
drag, startPoint x: 342, startPoint y: 172, endPoint x: 369, endPoint y: 196, distance: 35.6
click at [513, 211] on div "Just eight miles from [GEOGRAPHIC_DATA]’s urban centre, the [GEOGRAPHIC_DATA] a…" at bounding box center [514, 216] width 367 height 90
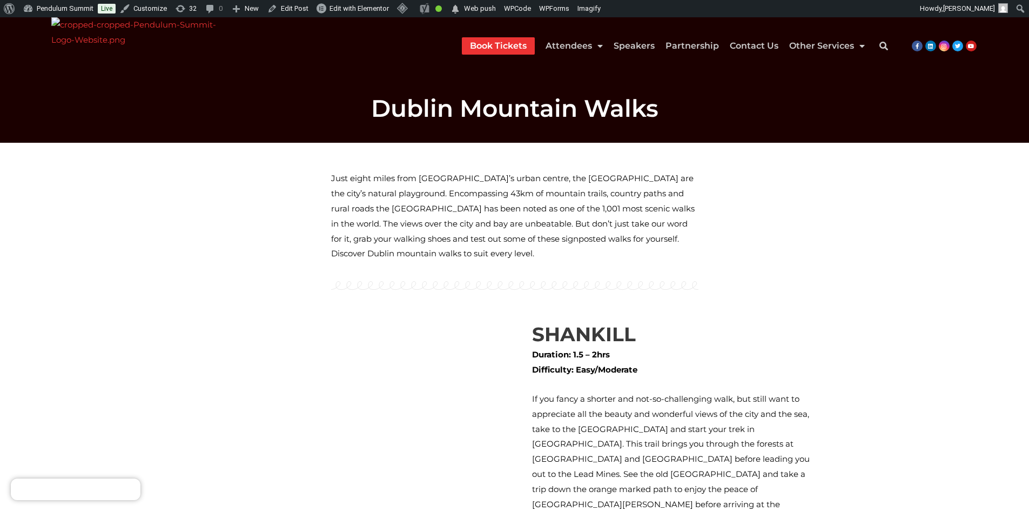
click at [336, 176] on div "Just eight miles from Dublin’s urban centre, the Dublin Mountains are the city’…" at bounding box center [514, 216] width 367 height 90
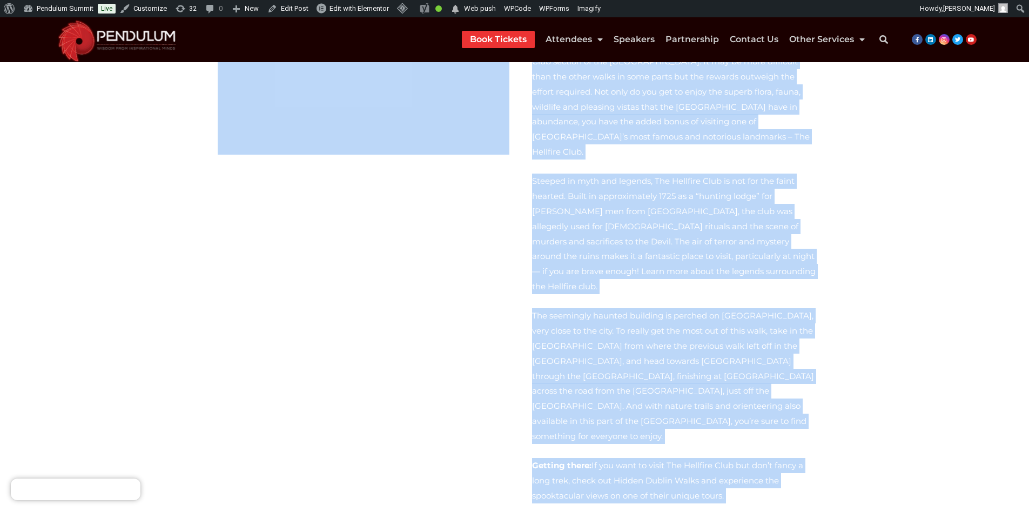
scroll to position [1459, 0]
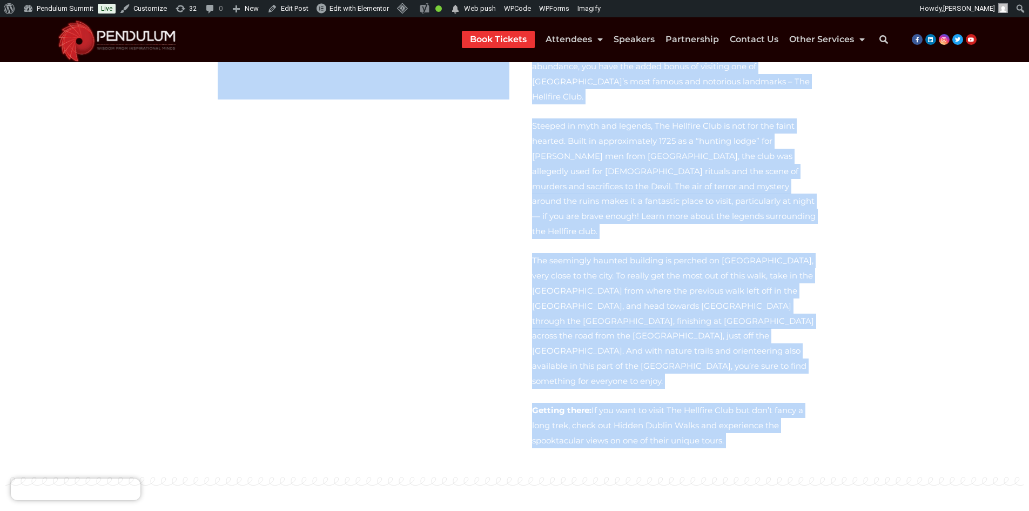
drag, startPoint x: 327, startPoint y: 165, endPoint x: 590, endPoint y: 320, distance: 305.7
copy div "Just eight miles from Dublin’s urban centre, the Dublin Mountains are the city’…"
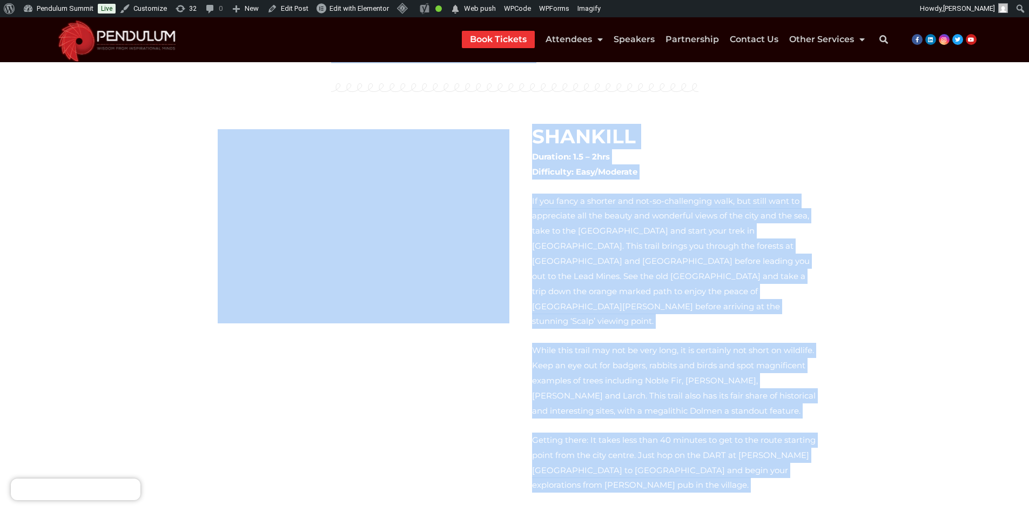
scroll to position [162, 0]
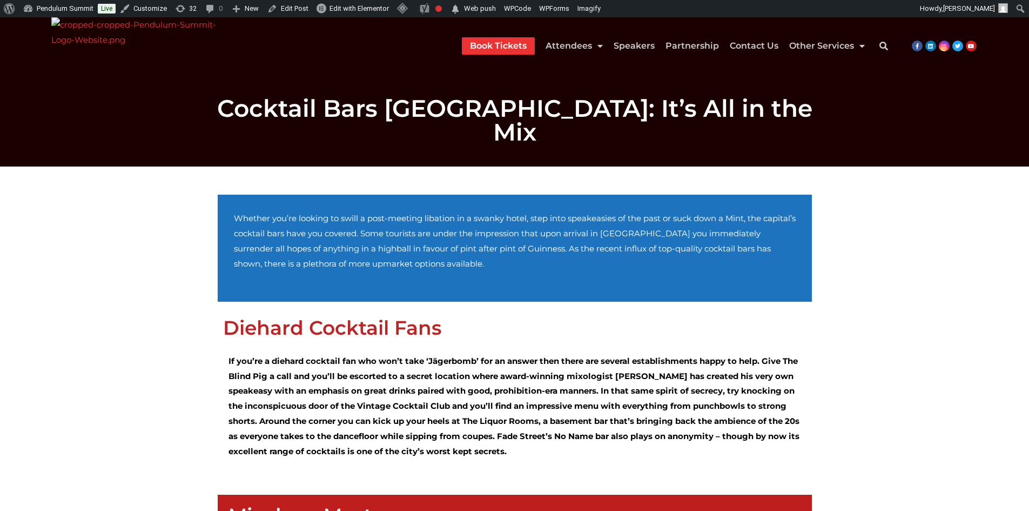
click at [218, 312] on div "Diehard Cocktail Fans If you’re a diehard cocktail fan who won’t take ‘Jägerbom…" at bounding box center [515, 397] width 594 height 171
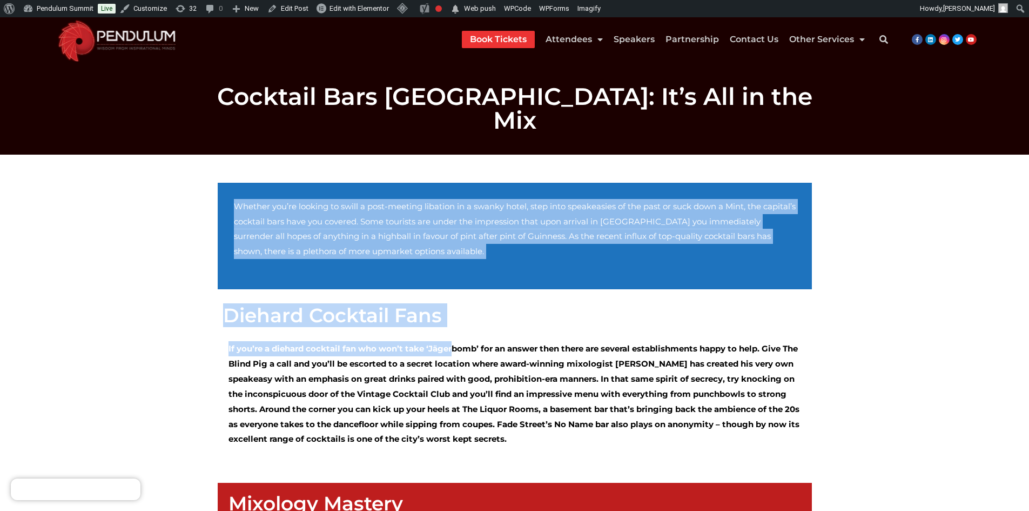
drag, startPoint x: 235, startPoint y: 194, endPoint x: 250, endPoint y: 292, distance: 99.4
drag, startPoint x: 230, startPoint y: 273, endPoint x: 224, endPoint y: 257, distance: 17.1
click at [230, 305] on h2 "Diehard Cocktail Fans" at bounding box center [515, 314] width 584 height 19
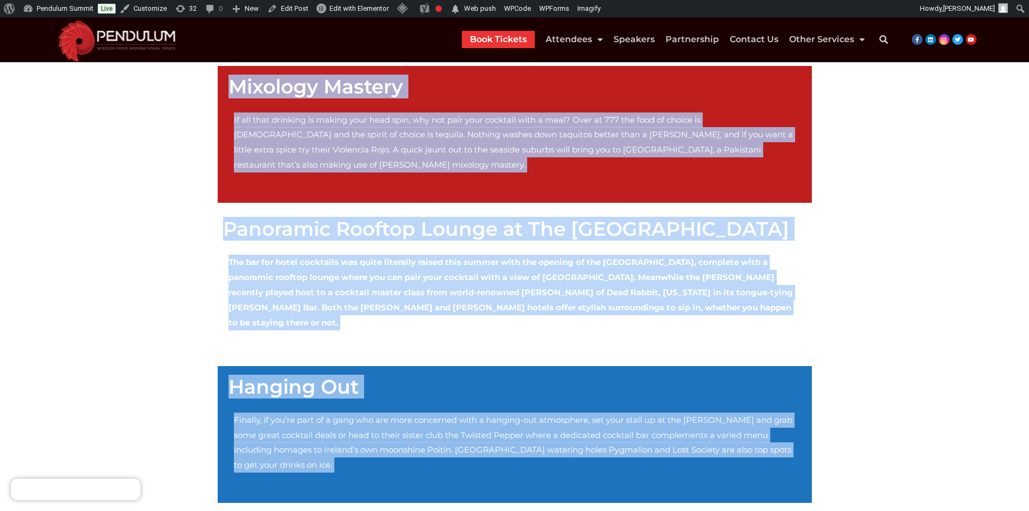
scroll to position [494, 0]
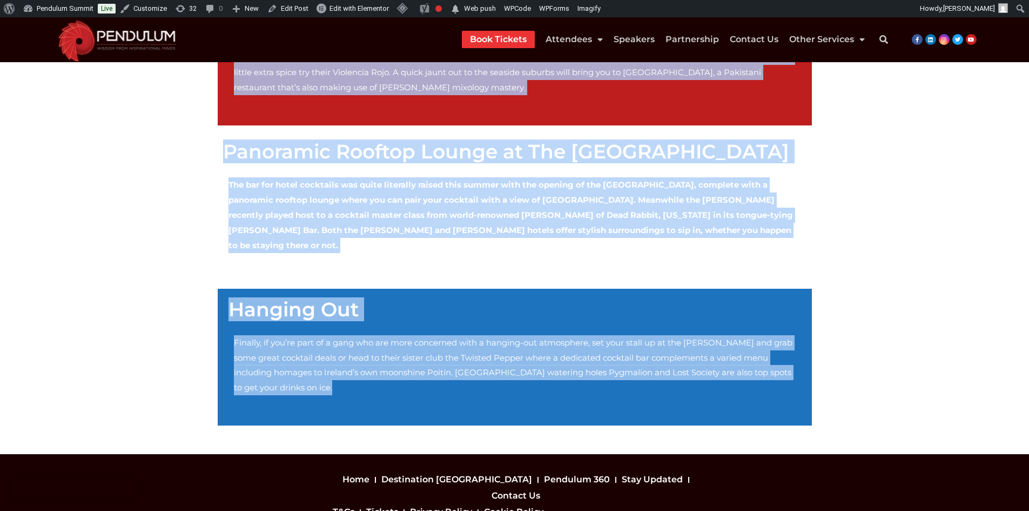
drag, startPoint x: 188, startPoint y: 155, endPoint x: 660, endPoint y: 332, distance: 504.6
click at [660, 332] on section "Whether you’re looking to swill a post-meeting libation in a swanky hotel, step…" at bounding box center [514, 58] width 1029 height 794
copy div "Whether you’re looking to swill a post-meeting libation in a swanky hotel, step…"
click at [297, 333] on div "Whether you’re looking to swill a post-meeting libation in a swanky hotel, step…" at bounding box center [515, 57] width 616 height 759
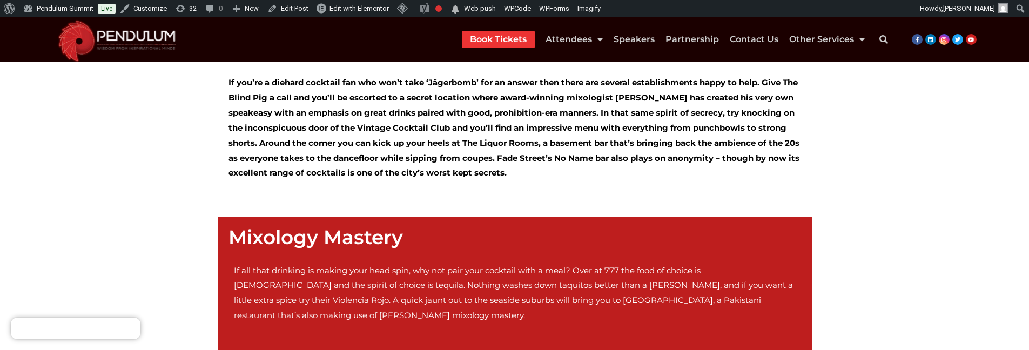
scroll to position [270, 0]
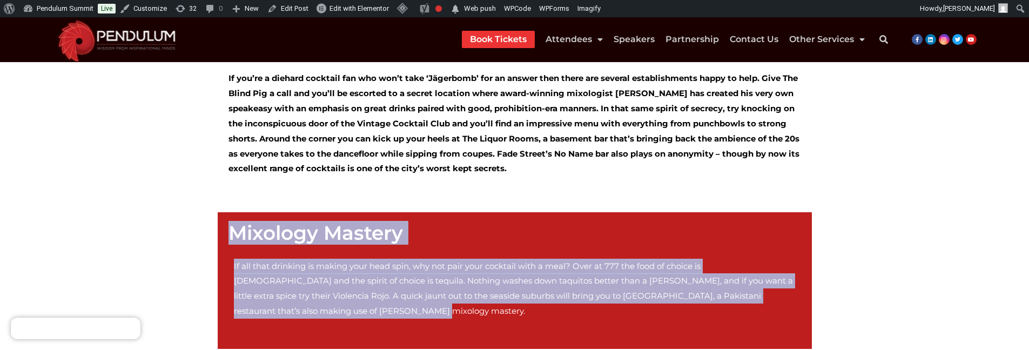
drag, startPoint x: 228, startPoint y: 177, endPoint x: 707, endPoint y: 245, distance: 484.0
click at [707, 245] on div "Mixology Mastery If all that drinking is making your head spin, why not pair yo…" at bounding box center [515, 281] width 584 height 126
copy div "Mixology Mastery If all that drinking is making your head spin, why not pair yo…"
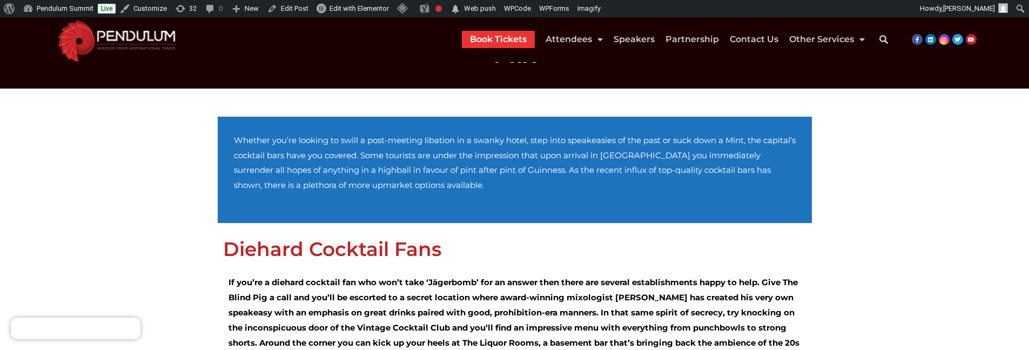
scroll to position [54, 0]
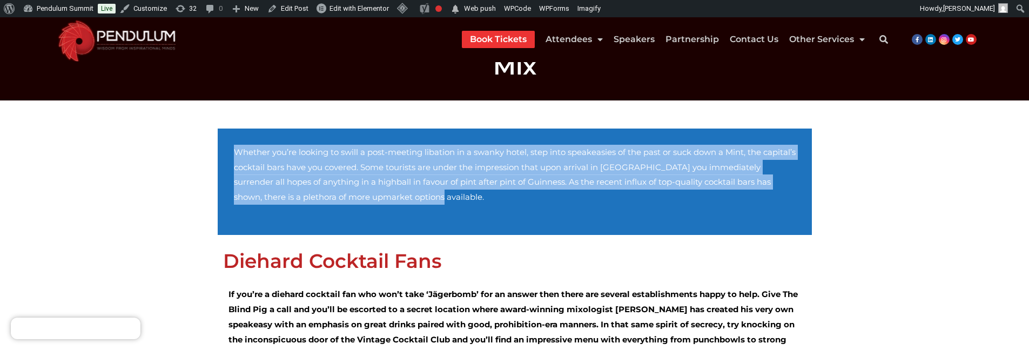
drag, startPoint x: 753, startPoint y: 155, endPoint x: 224, endPoint y: 116, distance: 530.4
click at [224, 134] on div "Whether you’re looking to swill a post-meeting libation in a swanky hotel, step…" at bounding box center [515, 182] width 584 height 96
copy p "Whether you’re looking to swill a post-meeting libation in a swanky hotel, step…"
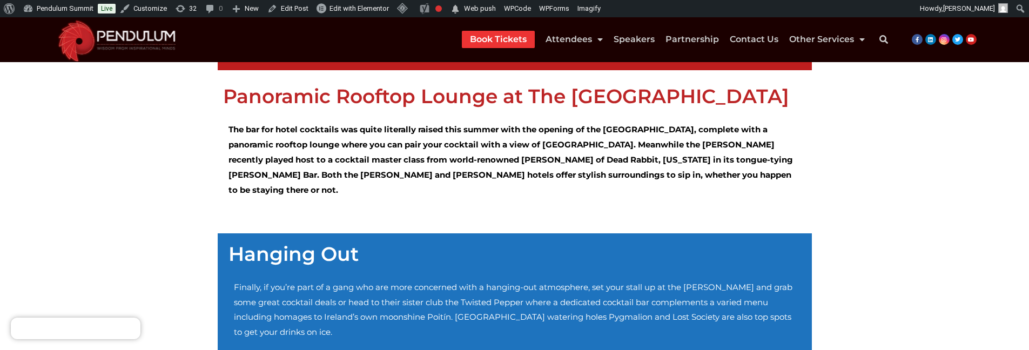
scroll to position [540, 0]
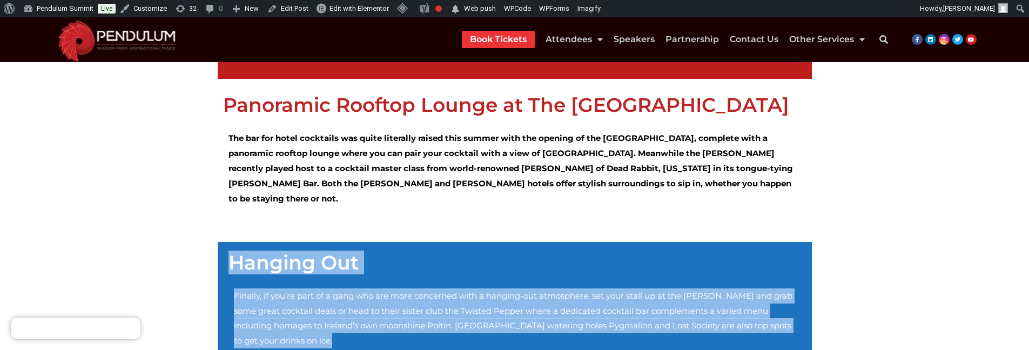
drag, startPoint x: 229, startPoint y: 179, endPoint x: 765, endPoint y: 280, distance: 546.0
click at [765, 280] on div "Hanging Out Finally, if you’re part of a gang who are more concerned with a han…" at bounding box center [514, 311] width 605 height 148
copy div "Hanging Out Finally, if you’re part of a gang who are more concerned with a han…"
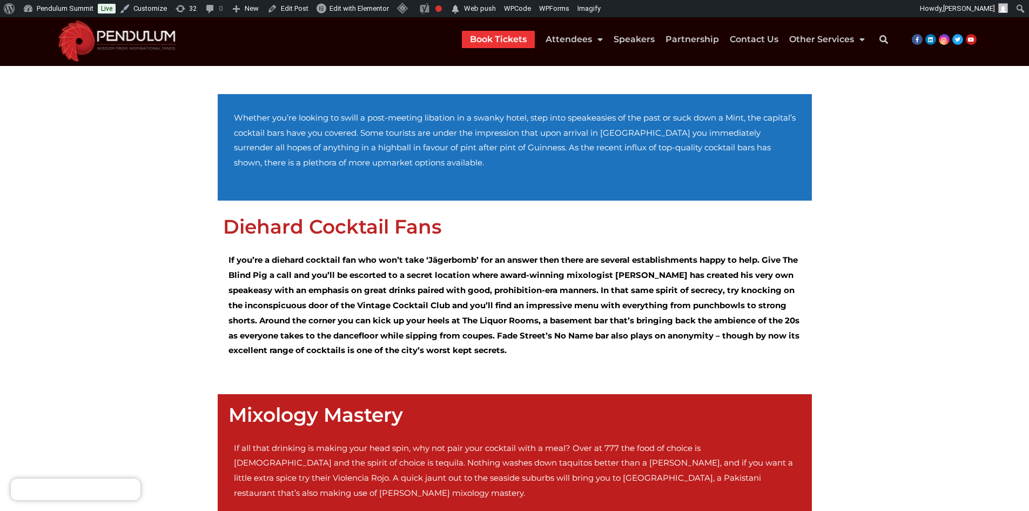
scroll to position [54, 0]
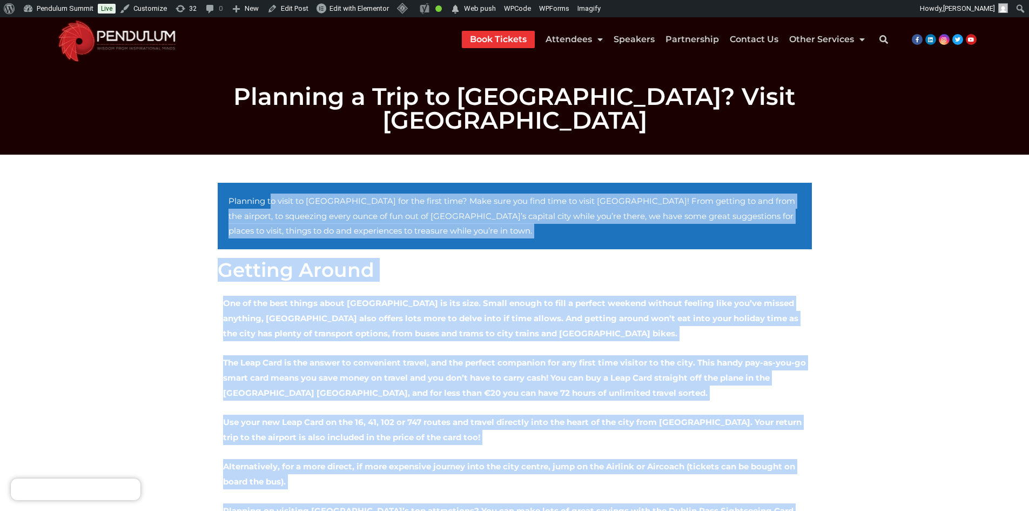
drag, startPoint x: 225, startPoint y: 185, endPoint x: 517, endPoint y: 484, distance: 417.2
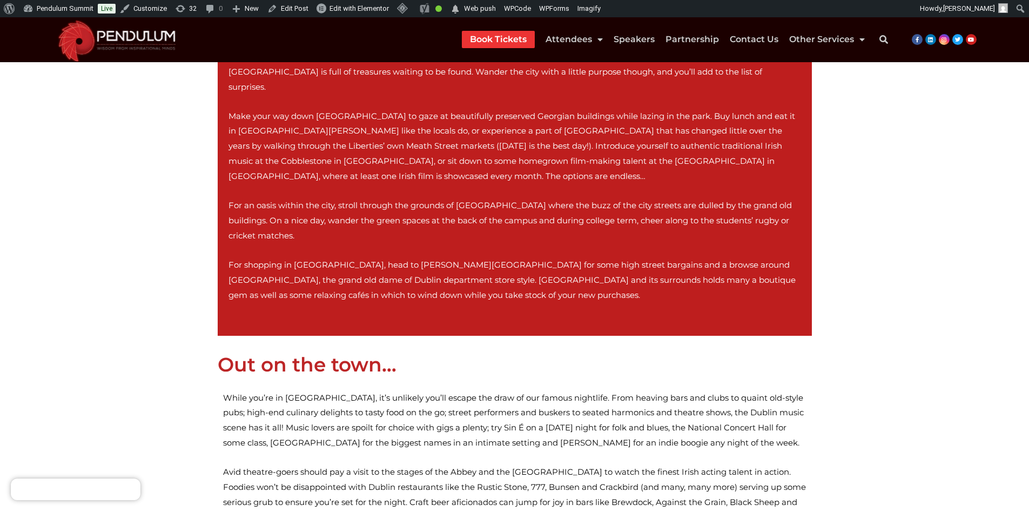
scroll to position [1387, 0]
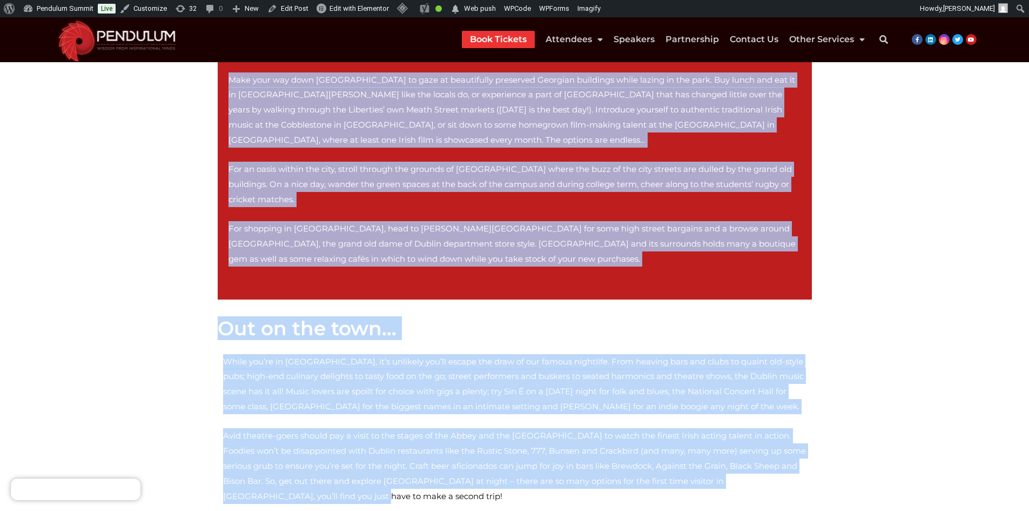
click at [592, 428] on p "Avid theatre-goers should pay a visit to the stages of the Abbey and the Gate T…" at bounding box center [515, 465] width 584 height 75
copy div "Planning to visit to Ireland for the first time? Make sure you find time to vis…"
click at [343, 348] on div "While you’re in Dublin, it’s unlikely you’ll escape the draw of our famous nigh…" at bounding box center [515, 435] width 594 height 175
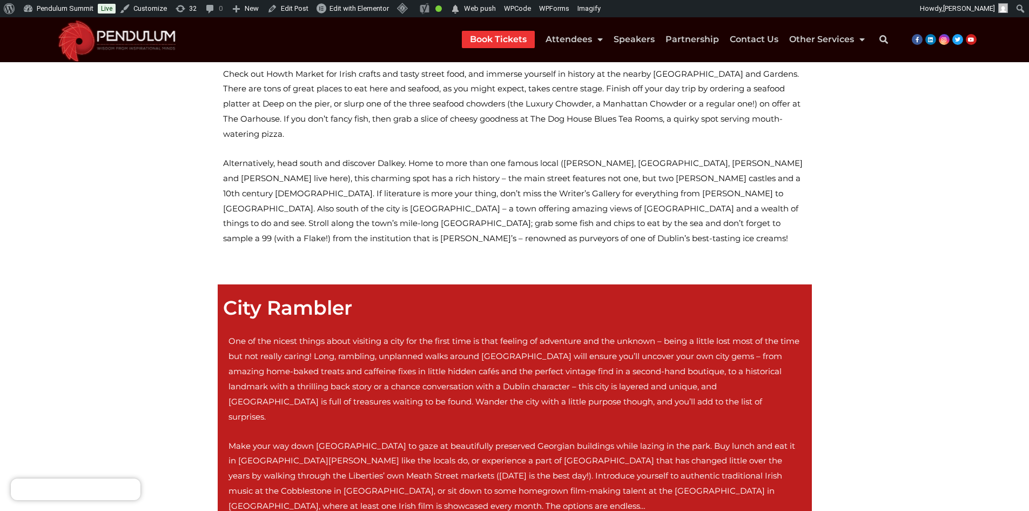
scroll to position [1009, 0]
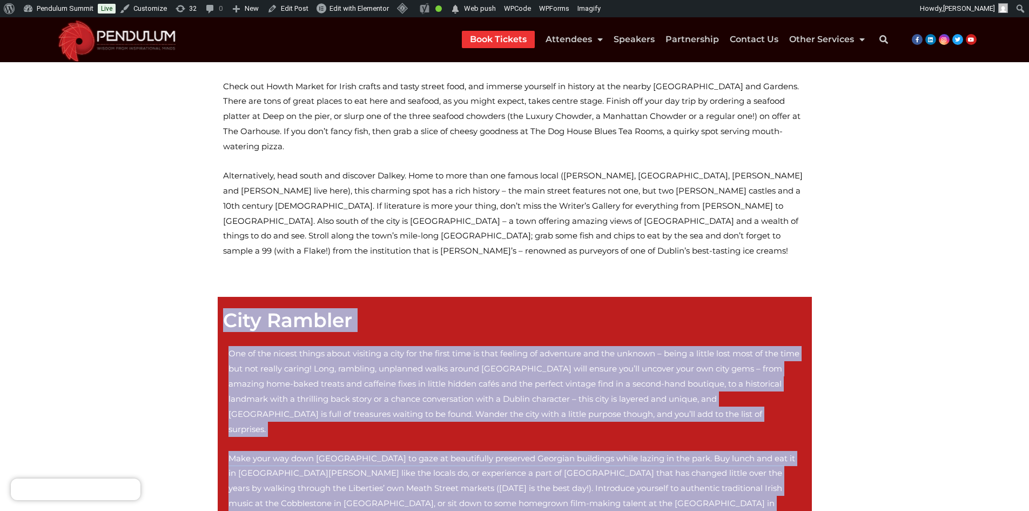
drag, startPoint x: 224, startPoint y: 184, endPoint x: 817, endPoint y: 452, distance: 651.2
click at [817, 452] on div "City Rambler One of the nicest things about visiting a city for the first time …" at bounding box center [514, 486] width 605 height 391
copy div "City Rambler One of the nicest things about visiting a city for the first time …"
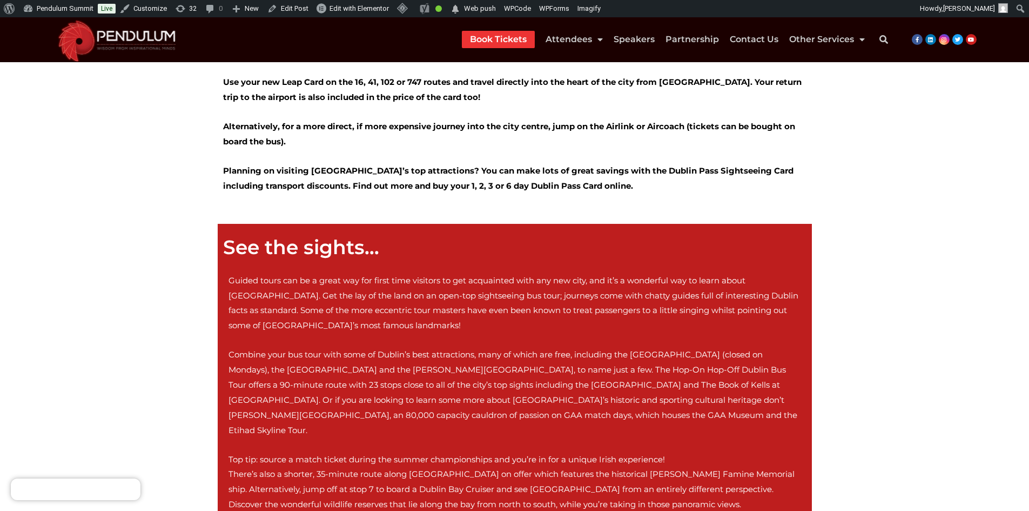
scroll to position [307, 0]
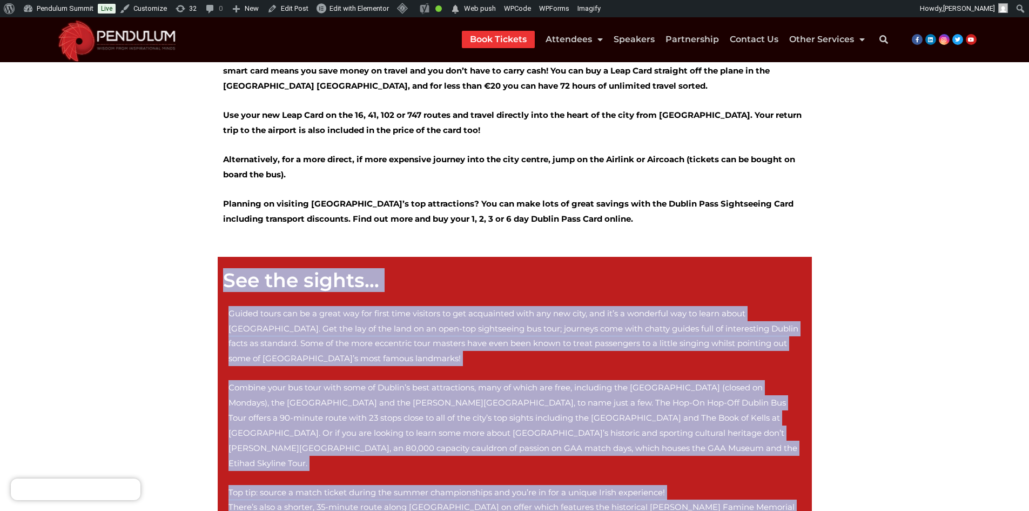
drag, startPoint x: 226, startPoint y: 222, endPoint x: 490, endPoint y: 469, distance: 360.8
click at [490, 469] on div "See the sights… Guided tours can be a great way for first time visitors to get …" at bounding box center [515, 425] width 594 height 320
copy div "See the sights… Guided tours can be a great way for first time visitors to get …"
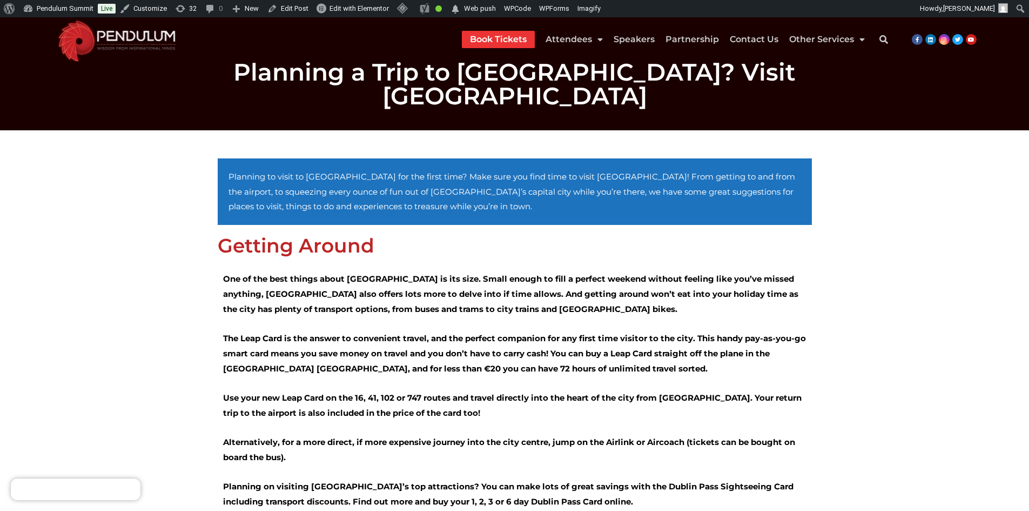
scroll to position [0, 0]
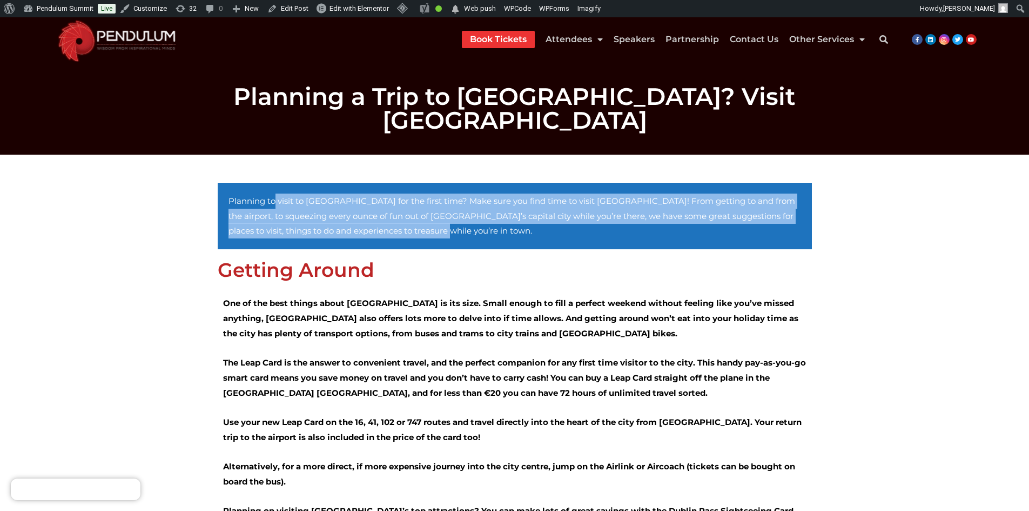
drag, startPoint x: 232, startPoint y: 173, endPoint x: 776, endPoint y: 196, distance: 545.1
click at [776, 196] on div "Planning to visit to Ireland for the first time? Make sure you find time to vis…" at bounding box center [515, 216] width 584 height 56
copy div "lanning to visit to Ireland for the first time? Make sure you find time to visi…"
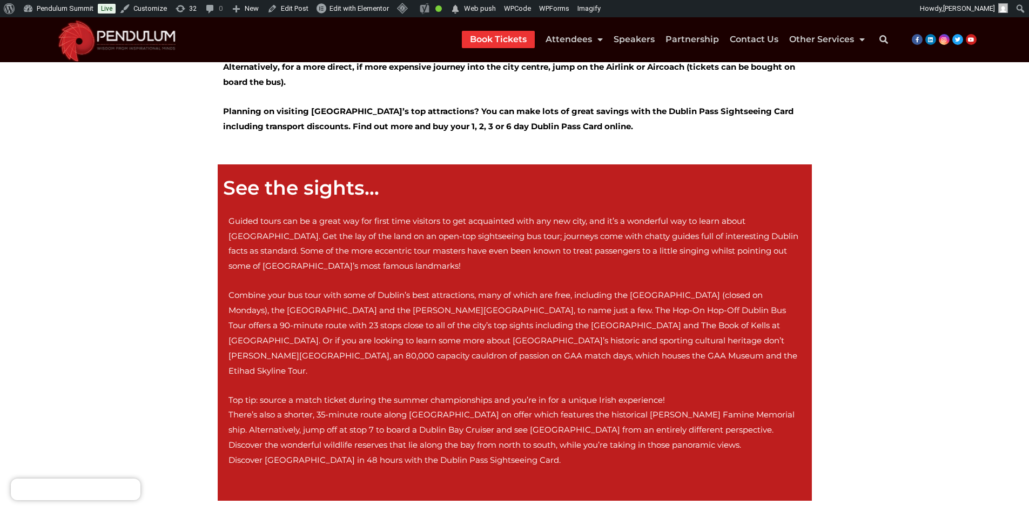
scroll to position [378, 0]
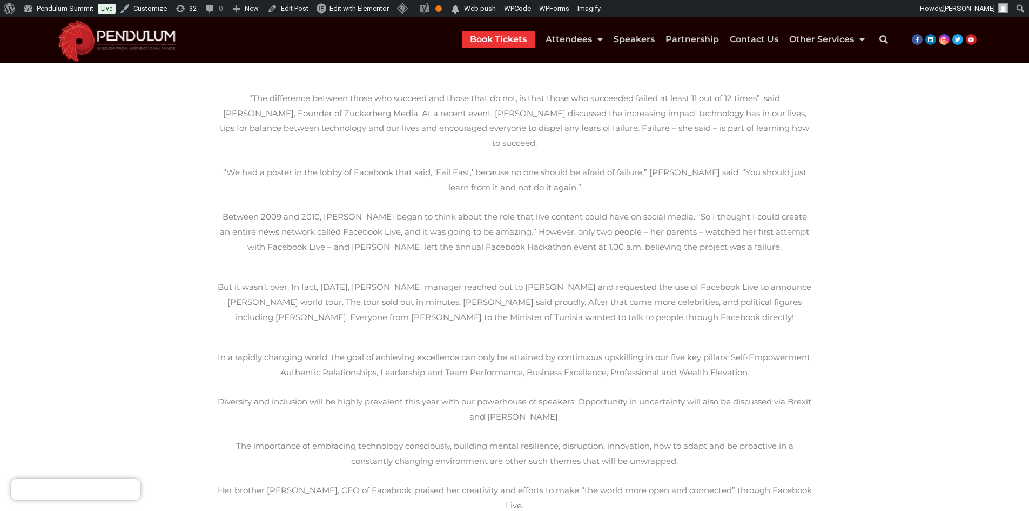
scroll to position [54, 0]
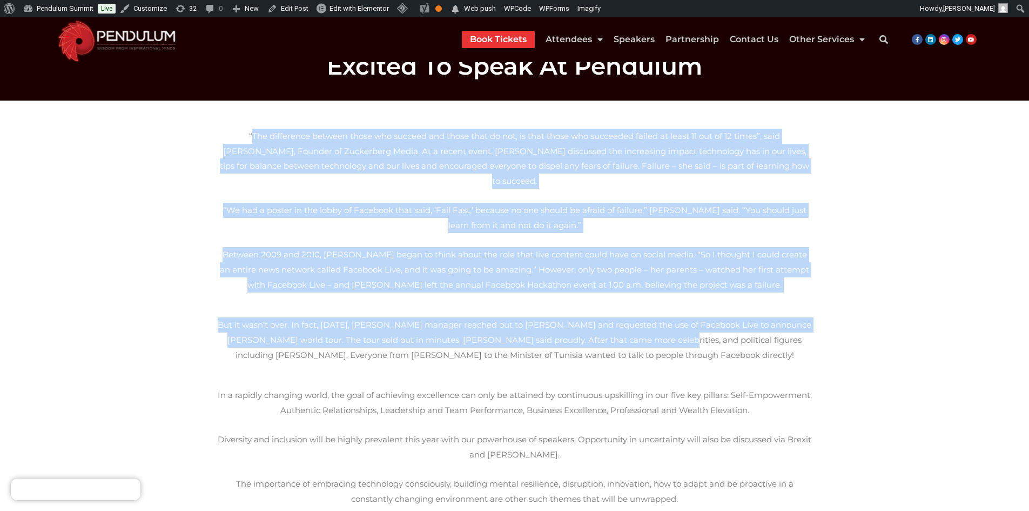
drag, startPoint x: 221, startPoint y: 135, endPoint x: 521, endPoint y: 330, distance: 357.7
click at [521, 330] on div "“The difference between those who succeed and those that do not, is that those …" at bounding box center [514, 432] width 605 height 619
click at [155, 148] on section "“The difference between those who succeed and those that do not, is that those …" at bounding box center [514, 432] width 1029 height 664
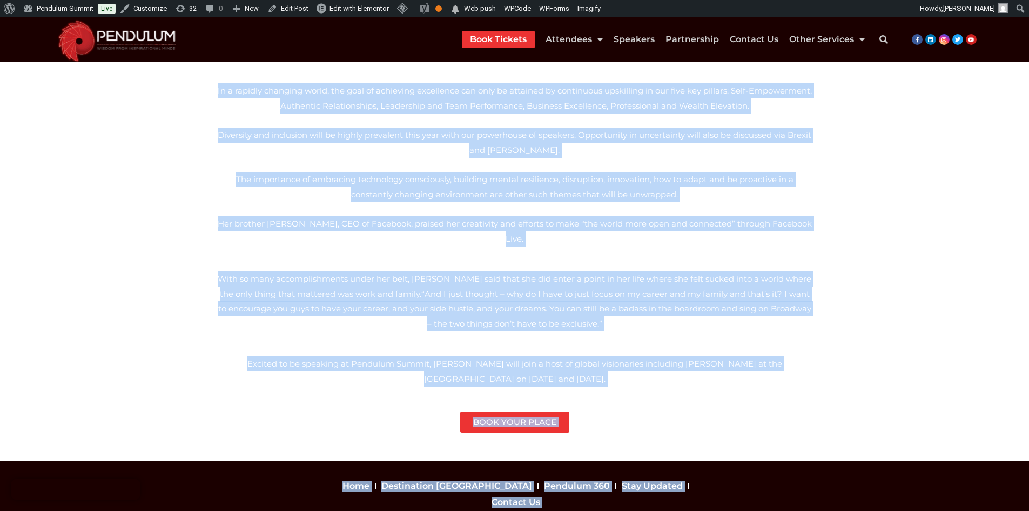
scroll to position [404, 0]
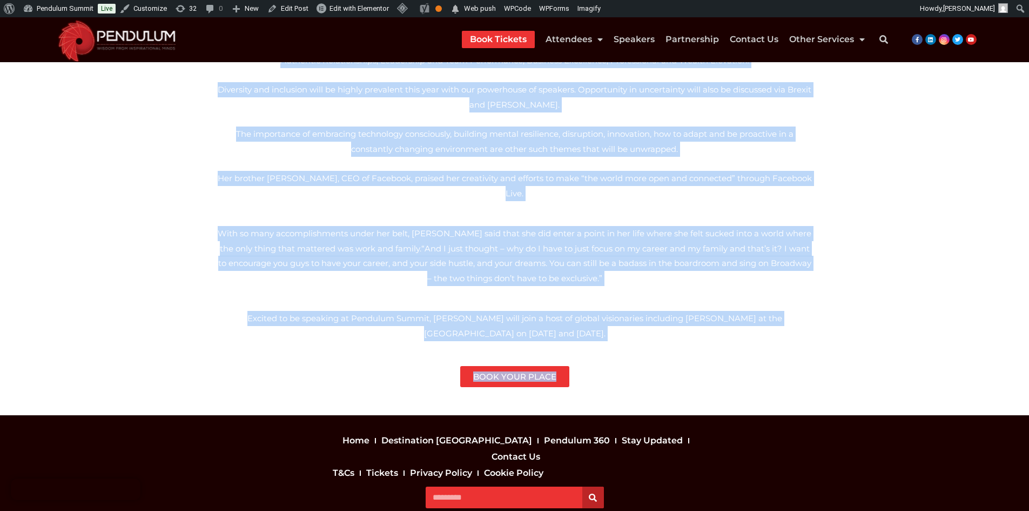
drag, startPoint x: 213, startPoint y: 131, endPoint x: 588, endPoint y: 317, distance: 418.7
click at [588, 317] on div "“The difference between those who succeed and those that do not, is that those …" at bounding box center [514, 83] width 605 height 619
copy div "“Lor ipsumdolor sitamet conse adi elitsed doe tempo inci ut lab, et dolo magna …"
click at [193, 291] on section "“The difference between those who succeed and those that do not, is that those …" at bounding box center [514, 83] width 1029 height 664
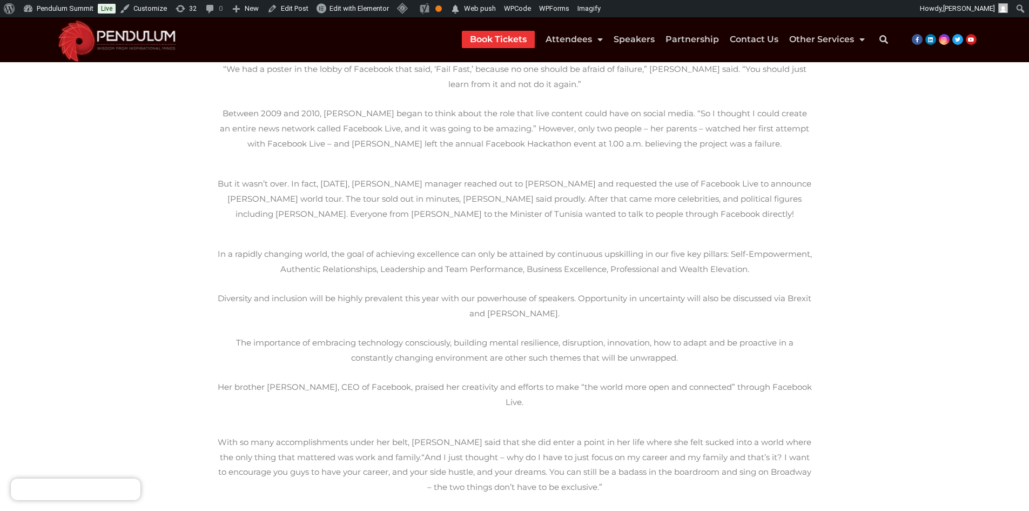
scroll to position [0, 0]
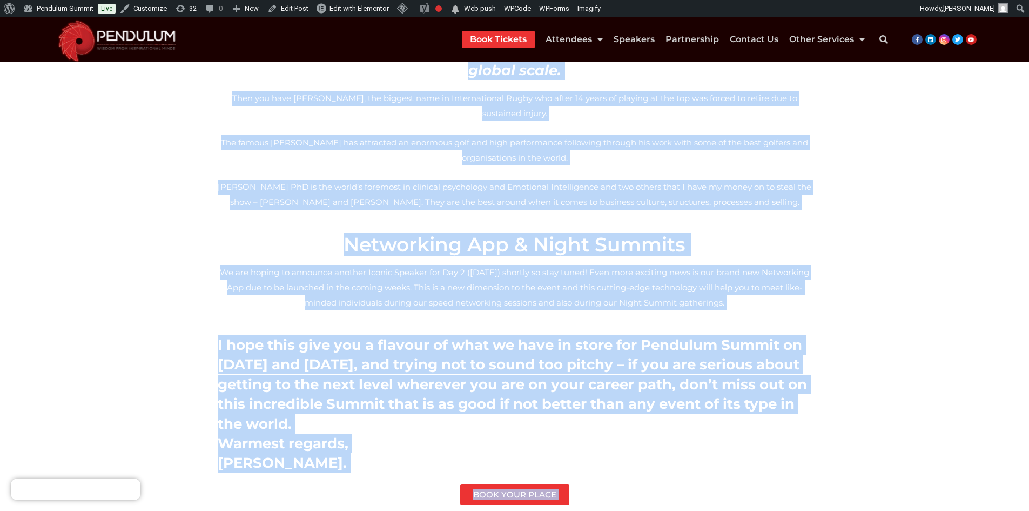
scroll to position [873, 0]
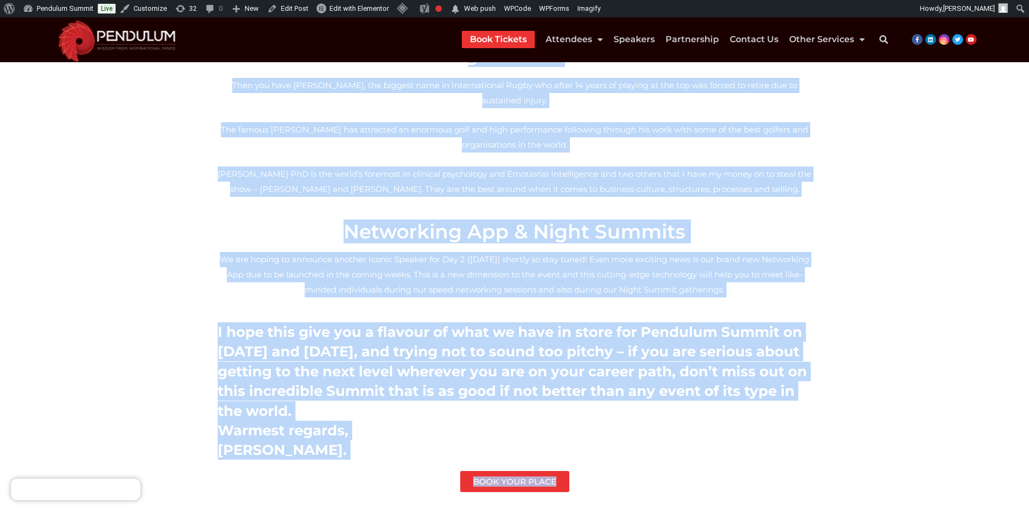
drag, startPoint x: 220, startPoint y: 163, endPoint x: 595, endPoint y: 376, distance: 431.2
copy div "I knew Sir Richard Branson was one of the most influential individuals in the w…"
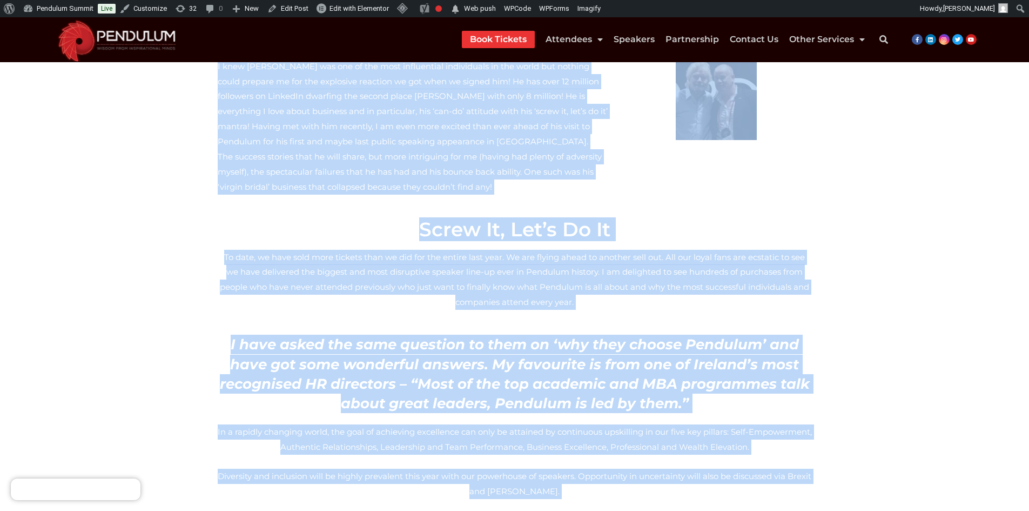
scroll to position [0, 0]
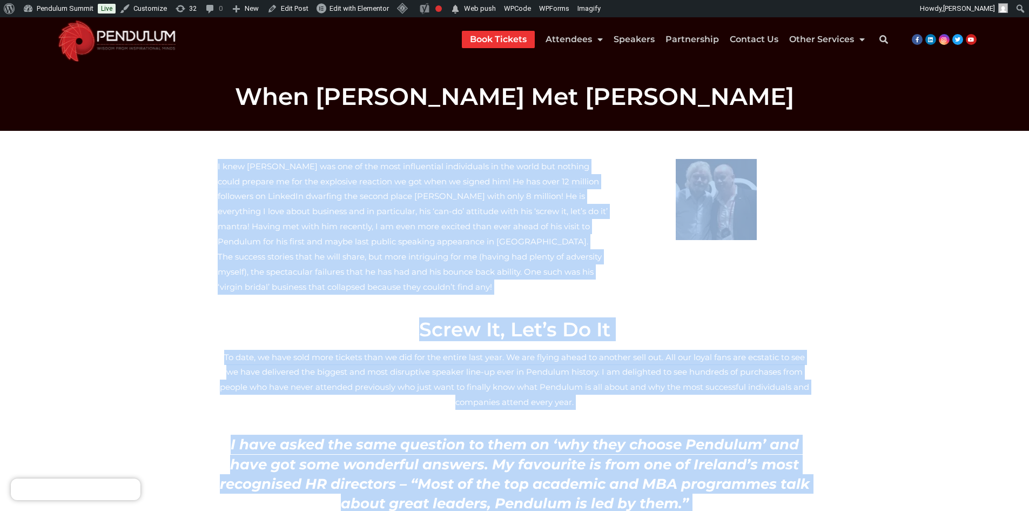
click at [774, 269] on div at bounding box center [716, 233] width 202 height 160
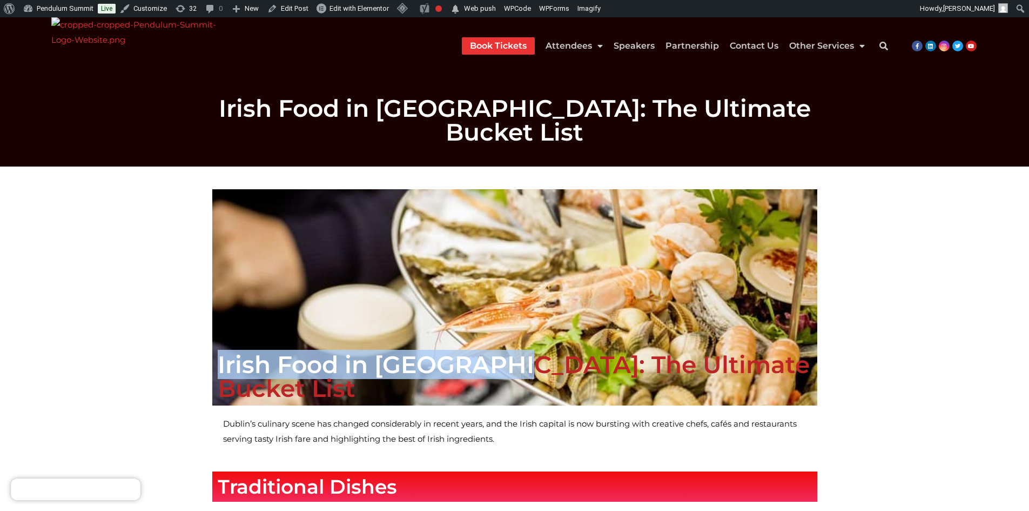
drag, startPoint x: 200, startPoint y: 162, endPoint x: 355, endPoint y: 353, distance: 246.2
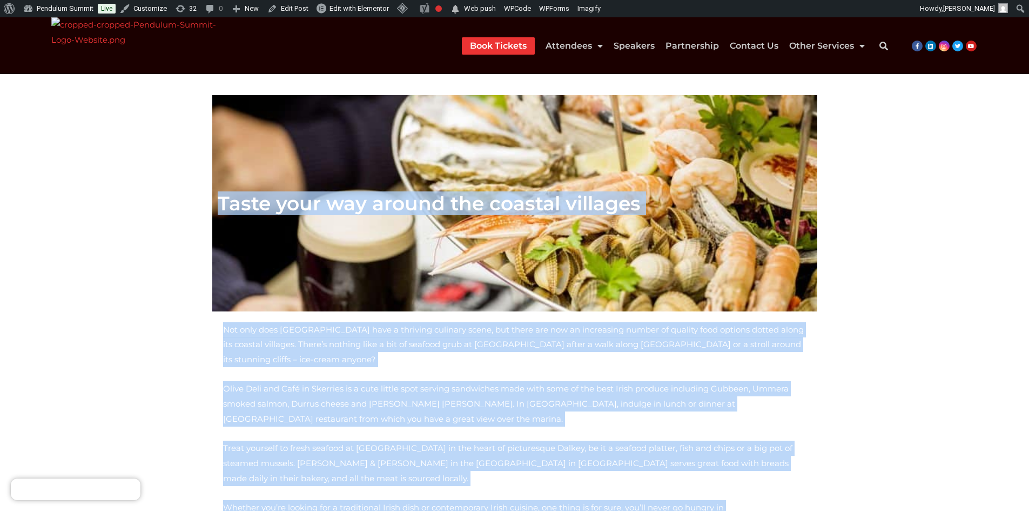
scroll to position [1375, 0]
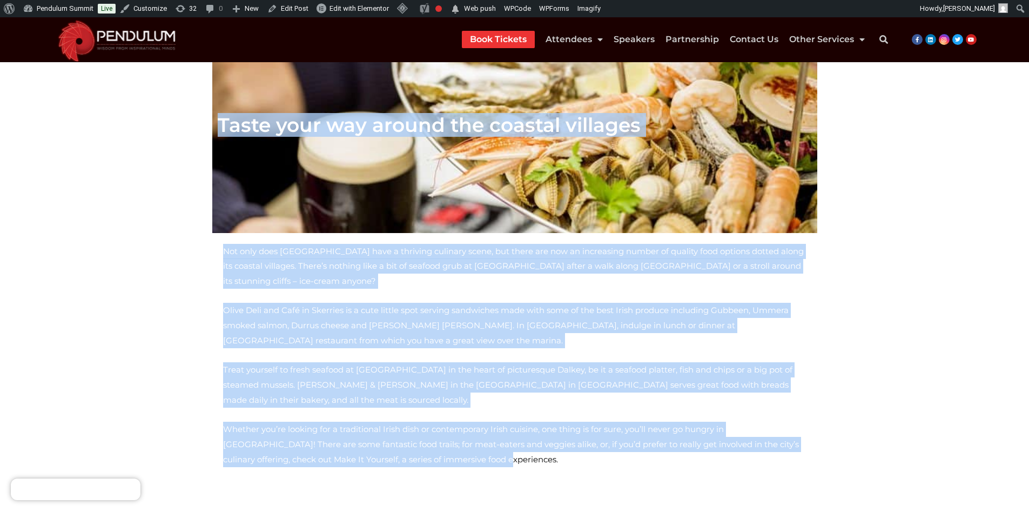
drag, startPoint x: 215, startPoint y: 368, endPoint x: 539, endPoint y: 296, distance: 332.3
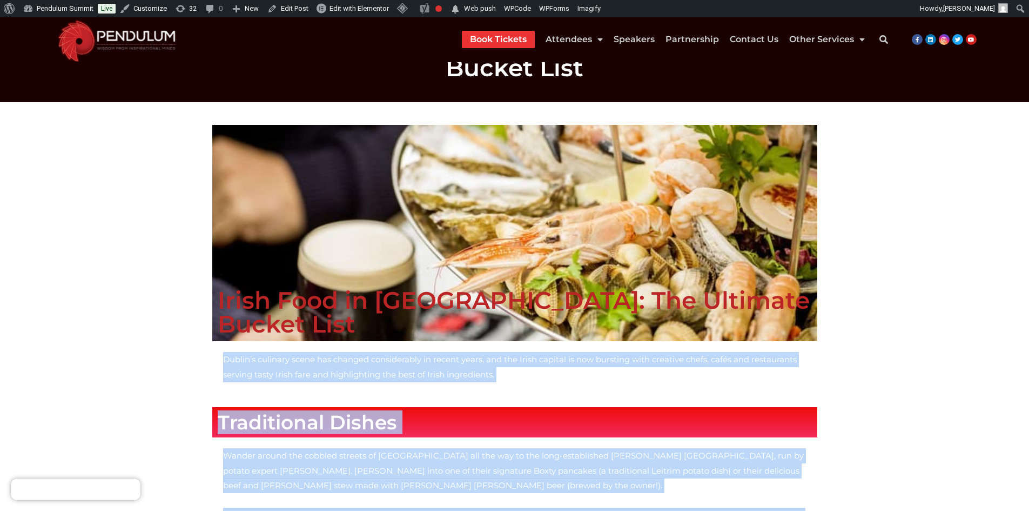
scroll to position [0, 0]
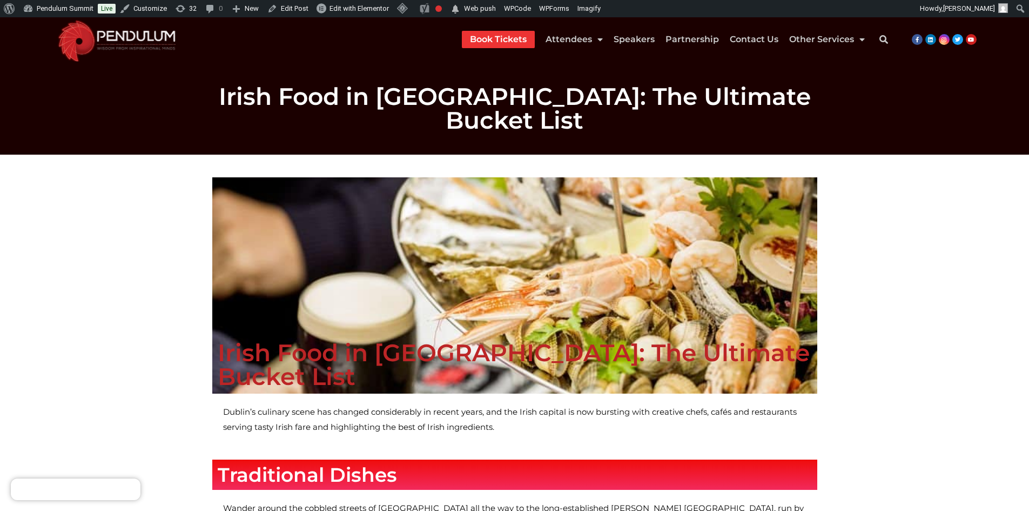
click at [280, 293] on div "Irish Food in Dublin: The Ultimate Bucket List" at bounding box center [514, 285] width 605 height 216
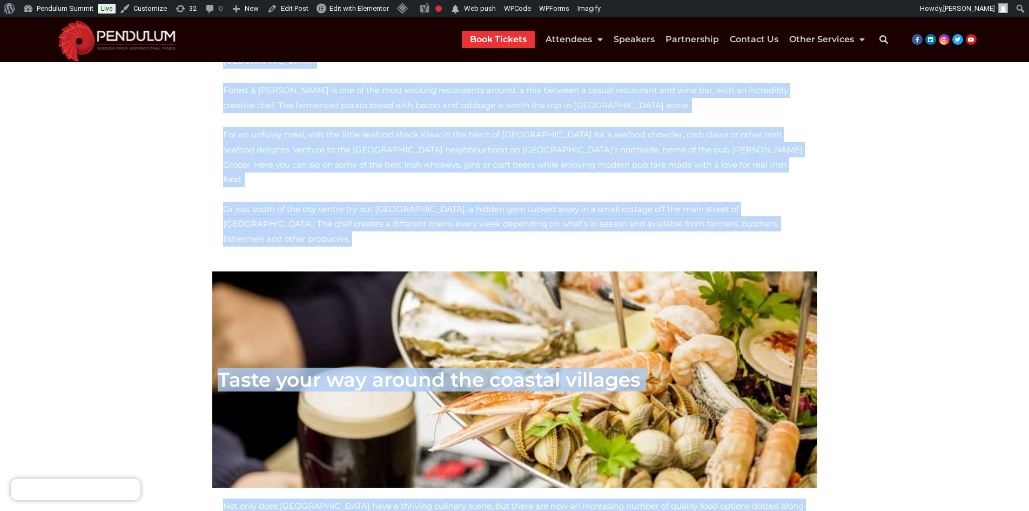
scroll to position [1363, 0]
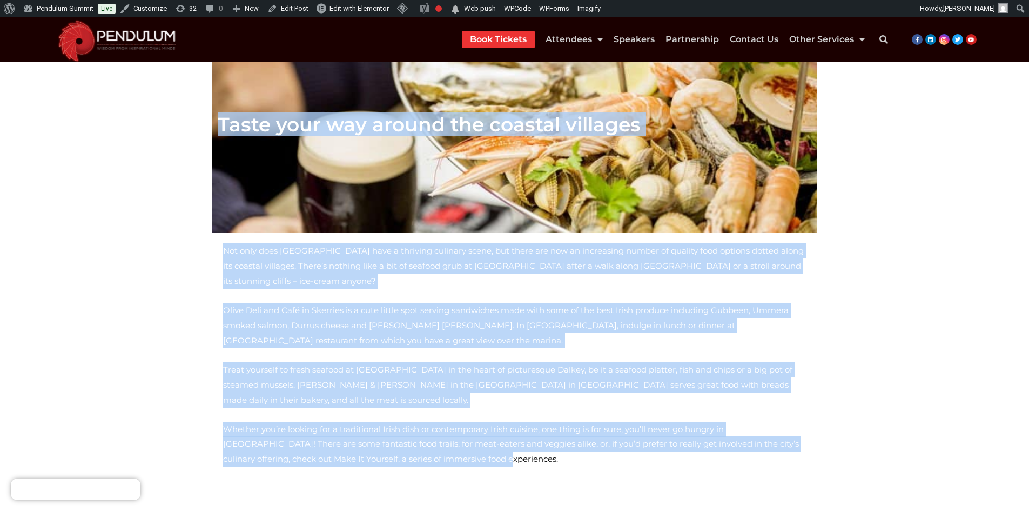
drag, startPoint x: 217, startPoint y: 349, endPoint x: 570, endPoint y: 317, distance: 354.8
copy div "Irish Food in Dublin: The Ultimate Bucket List Dublin’s culinary scene has chan…"
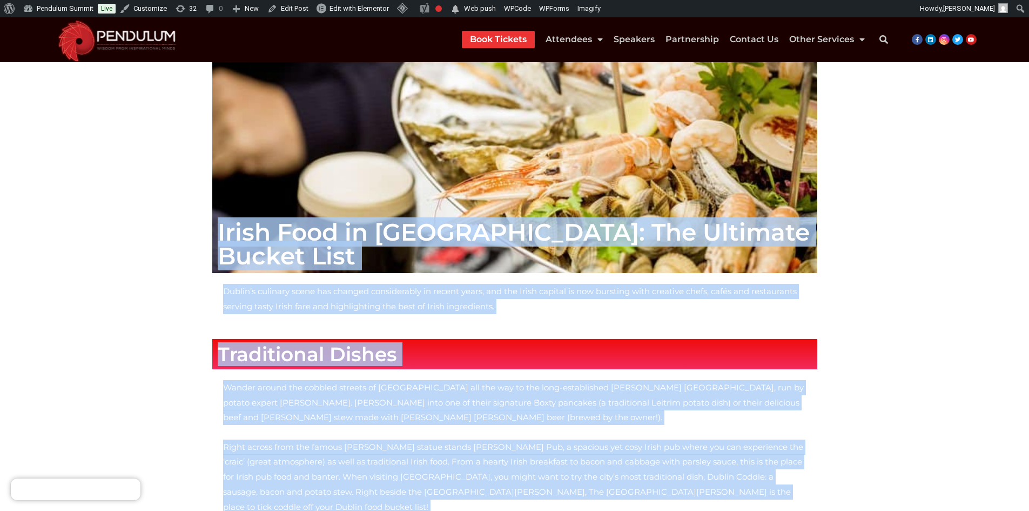
scroll to position [0, 0]
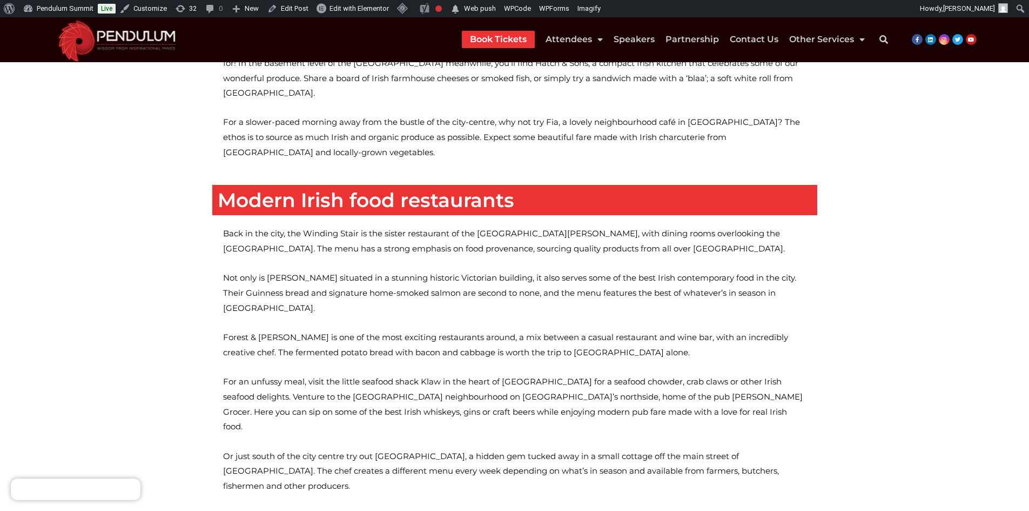
scroll to position [1039, 0]
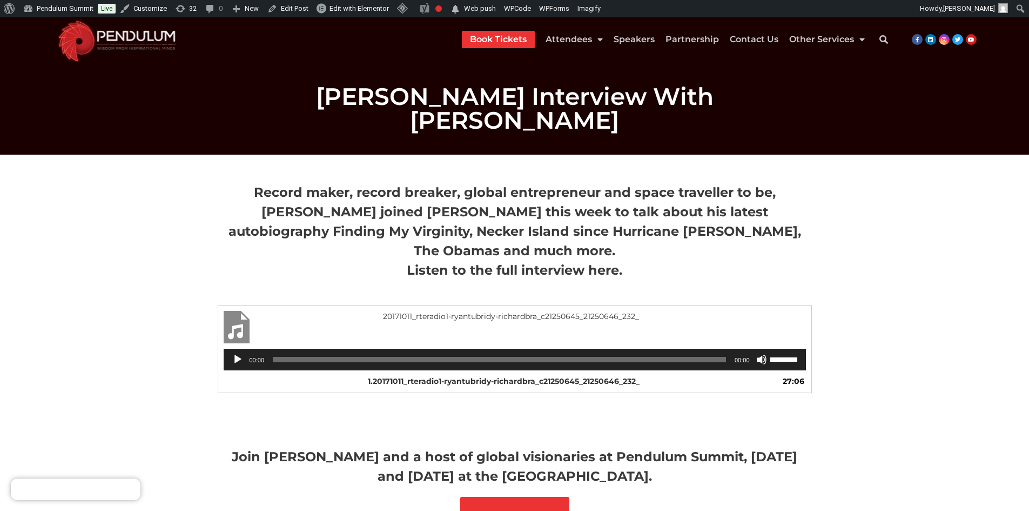
drag, startPoint x: 238, startPoint y: 168, endPoint x: 682, endPoint y: 437, distance: 519.4
click at [682, 437] on div "Record maker, record breaker, global entrepreneur and space traveller to be, [P…" at bounding box center [514, 350] width 605 height 346
copy div "Record maker, record breaker, global entrepreneur and space traveller to be, [P…"
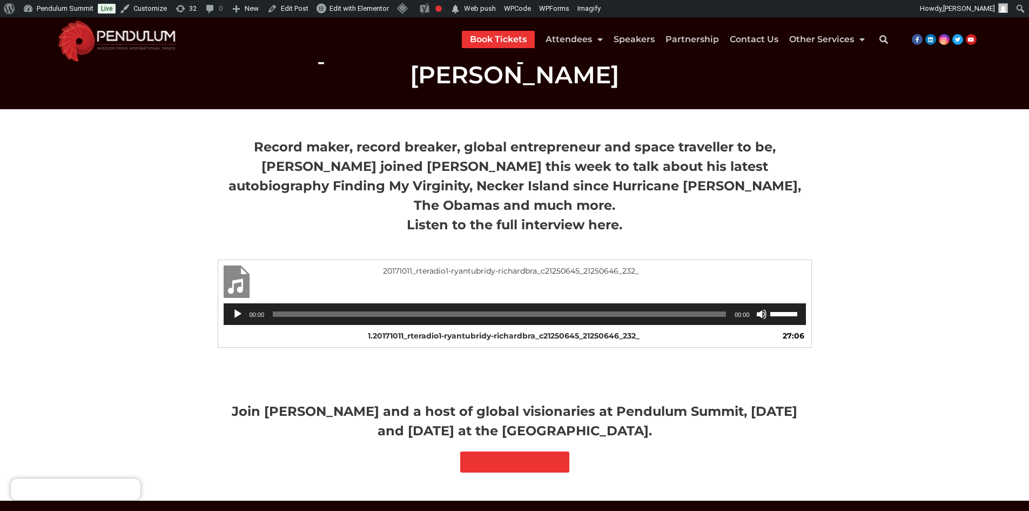
scroll to position [108, 0]
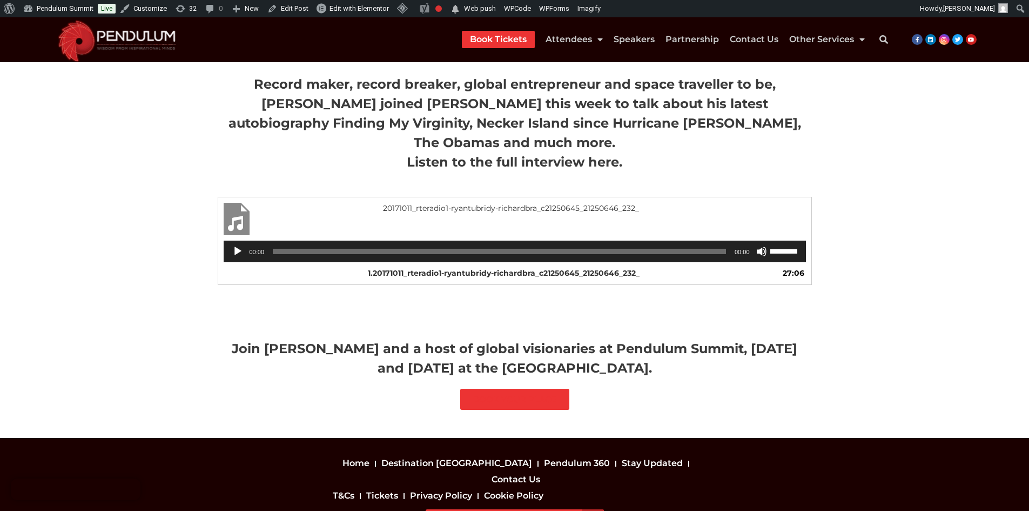
click at [386, 345] on div "Join [PERSON_NAME] and a host of global visionaries at Pendulum Summit, [DATE] …" at bounding box center [514, 374] width 605 height 82
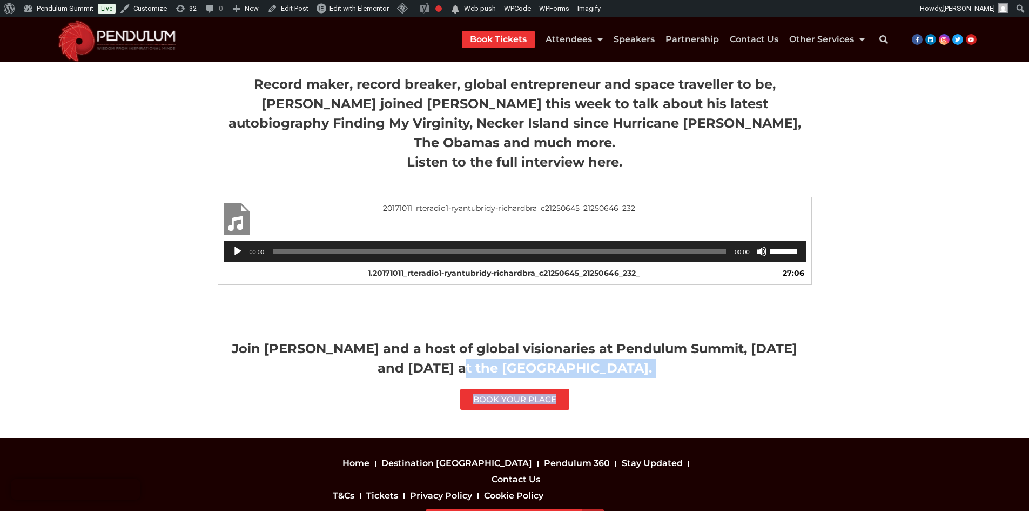
drag, startPoint x: 398, startPoint y: 325, endPoint x: 646, endPoint y: 383, distance: 254.5
click at [646, 383] on section "Record maker, record breaker, global entrepreneur and space traveller to be, [P…" at bounding box center [514, 242] width 1029 height 392
copy div "and 11th 2018 at the [GEOGRAPHIC_DATA]. BOOK YOUR PLACE"
click at [397, 388] on section "Record maker, record breaker, global entrepreneur and space traveller to be, [P…" at bounding box center [514, 242] width 1029 height 392
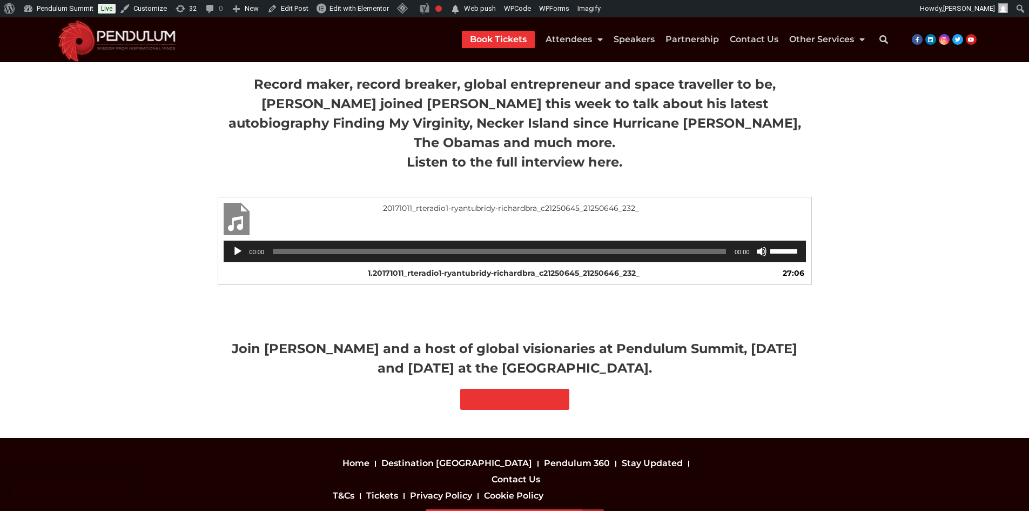
click at [236, 339] on h4 "Join [PERSON_NAME] and a host of global visionaries at Pendulum Summit, [DATE] …" at bounding box center [515, 358] width 594 height 39
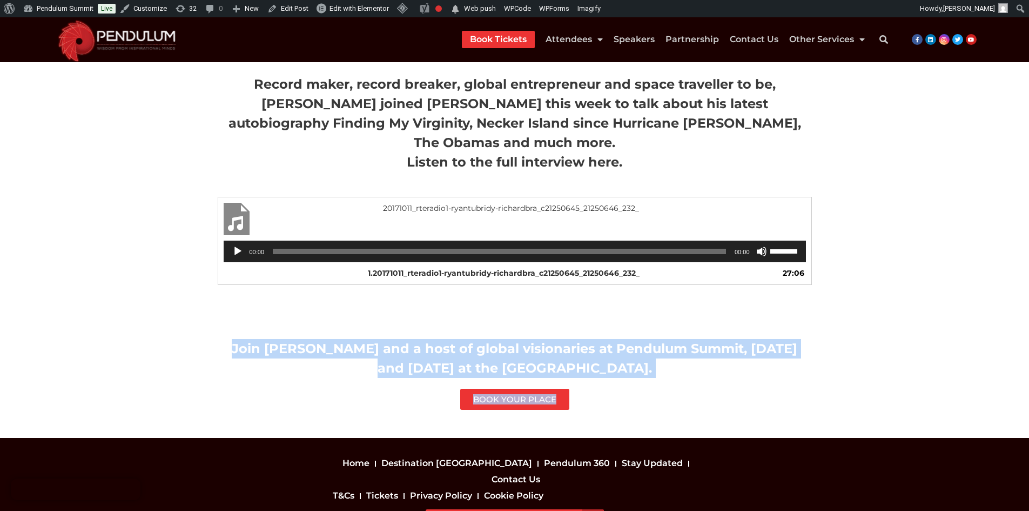
drag, startPoint x: 226, startPoint y: 306, endPoint x: 654, endPoint y: 362, distance: 432.0
click at [654, 362] on div "Join [PERSON_NAME] and a host of global visionaries at Pendulum Summit, [DATE] …" at bounding box center [514, 374] width 605 height 82
copy div "Join [PERSON_NAME] and a host of global visionaries at Pendulum Summit, [DATE] …"
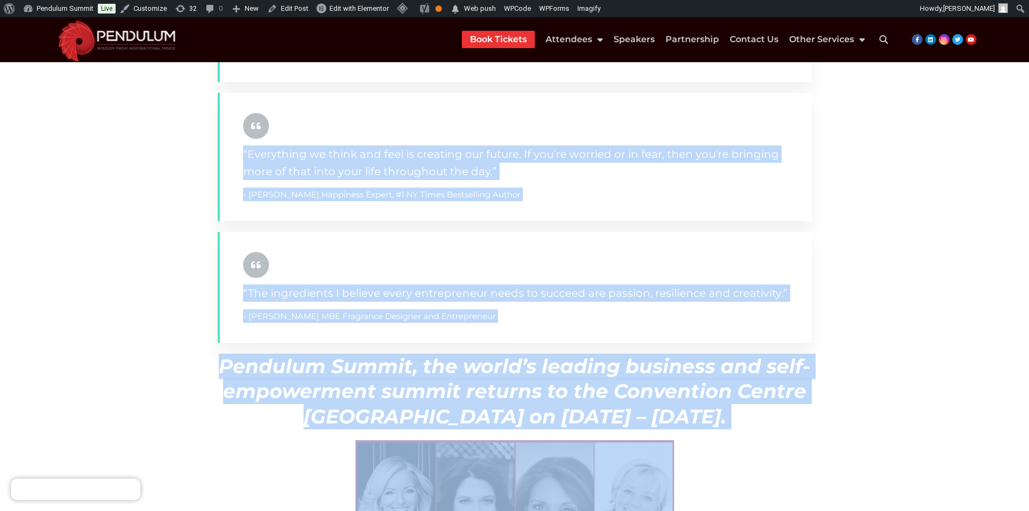
scroll to position [806, 0]
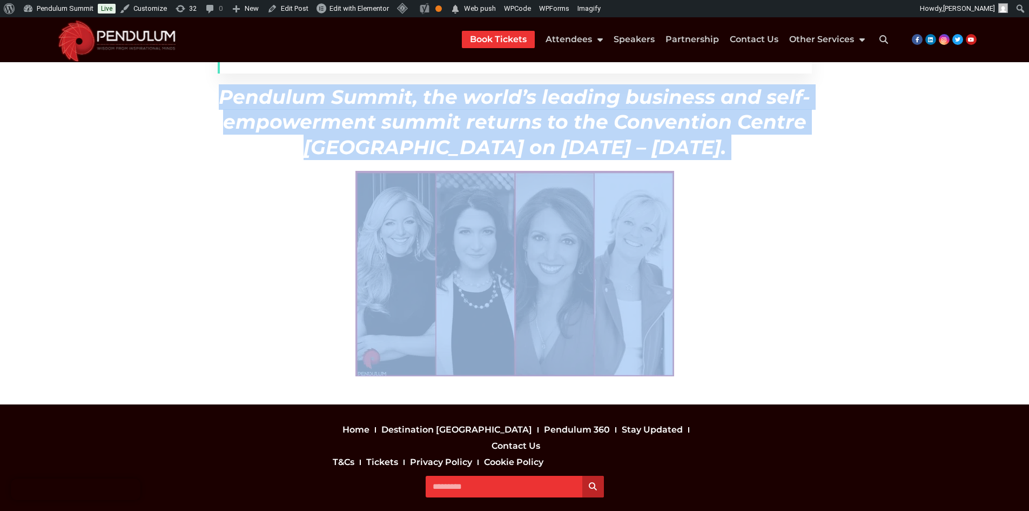
drag, startPoint x: 236, startPoint y: 190, endPoint x: 734, endPoint y: 315, distance: 513.2
copy div "Breakthrough to Brilliance and transform your leadership journey with four of t…"
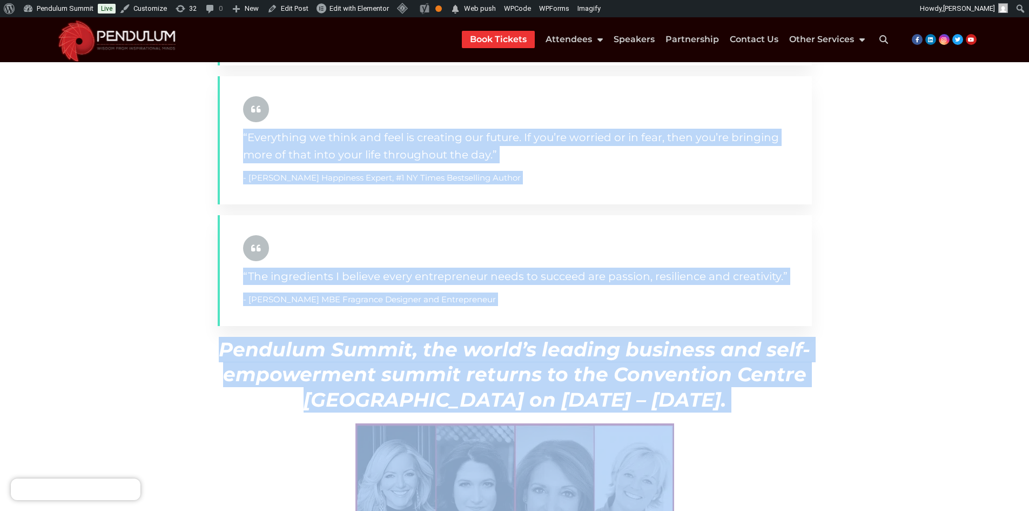
scroll to position [698, 0]
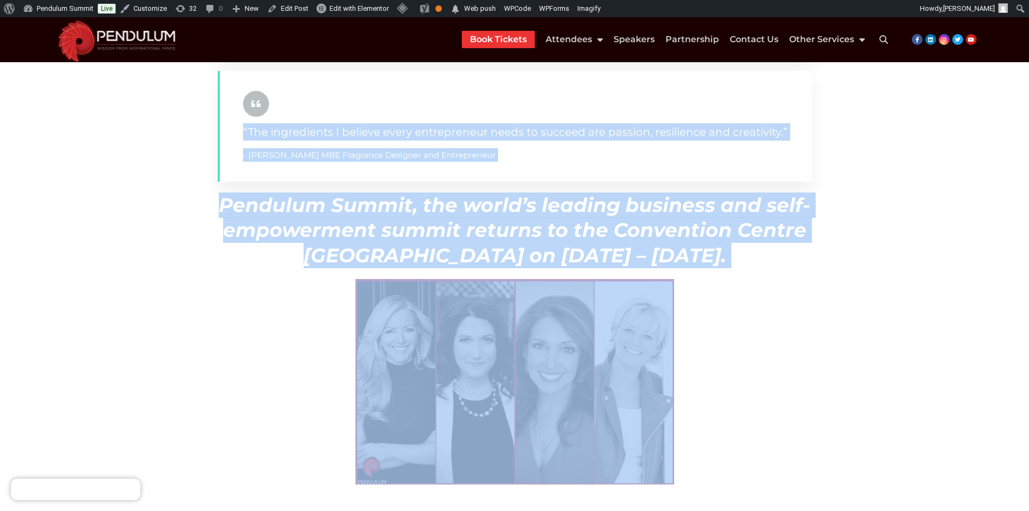
drag, startPoint x: 452, startPoint y: 329, endPoint x: 245, endPoint y: 324, distance: 206.5
click at [245, 324] on div at bounding box center [515, 381] width 594 height 205
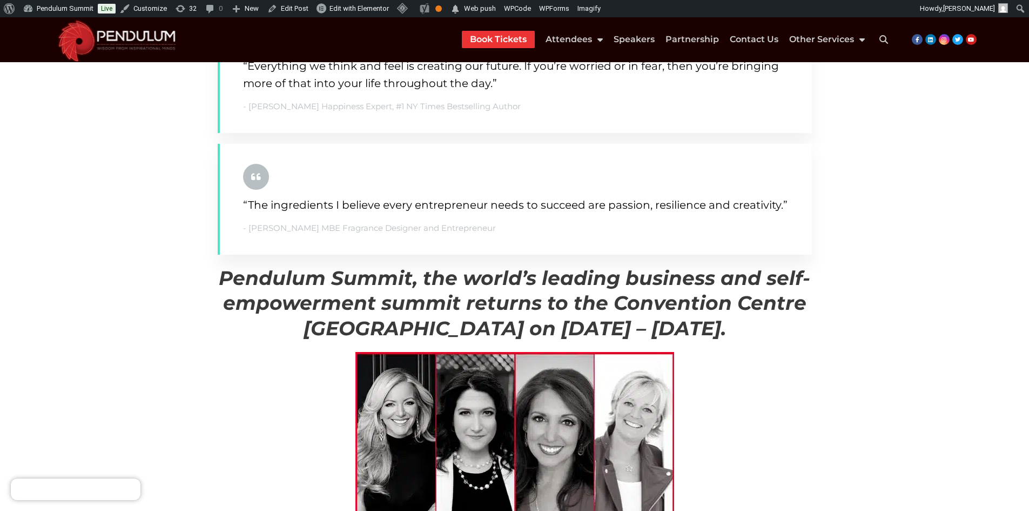
scroll to position [756, 0]
